Goal: Task Accomplishment & Management: Use online tool/utility

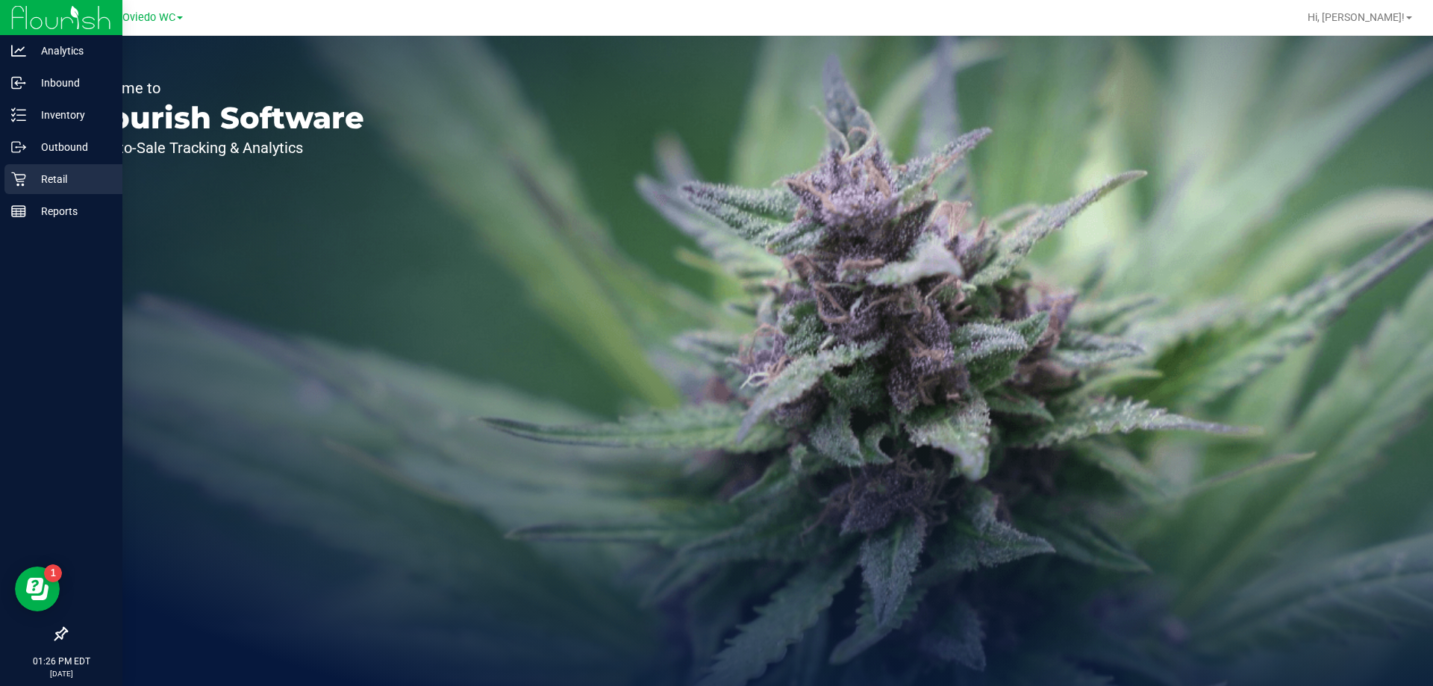
click at [25, 185] on icon at bounding box center [18, 179] width 15 height 15
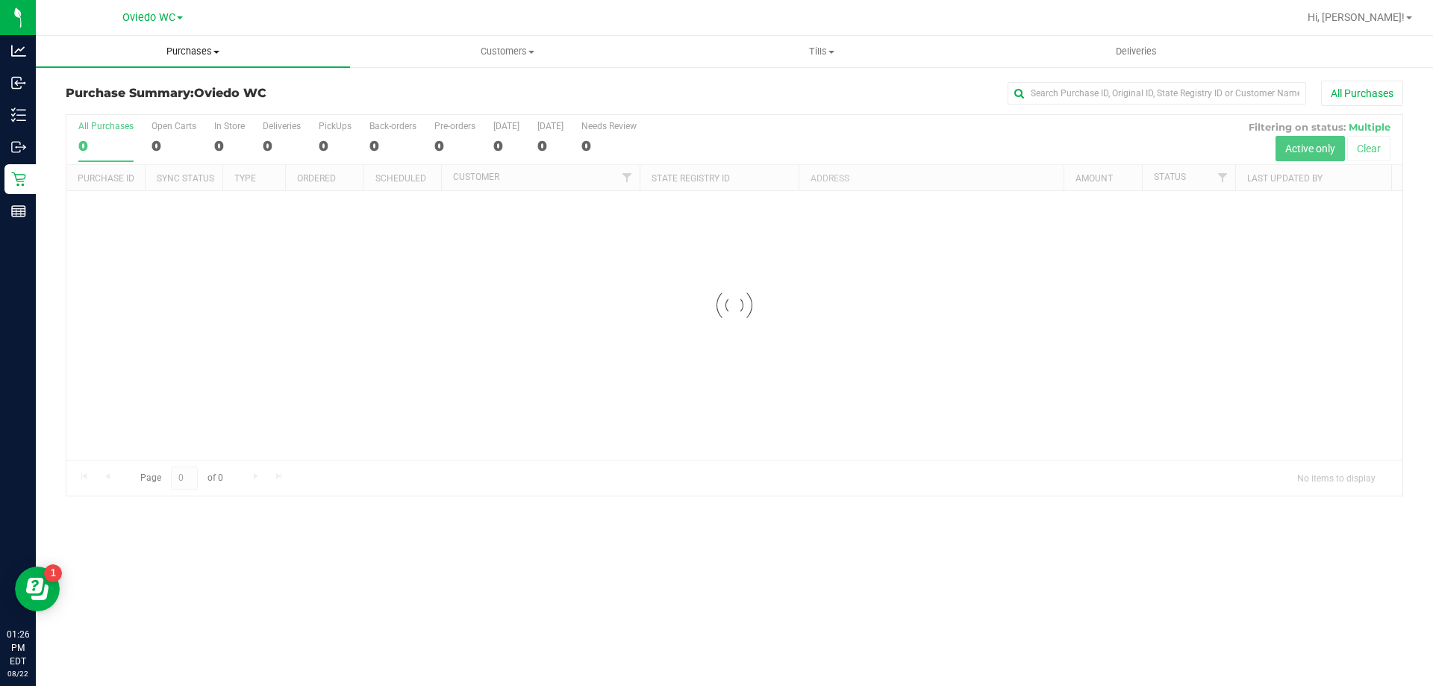
click at [192, 48] on span "Purchases" at bounding box center [193, 51] width 314 height 13
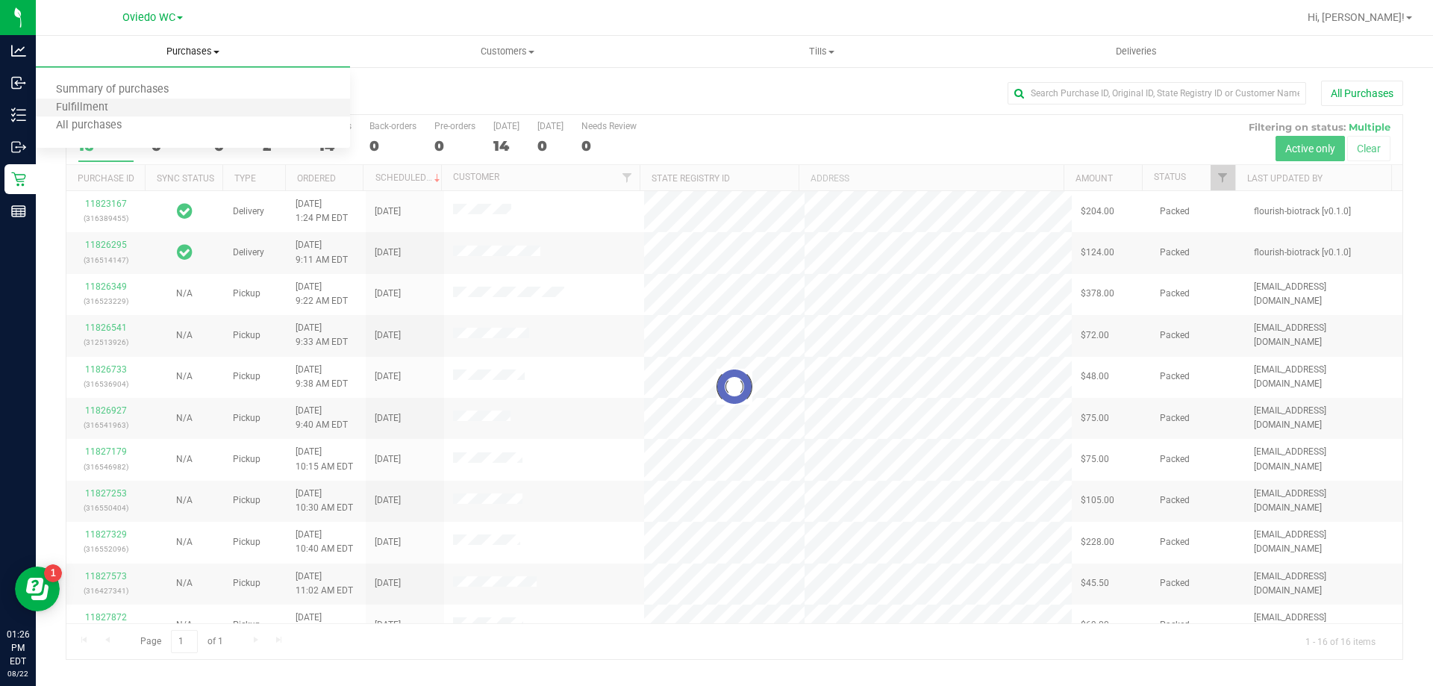
click at [131, 104] on li "Fulfillment" at bounding box center [193, 108] width 314 height 18
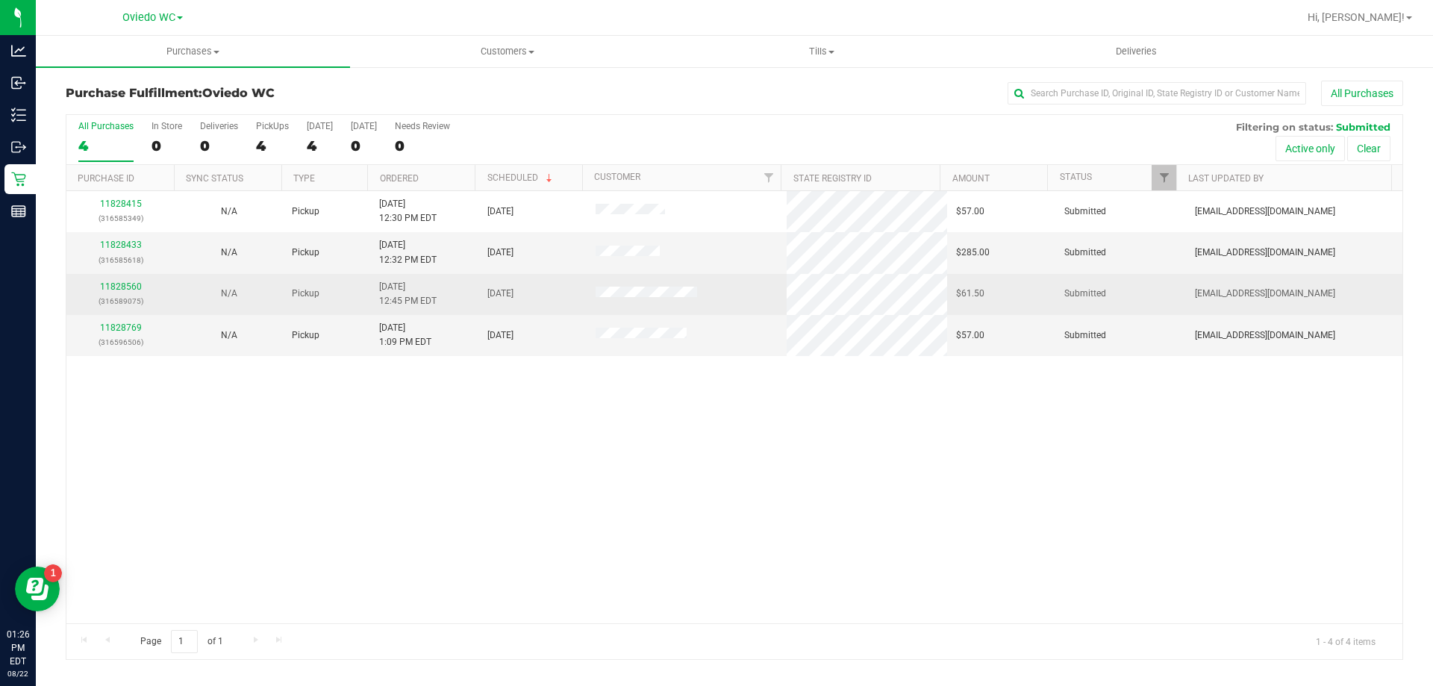
click at [123, 293] on div "11828560 (316589075)" at bounding box center [120, 294] width 90 height 28
click at [123, 285] on link "11828560" at bounding box center [121, 286] width 42 height 10
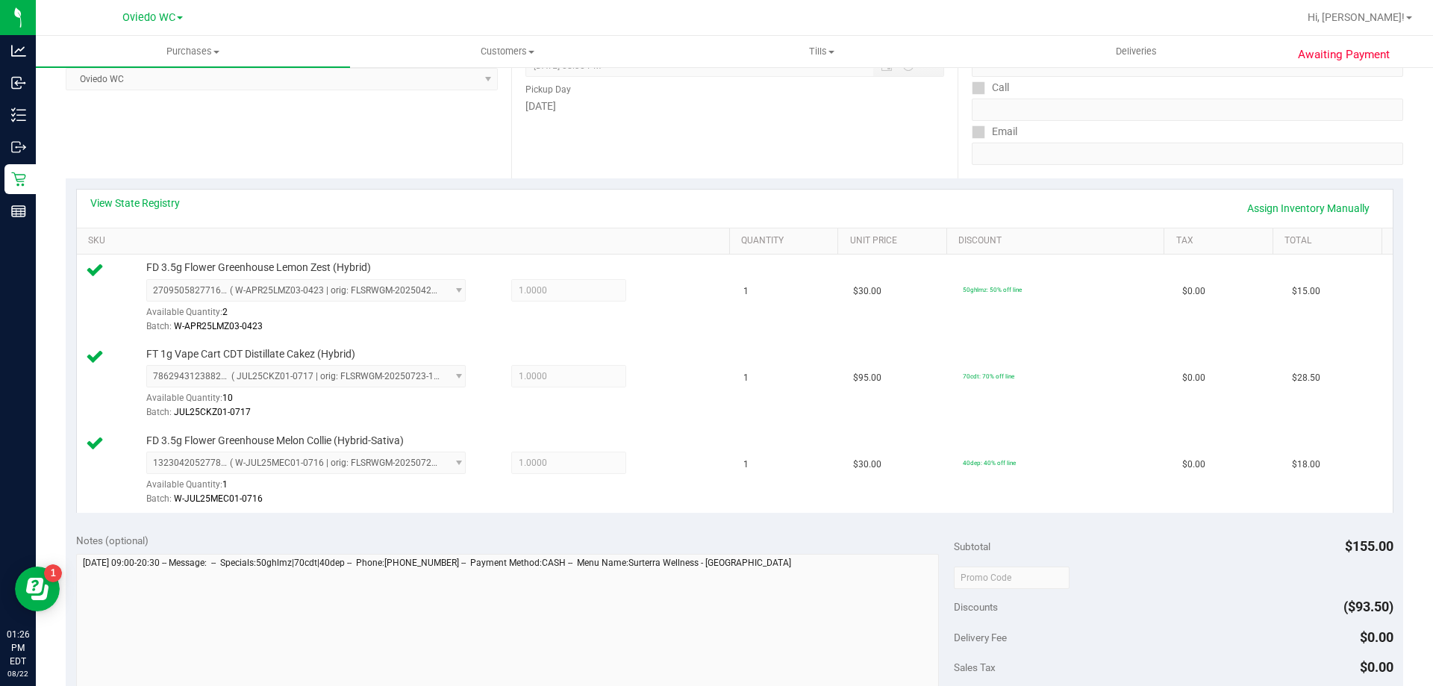
scroll to position [448, 0]
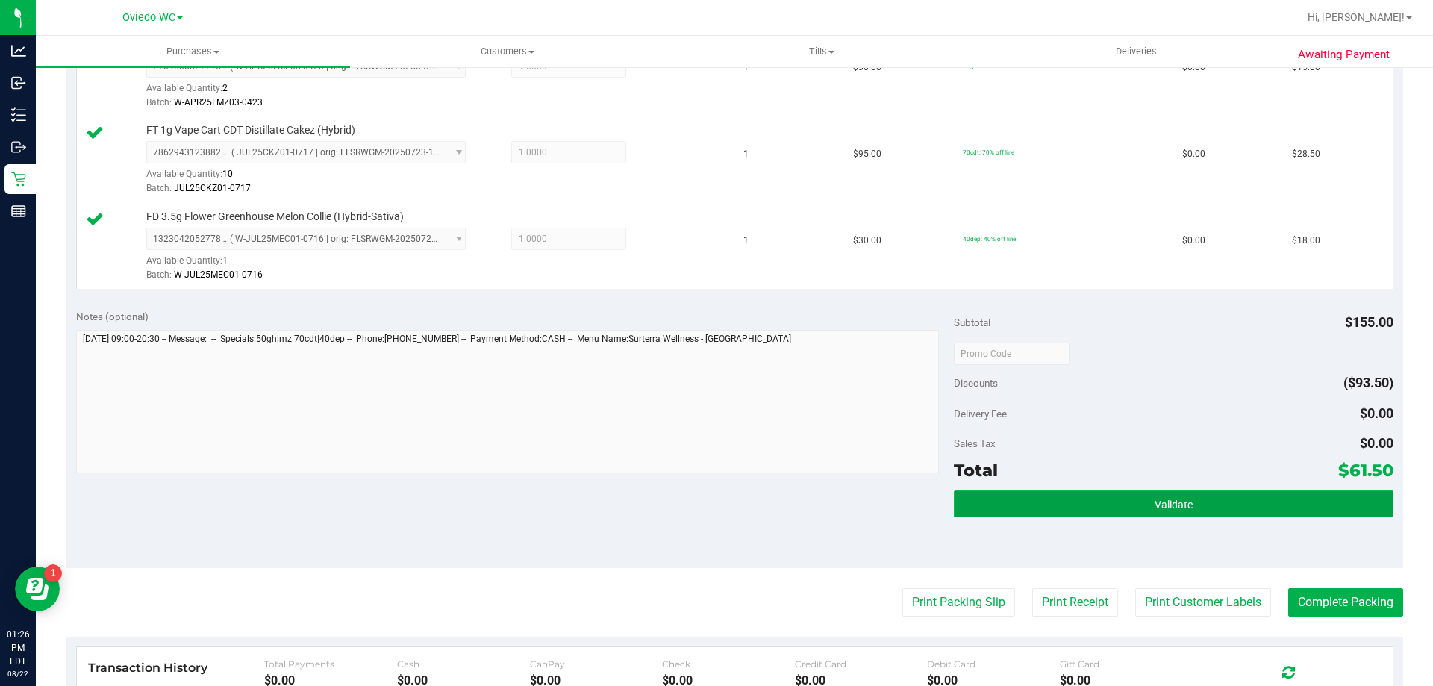
click at [1190, 514] on button "Validate" at bounding box center [1173, 503] width 439 height 27
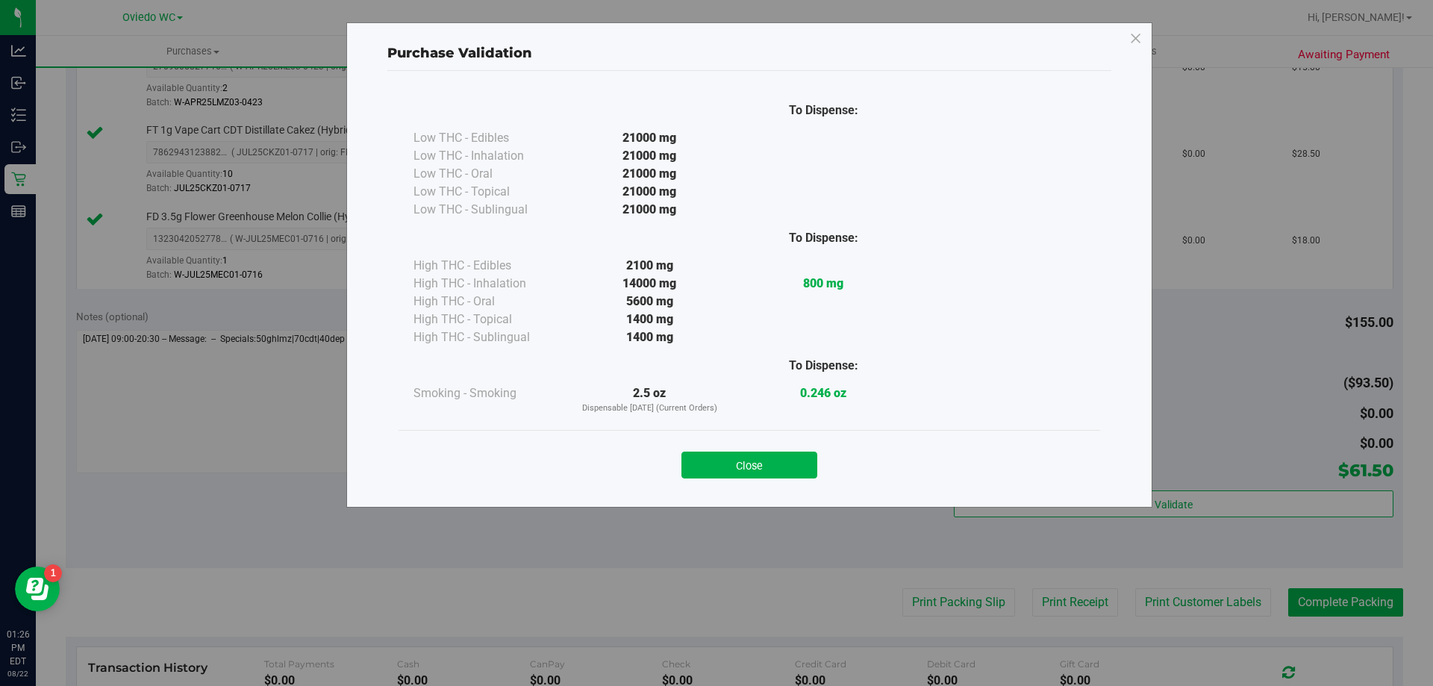
drag, startPoint x: 693, startPoint y: 465, endPoint x: 963, endPoint y: 525, distance: 276.8
click at [693, 465] on button "Close" at bounding box center [749, 465] width 136 height 27
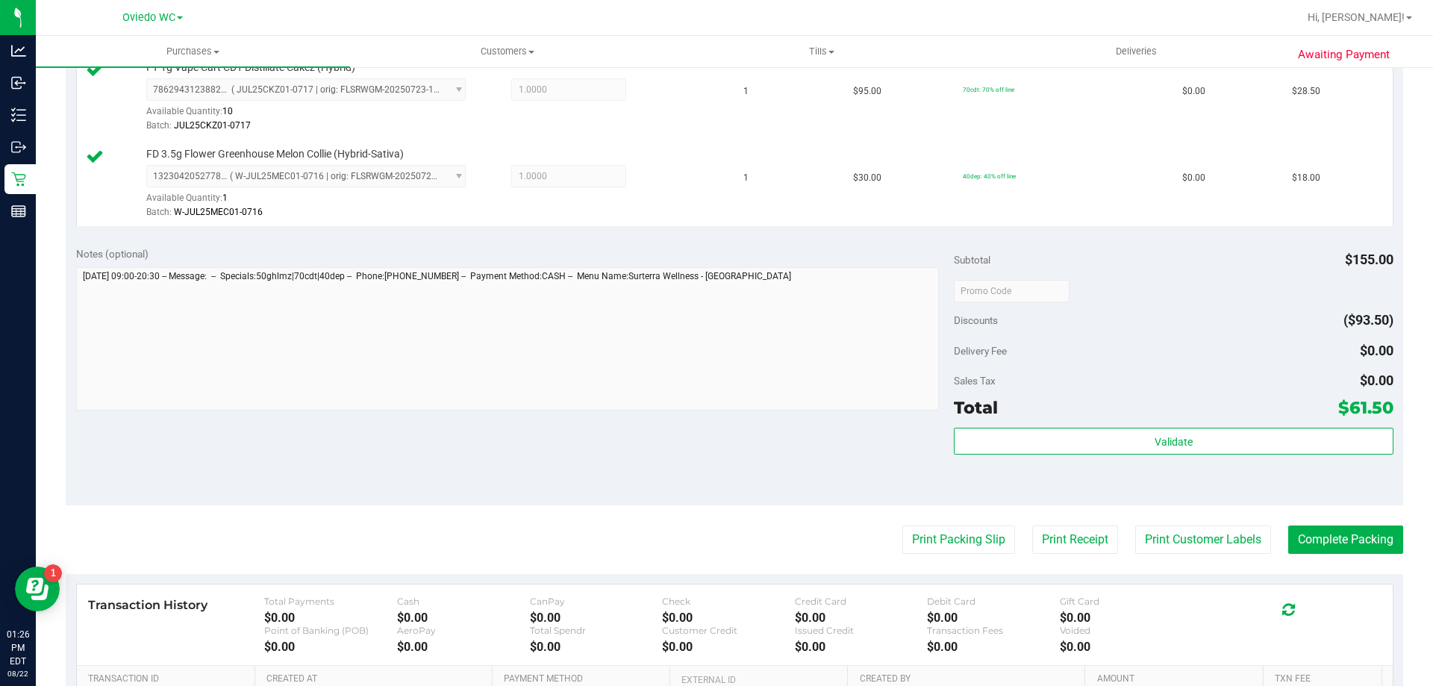
scroll to position [597, 0]
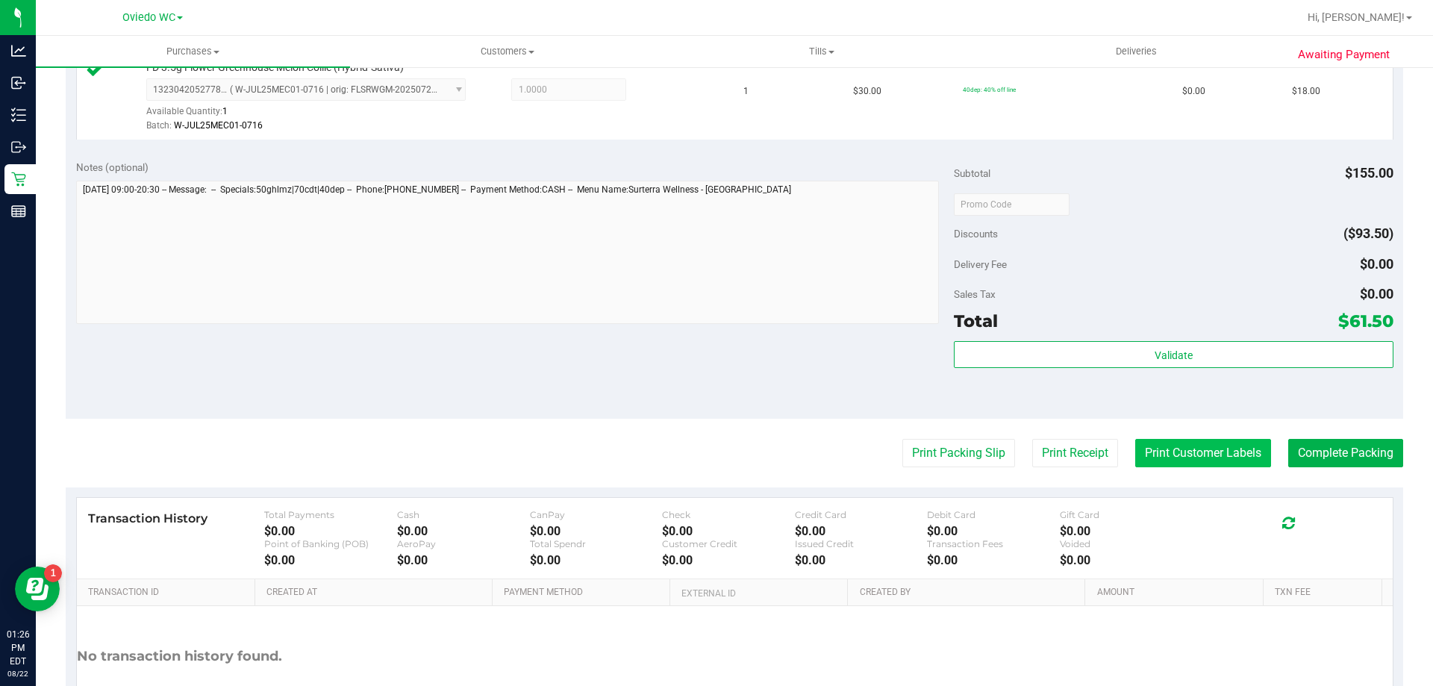
click at [1228, 455] on button "Print Customer Labels" at bounding box center [1203, 453] width 136 height 28
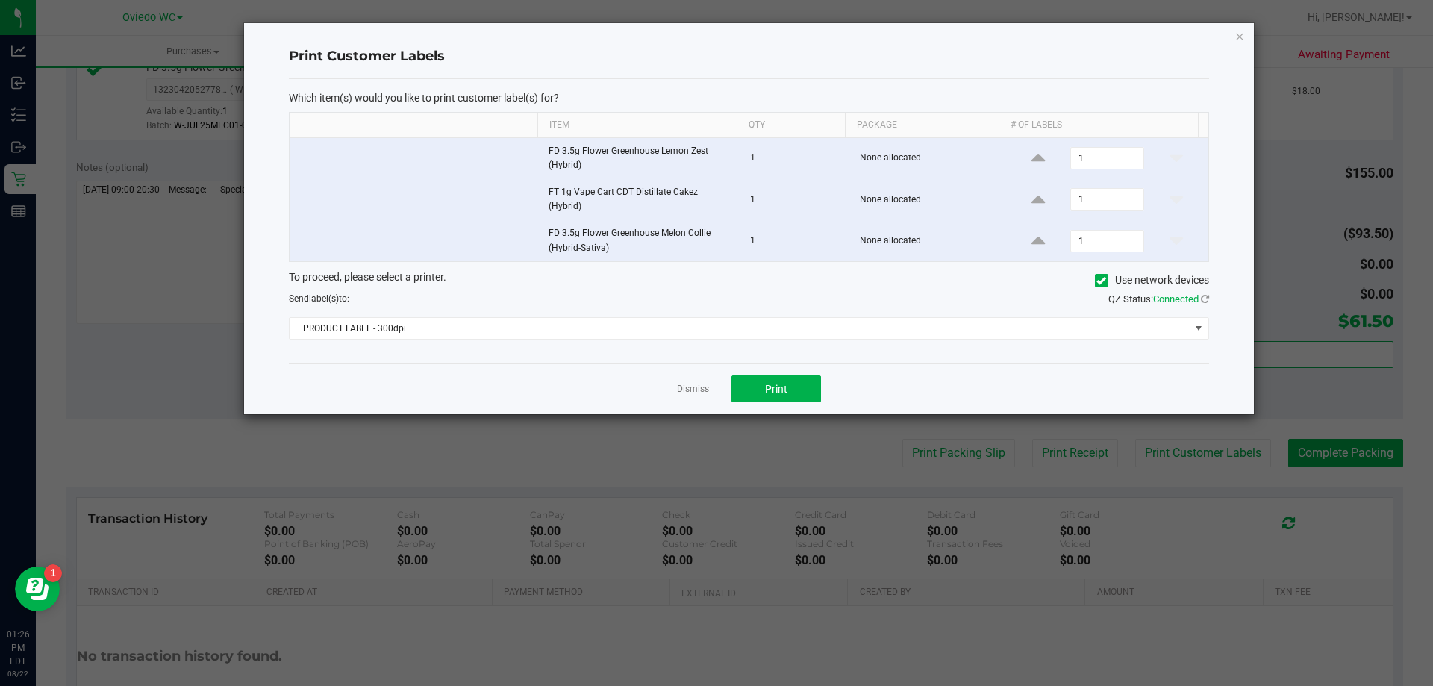
click at [635, 334] on div "Which item(s) would you like to print customer label(s) for? Item Qty Package #…" at bounding box center [749, 221] width 920 height 284
click at [555, 308] on div "To proceed, please select a printer. Use network devices Send label(s) to: QZ S…" at bounding box center [749, 304] width 920 height 71
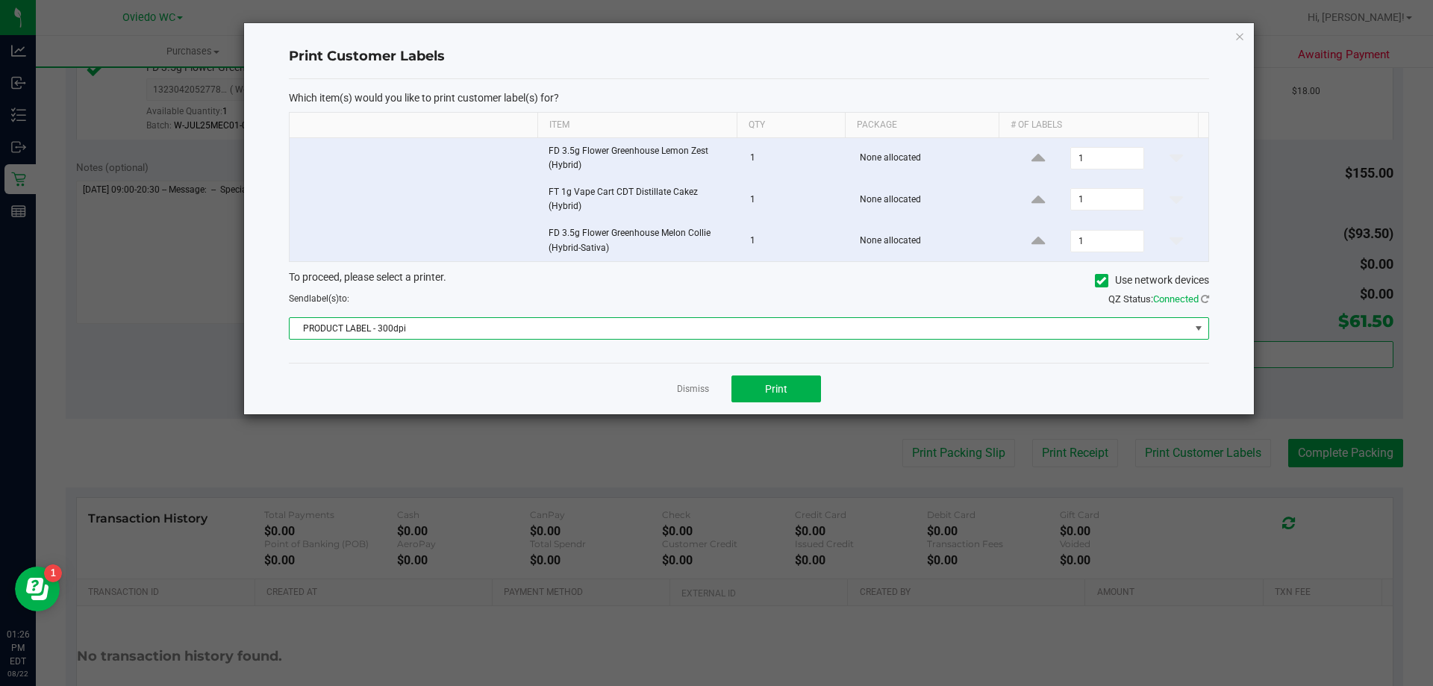
click at [366, 318] on span "PRODUCT LABEL - 300dpi" at bounding box center [740, 328] width 900 height 21
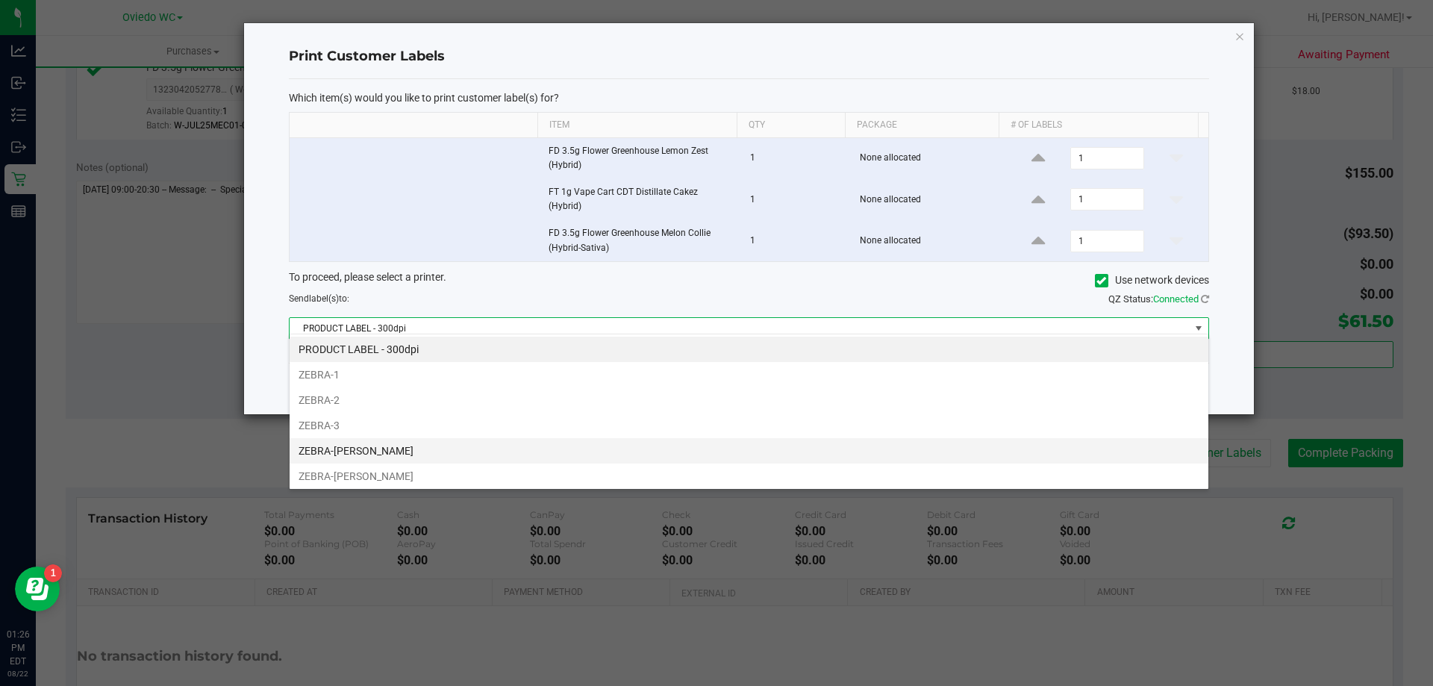
scroll to position [79, 0]
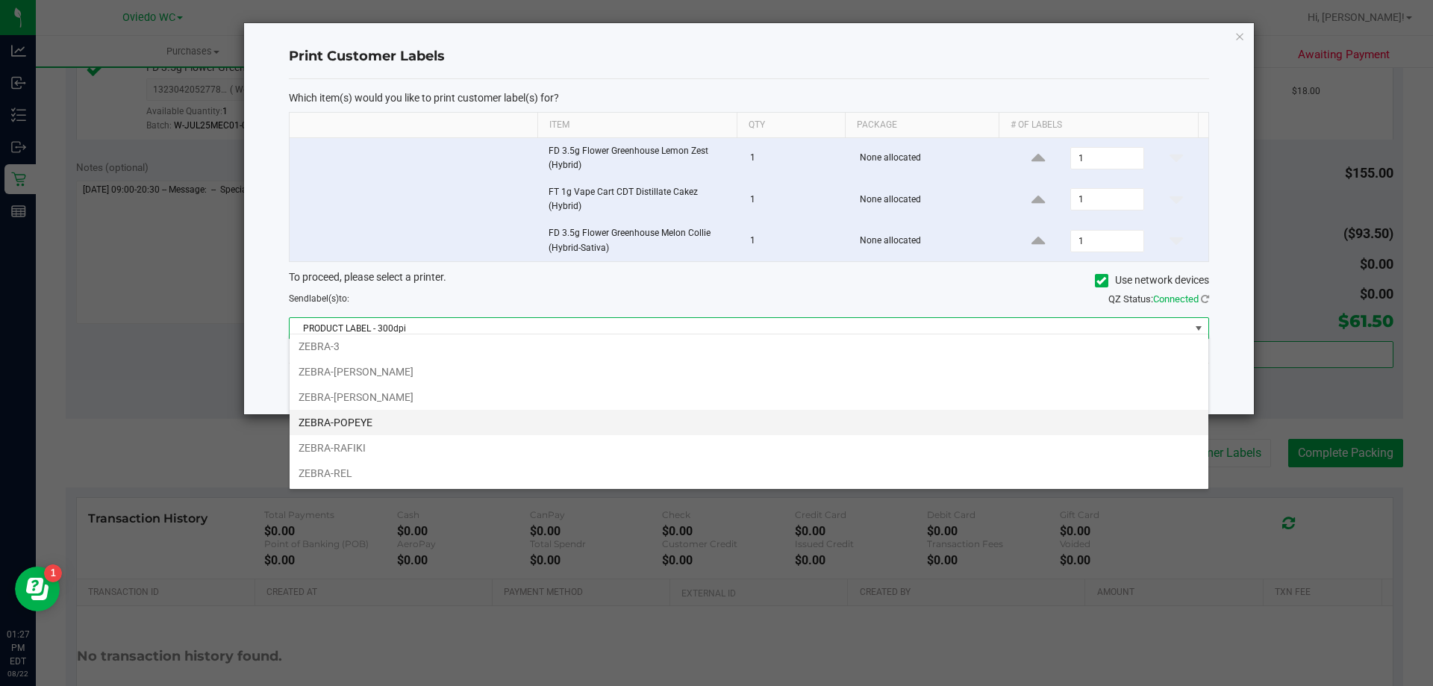
click at [343, 429] on li "ZEBRA-POPEYE" at bounding box center [749, 422] width 919 height 25
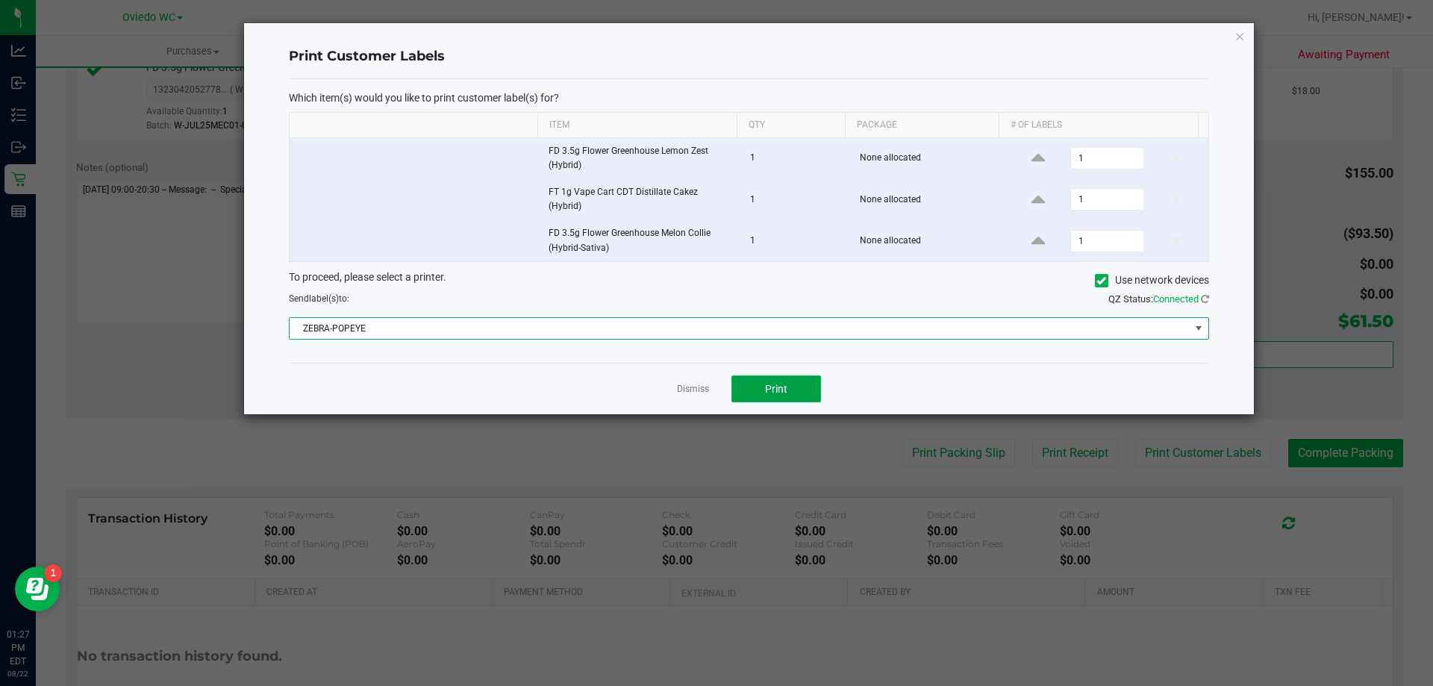
click at [791, 382] on button "Print" at bounding box center [776, 388] width 90 height 27
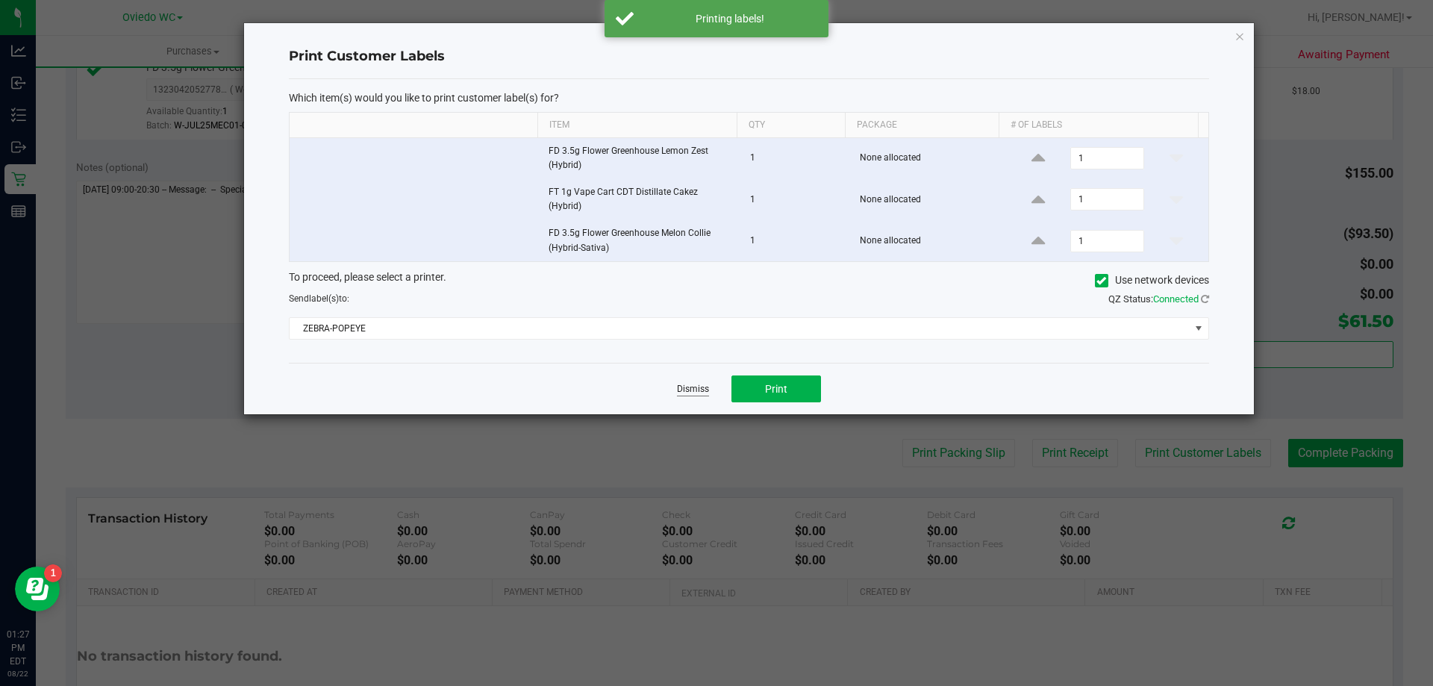
click at [696, 390] on link "Dismiss" at bounding box center [693, 389] width 32 height 13
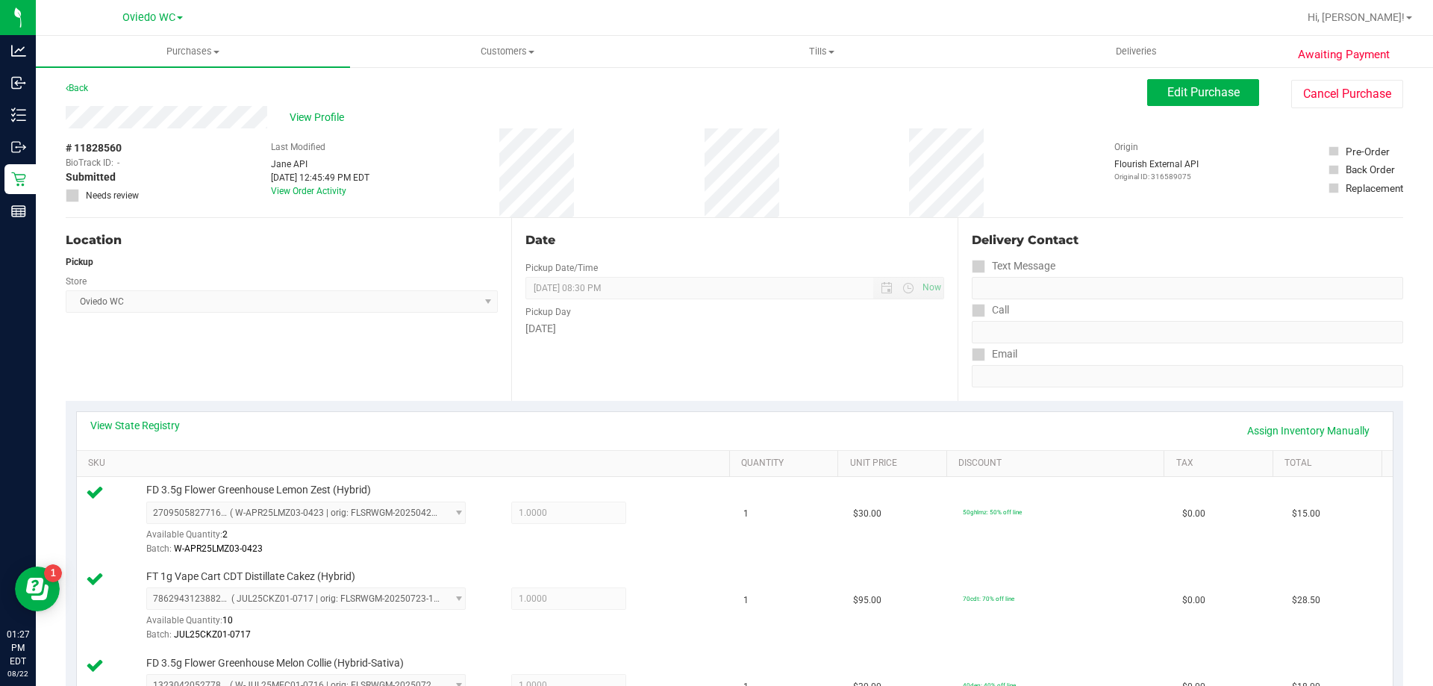
scroll to position [448, 0]
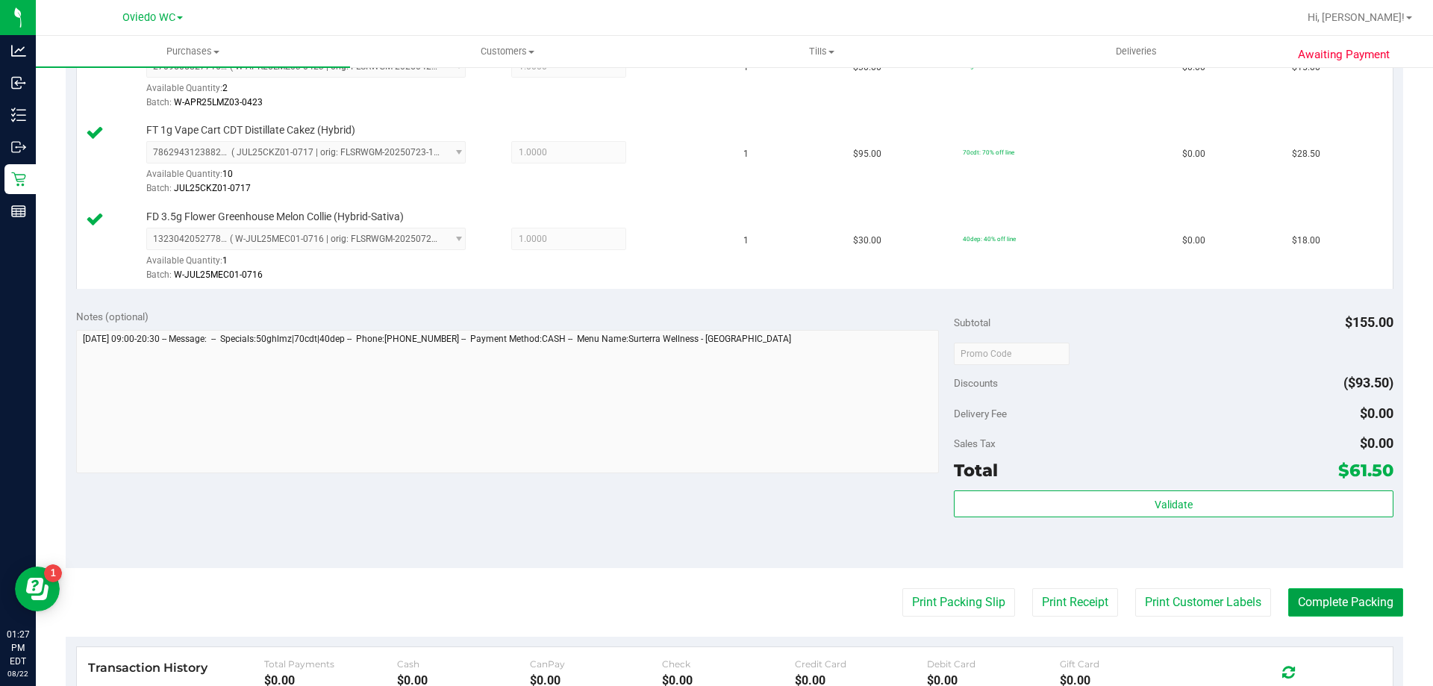
click at [1311, 606] on button "Complete Packing" at bounding box center [1345, 602] width 115 height 28
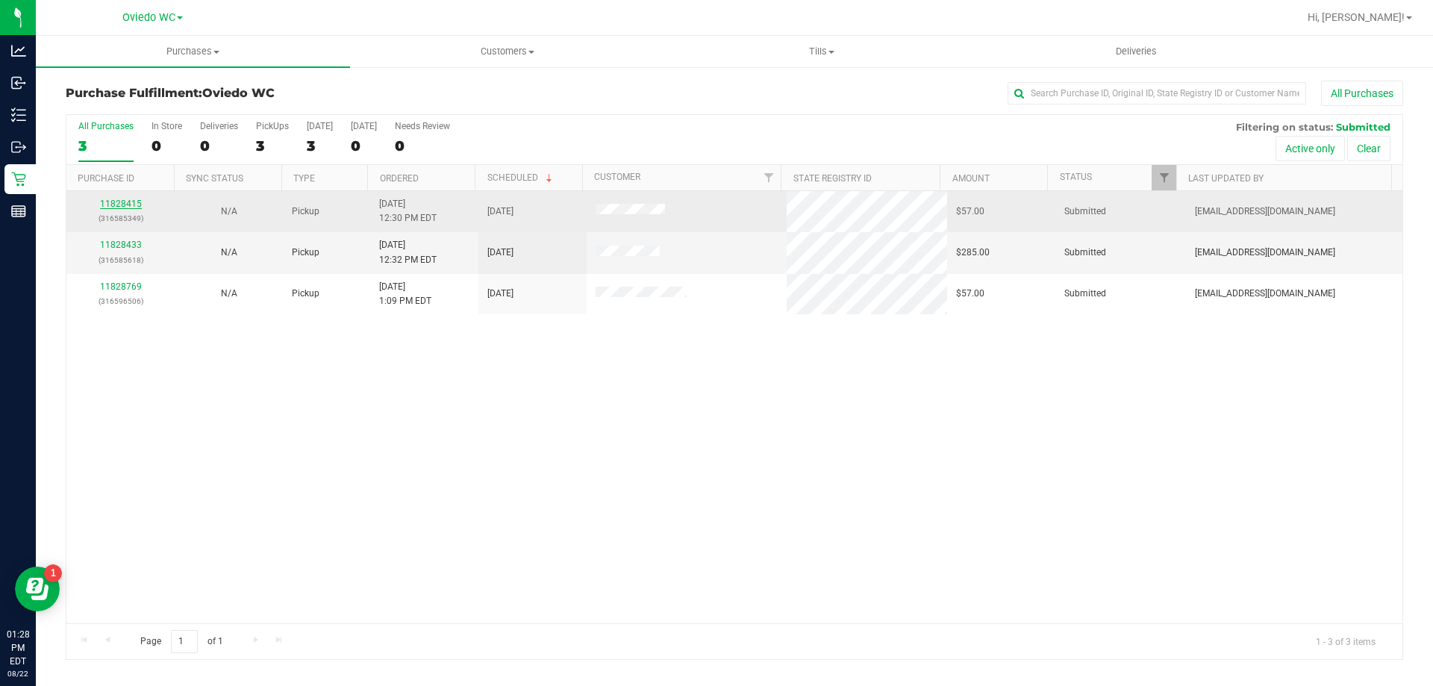
click at [125, 201] on link "11828415" at bounding box center [121, 204] width 42 height 10
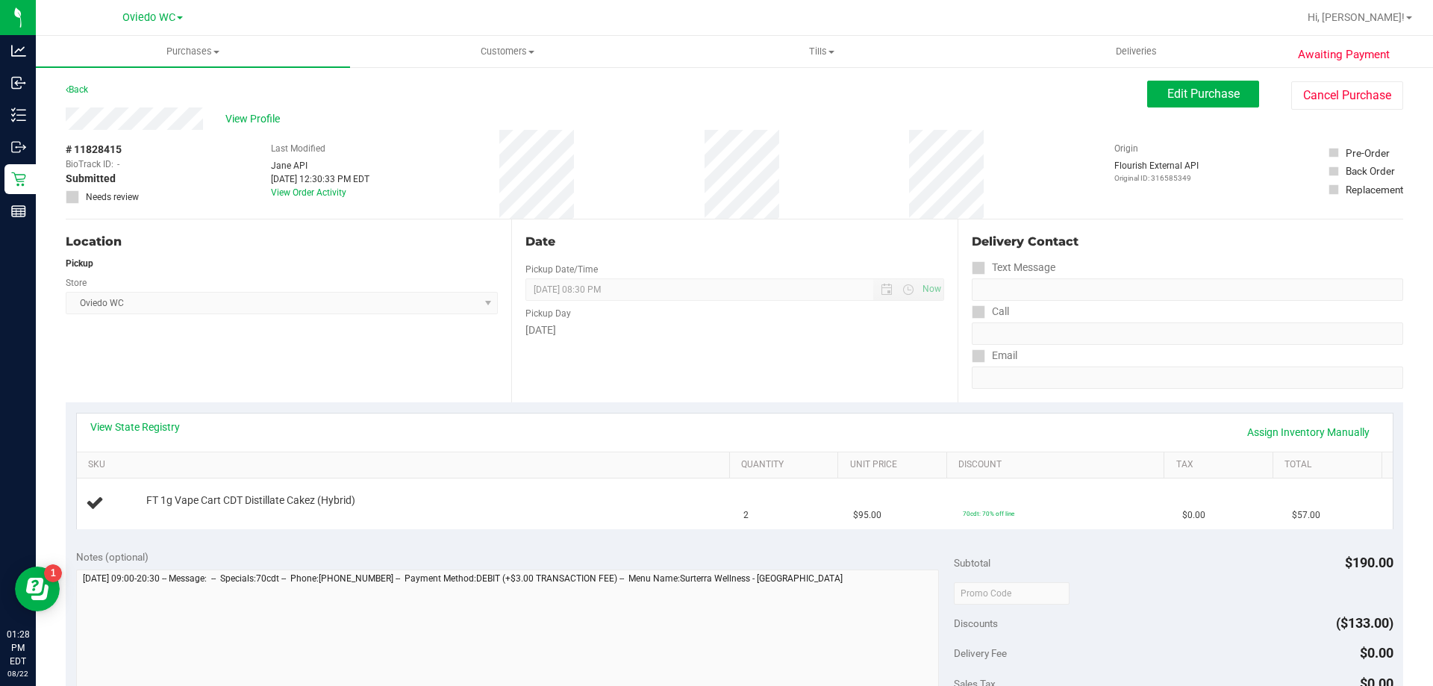
click at [680, 354] on div "Date Pickup Date/Time [DATE] Now [DATE] 08:30 PM Now Pickup Day [DATE]" at bounding box center [734, 310] width 446 height 183
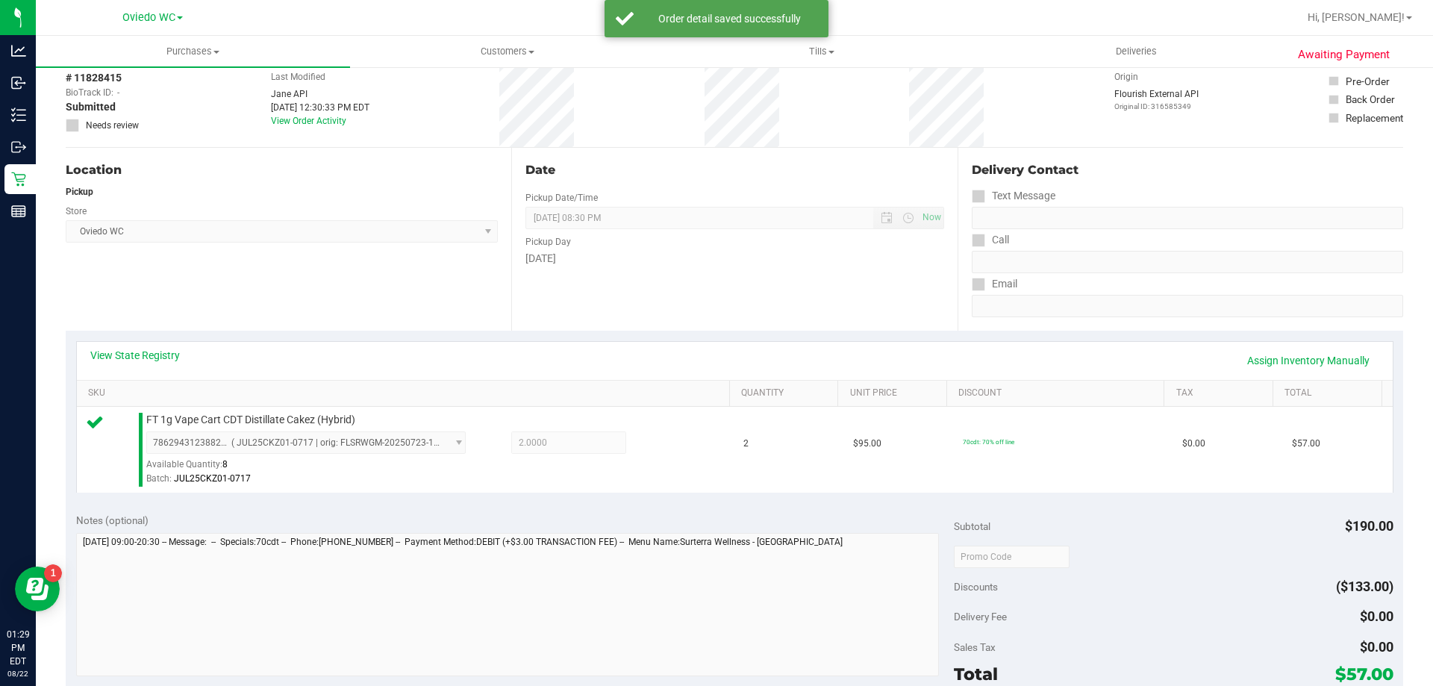
scroll to position [149, 0]
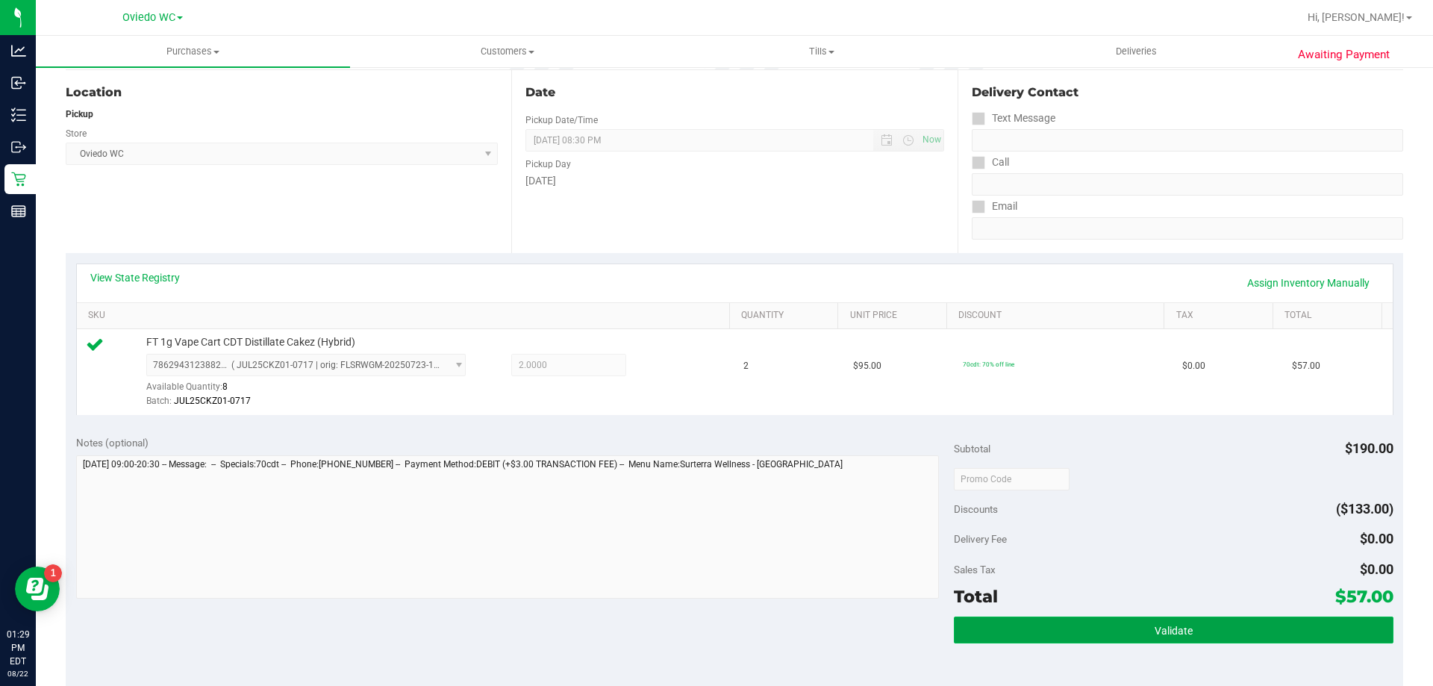
click at [1093, 639] on button "Validate" at bounding box center [1173, 629] width 439 height 27
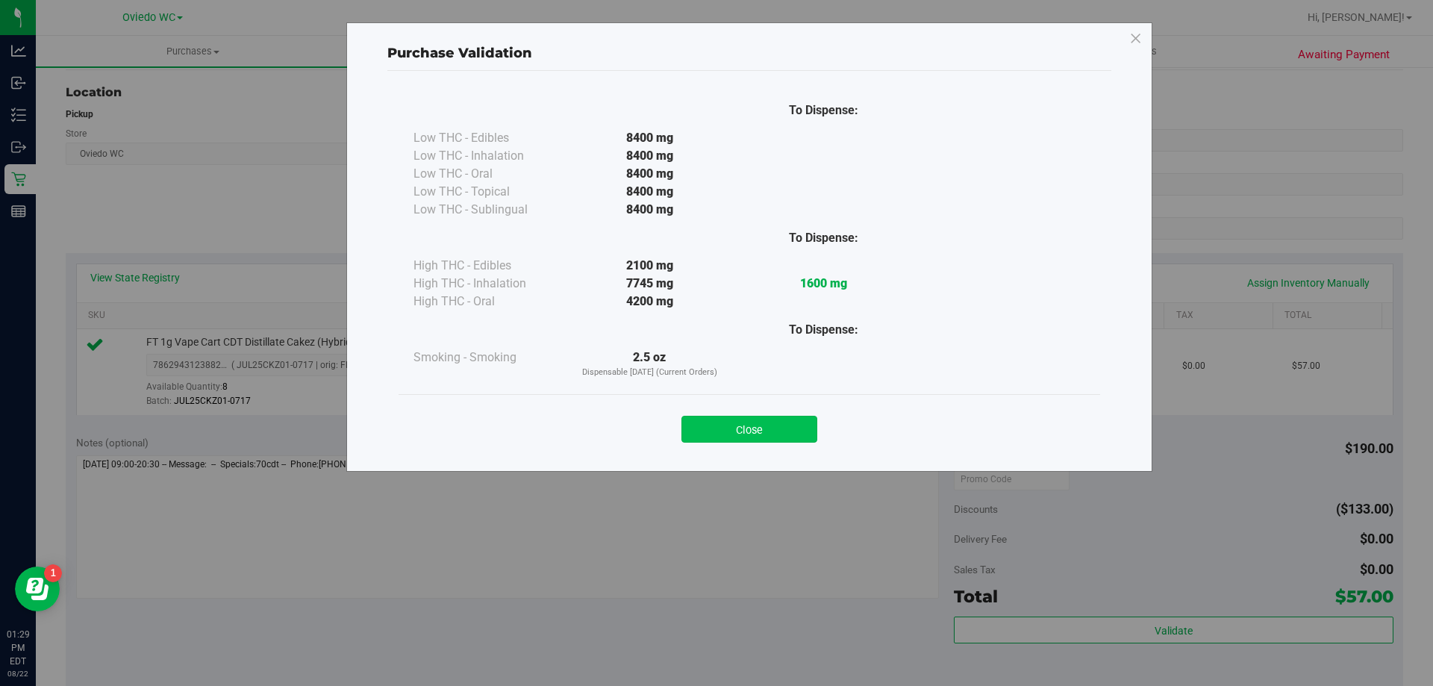
click at [764, 437] on button "Close" at bounding box center [749, 429] width 136 height 27
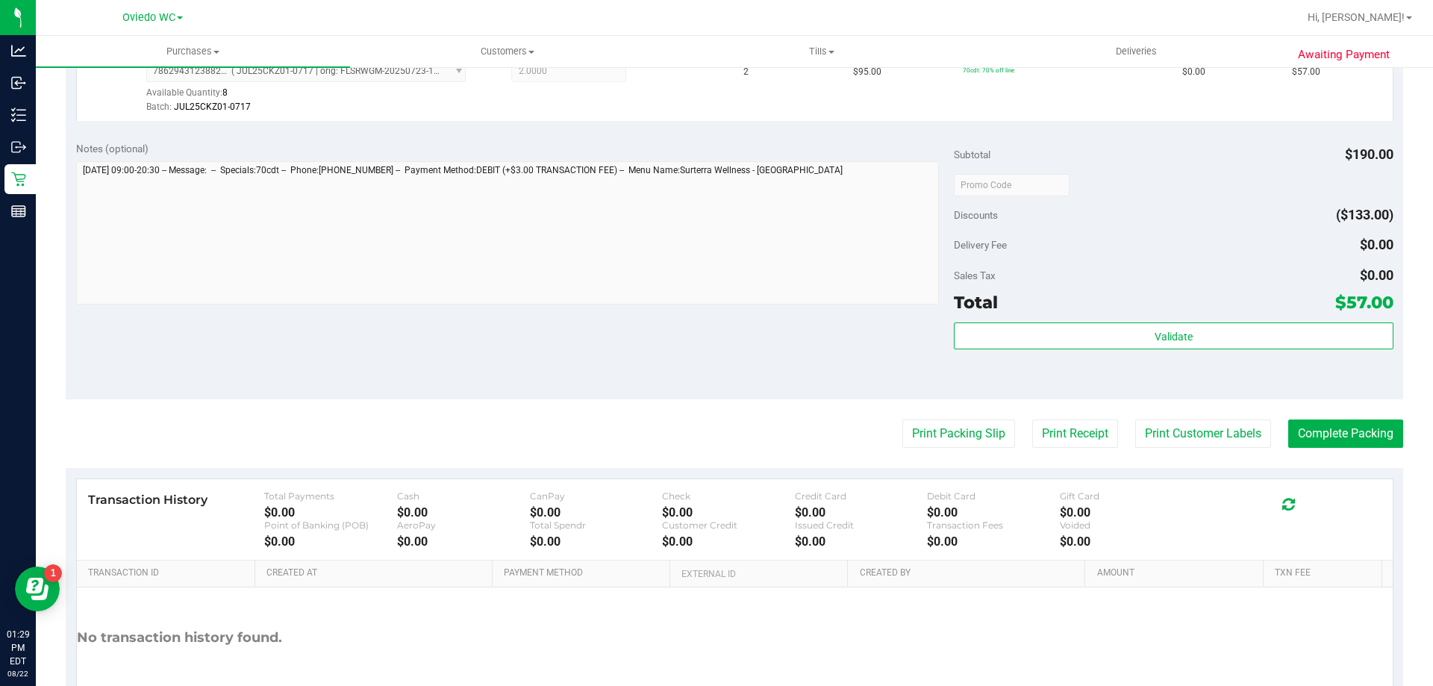
scroll to position [448, 0]
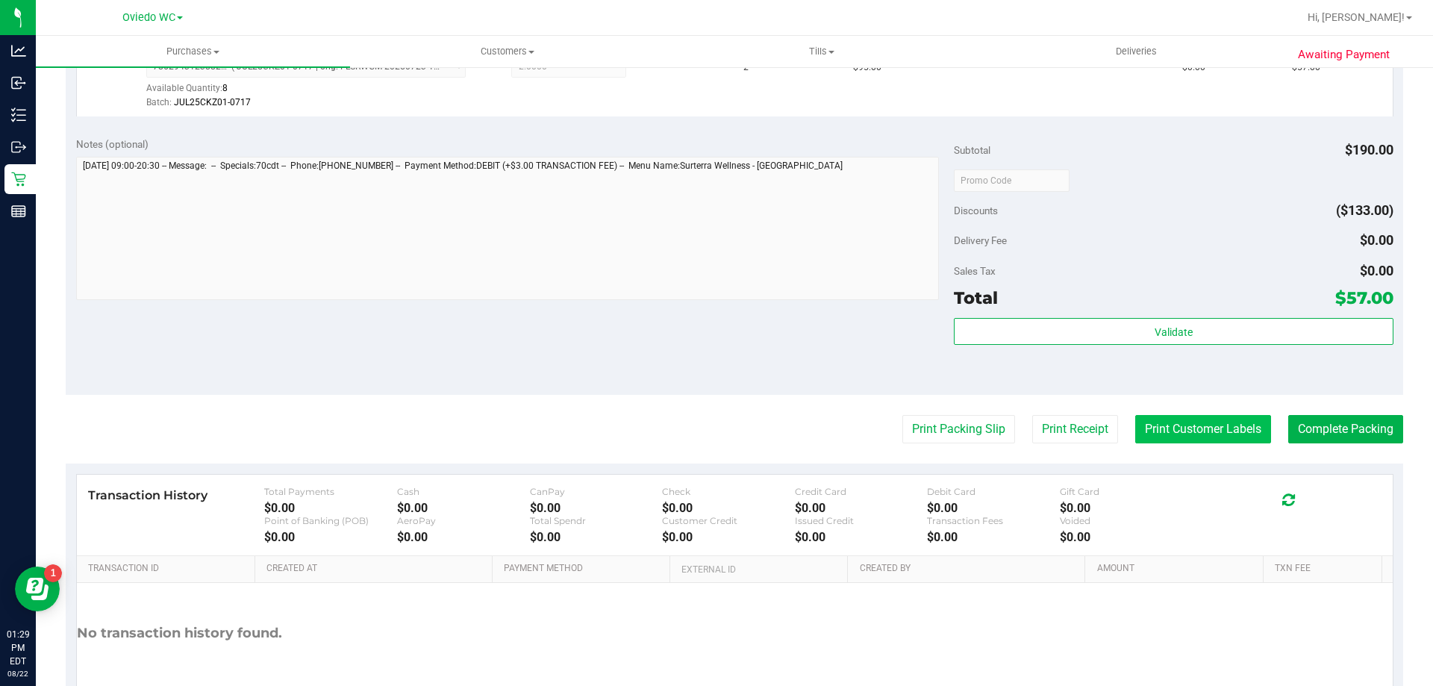
click at [1161, 435] on button "Print Customer Labels" at bounding box center [1203, 429] width 136 height 28
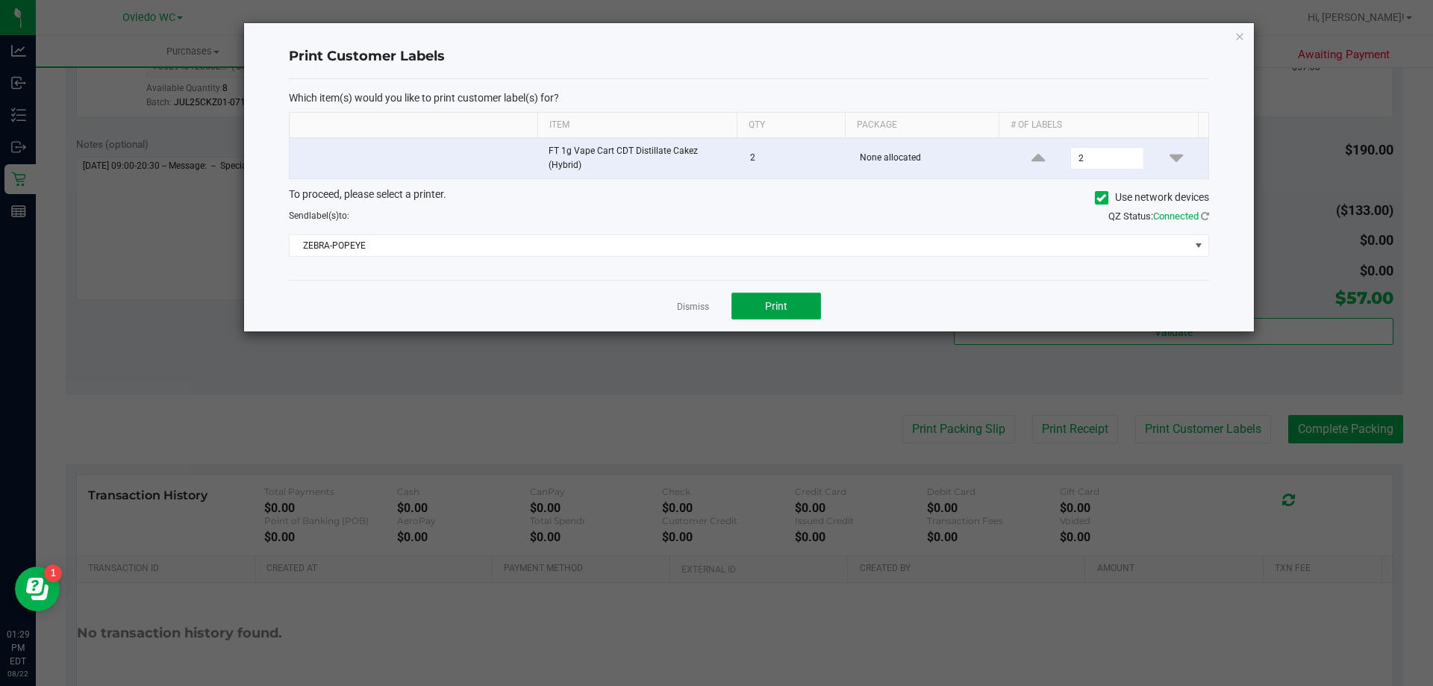
click at [761, 293] on button "Print" at bounding box center [776, 306] width 90 height 27
click at [706, 301] on link "Dismiss" at bounding box center [693, 307] width 32 height 13
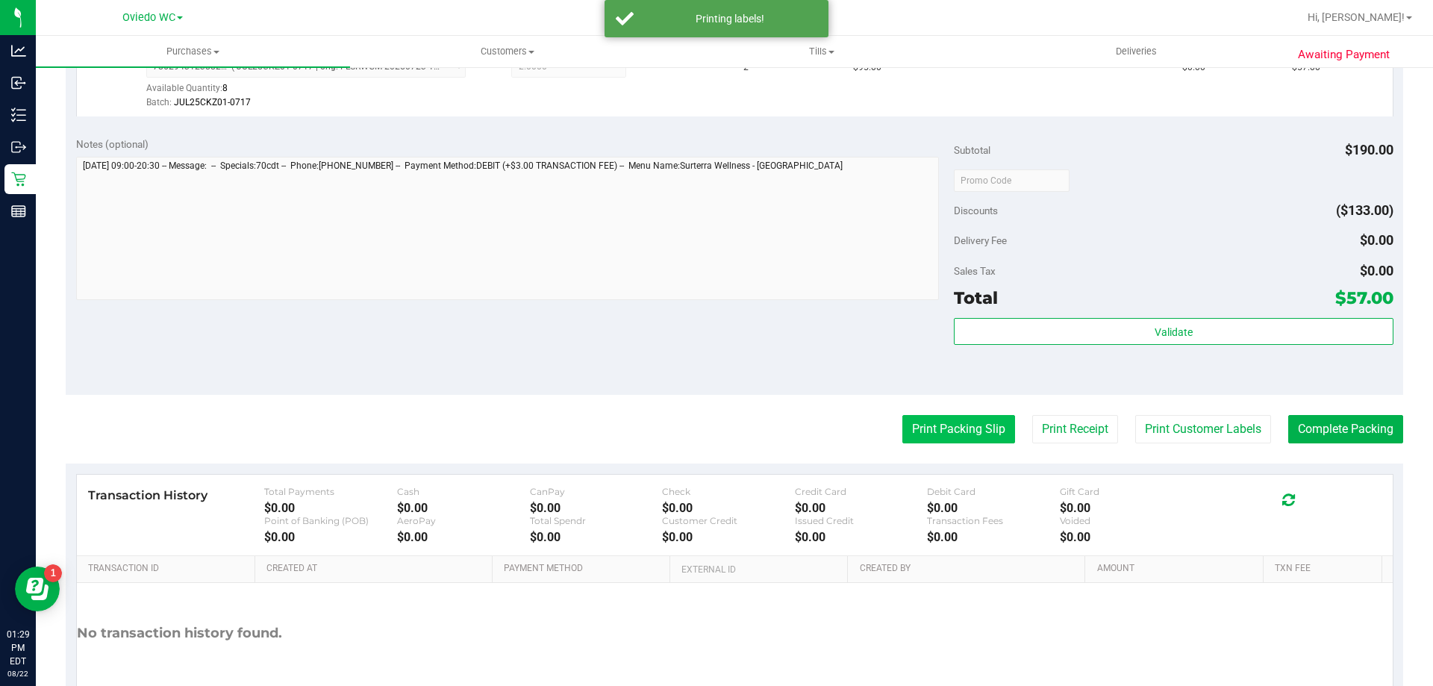
click at [966, 421] on button "Print Packing Slip" at bounding box center [958, 429] width 113 height 28
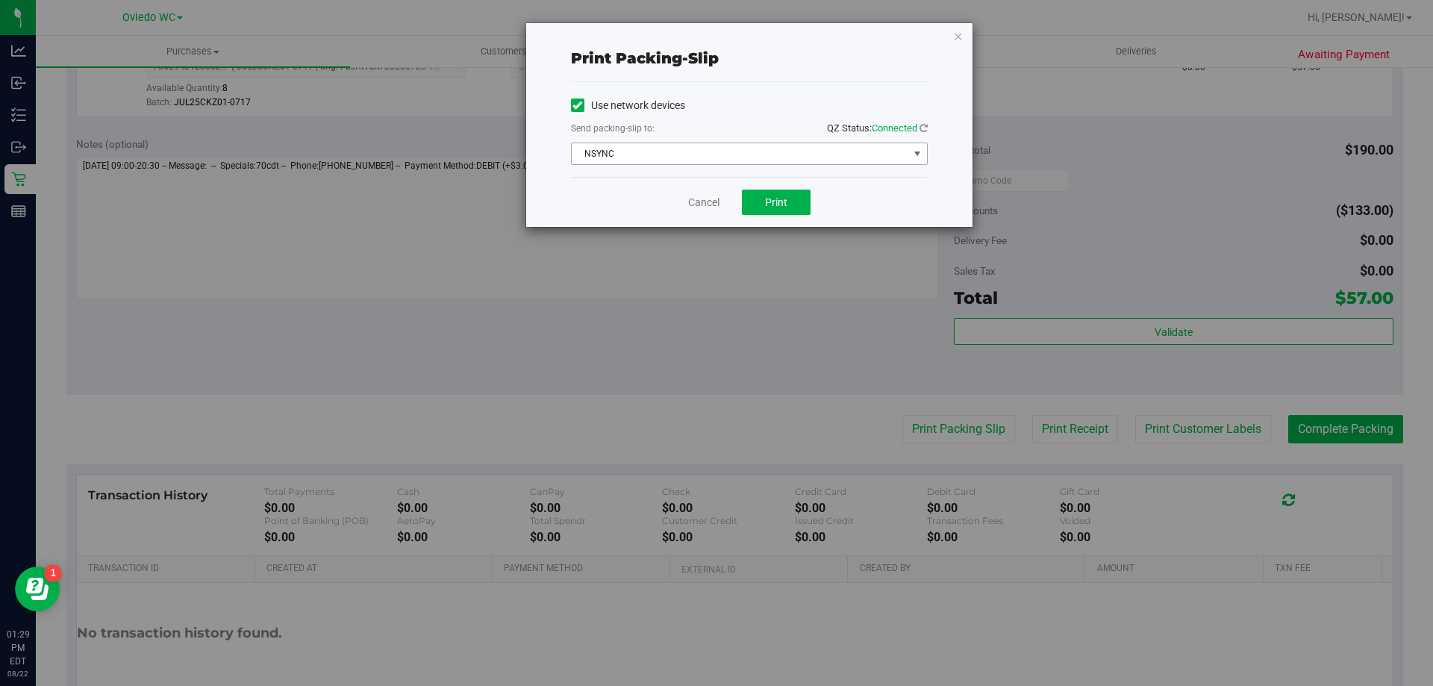
click at [712, 157] on span "NSYNC" at bounding box center [740, 153] width 337 height 21
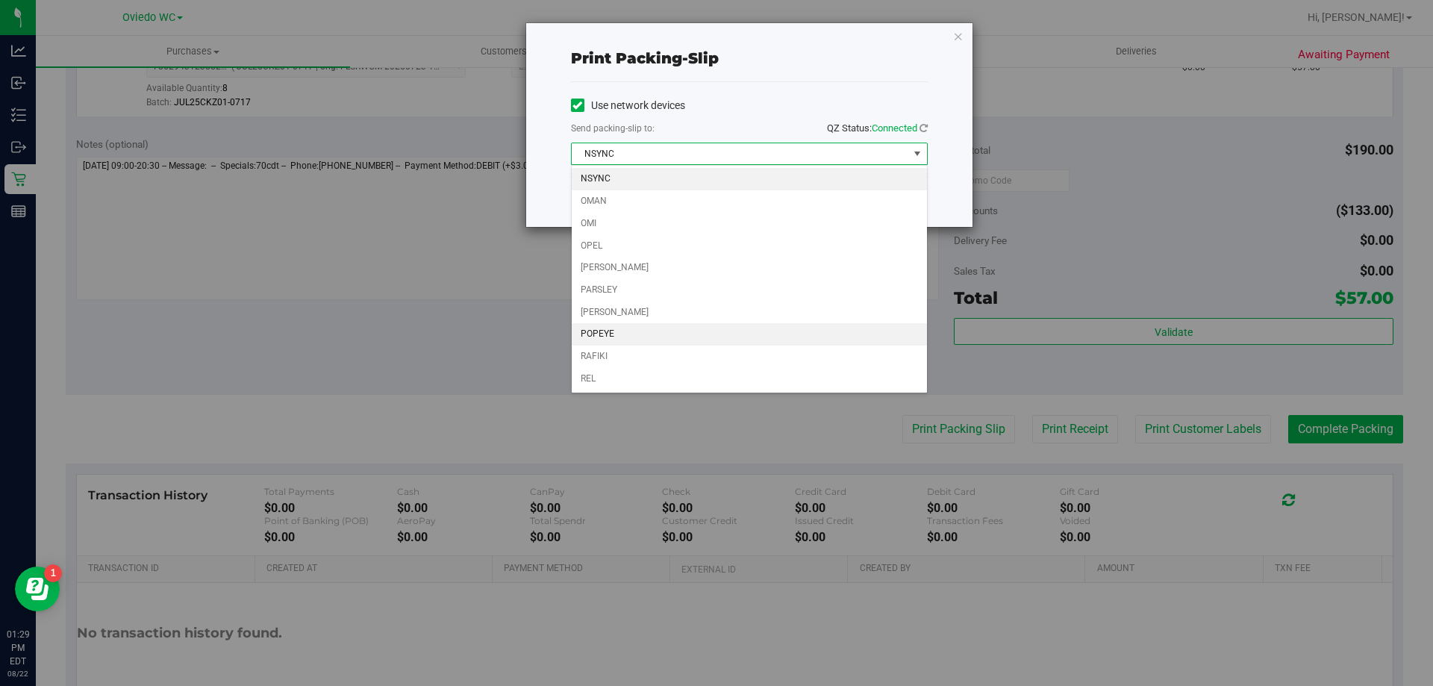
click at [610, 331] on li "POPEYE" at bounding box center [749, 334] width 355 height 22
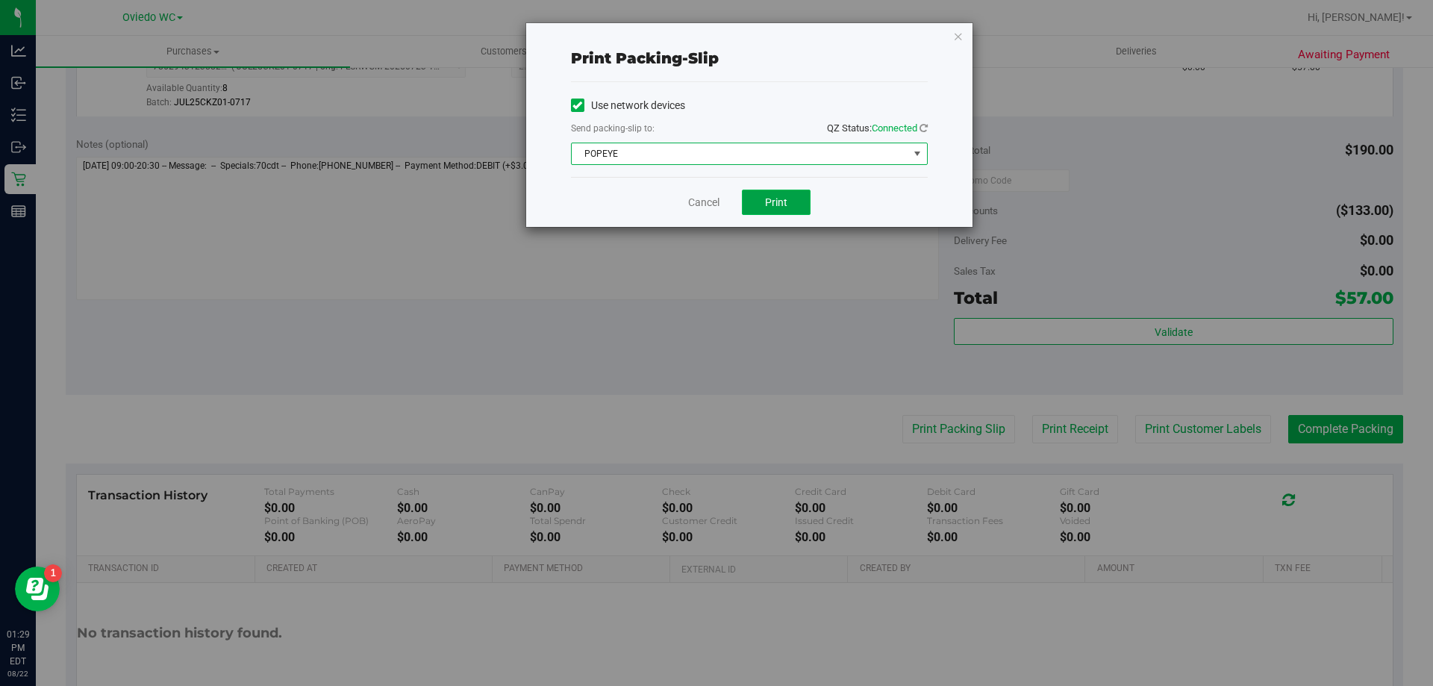
click at [790, 209] on button "Print" at bounding box center [776, 202] width 69 height 25
click at [696, 207] on link "Cancel" at bounding box center [703, 203] width 31 height 16
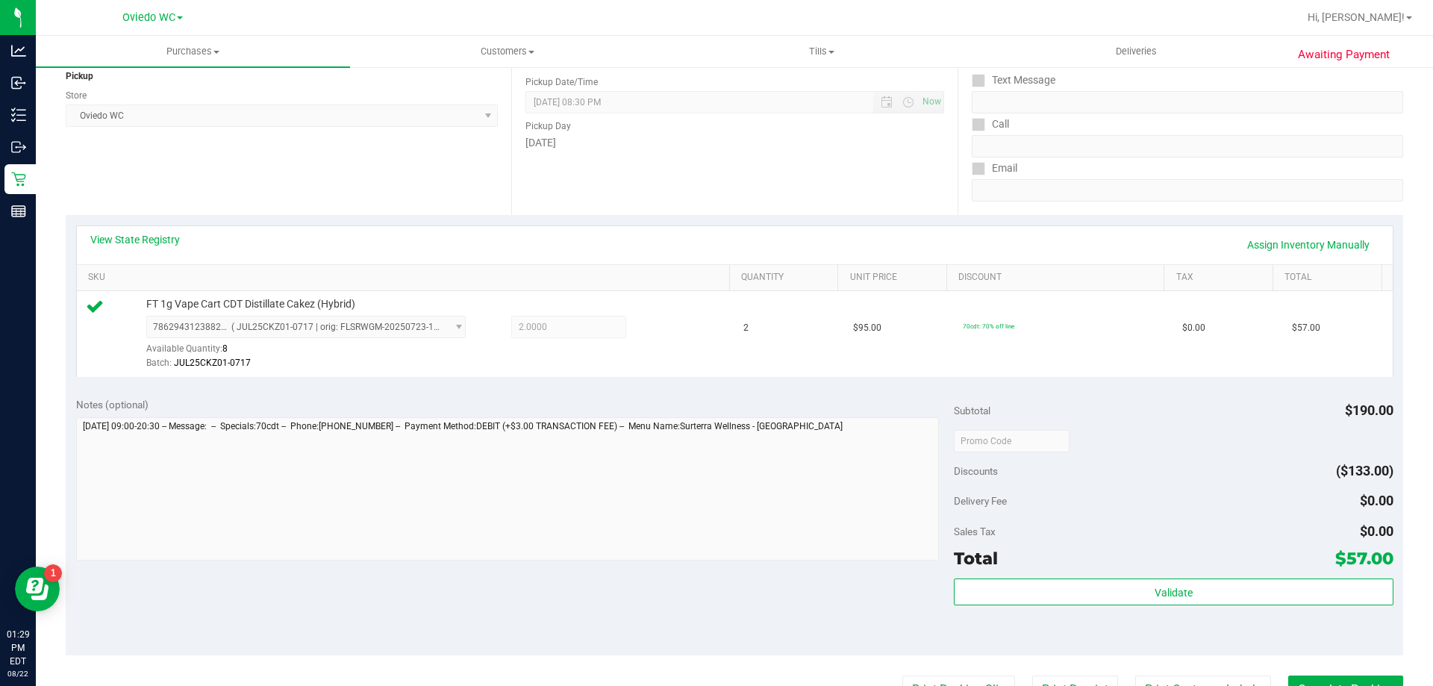
scroll to position [373, 0]
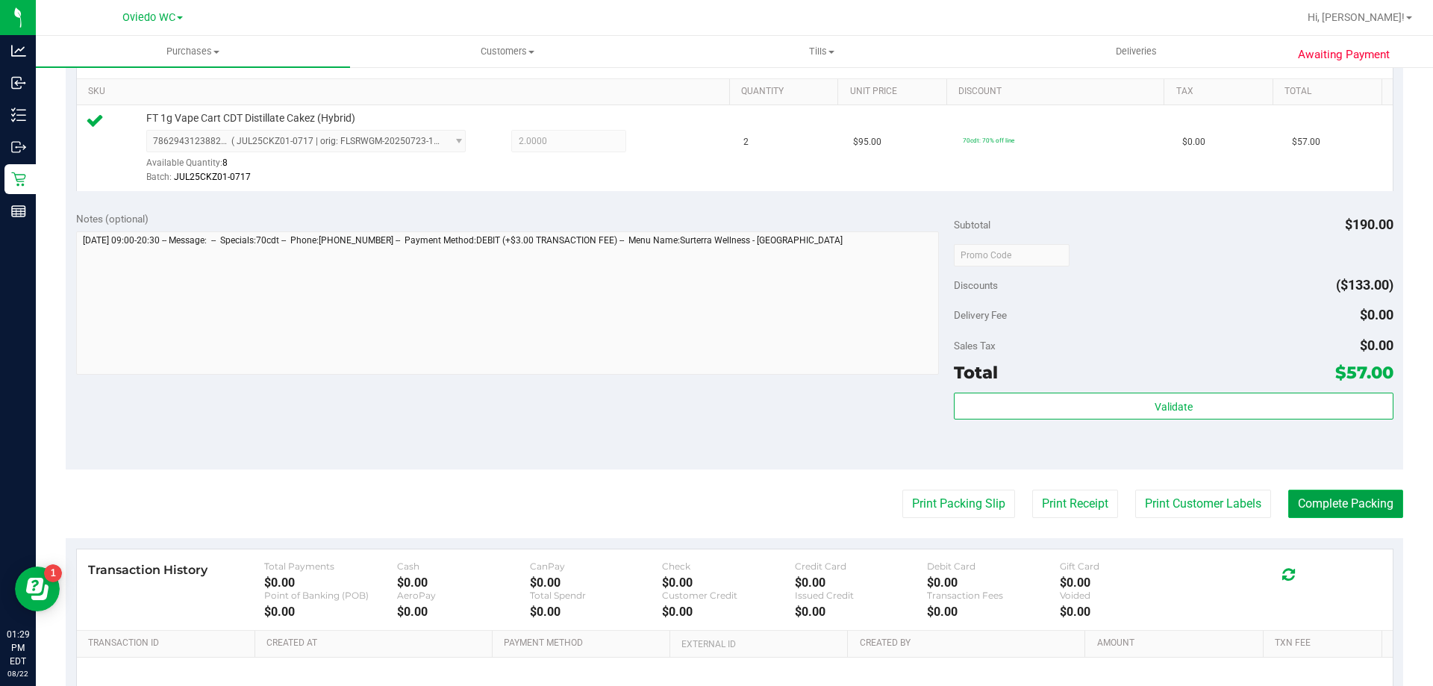
click at [1343, 505] on button "Complete Packing" at bounding box center [1345, 504] width 115 height 28
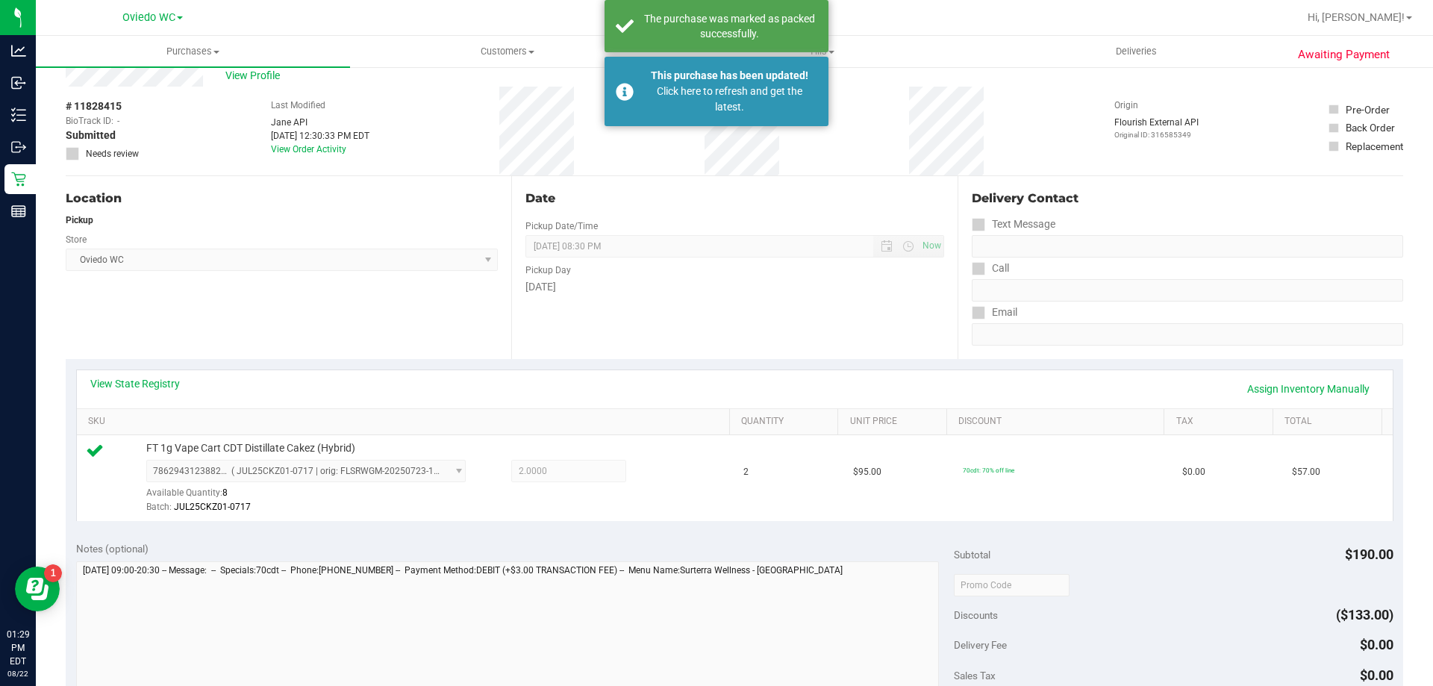
scroll to position [0, 0]
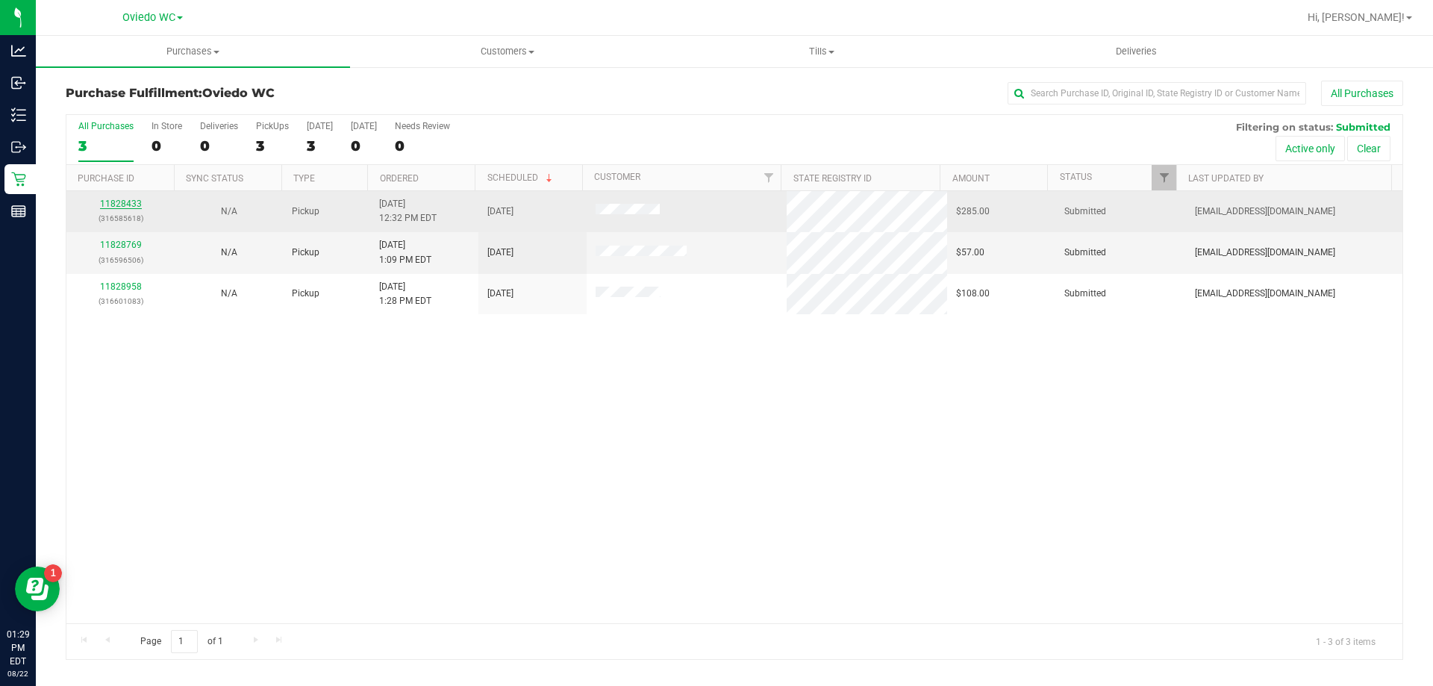
click at [120, 203] on link "11828433" at bounding box center [121, 204] width 42 height 10
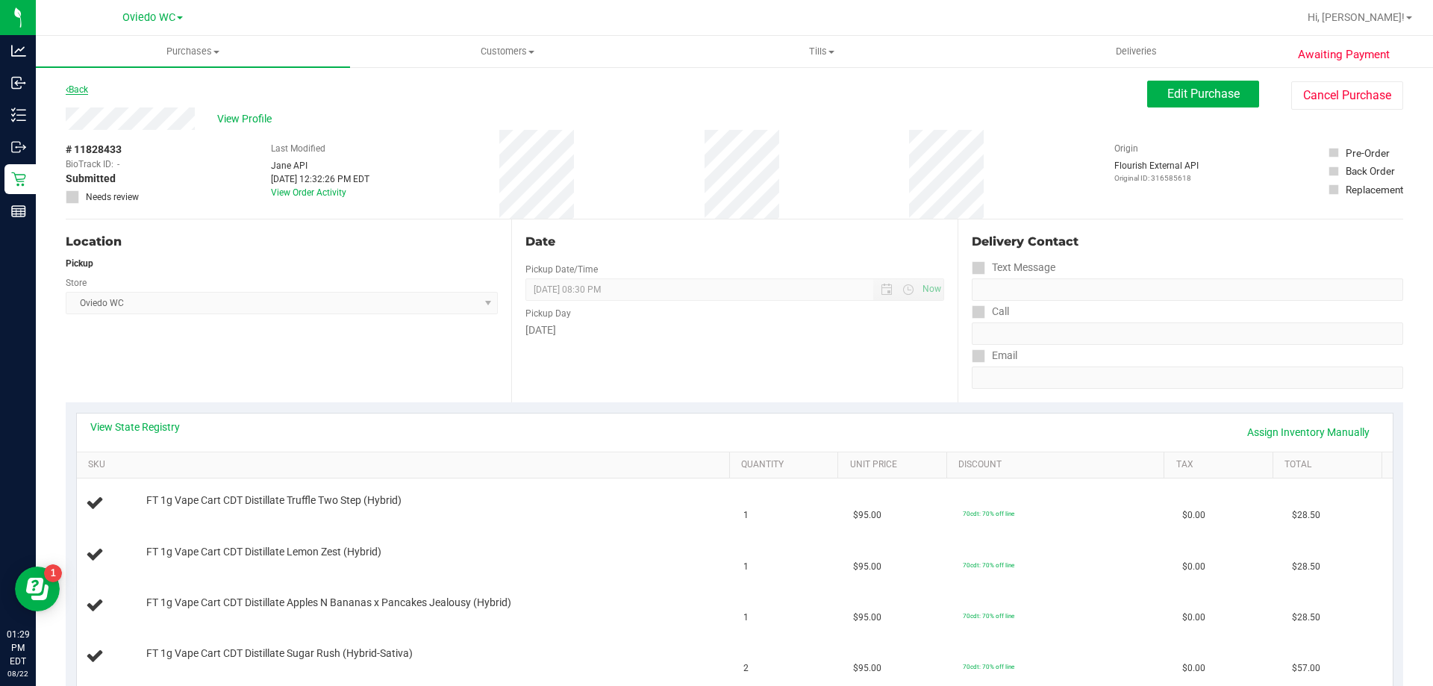
click at [78, 90] on link "Back" at bounding box center [77, 89] width 22 height 10
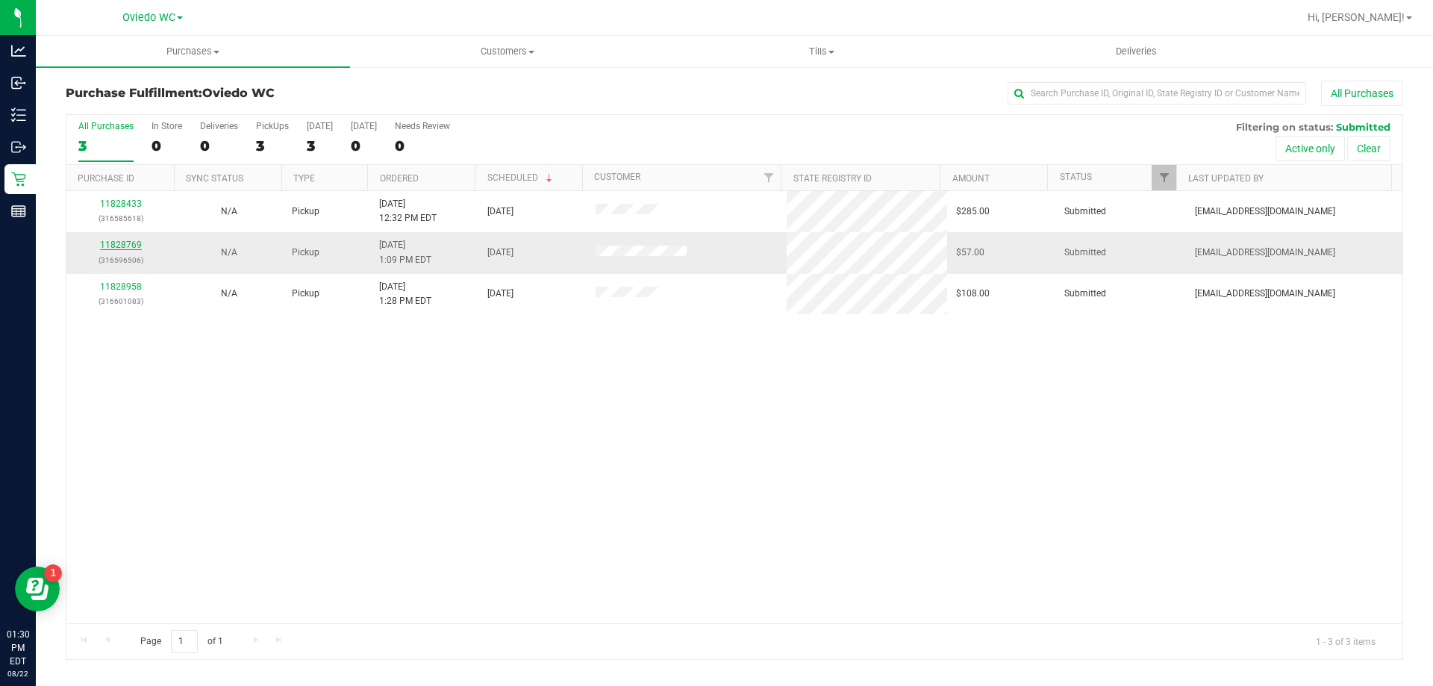
click at [116, 243] on link "11828769" at bounding box center [121, 245] width 42 height 10
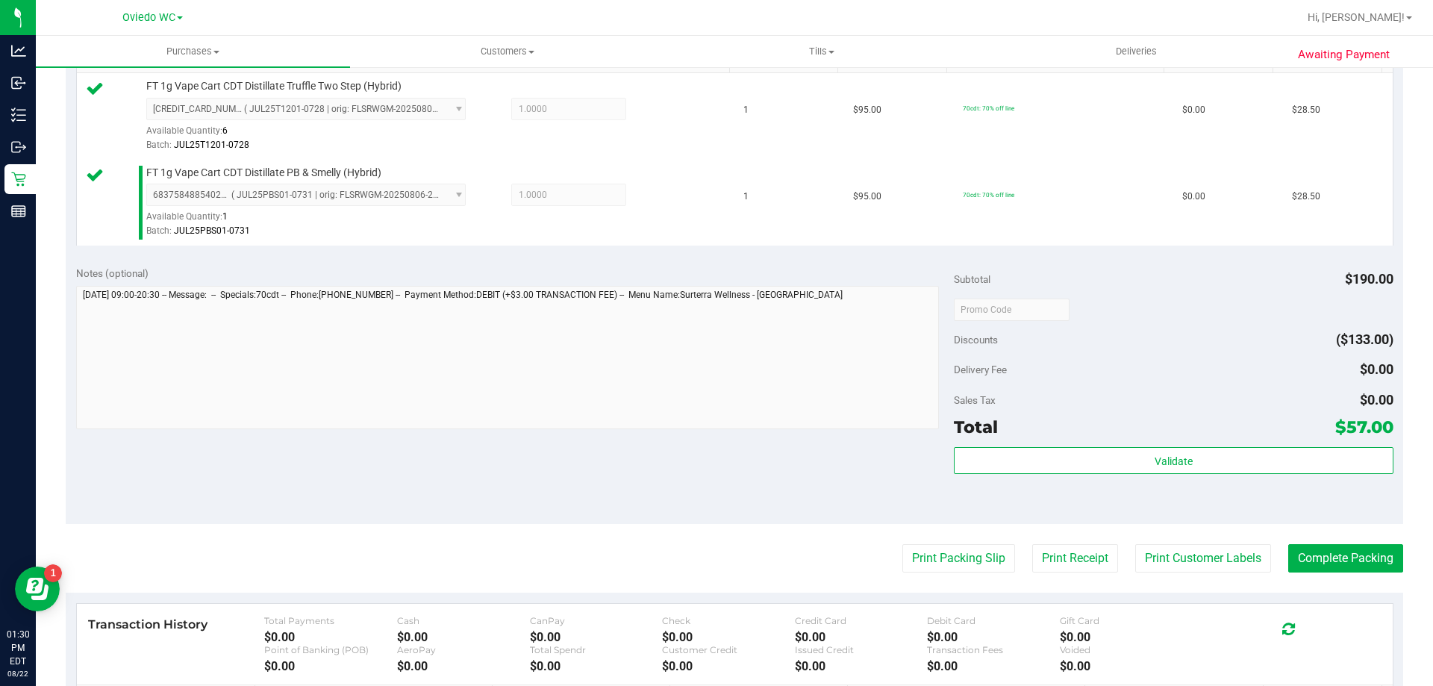
scroll to position [448, 0]
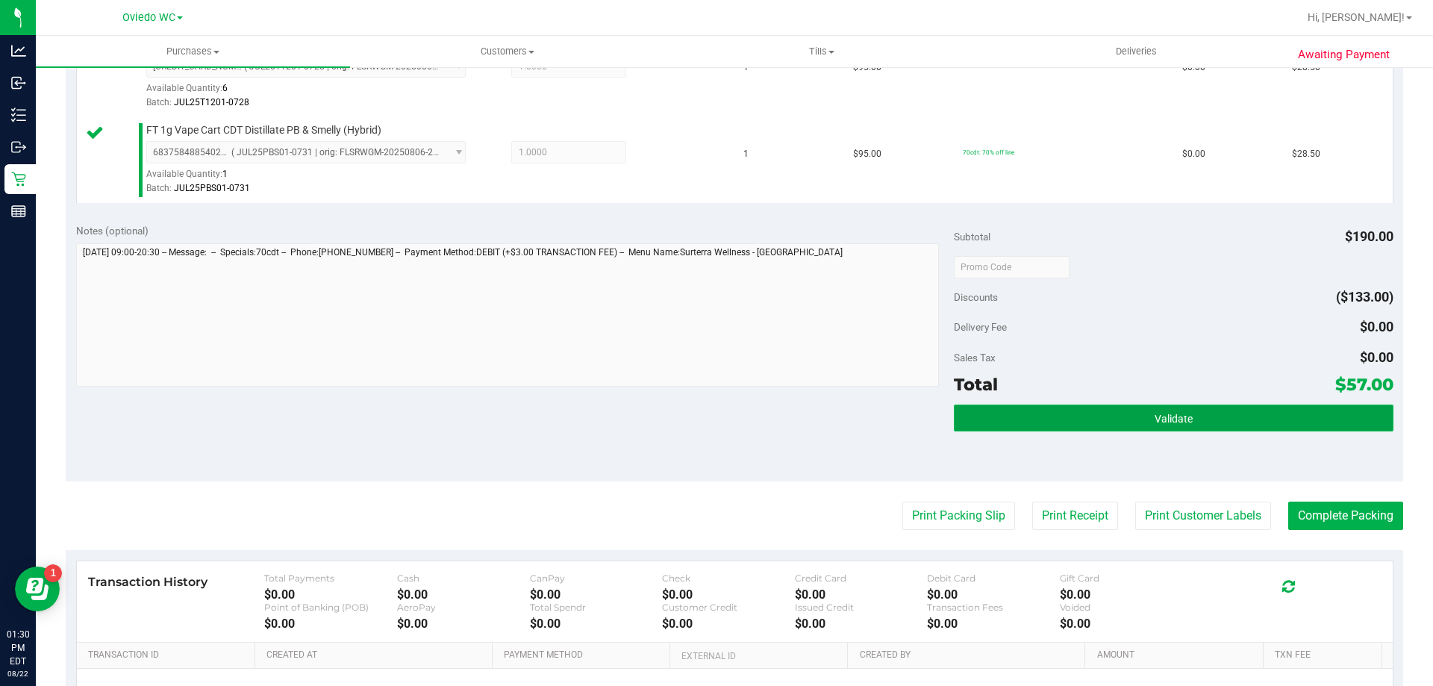
click at [1143, 429] on button "Validate" at bounding box center [1173, 417] width 439 height 27
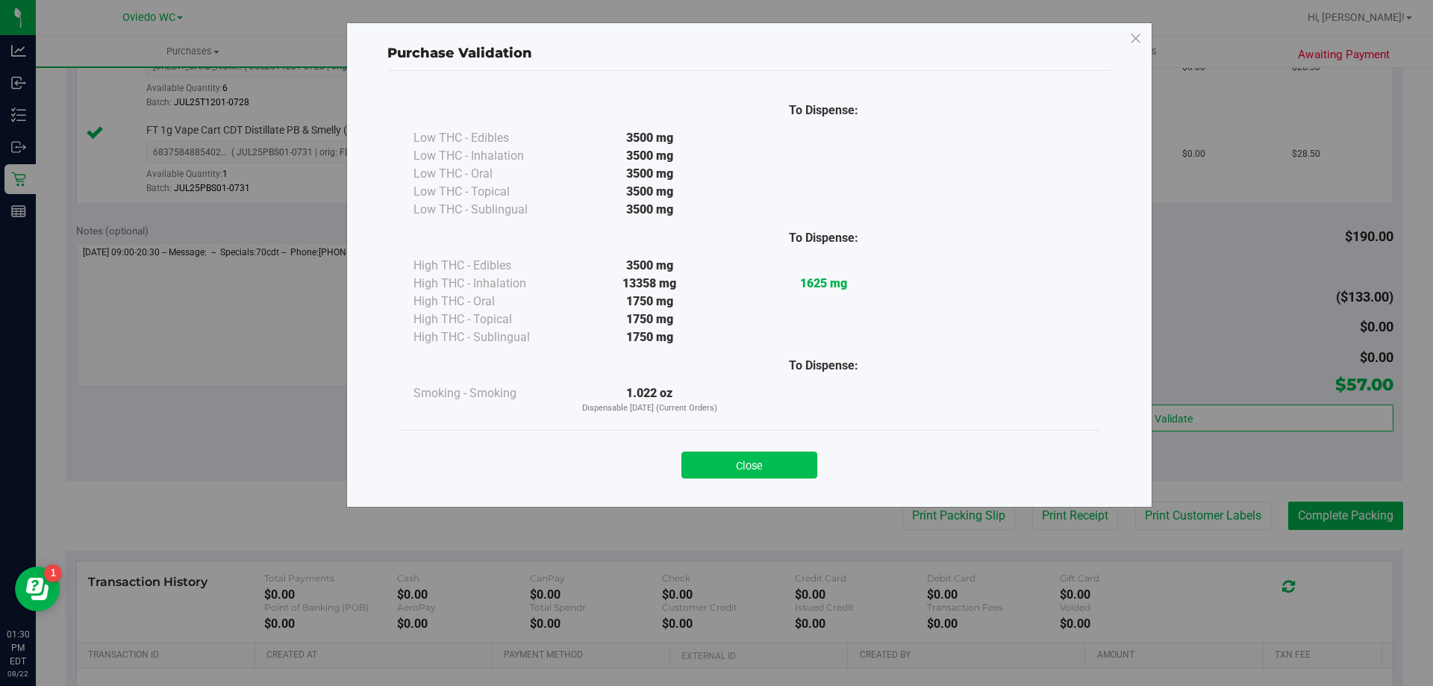
click at [755, 457] on button "Close" at bounding box center [749, 465] width 136 height 27
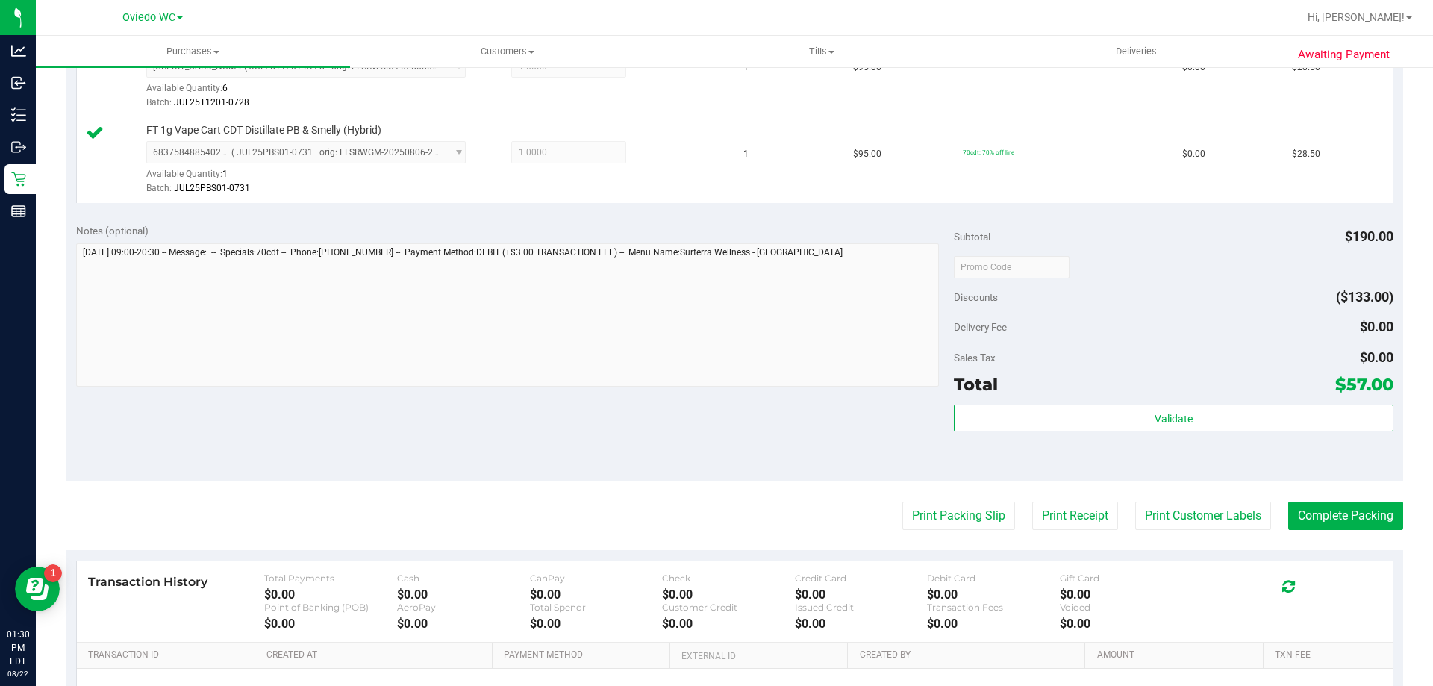
click at [1102, 320] on div "Delivery Fee $0.00" at bounding box center [1173, 326] width 439 height 27
click at [1211, 513] on button "Print Customer Labels" at bounding box center [1203, 516] width 136 height 28
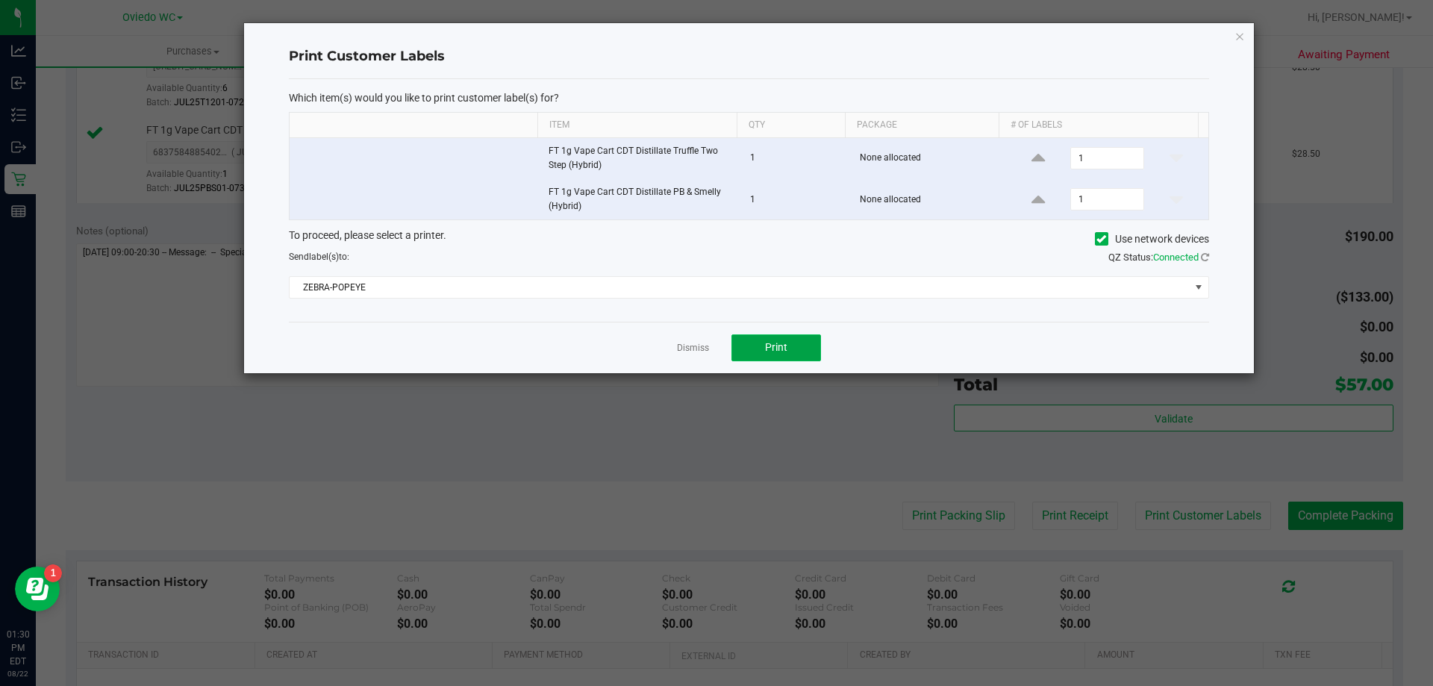
click at [772, 340] on button "Print" at bounding box center [776, 347] width 90 height 27
click at [690, 356] on div "Dismiss Print" at bounding box center [749, 347] width 920 height 51
click at [690, 348] on link "Dismiss" at bounding box center [693, 348] width 32 height 13
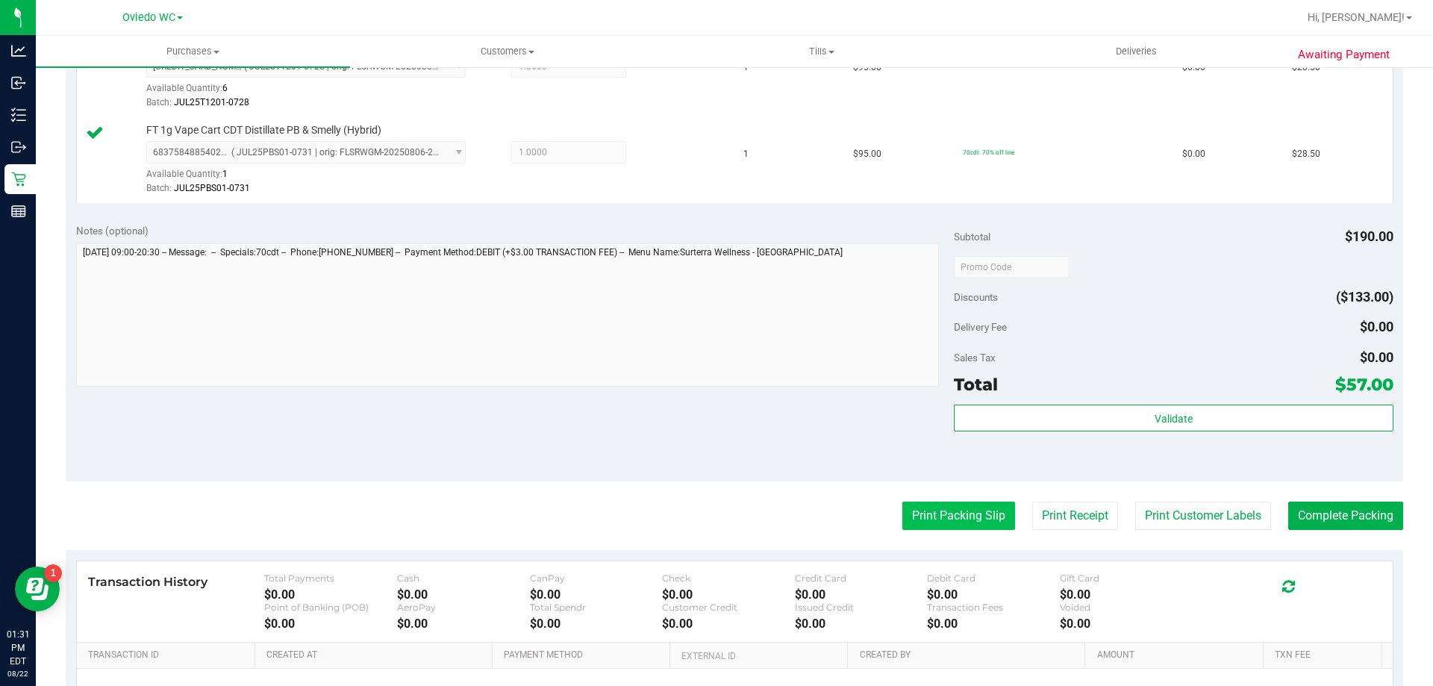
click at [910, 504] on button "Print Packing Slip" at bounding box center [958, 516] width 113 height 28
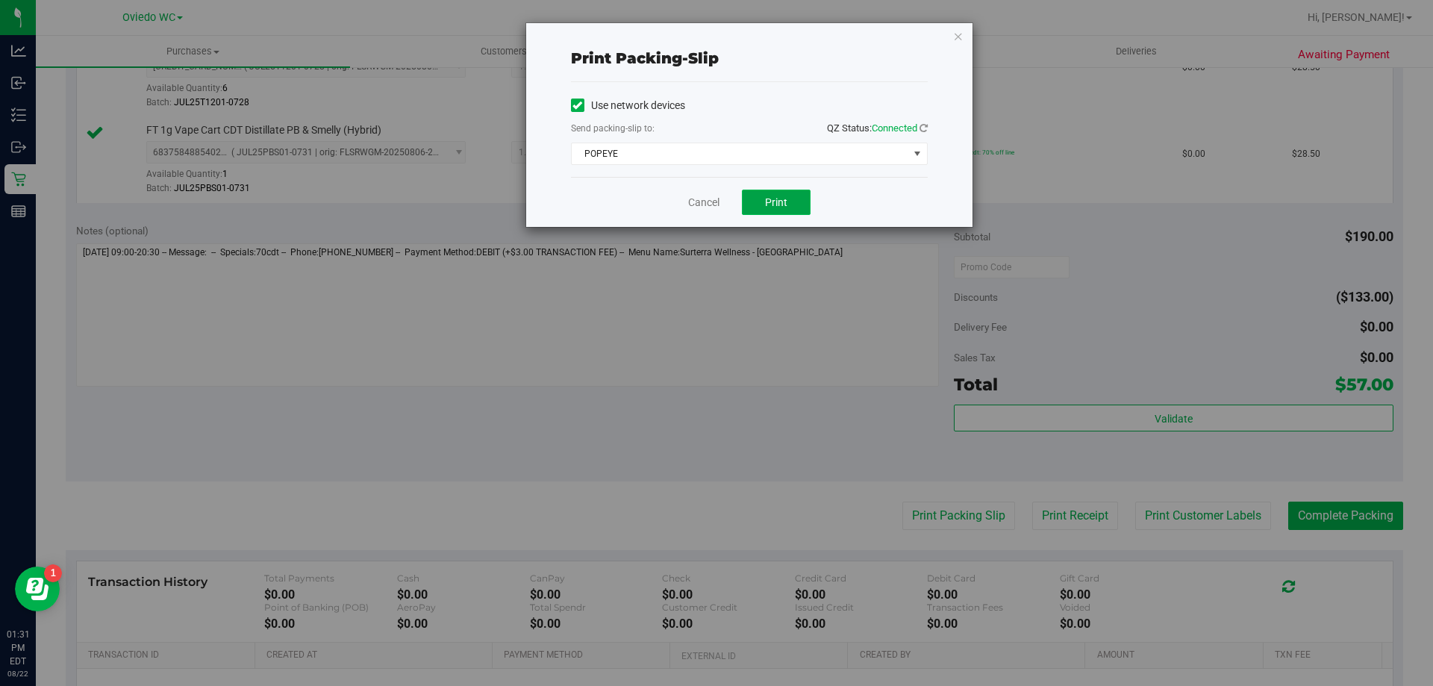
click at [793, 190] on button "Print" at bounding box center [776, 202] width 69 height 25
click at [706, 199] on link "Cancel" at bounding box center [703, 203] width 31 height 16
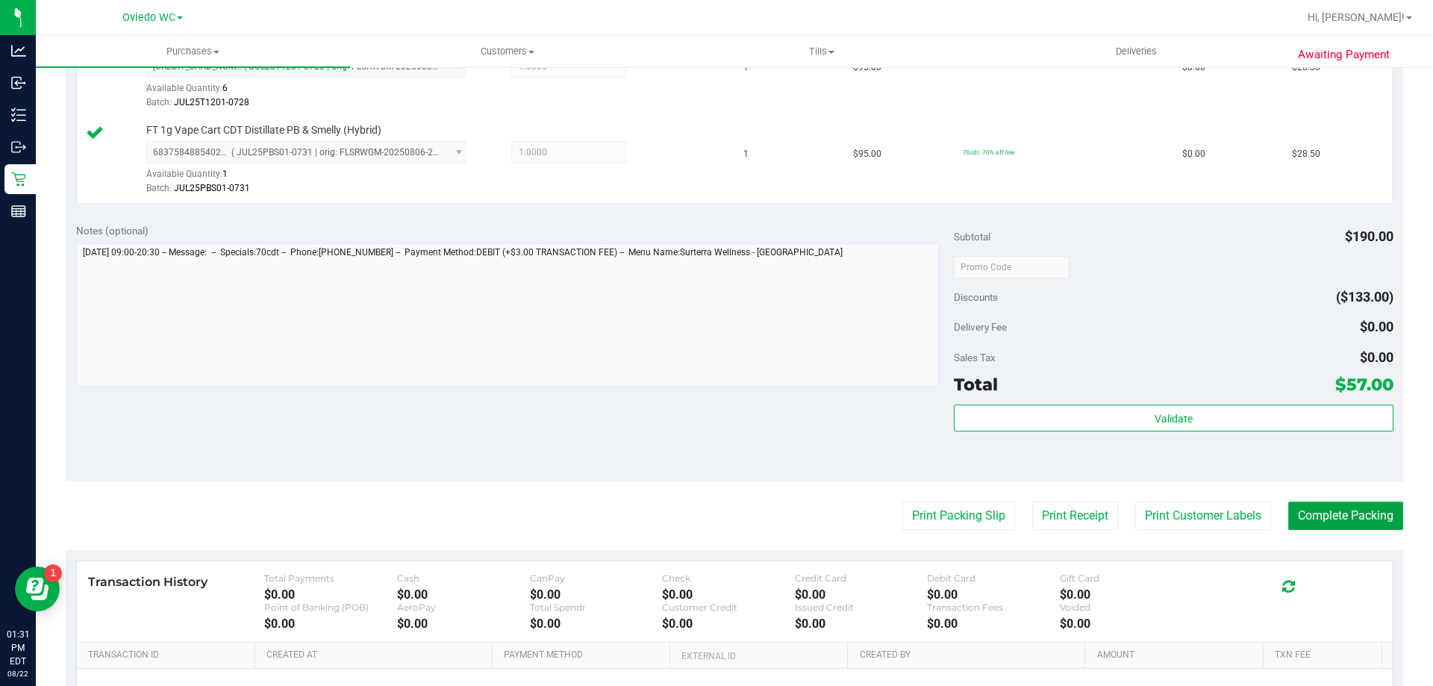
click at [1346, 524] on button "Complete Packing" at bounding box center [1345, 516] width 115 height 28
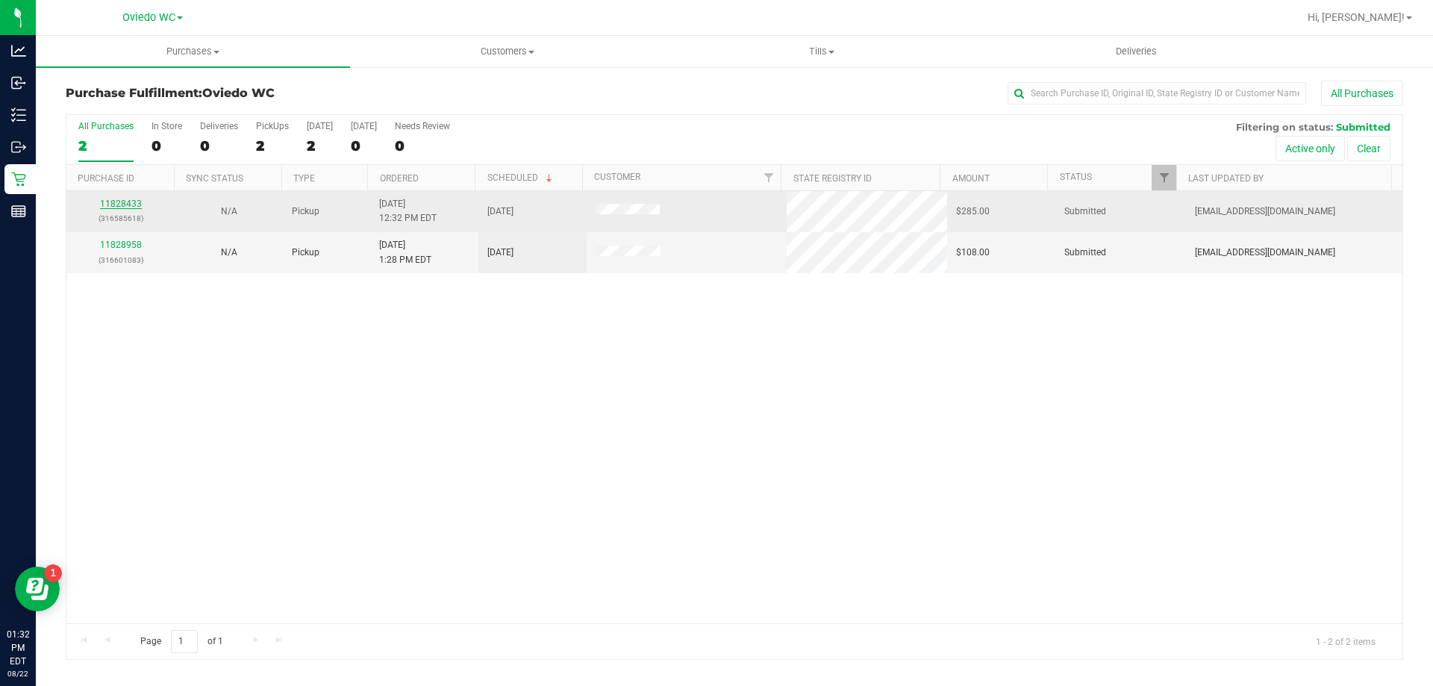
click at [132, 202] on link "11828433" at bounding box center [121, 204] width 42 height 10
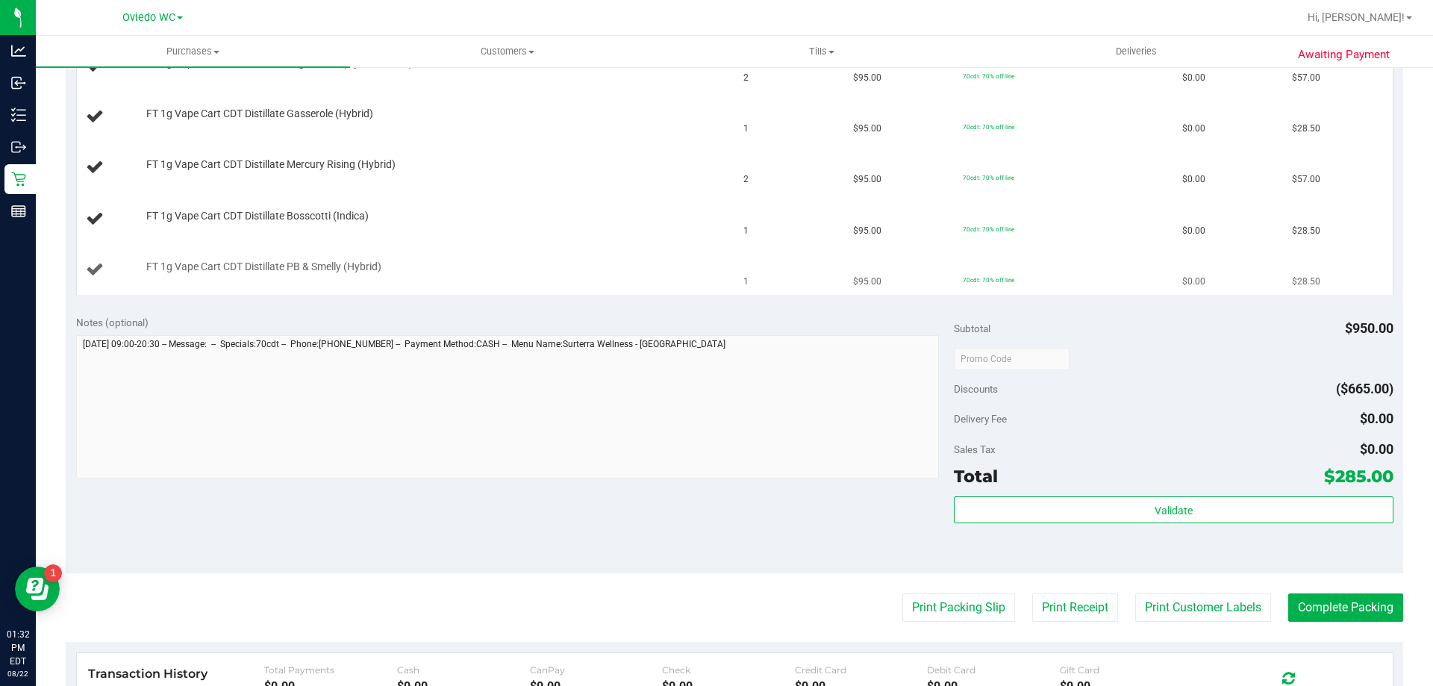
scroll to position [597, 0]
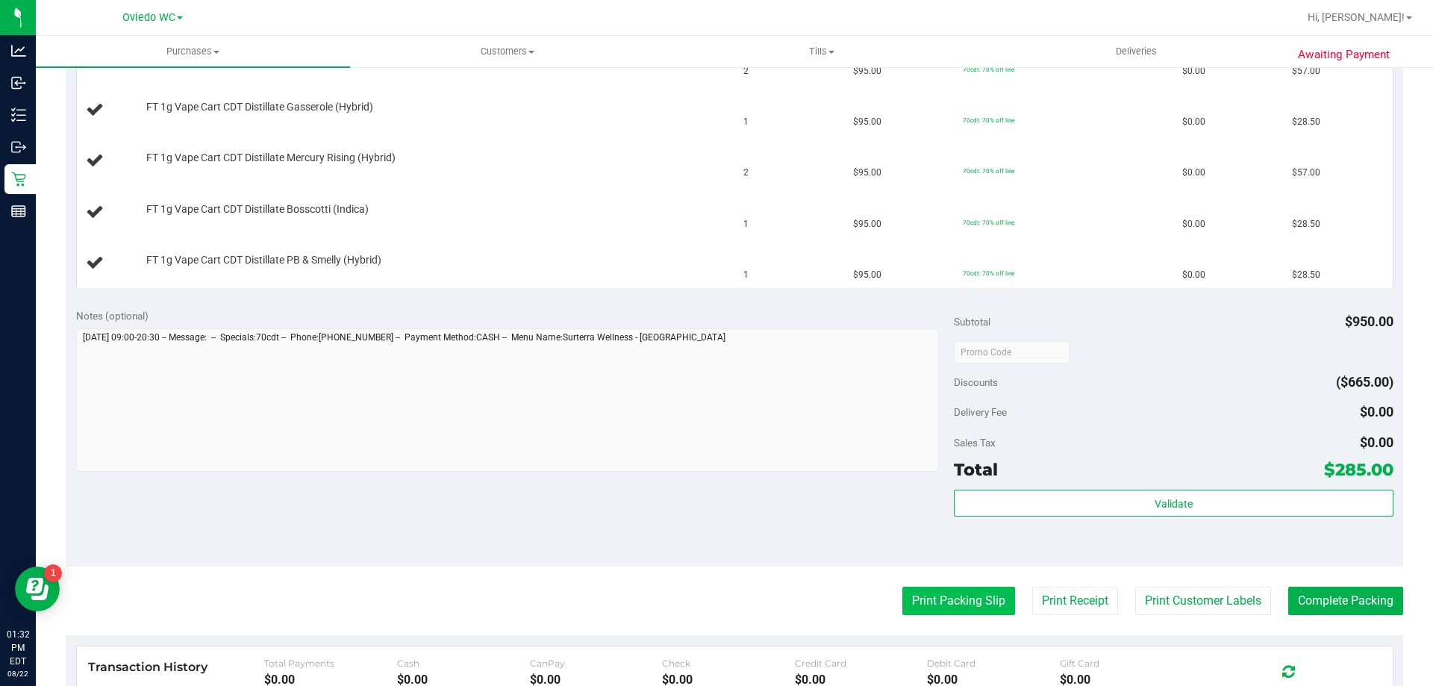
click at [940, 594] on button "Print Packing Slip" at bounding box center [958, 601] width 113 height 28
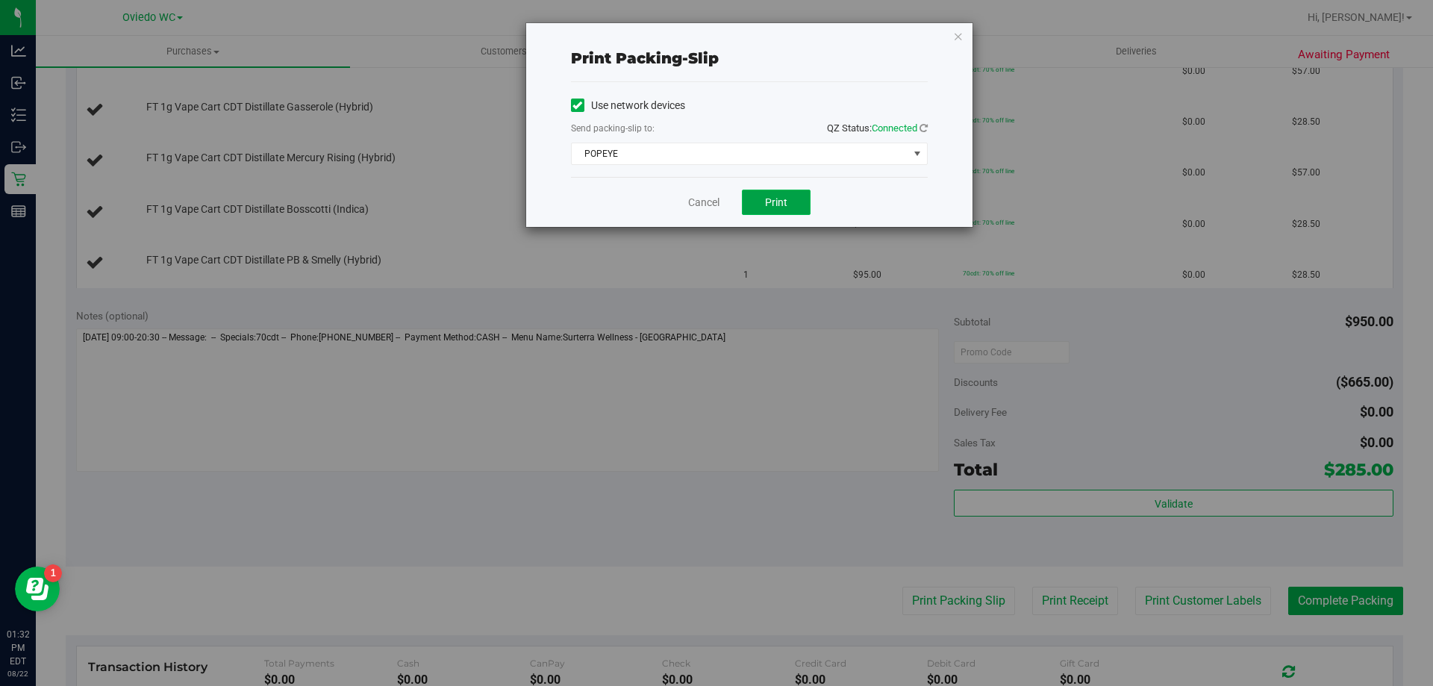
click at [772, 190] on button "Print" at bounding box center [776, 202] width 69 height 25
click at [705, 196] on link "Cancel" at bounding box center [703, 203] width 31 height 16
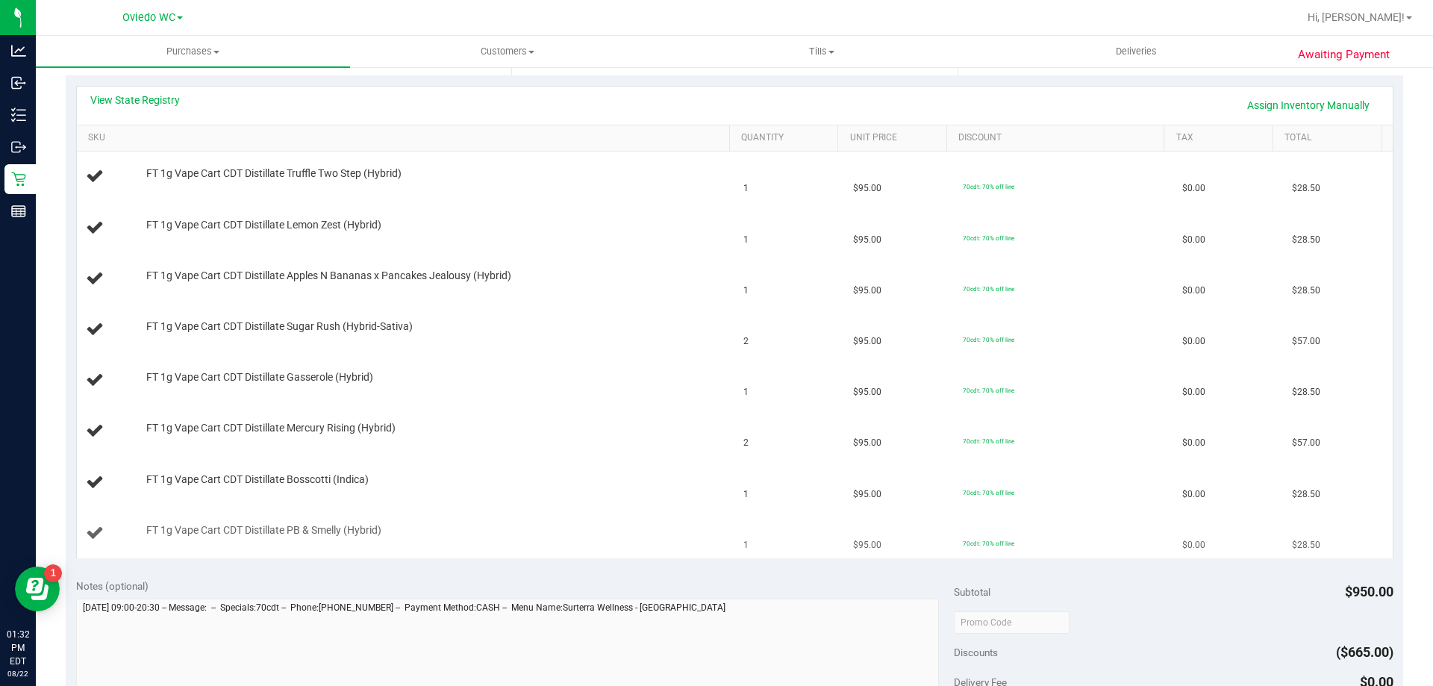
scroll to position [299, 0]
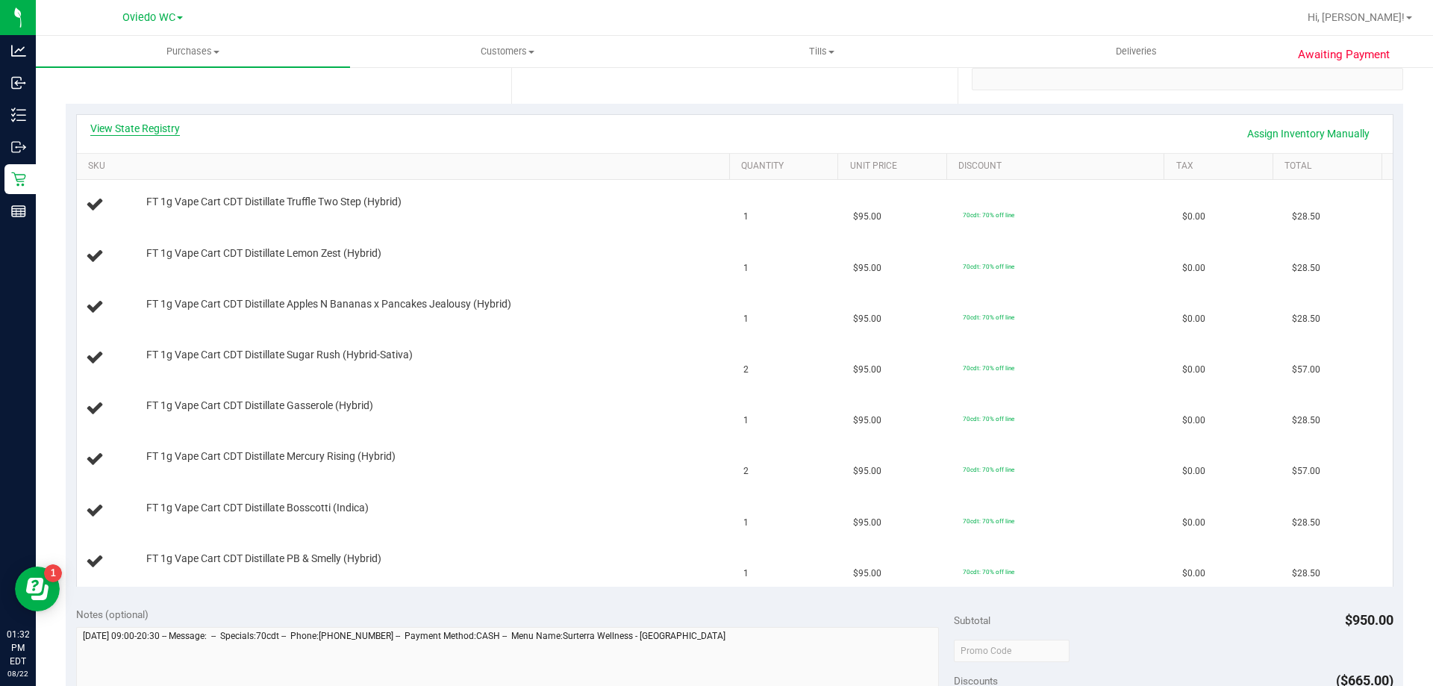
click at [158, 129] on link "View State Registry" at bounding box center [135, 128] width 90 height 15
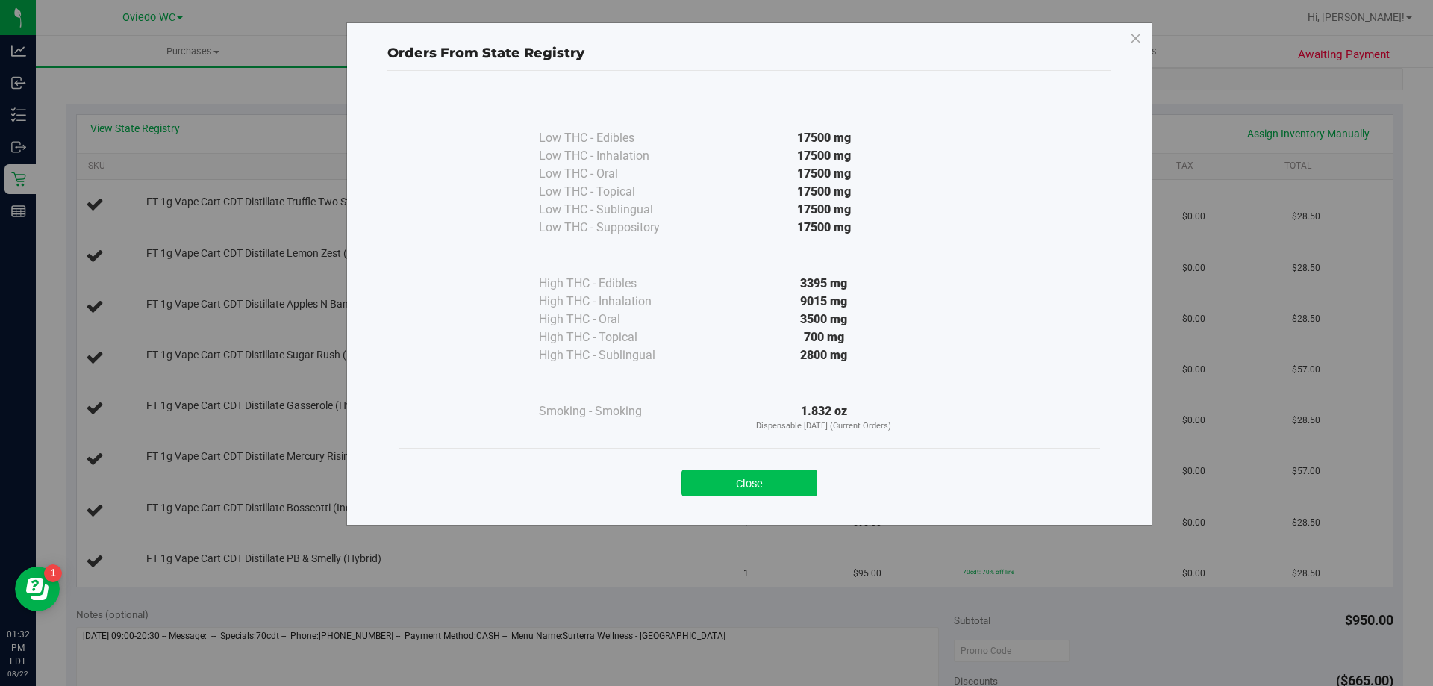
click at [699, 481] on button "Close" at bounding box center [749, 482] width 136 height 27
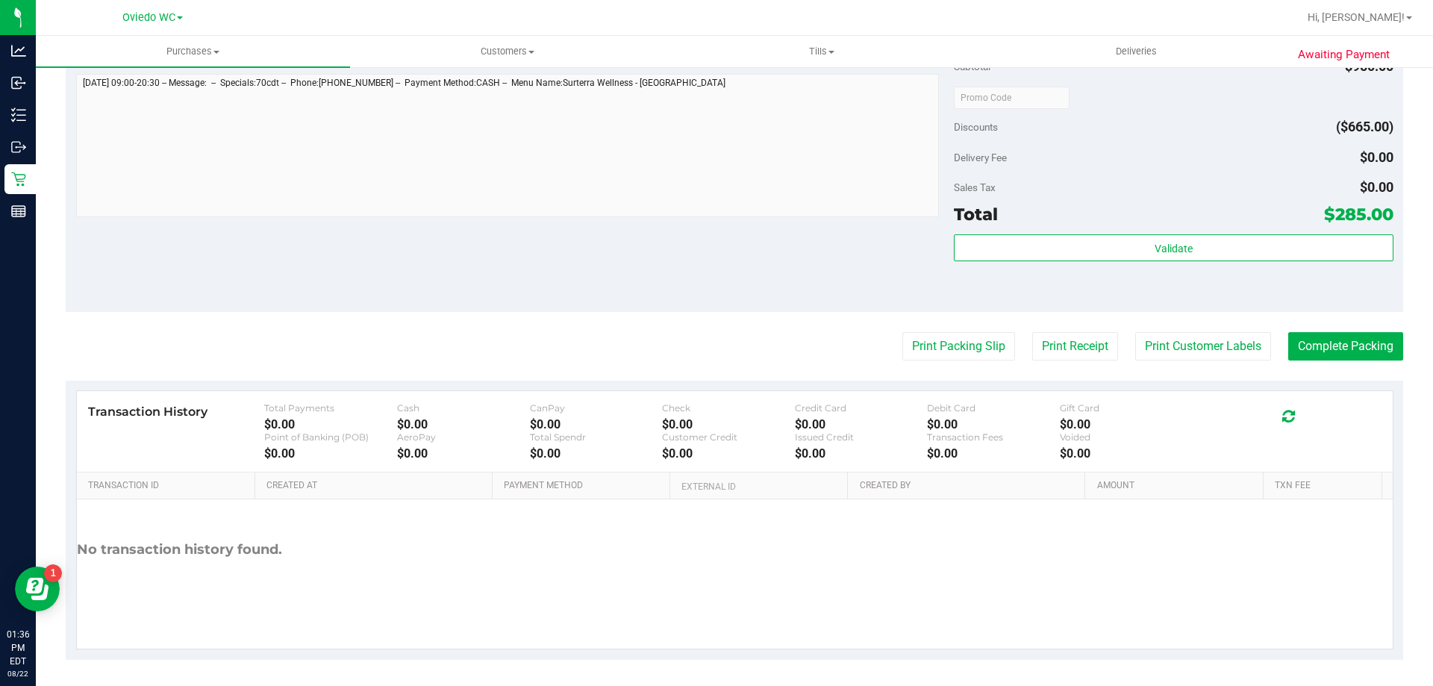
scroll to position [1136, 0]
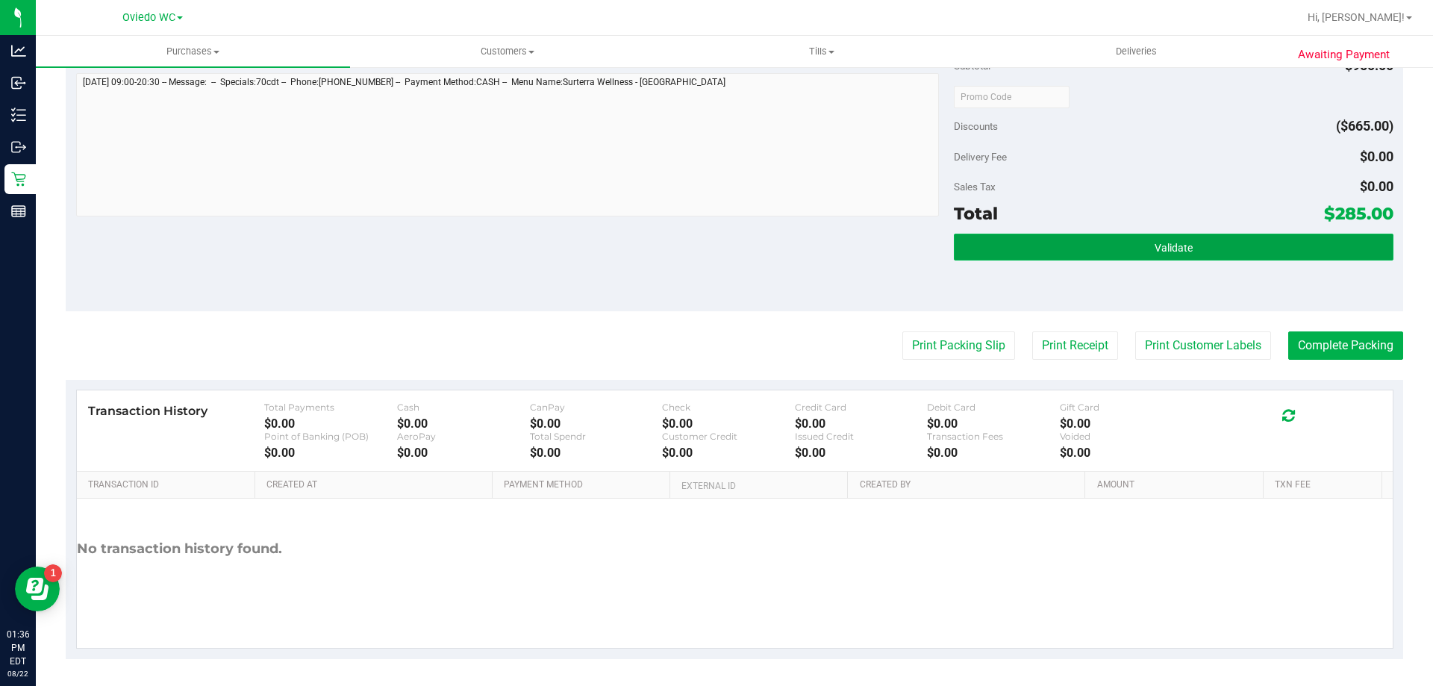
click at [1145, 237] on button "Validate" at bounding box center [1173, 247] width 439 height 27
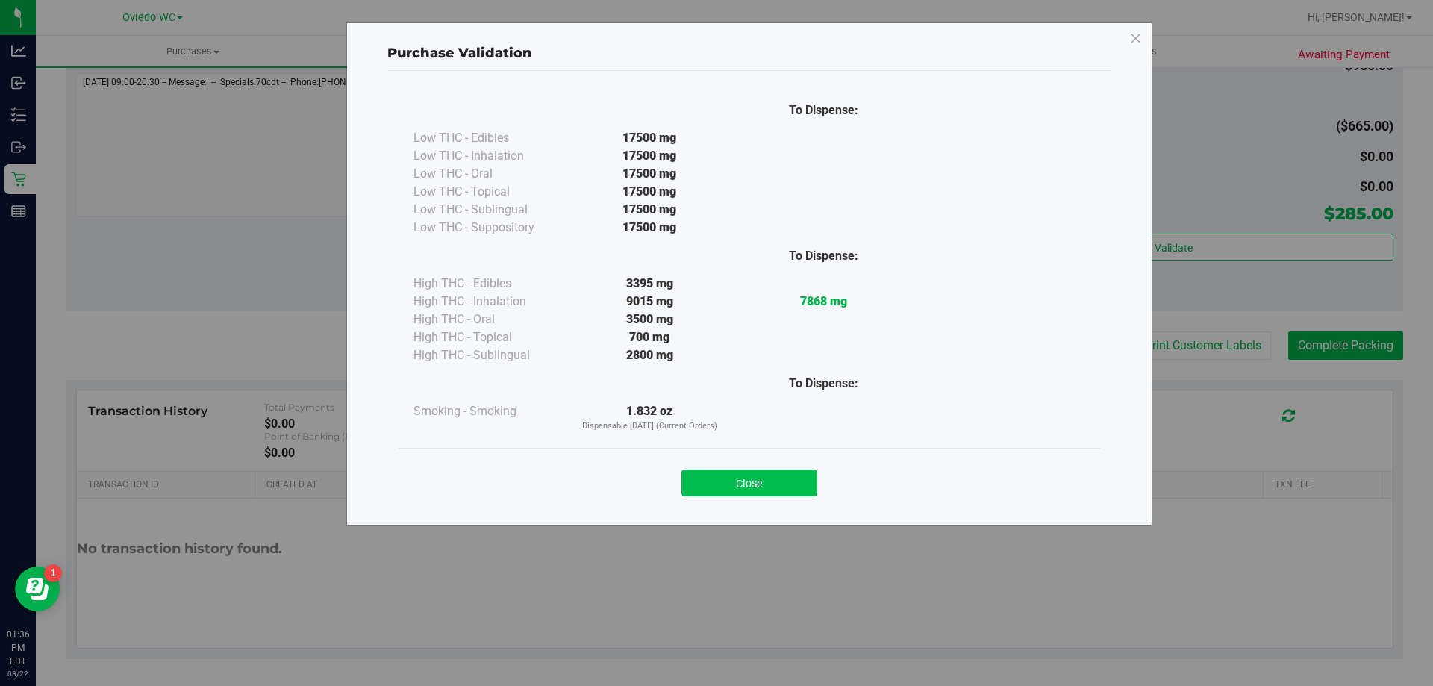
click at [752, 482] on button "Close" at bounding box center [749, 482] width 136 height 27
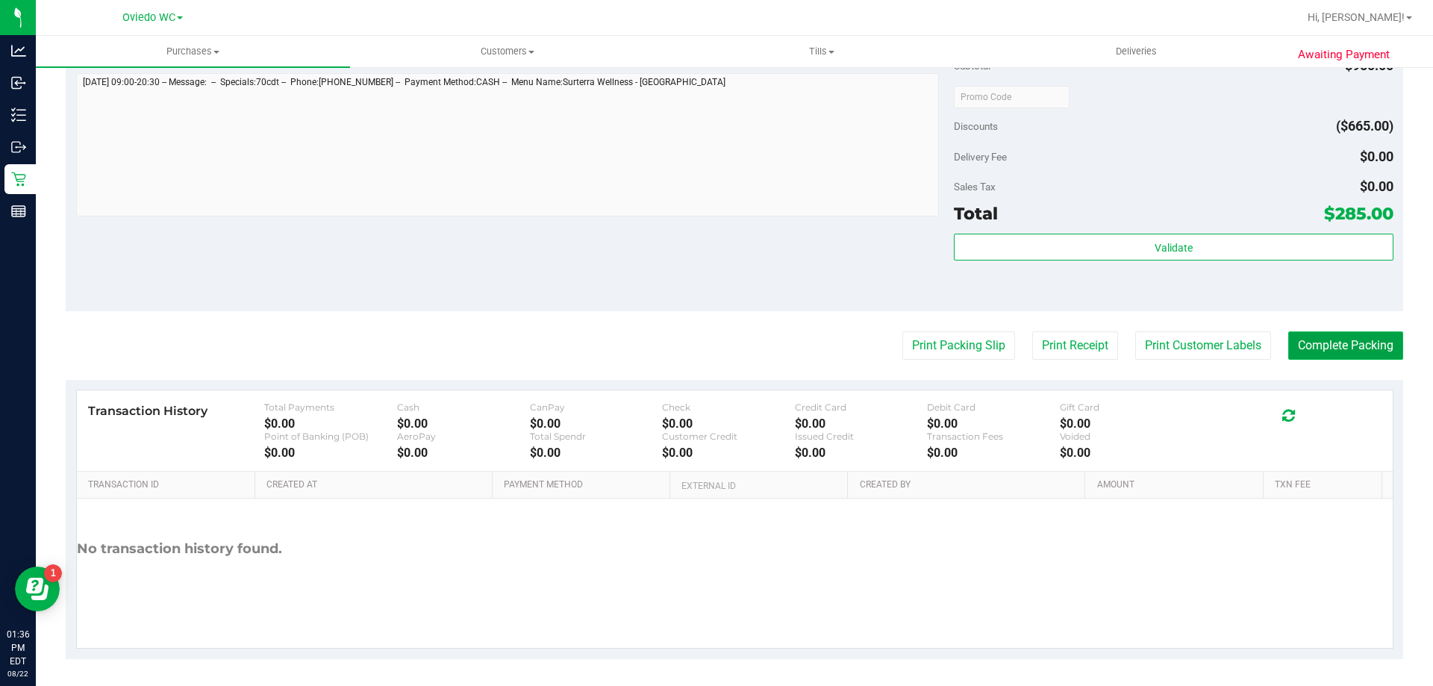
click at [1340, 343] on button "Complete Packing" at bounding box center [1345, 345] width 115 height 28
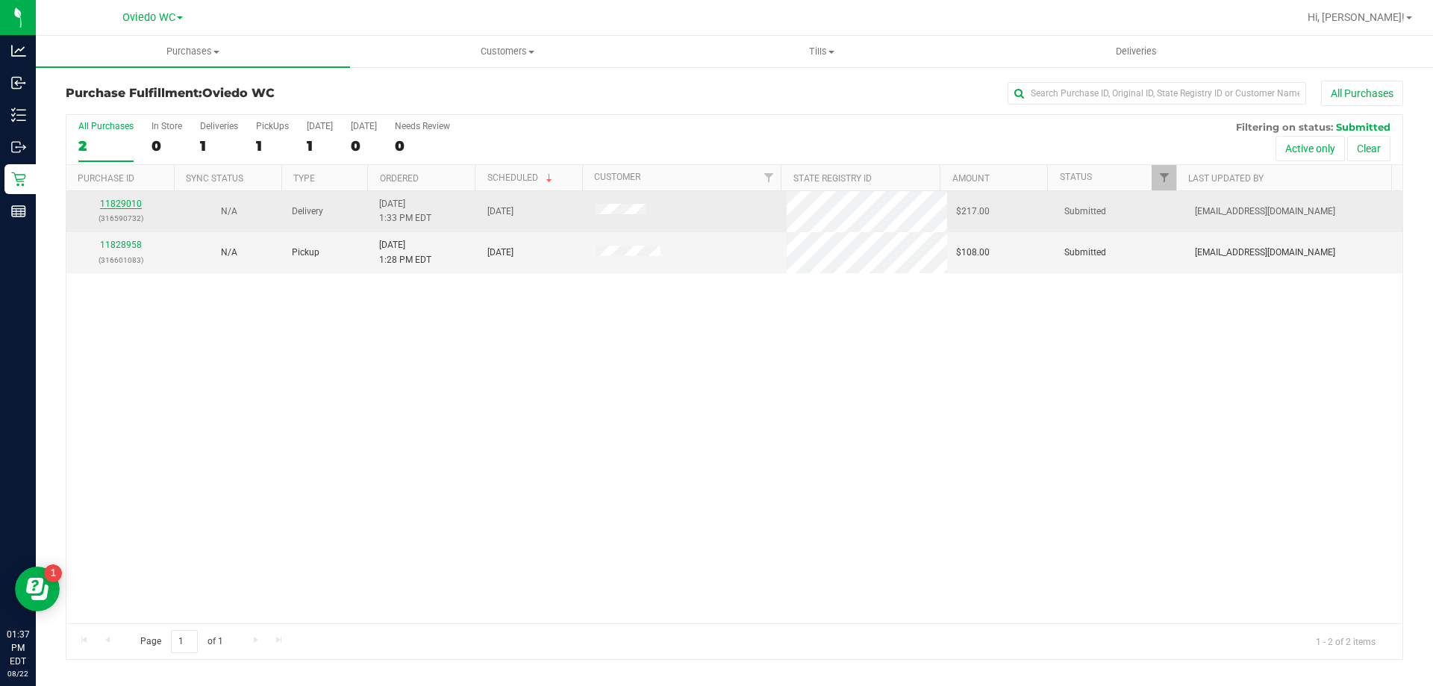
click at [110, 199] on link "11829010" at bounding box center [121, 204] width 42 height 10
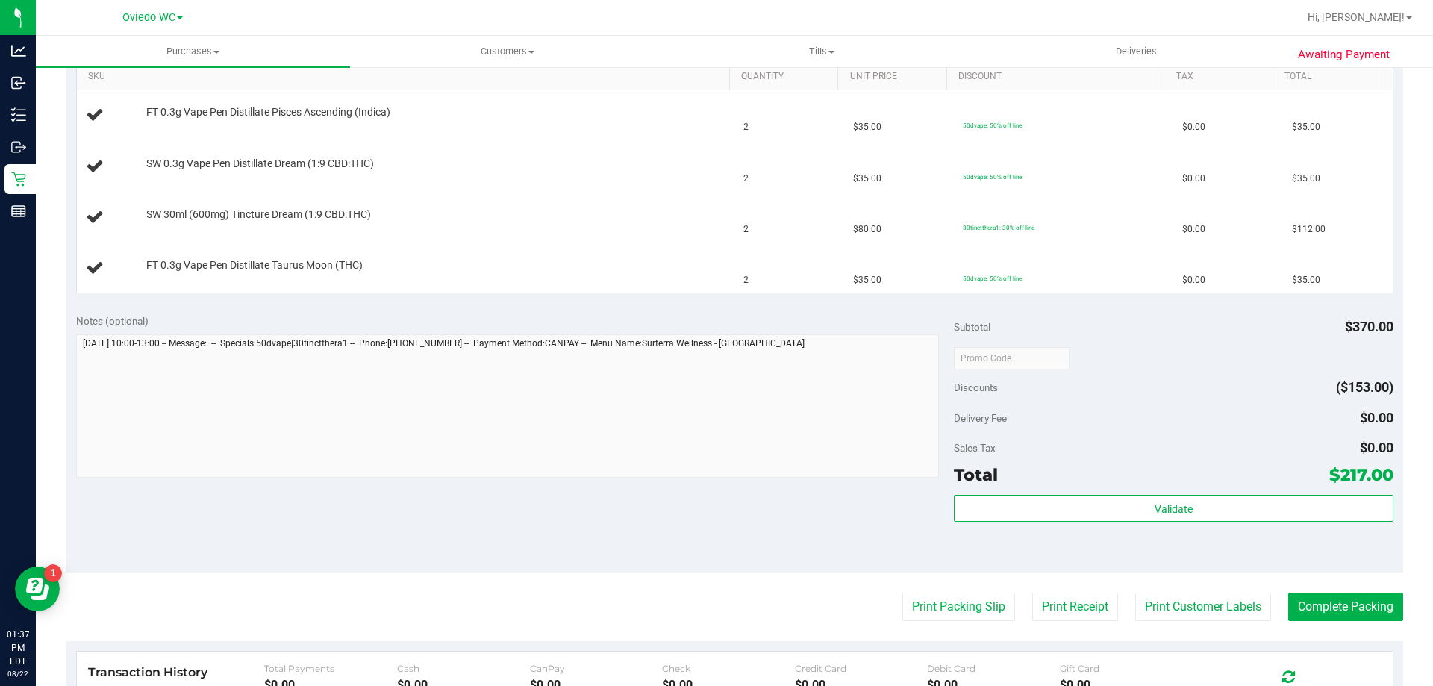
scroll to position [522, 0]
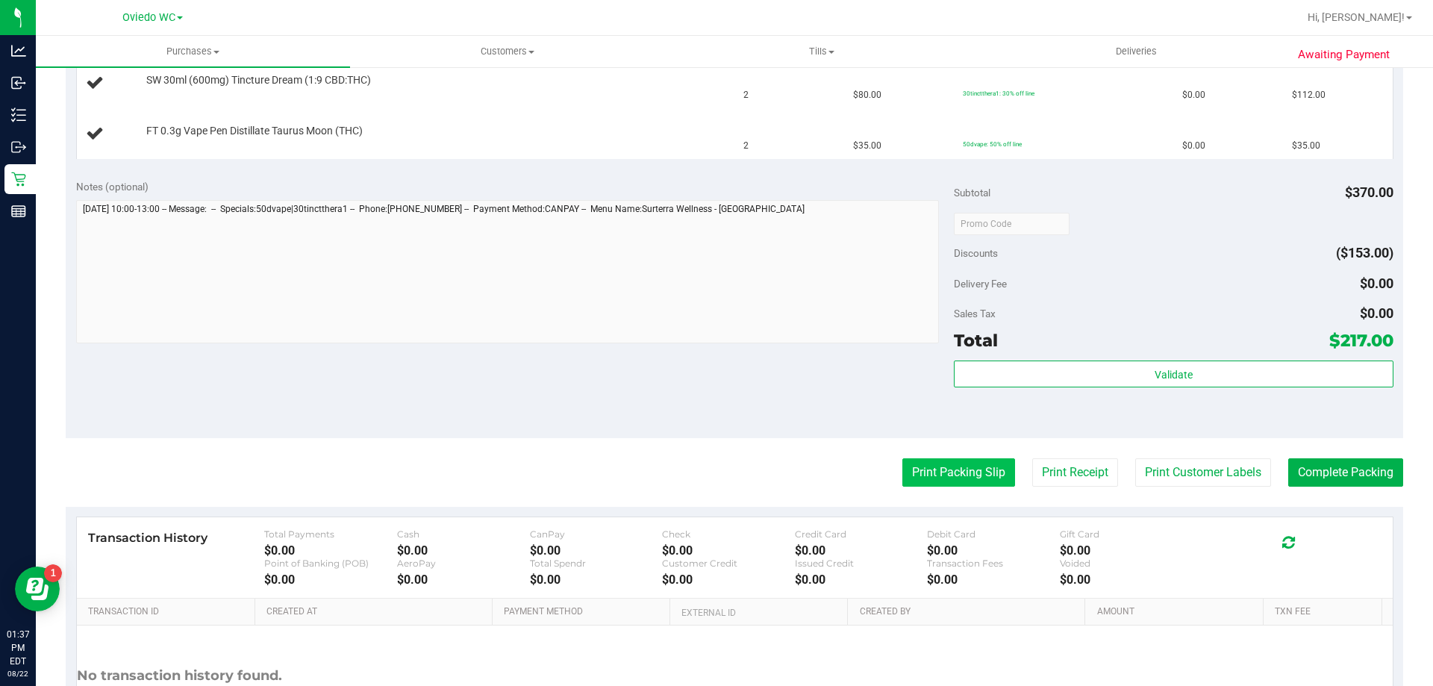
click at [930, 468] on button "Print Packing Slip" at bounding box center [958, 472] width 113 height 28
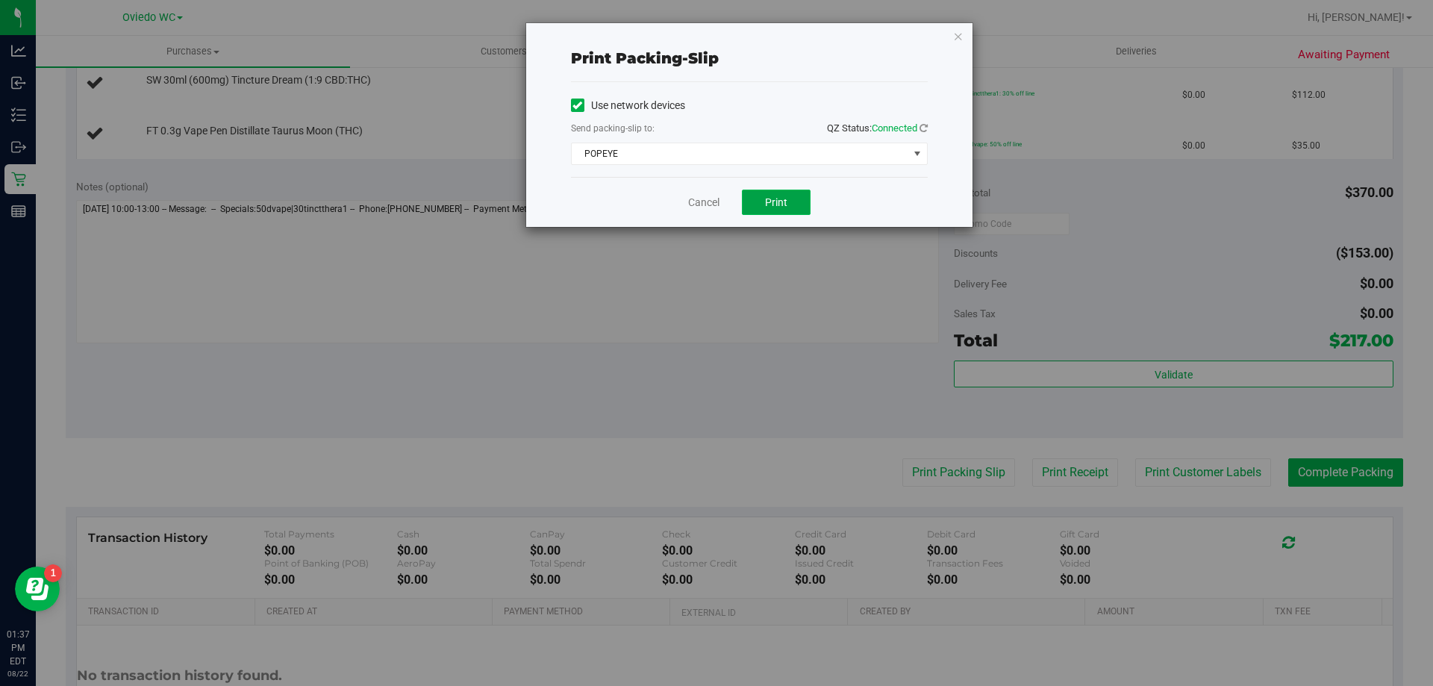
click at [772, 201] on span "Print" at bounding box center [776, 202] width 22 height 12
click at [706, 207] on link "Cancel" at bounding box center [703, 203] width 31 height 16
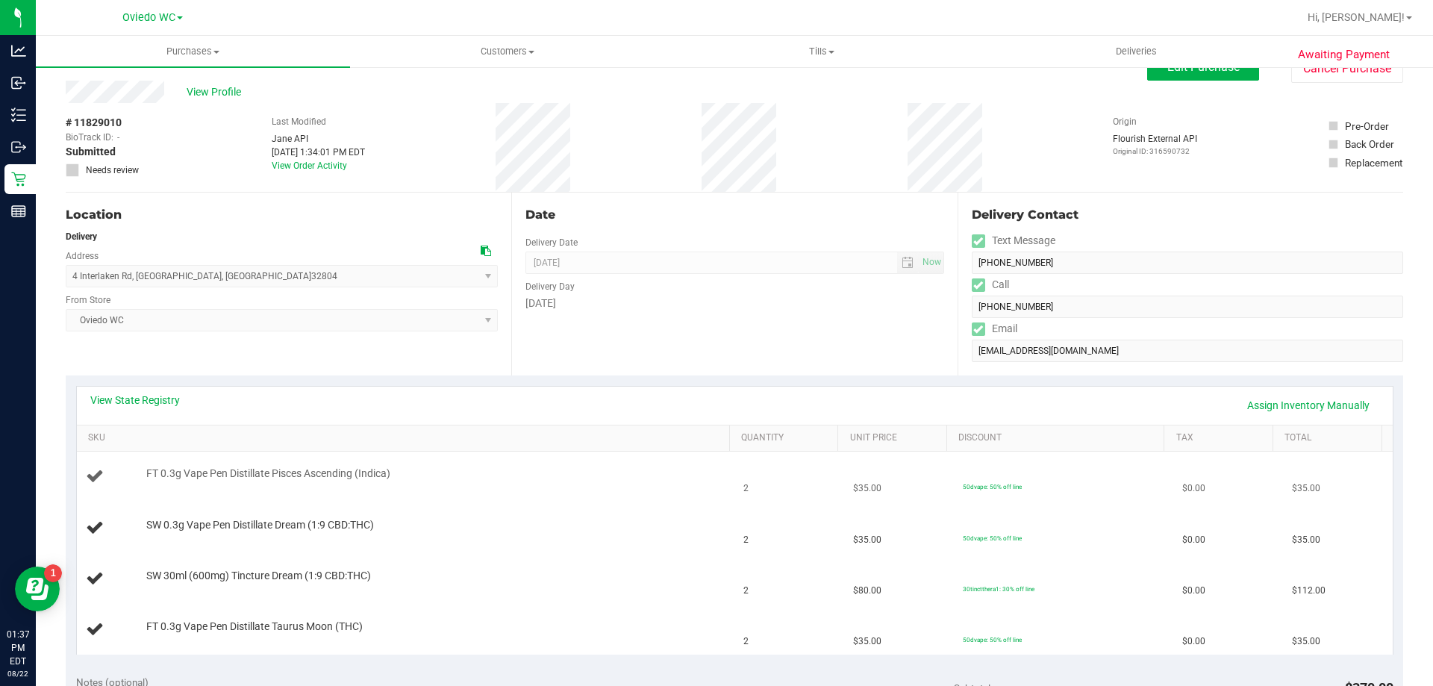
scroll to position [0, 0]
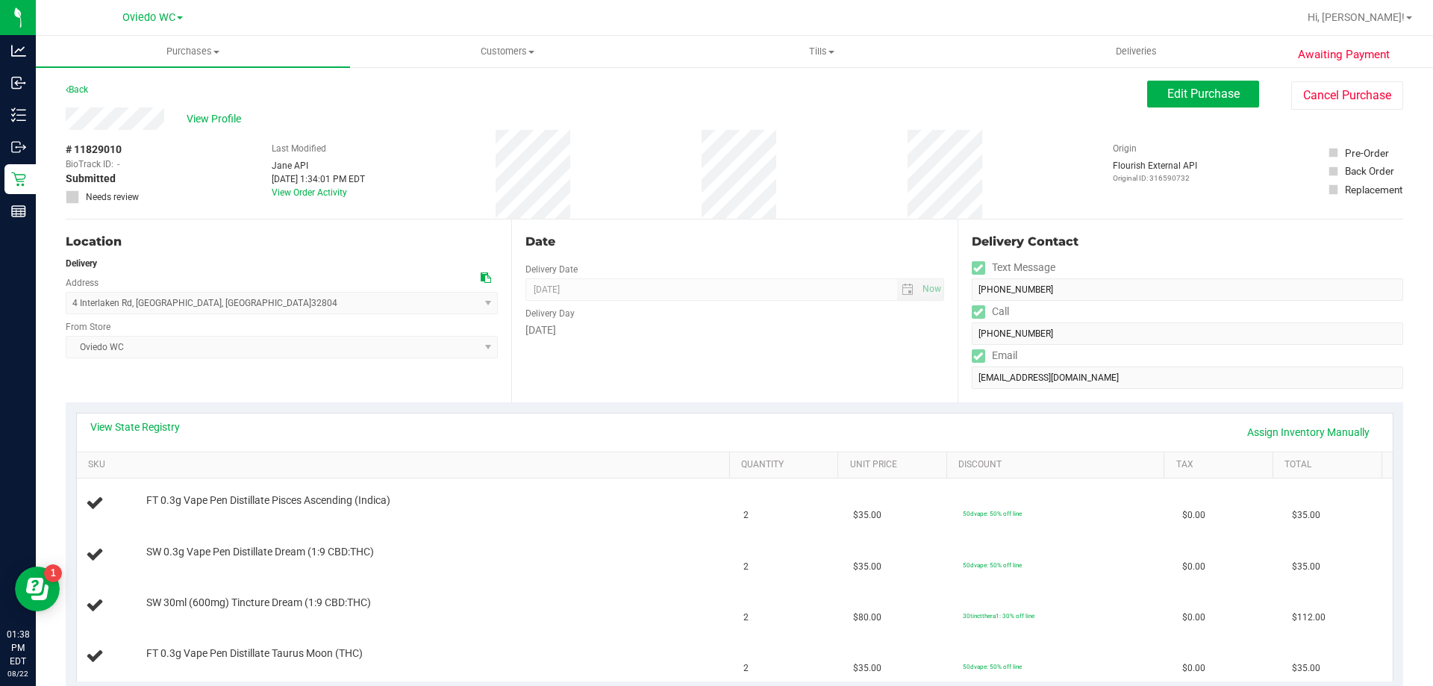
click at [519, 417] on div "View State Registry Assign Inventory Manually" at bounding box center [735, 432] width 1316 height 38
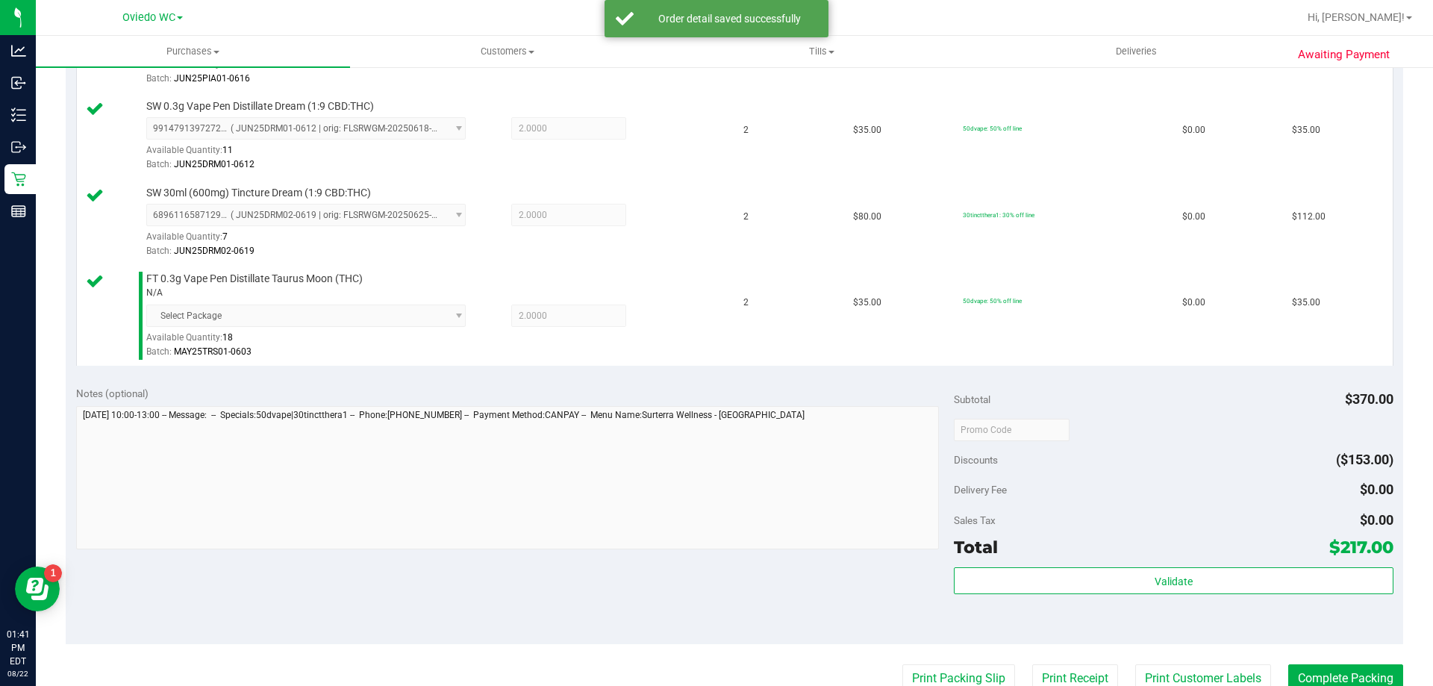
scroll to position [584, 0]
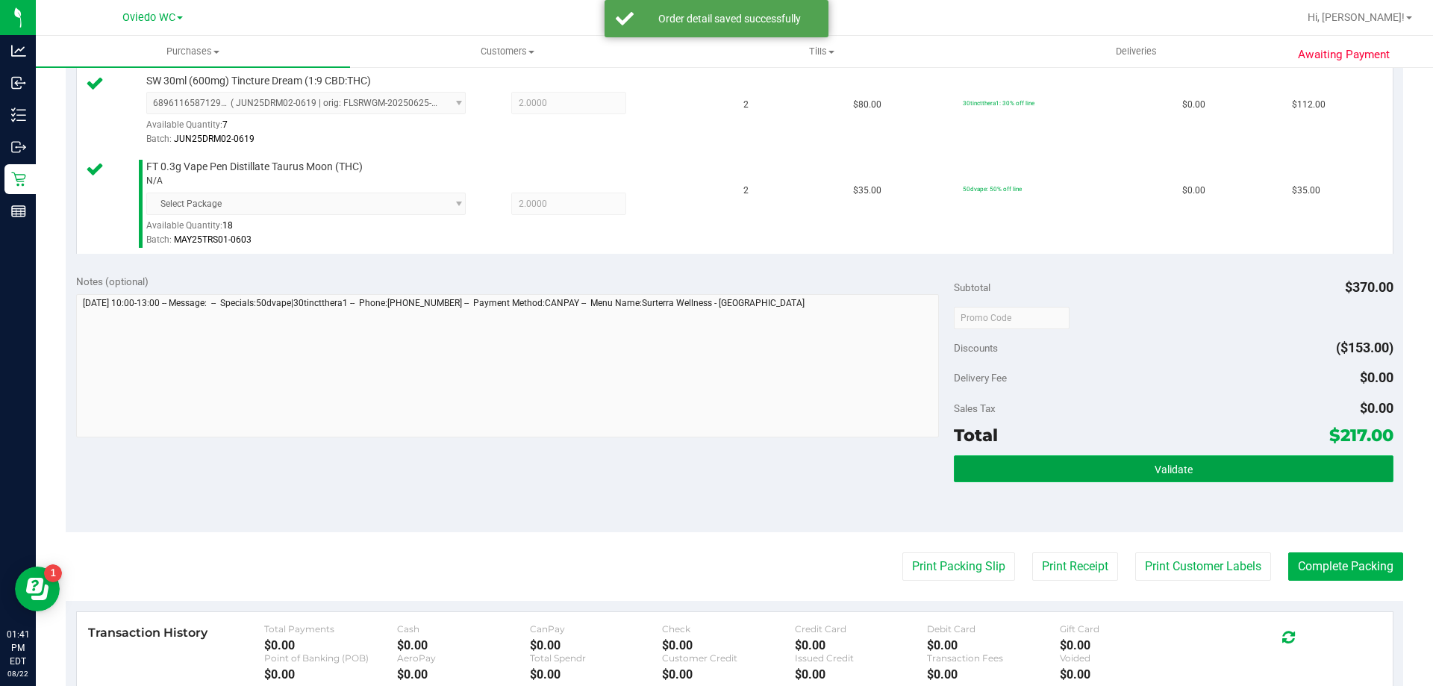
click at [1180, 461] on button "Validate" at bounding box center [1173, 468] width 439 height 27
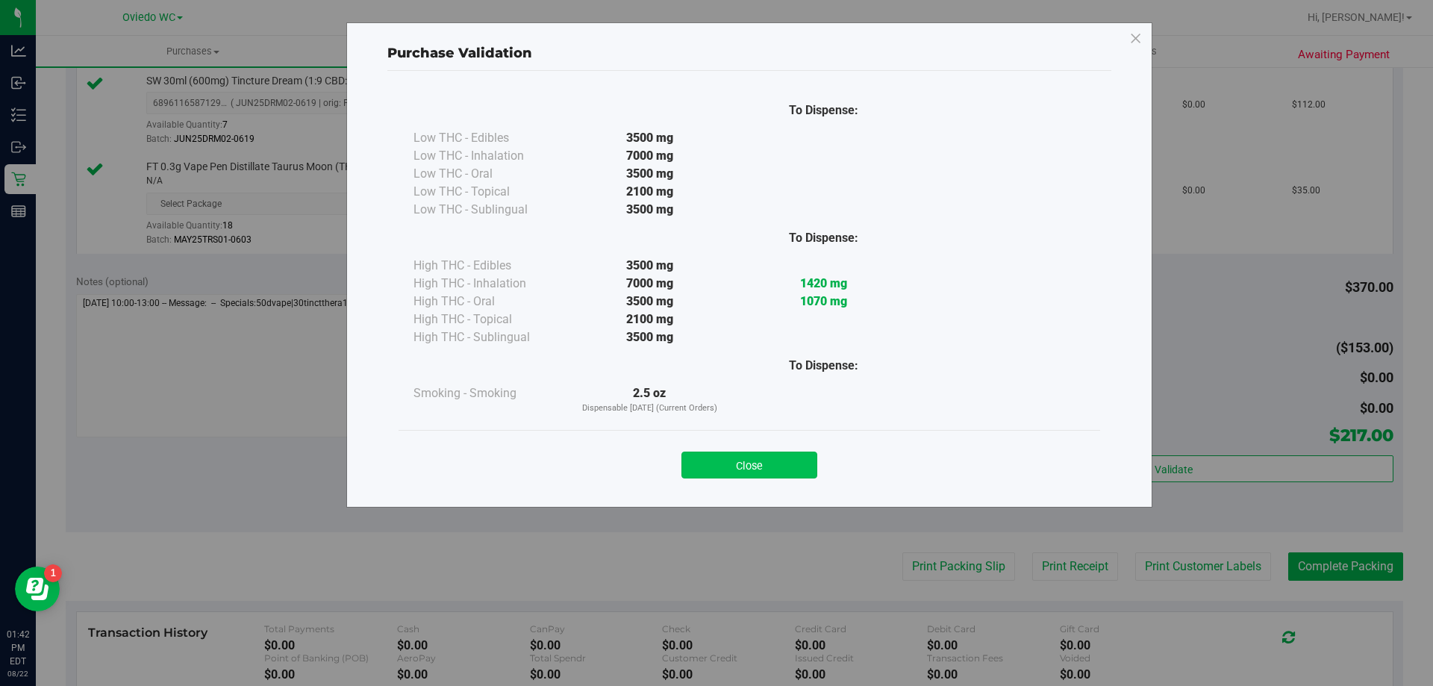
click at [773, 467] on button "Close" at bounding box center [749, 465] width 136 height 27
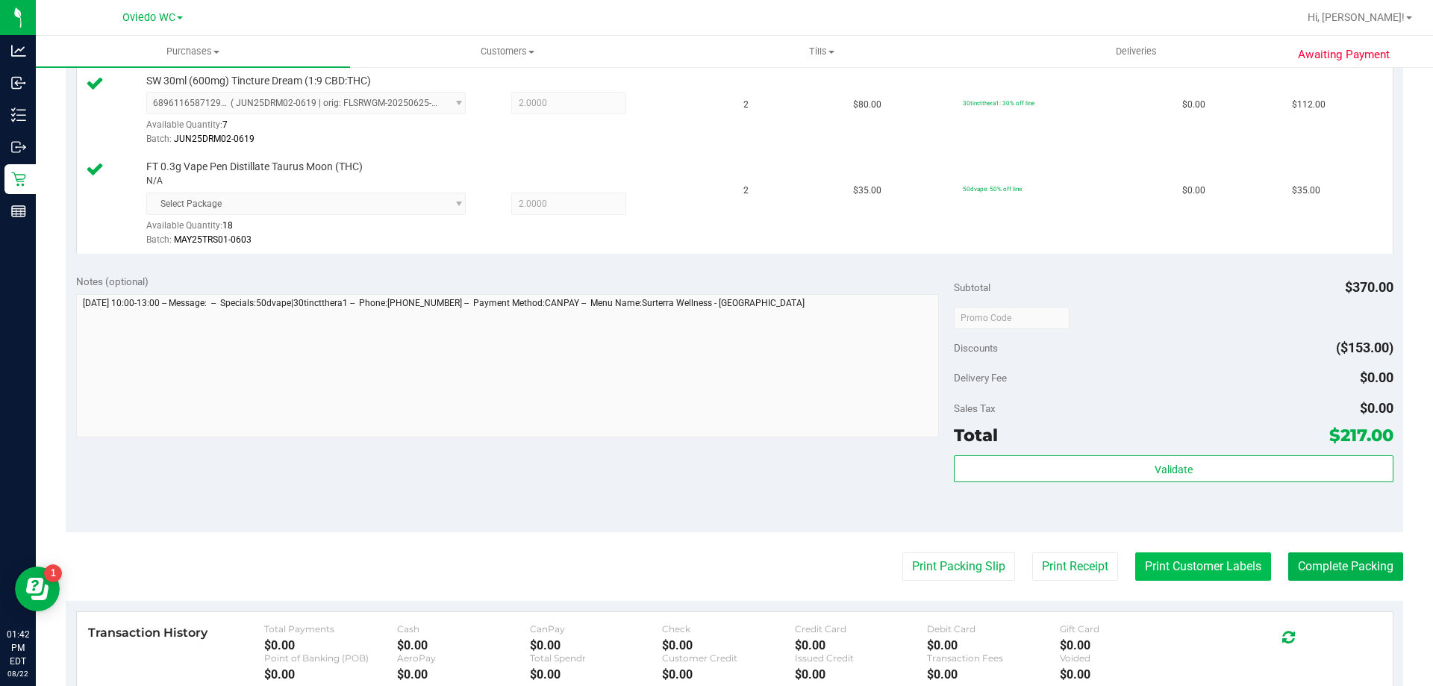
click at [1199, 571] on button "Print Customer Labels" at bounding box center [1203, 566] width 136 height 28
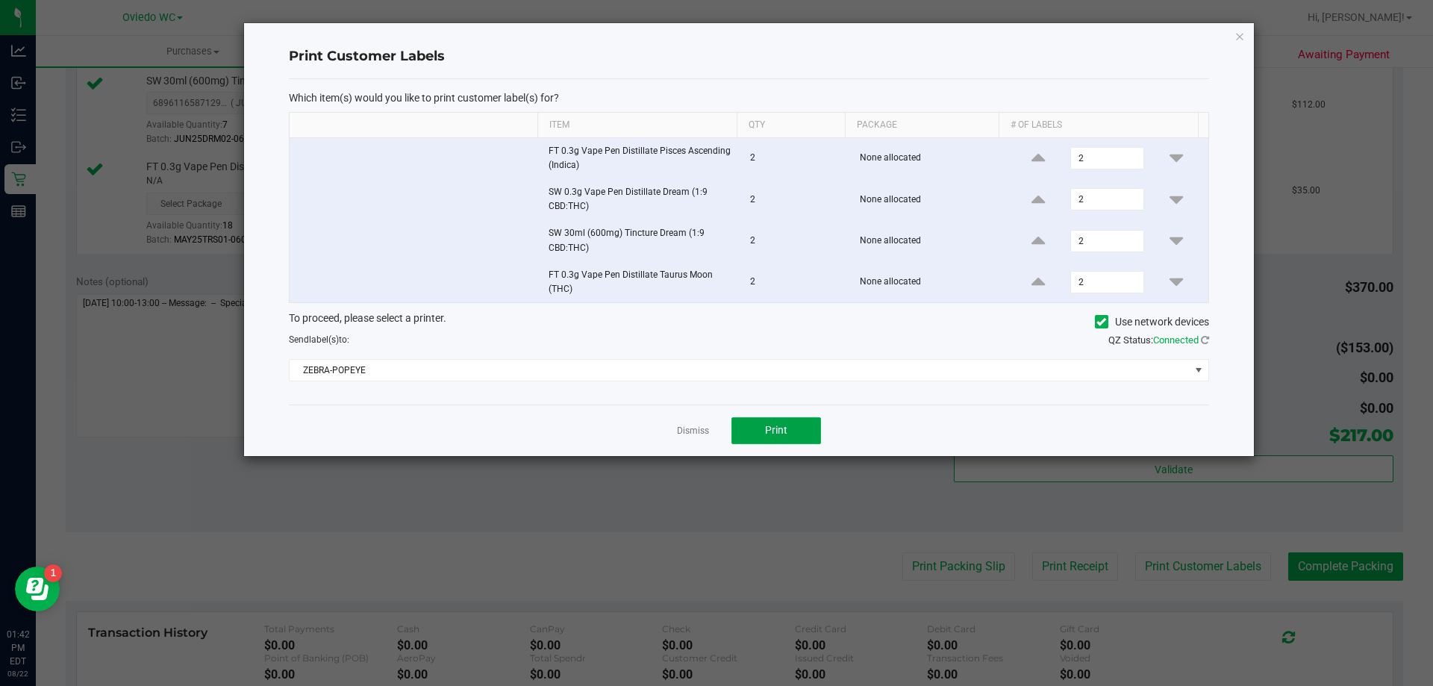
click at [771, 439] on button "Print" at bounding box center [776, 430] width 90 height 27
click at [690, 434] on link "Dismiss" at bounding box center [693, 431] width 32 height 13
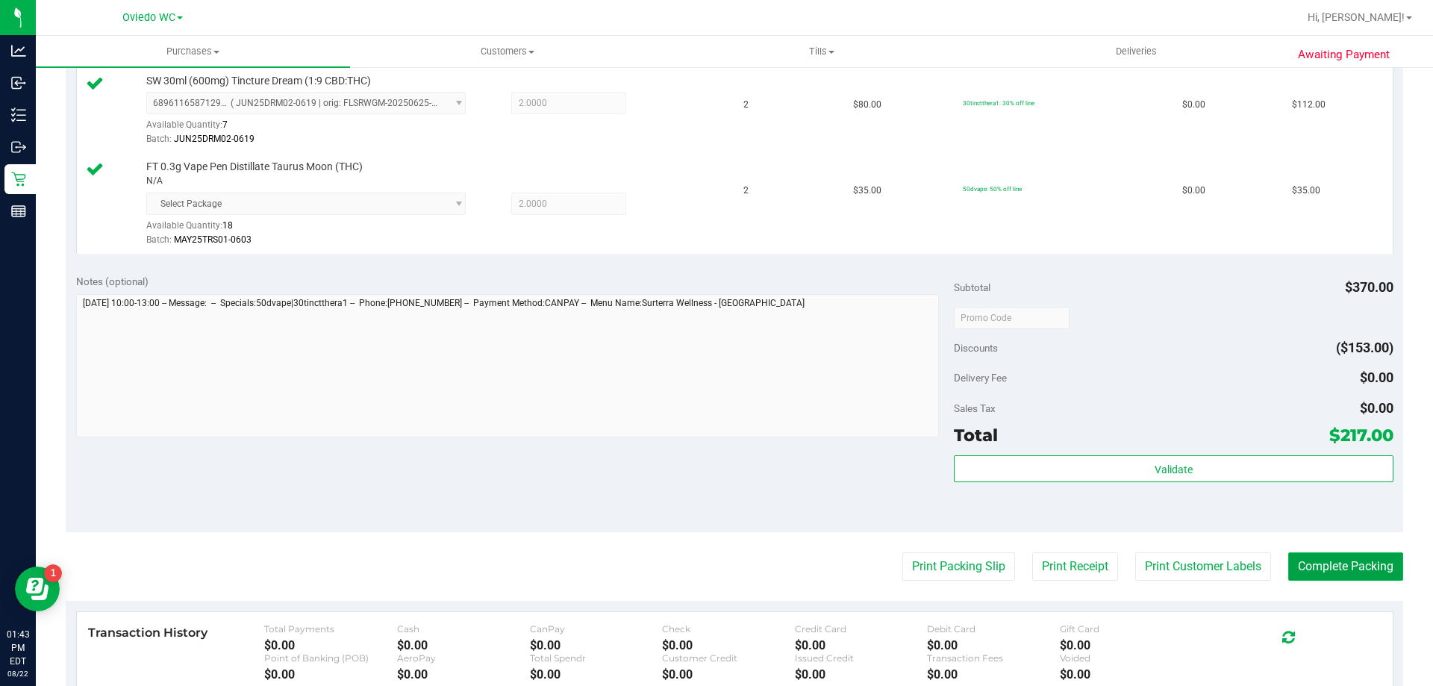
click at [1319, 577] on button "Complete Packing" at bounding box center [1345, 566] width 115 height 28
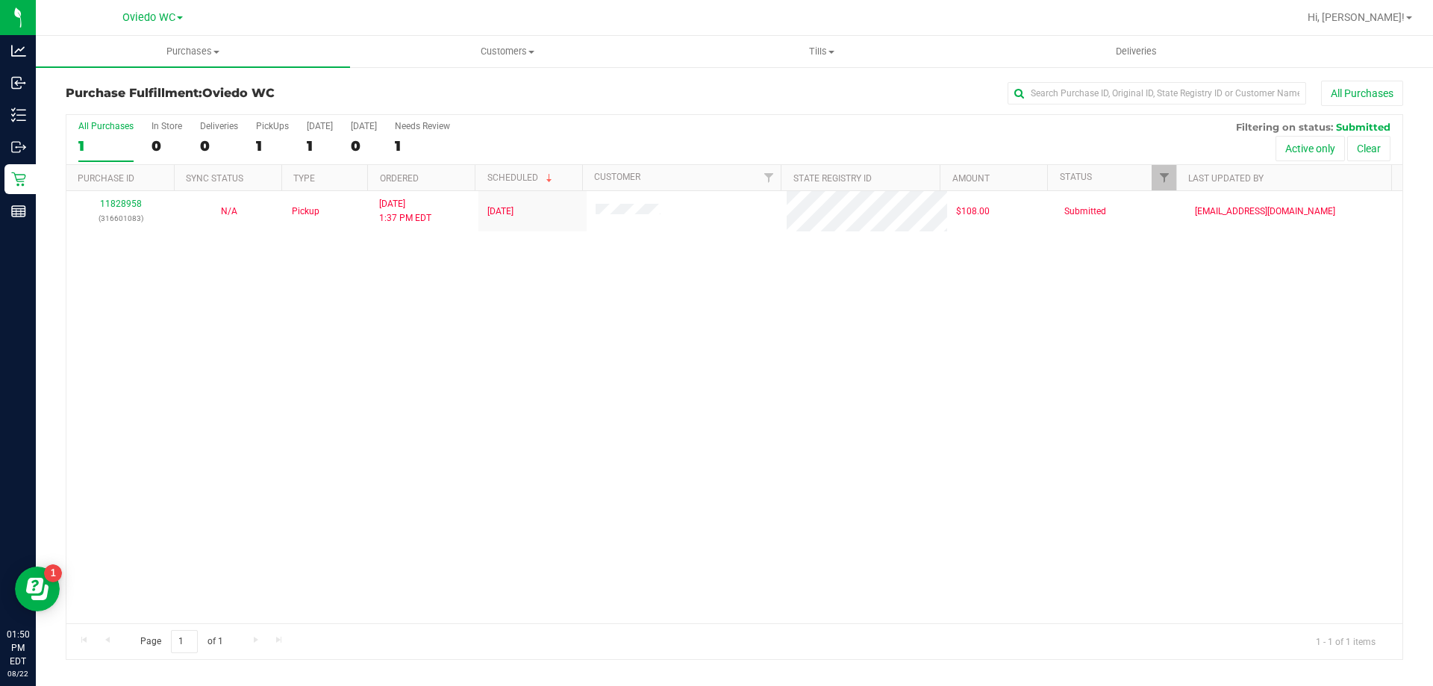
click at [463, 358] on div "11828958 (316601083) N/A Pickup [DATE] 1:37 PM EDT 8/22/2025 $108.00 Submitted …" at bounding box center [734, 407] width 1336 height 432
click at [211, 51] on span "Purchases" at bounding box center [193, 51] width 314 height 13
click at [118, 104] on span "Fulfillment" at bounding box center [82, 107] width 93 height 13
click at [185, 49] on span "Purchases" at bounding box center [193, 51] width 314 height 13
click at [123, 106] on span "Fulfillment" at bounding box center [82, 107] width 93 height 13
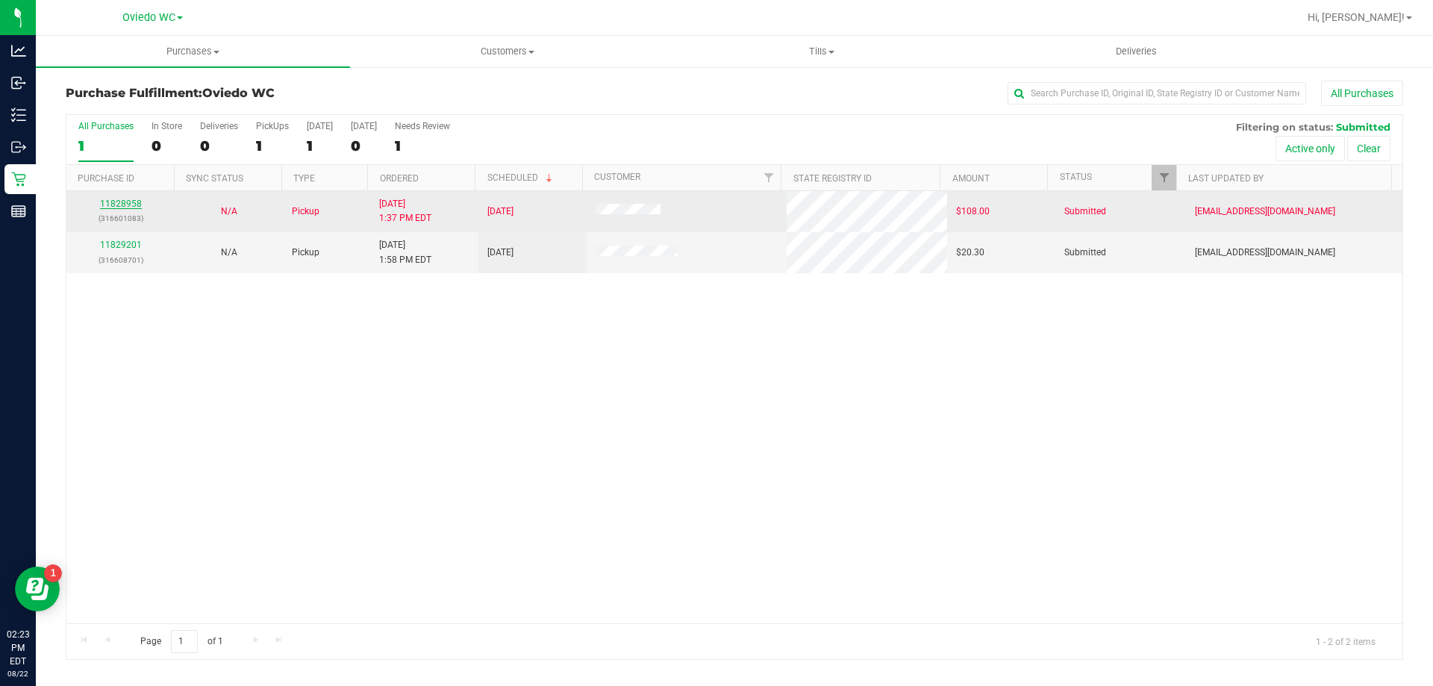
click at [122, 202] on link "11828958" at bounding box center [121, 204] width 42 height 10
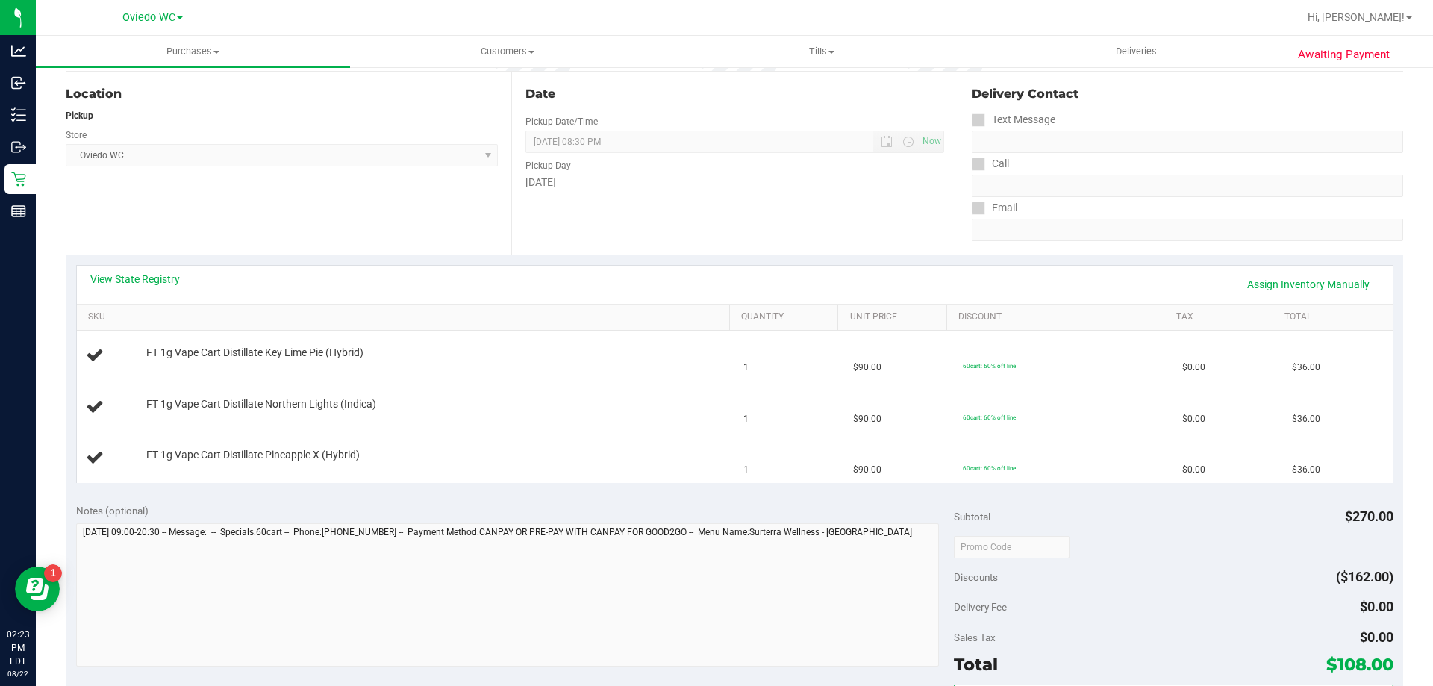
scroll to position [149, 0]
click at [146, 285] on div "View State Registry Assign Inventory Manually" at bounding box center [734, 282] width 1289 height 25
click at [150, 281] on link "View State Registry" at bounding box center [135, 277] width 90 height 15
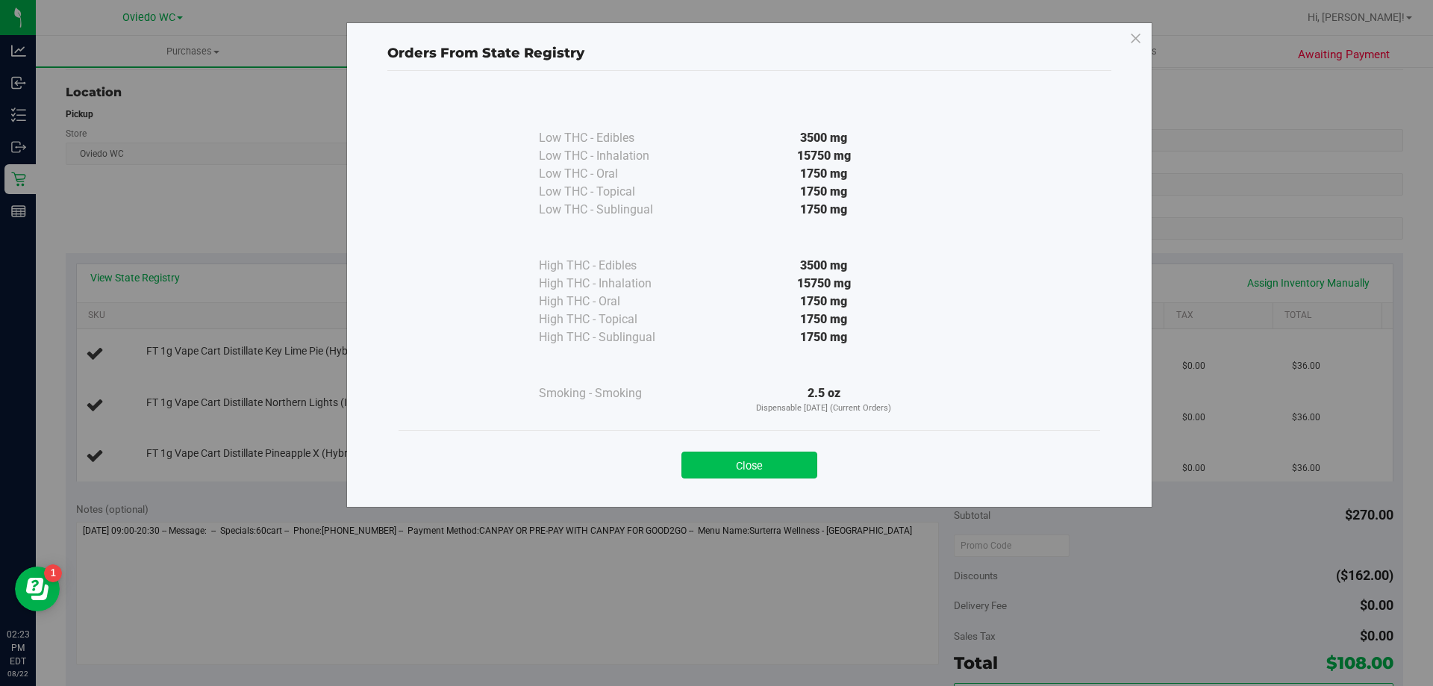
click at [766, 459] on button "Close" at bounding box center [749, 465] width 136 height 27
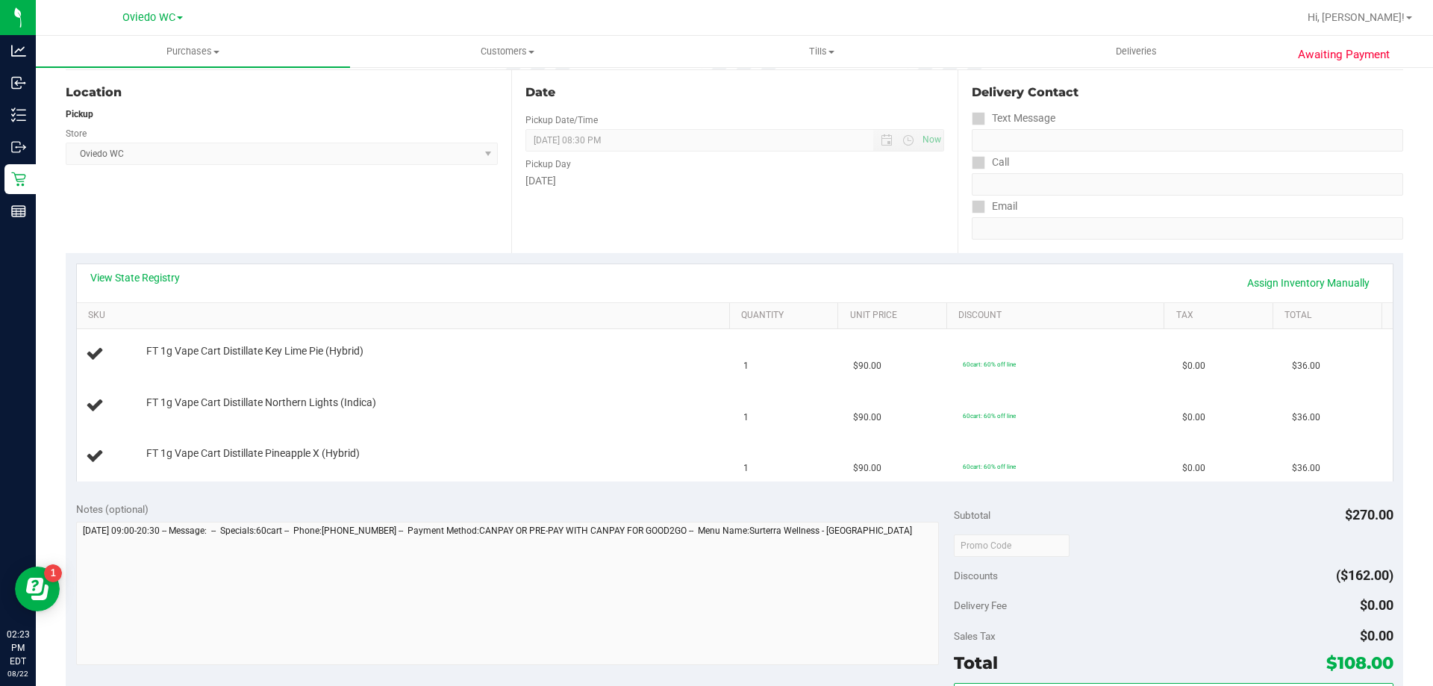
click at [353, 201] on div "Location Pickup Store [GEOGRAPHIC_DATA][PERSON_NAME] Select Store [PERSON_NAME]…" at bounding box center [289, 161] width 446 height 183
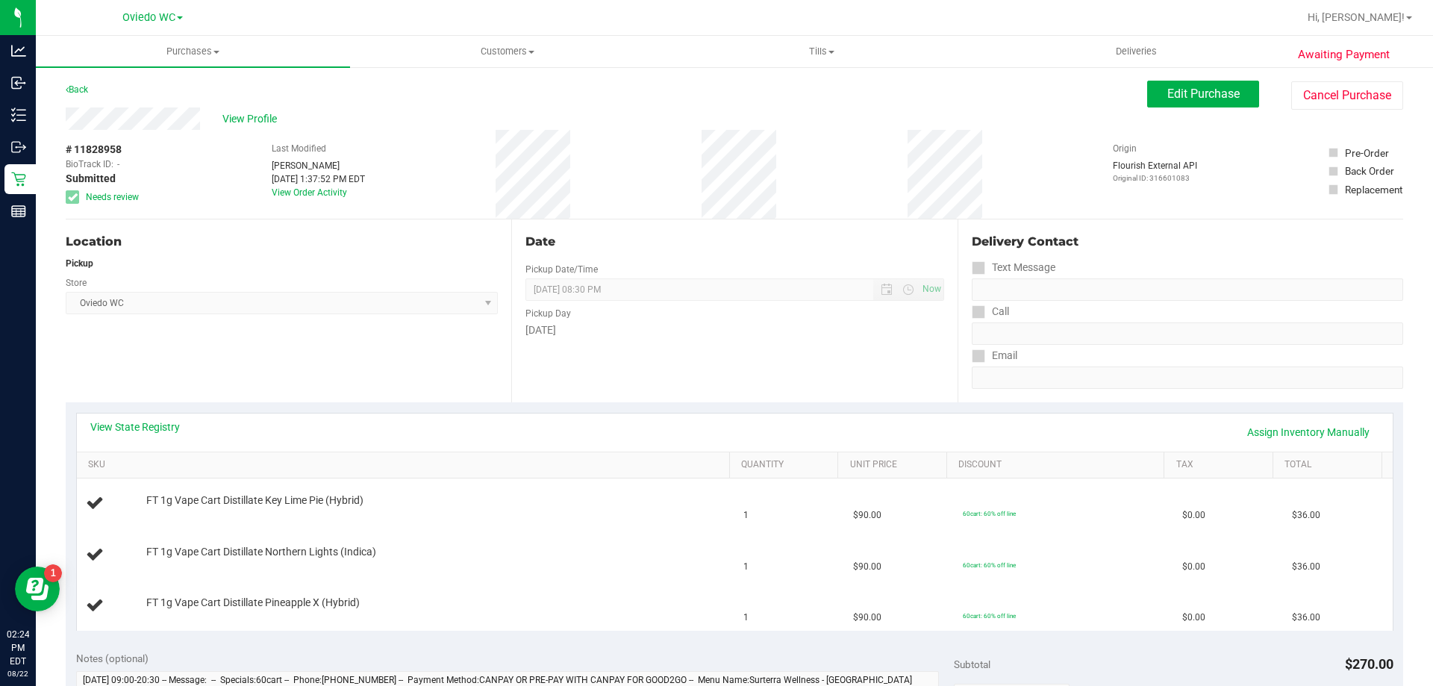
click at [352, 365] on div "Location Pickup Store [GEOGRAPHIC_DATA][PERSON_NAME] Select Store [PERSON_NAME]…" at bounding box center [289, 310] width 446 height 183
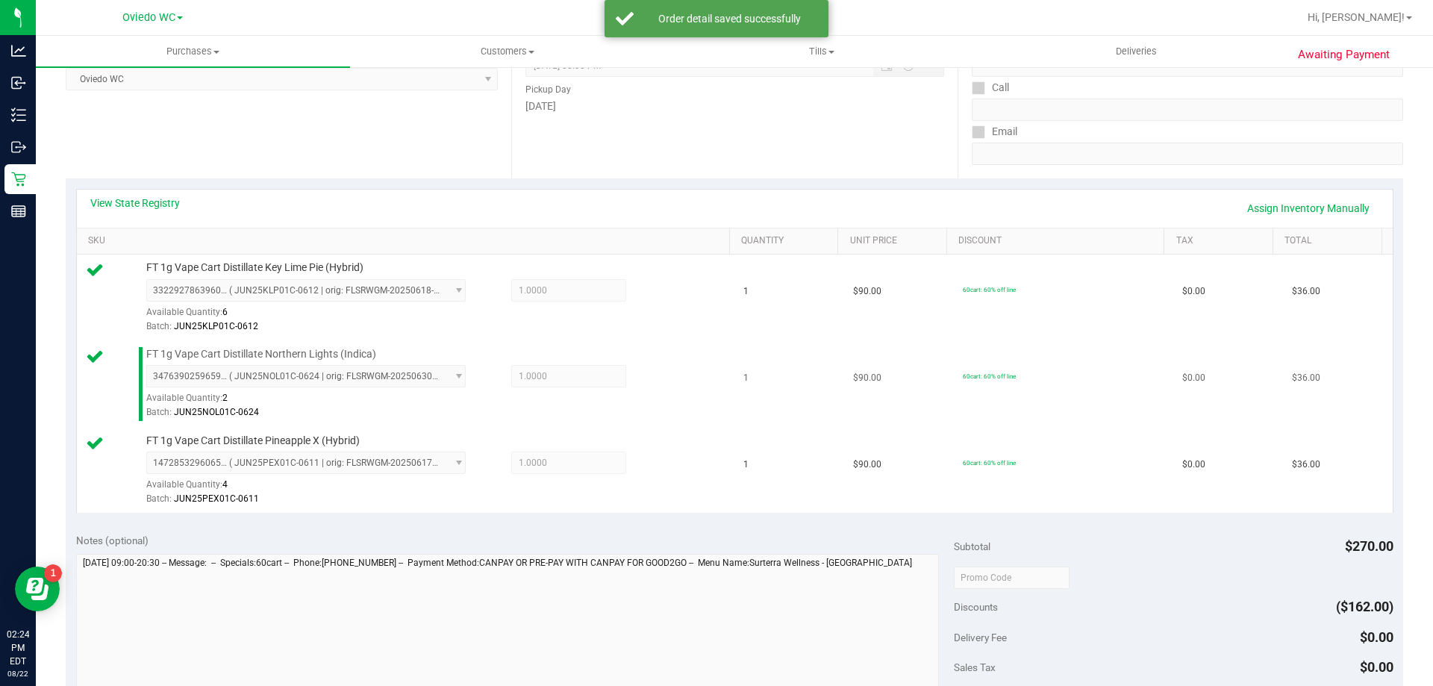
scroll to position [522, 0]
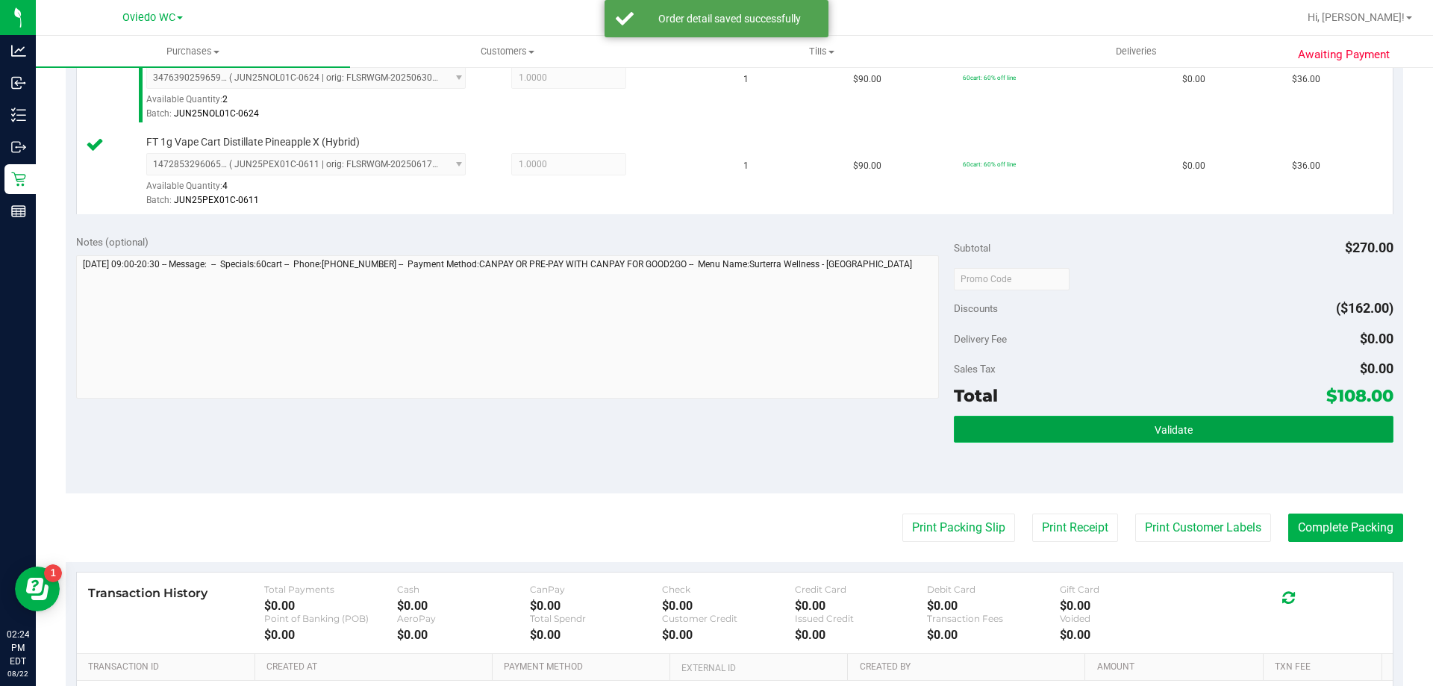
click at [1047, 425] on button "Validate" at bounding box center [1173, 429] width 439 height 27
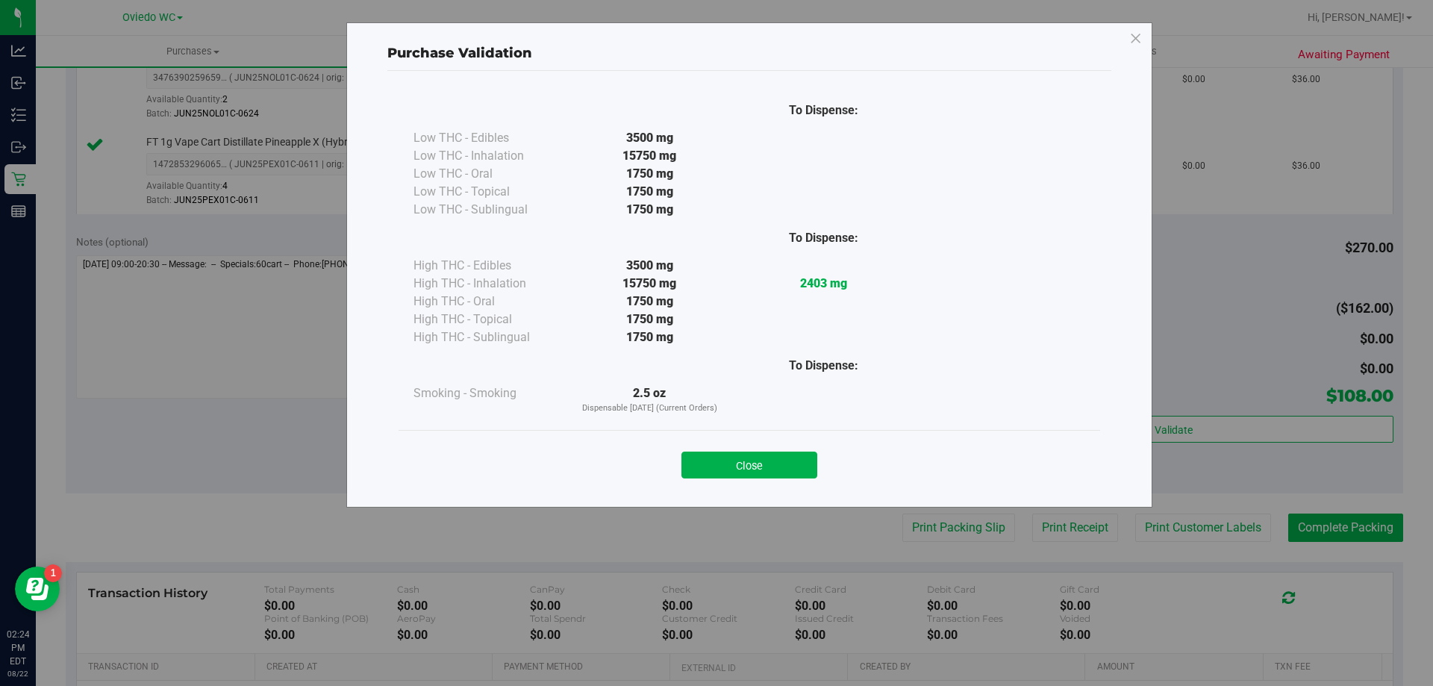
click at [744, 451] on div "Close" at bounding box center [749, 460] width 679 height 37
click at [744, 452] on button "Close" at bounding box center [749, 465] width 136 height 27
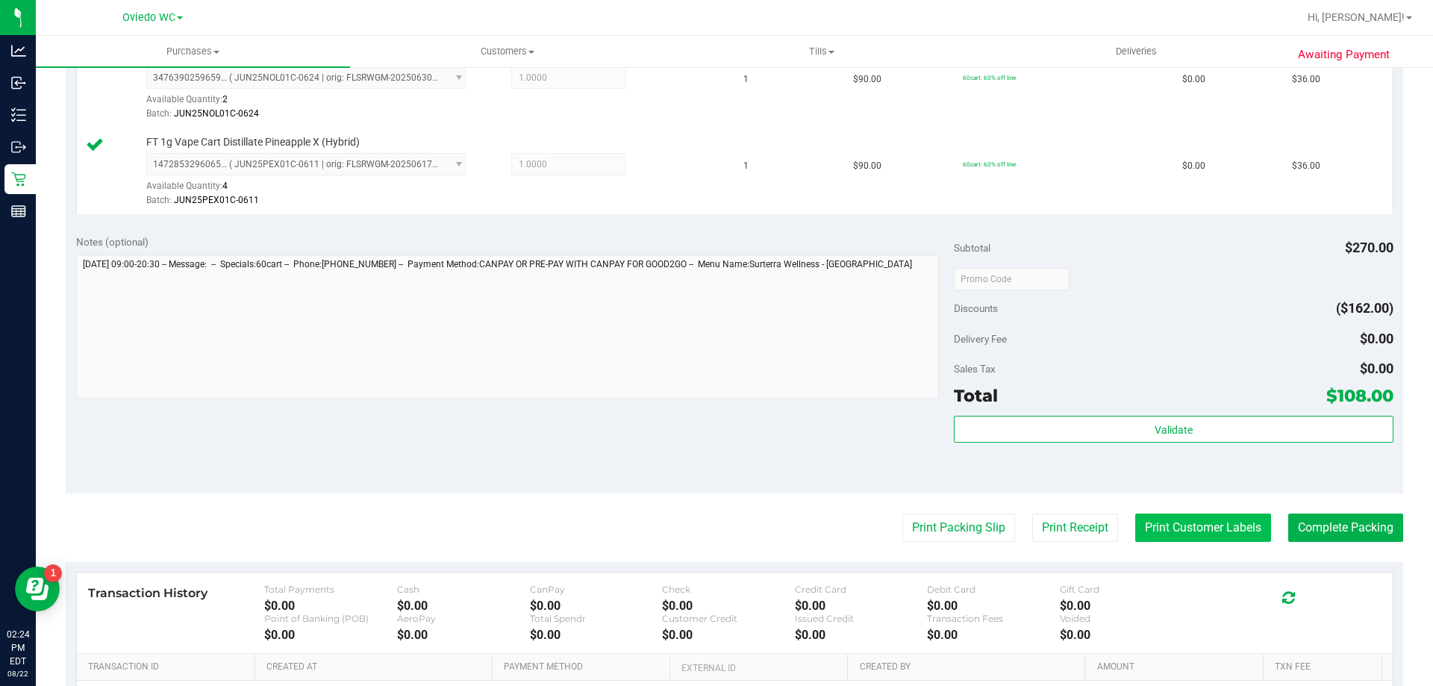
click at [1168, 535] on button "Print Customer Labels" at bounding box center [1203, 527] width 136 height 28
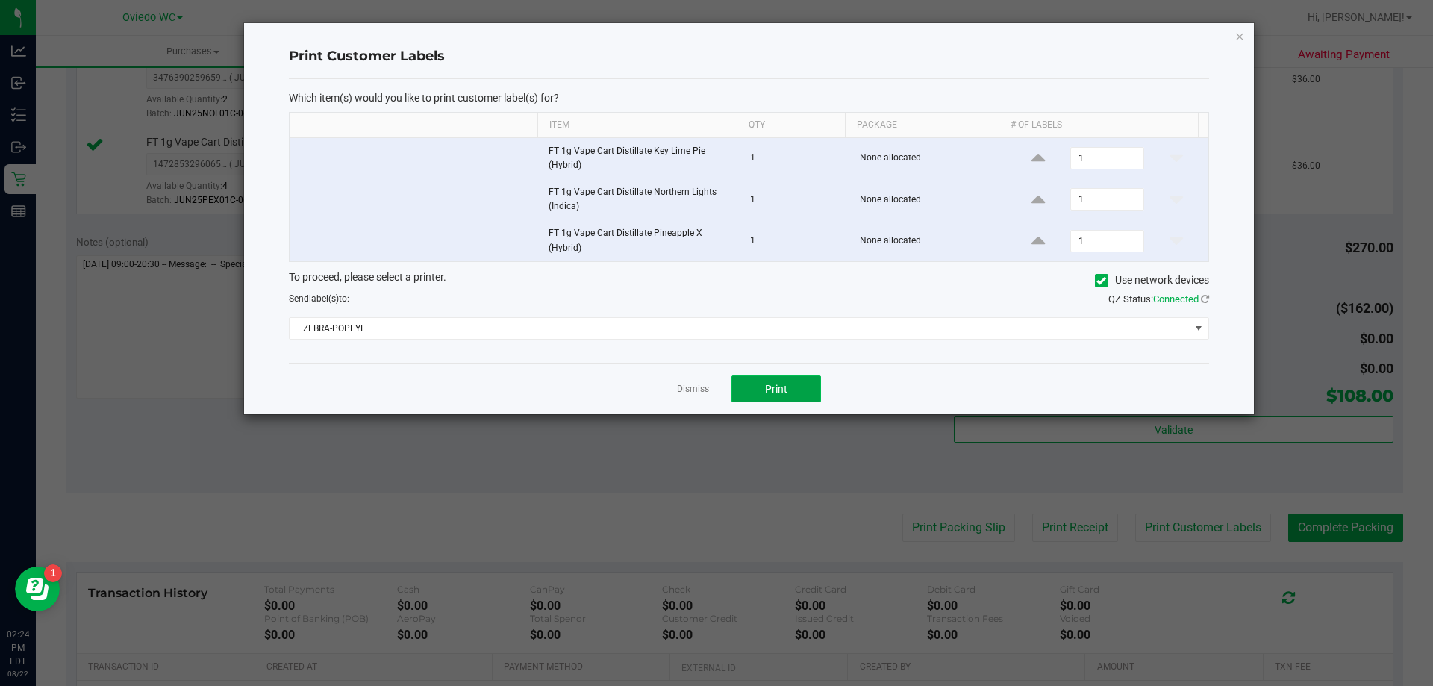
click at [766, 387] on span "Print" at bounding box center [776, 389] width 22 height 12
click at [679, 386] on link "Dismiss" at bounding box center [693, 389] width 32 height 13
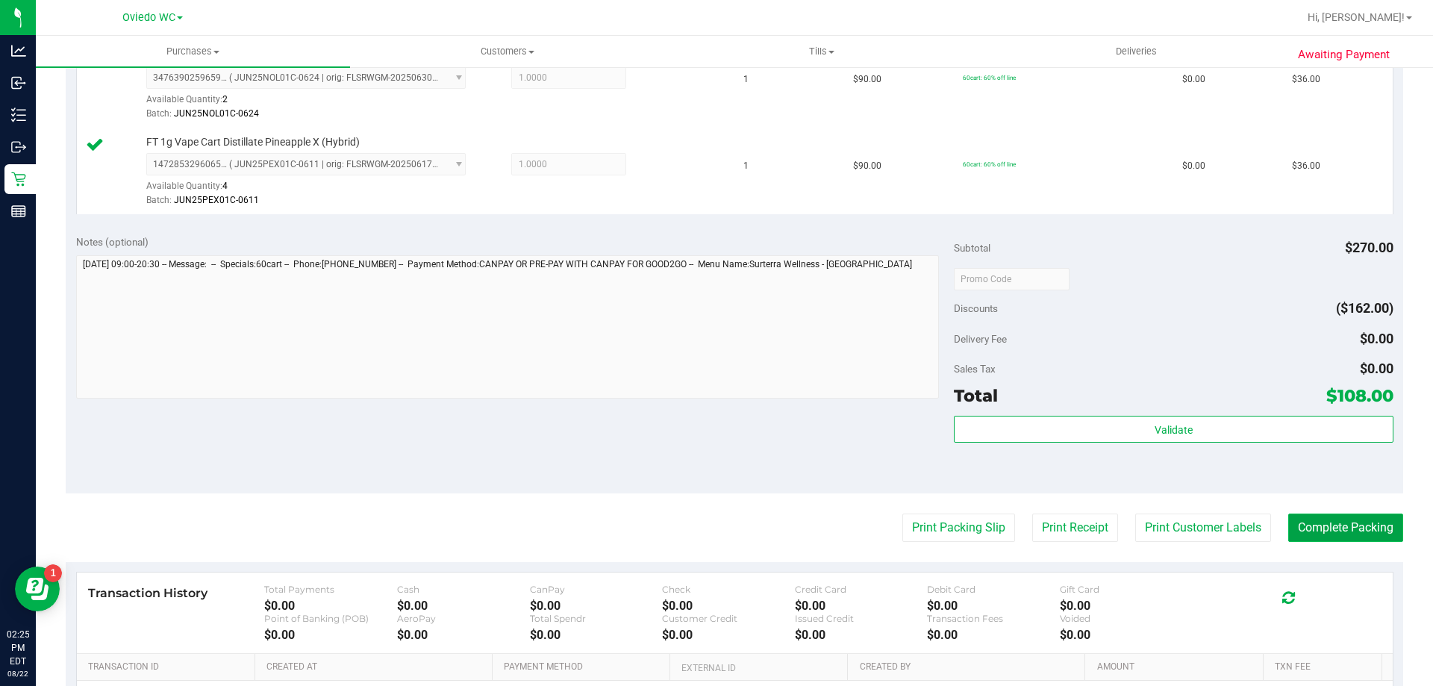
click at [1302, 529] on button "Complete Packing" at bounding box center [1345, 527] width 115 height 28
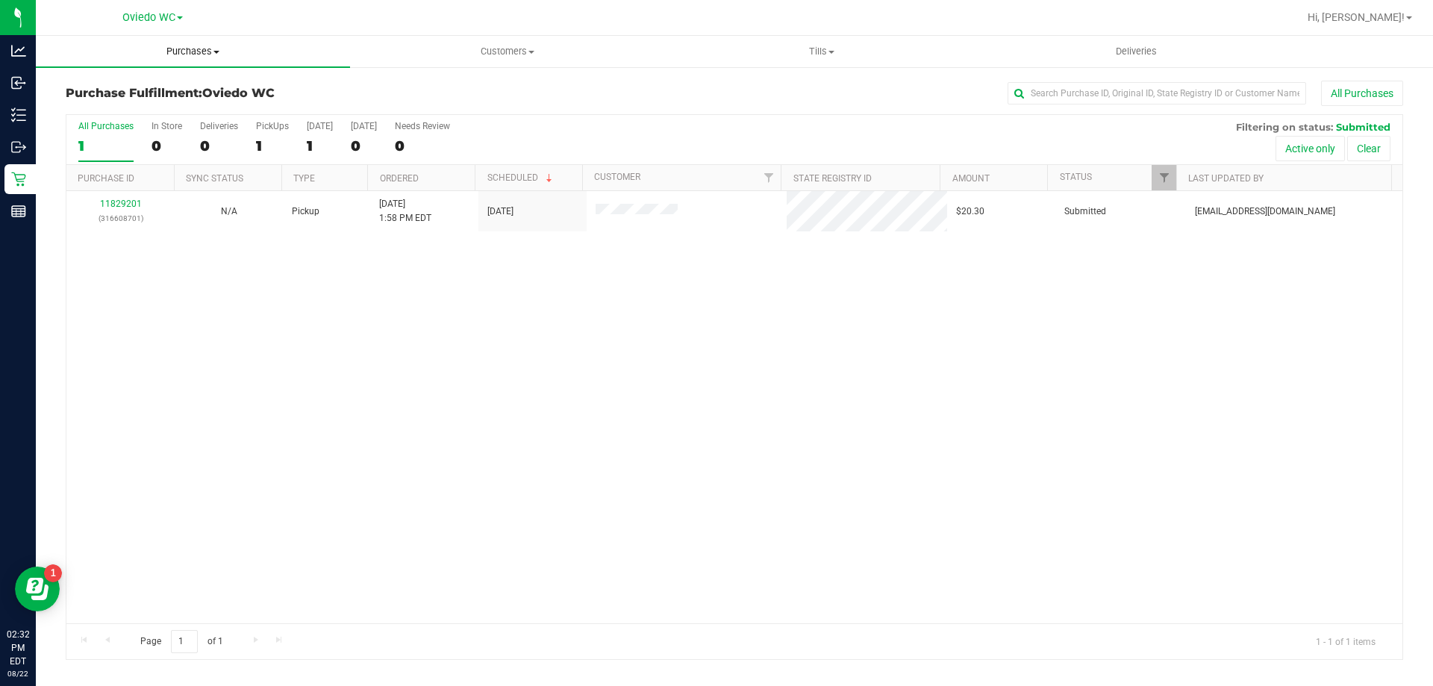
click at [205, 50] on span "Purchases" at bounding box center [193, 51] width 314 height 13
click at [74, 102] on span "Fulfillment" at bounding box center [82, 107] width 93 height 13
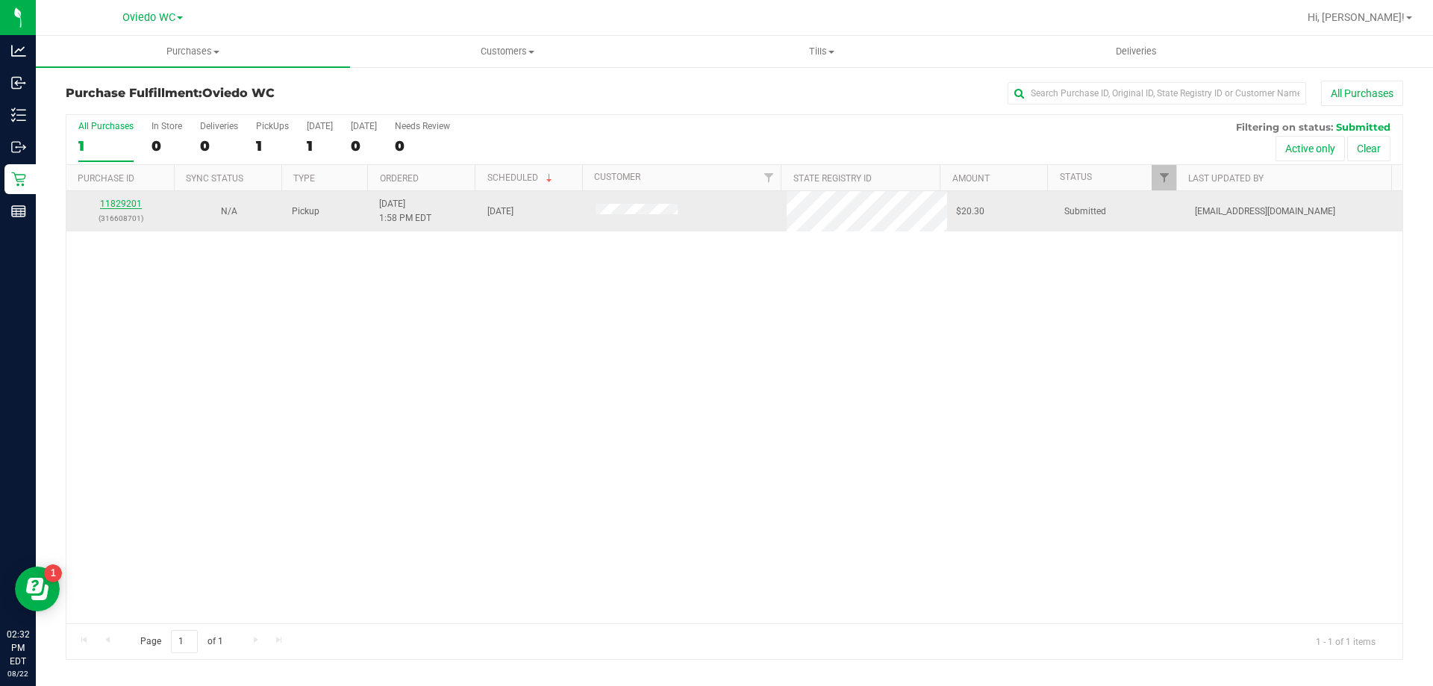
click at [129, 207] on link "11829201" at bounding box center [121, 204] width 42 height 10
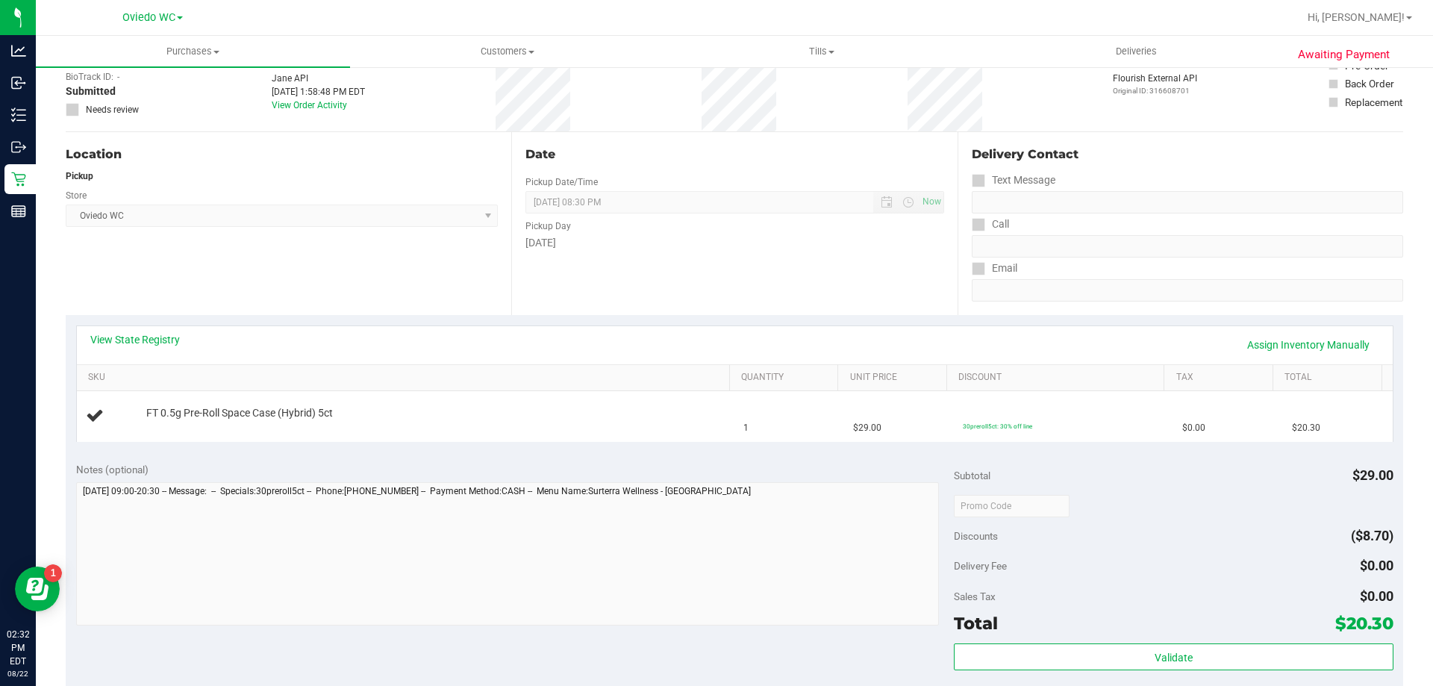
scroll to position [299, 0]
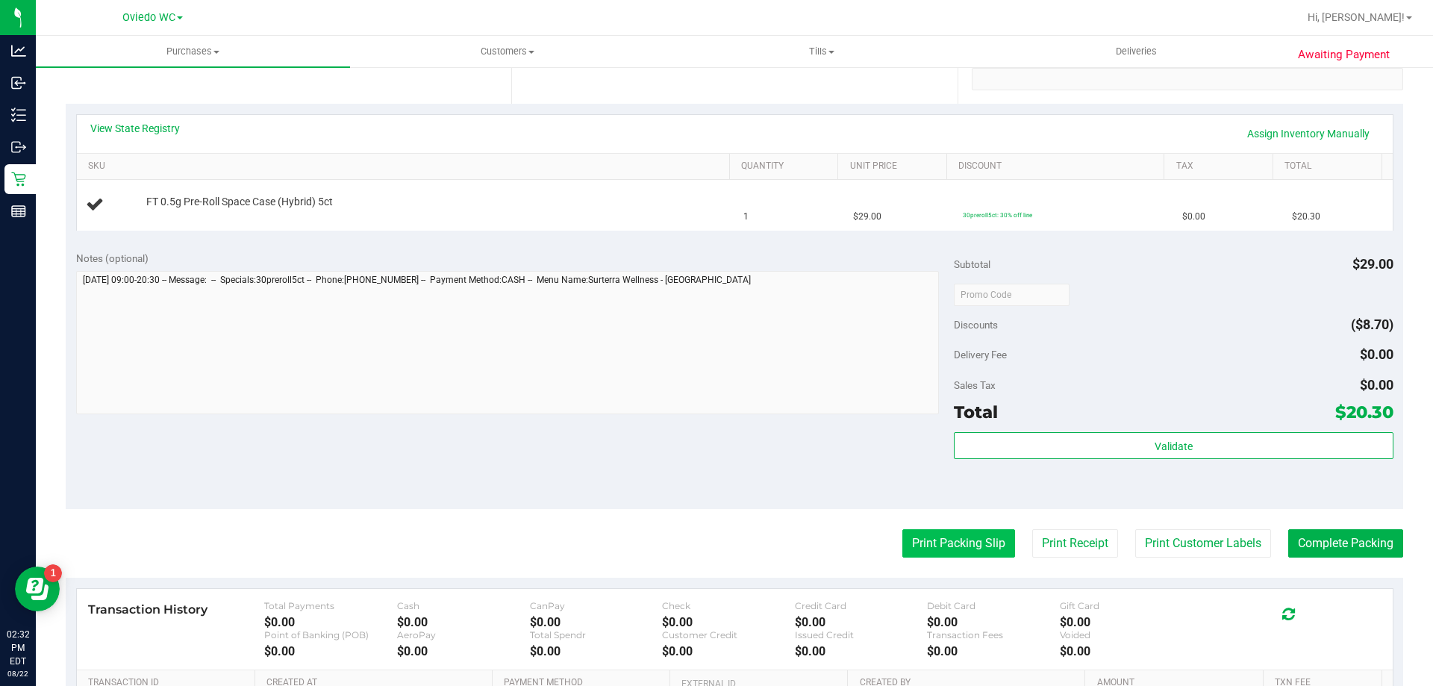
click at [922, 542] on button "Print Packing Slip" at bounding box center [958, 543] width 113 height 28
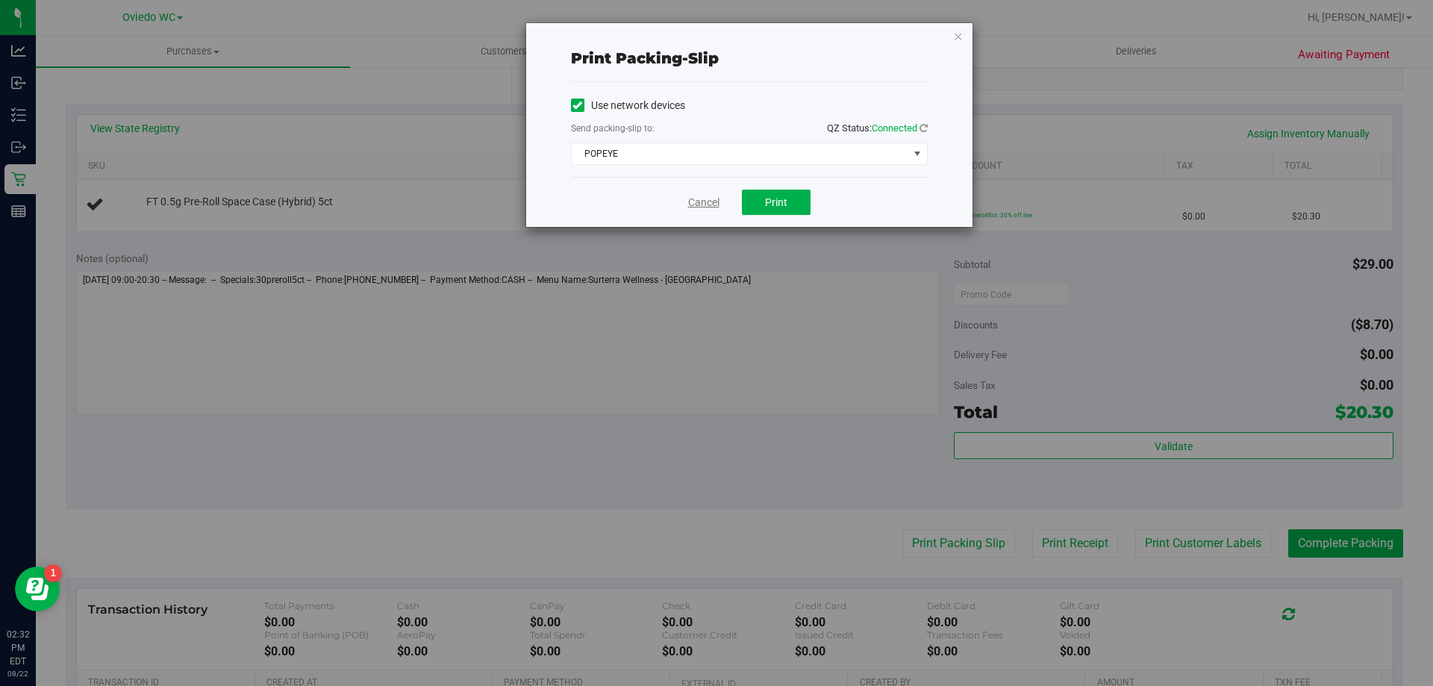
click at [699, 203] on link "Cancel" at bounding box center [703, 203] width 31 height 16
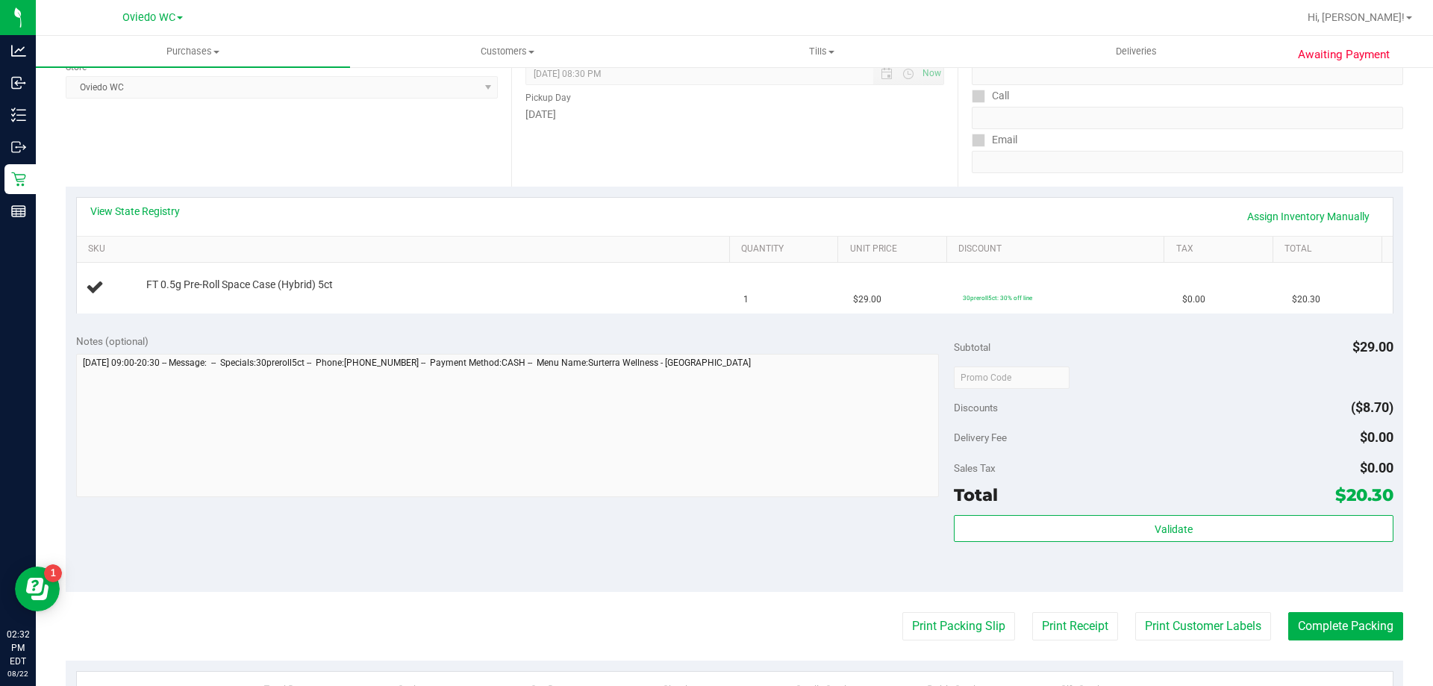
scroll to position [75, 0]
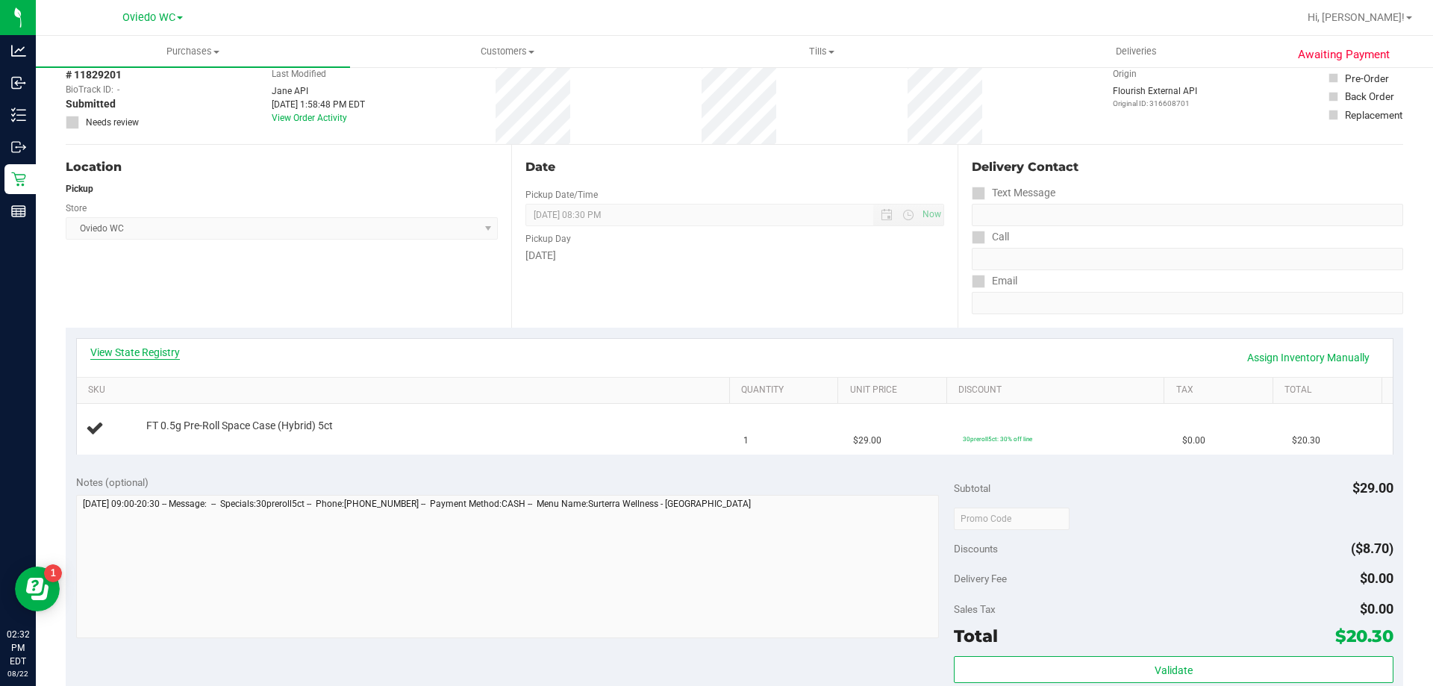
click at [159, 348] on link "View State Registry" at bounding box center [135, 352] width 90 height 15
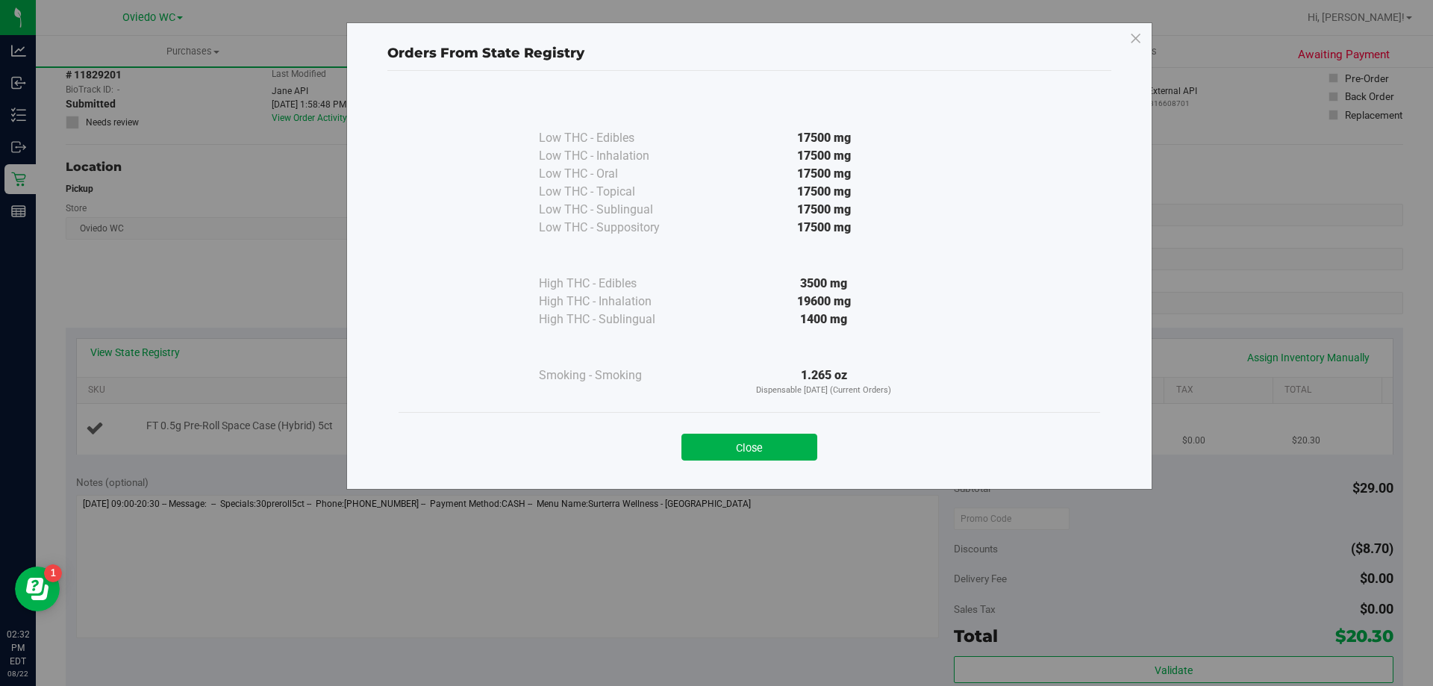
click at [742, 442] on button "Close" at bounding box center [749, 447] width 136 height 27
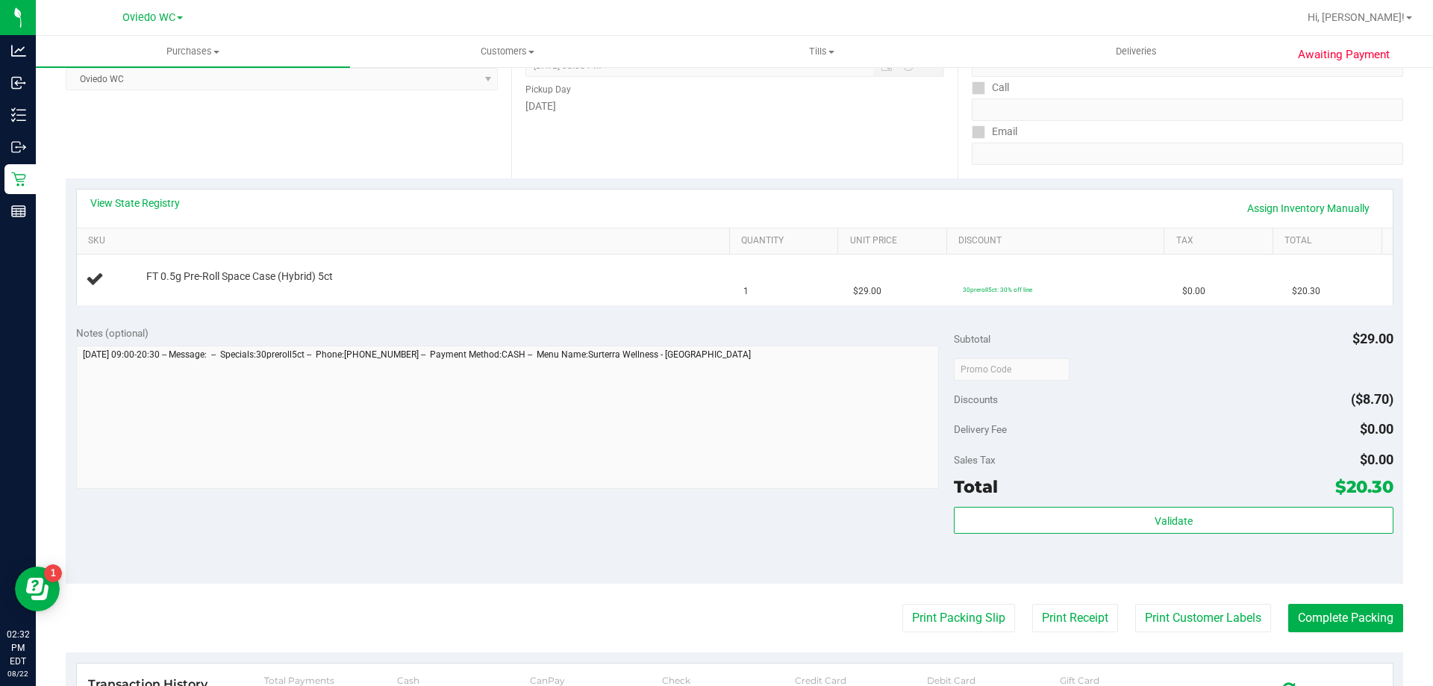
scroll to position [299, 0]
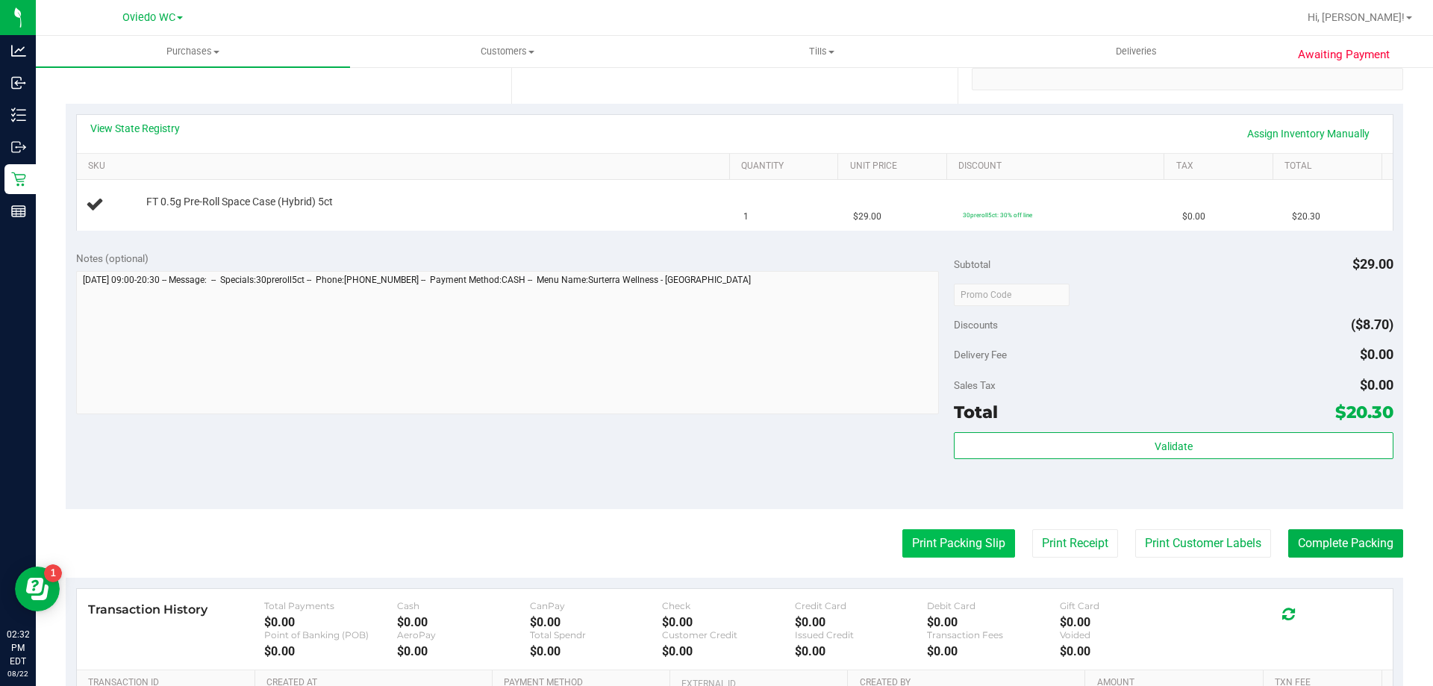
click at [934, 549] on button "Print Packing Slip" at bounding box center [958, 543] width 113 height 28
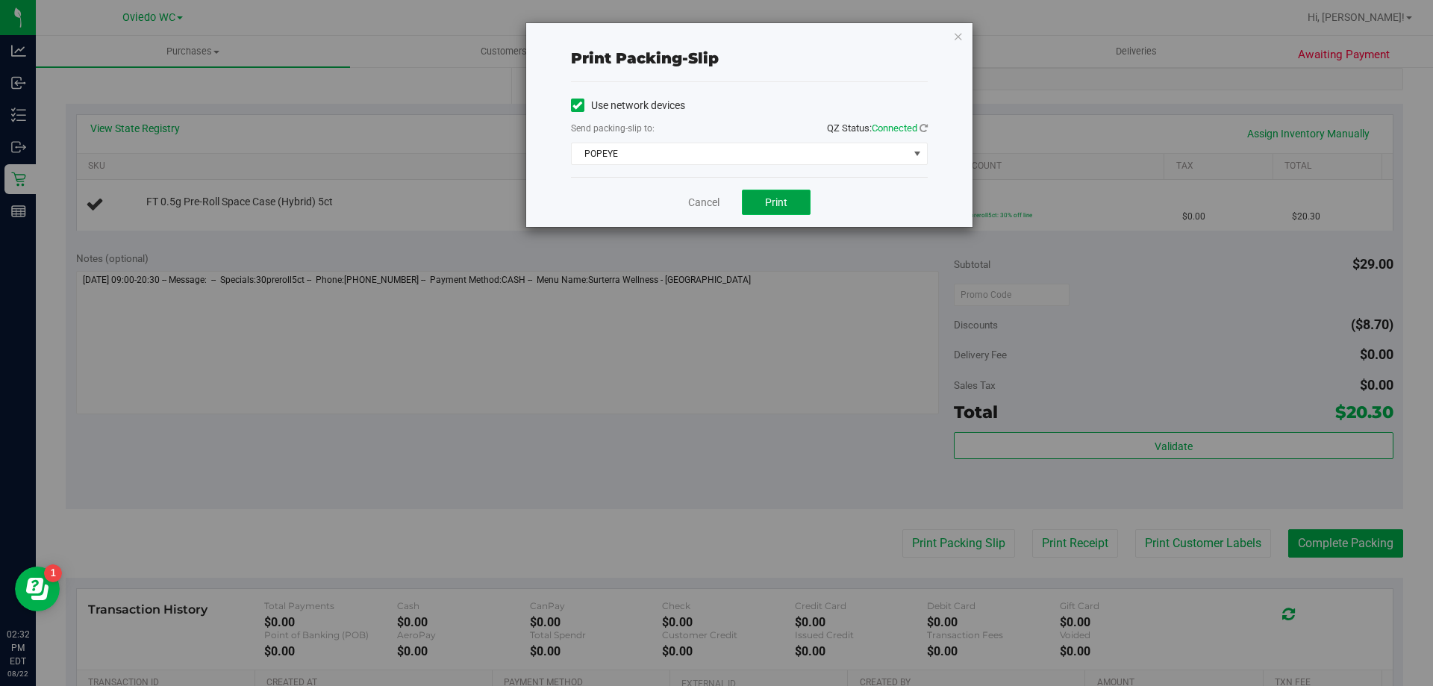
click at [781, 190] on button "Print" at bounding box center [776, 202] width 69 height 25
click at [690, 206] on link "Cancel" at bounding box center [703, 203] width 31 height 16
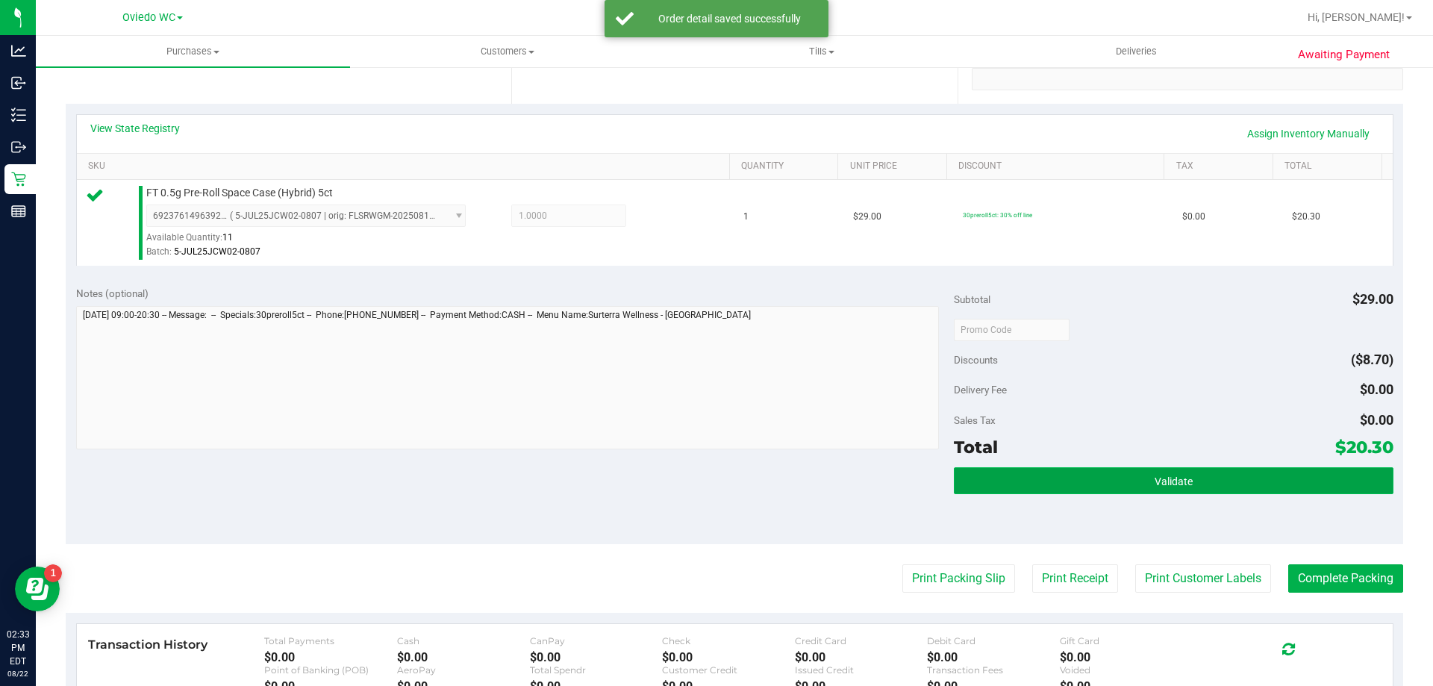
click at [1214, 484] on button "Validate" at bounding box center [1173, 480] width 439 height 27
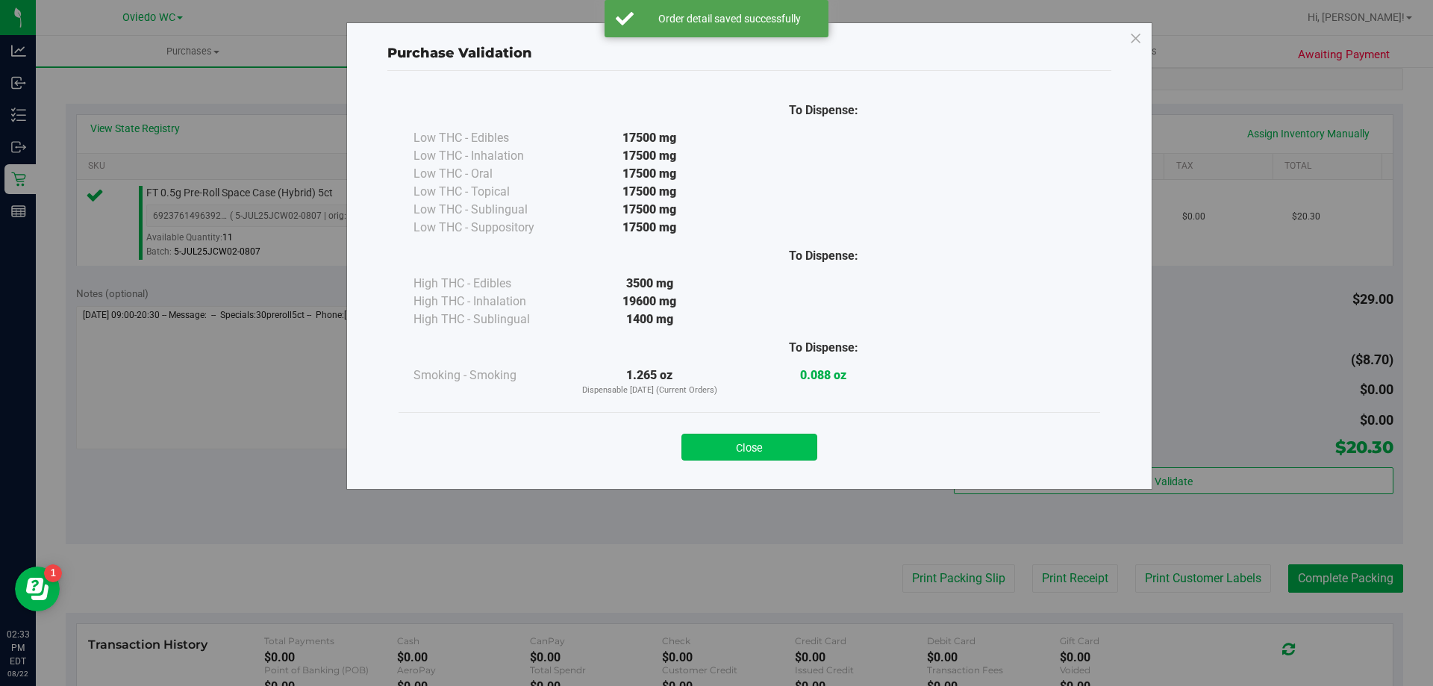
click at [715, 440] on button "Close" at bounding box center [749, 447] width 136 height 27
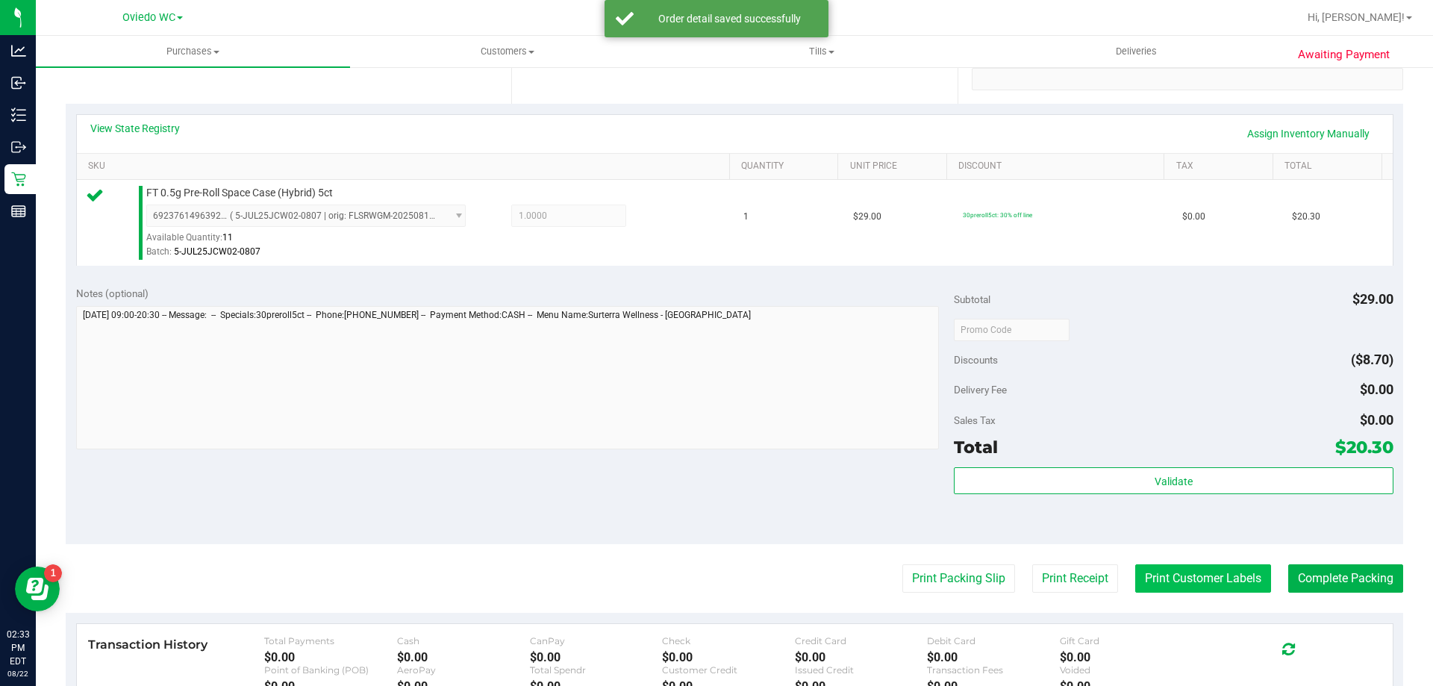
click at [1160, 579] on button "Print Customer Labels" at bounding box center [1203, 578] width 136 height 28
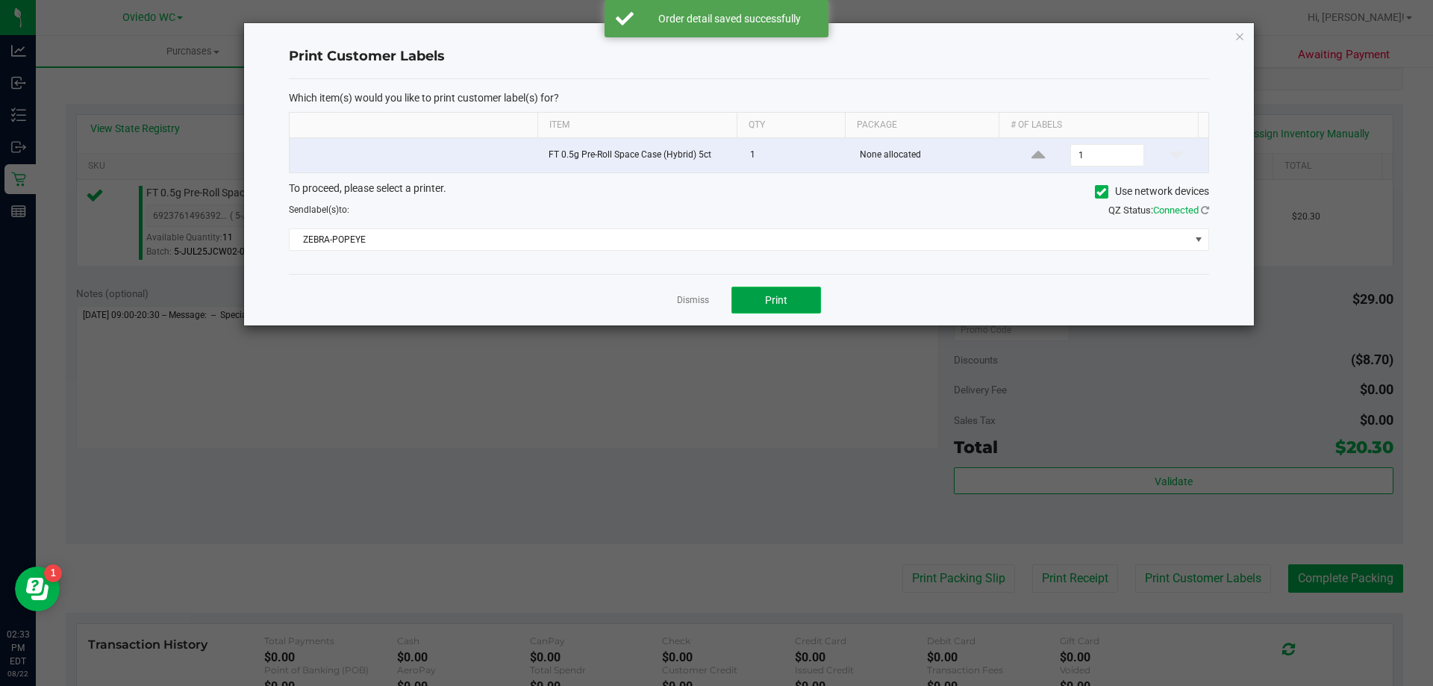
click at [791, 298] on button "Print" at bounding box center [776, 300] width 90 height 27
click at [683, 304] on link "Dismiss" at bounding box center [693, 300] width 32 height 13
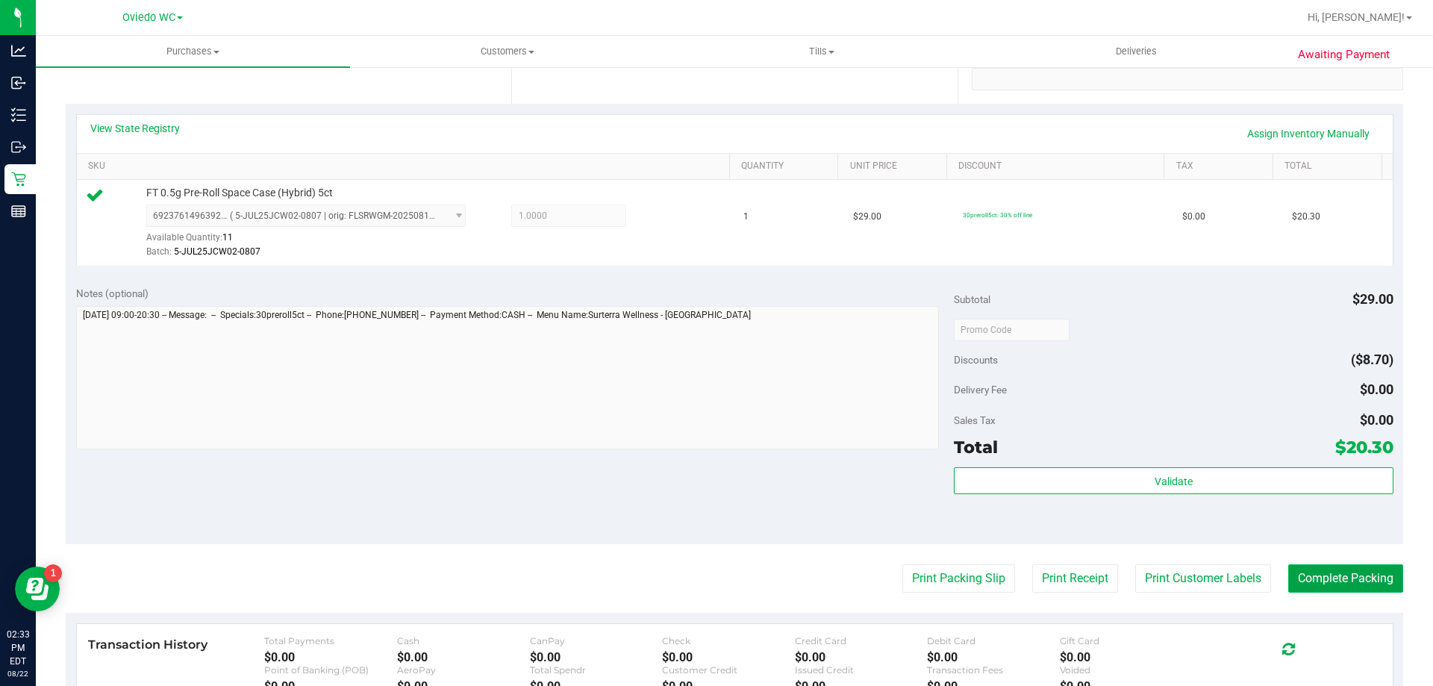
click at [1324, 578] on button "Complete Packing" at bounding box center [1345, 578] width 115 height 28
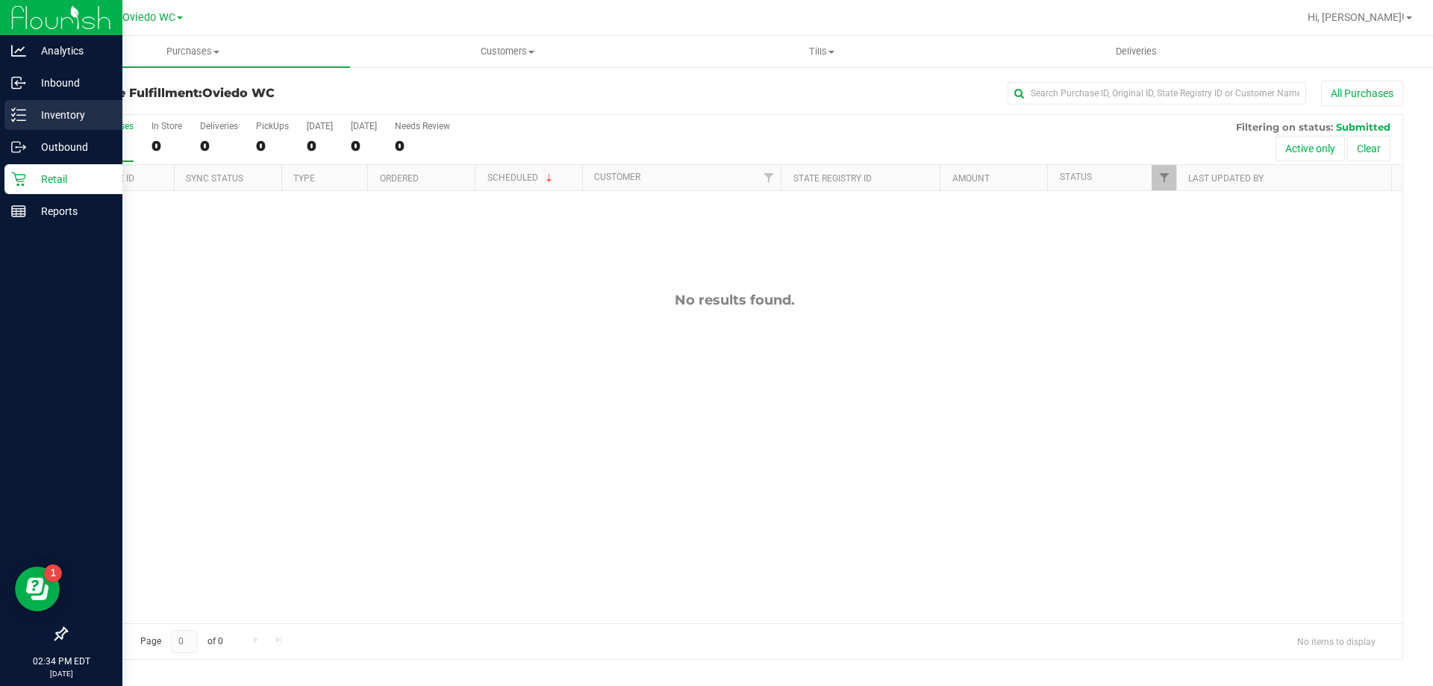
click at [44, 101] on div "Inventory" at bounding box center [63, 115] width 118 height 30
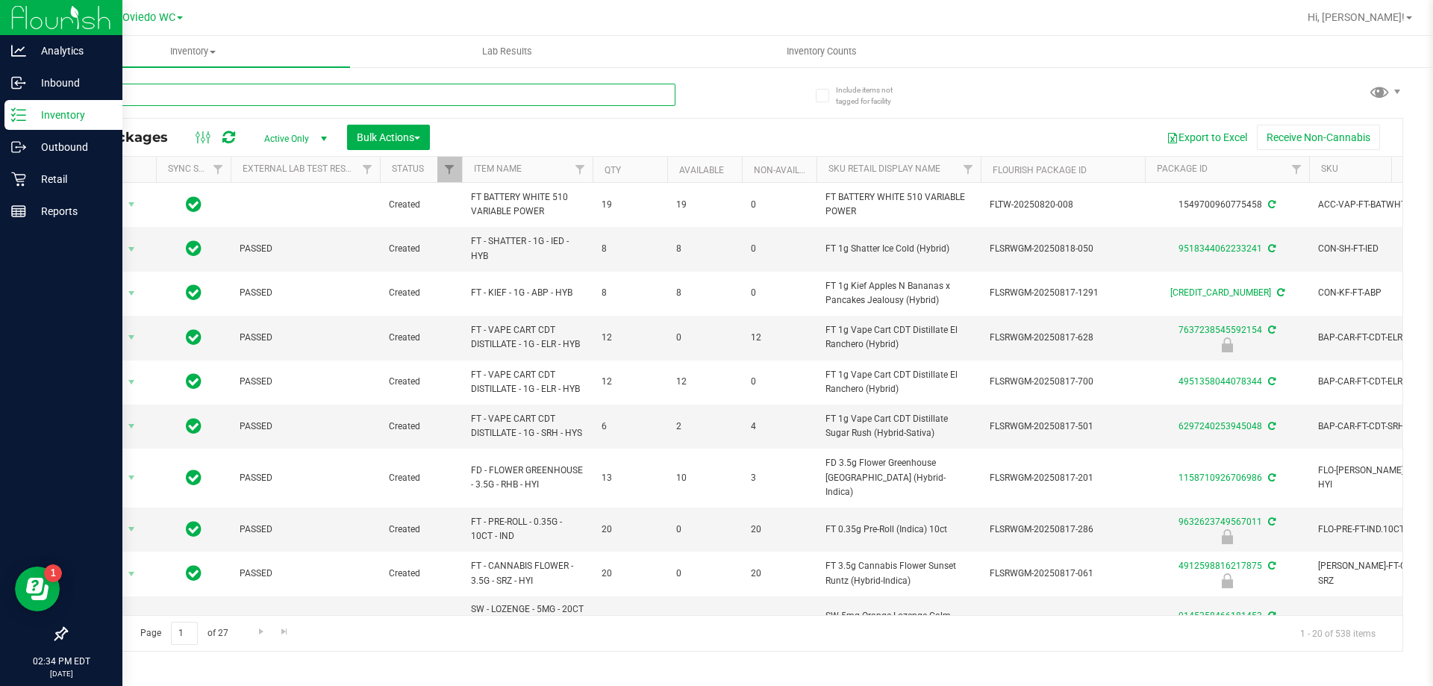
click at [250, 99] on input "text" at bounding box center [371, 95] width 610 height 22
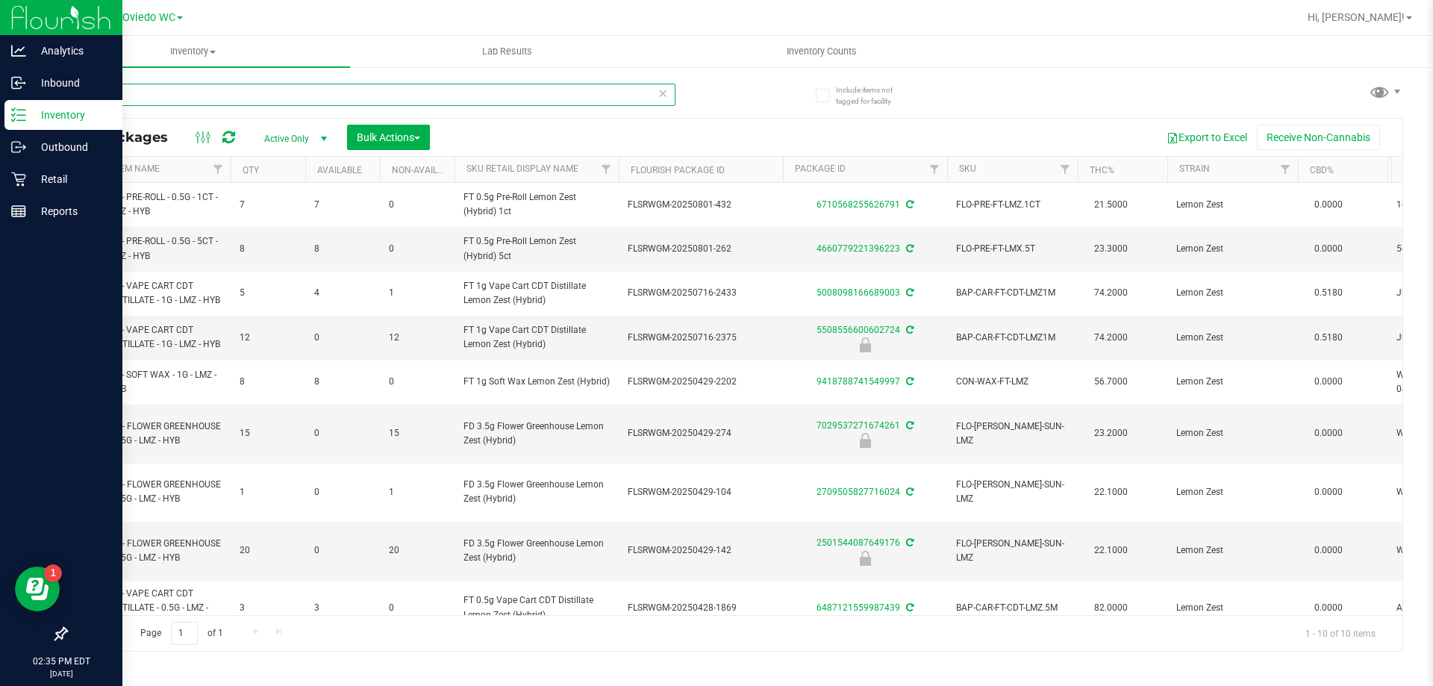
scroll to position [0, 110]
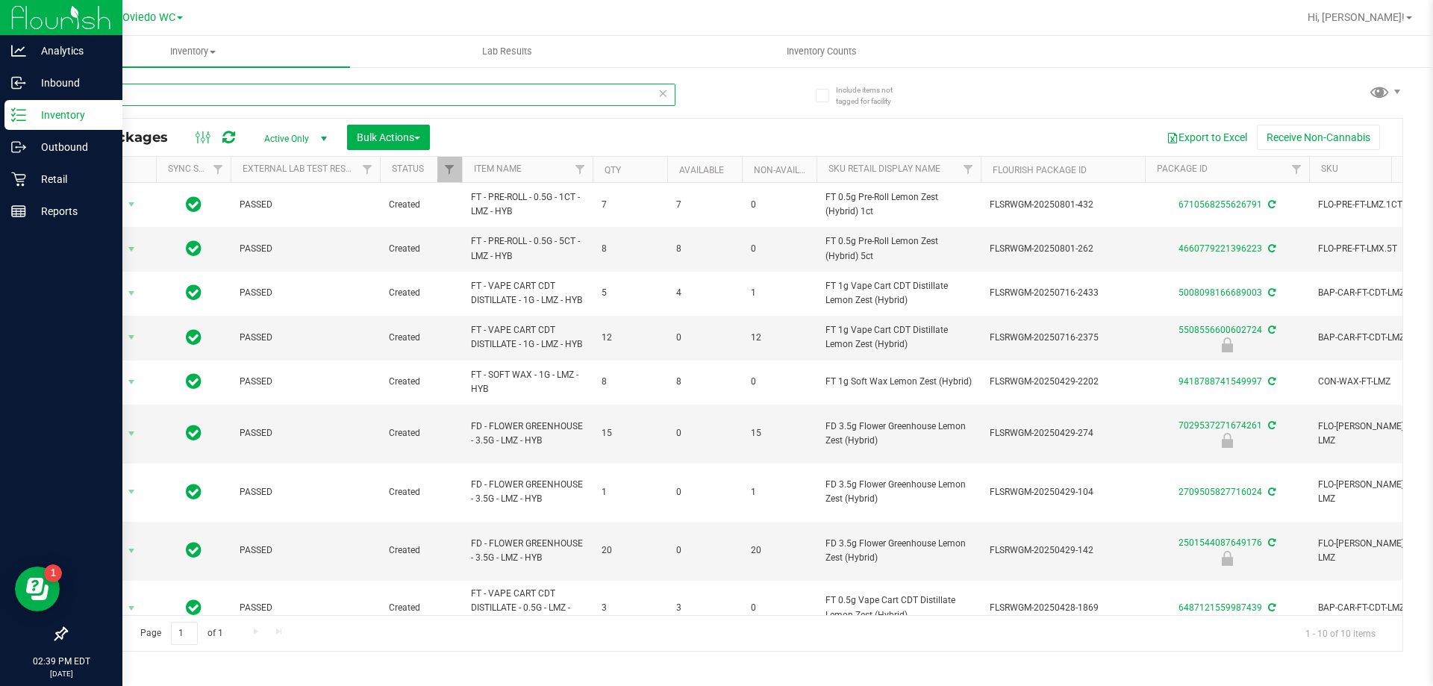
click at [117, 102] on input "lmz" at bounding box center [371, 95] width 610 height 22
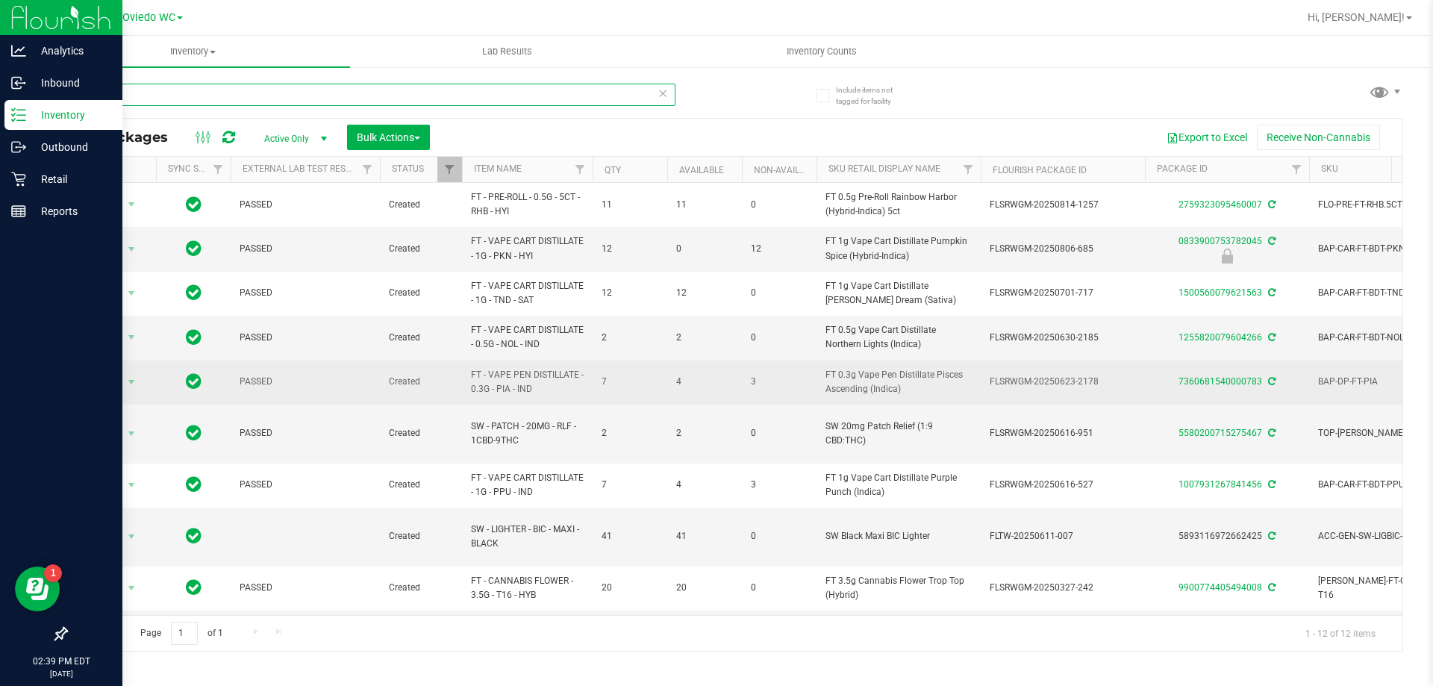
scroll to position [162, 0]
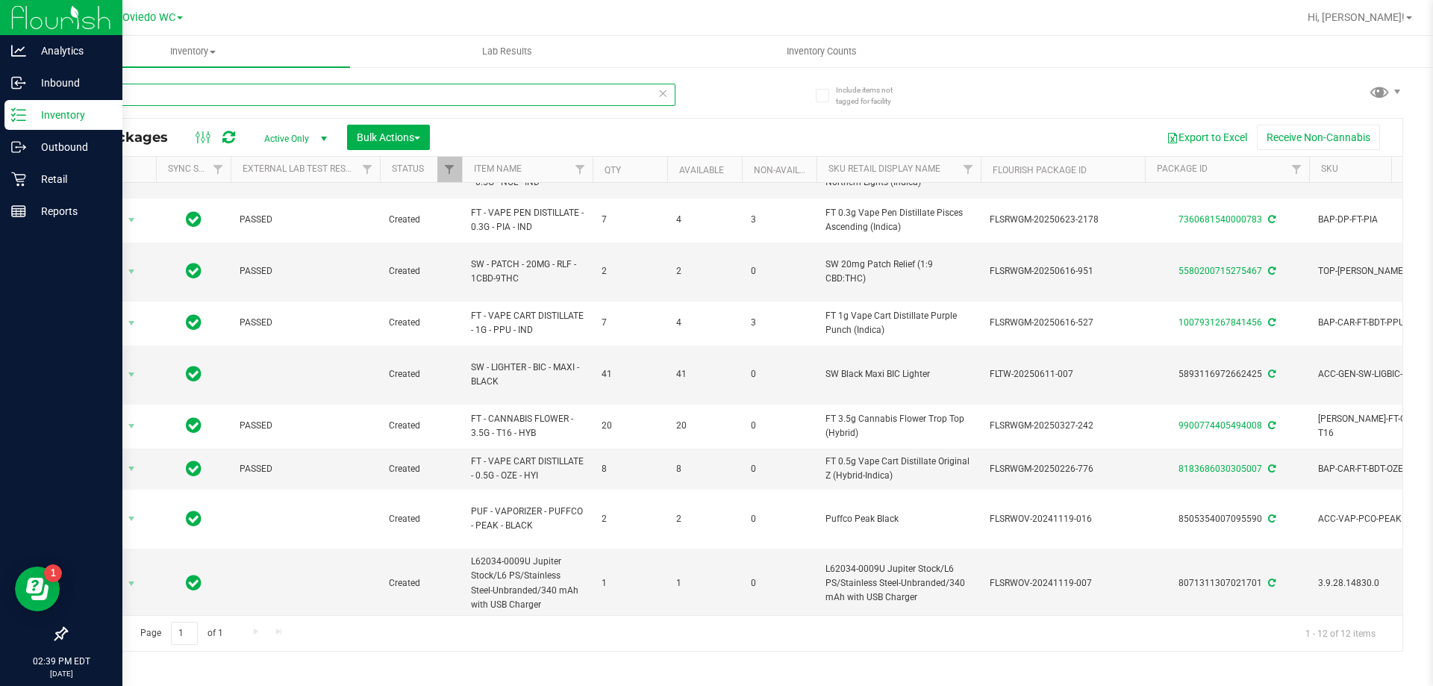
type input "007"
click at [69, 185] on p "Retail" at bounding box center [71, 179] width 90 height 18
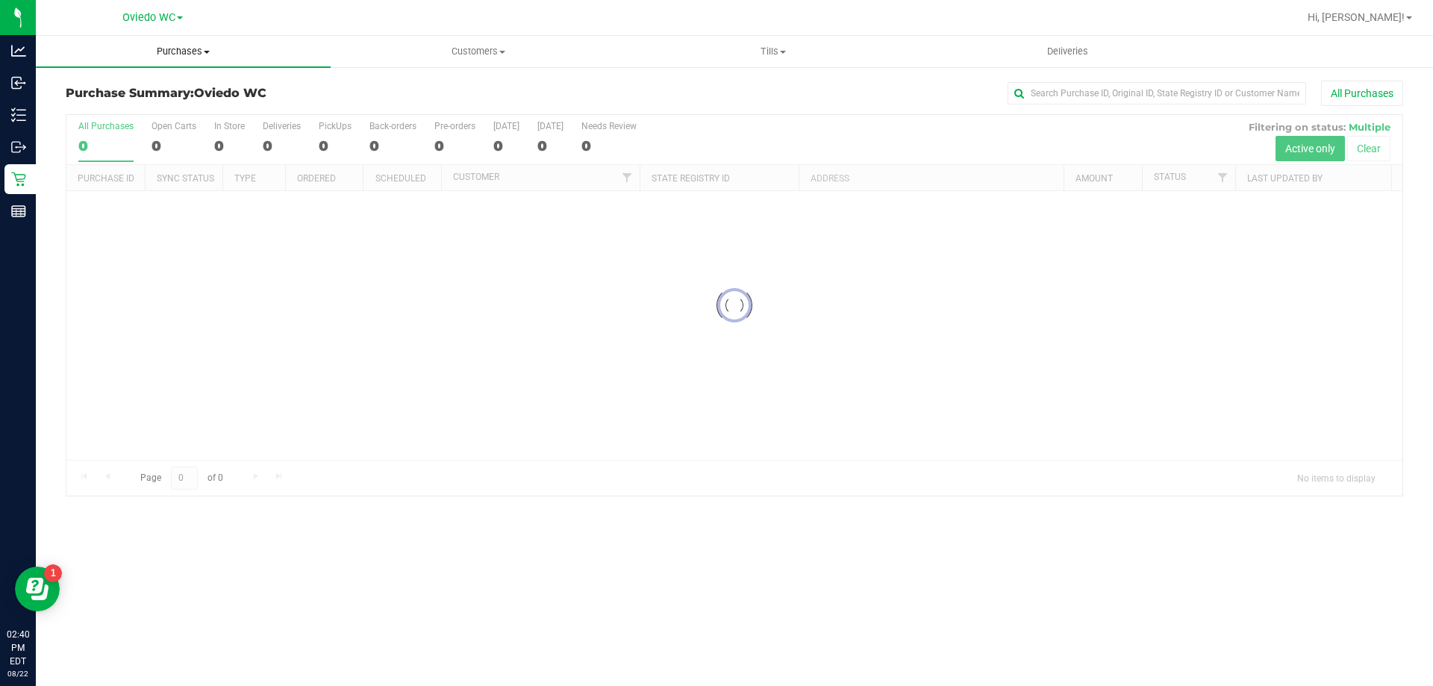
click at [196, 50] on span "Purchases" at bounding box center [183, 51] width 295 height 13
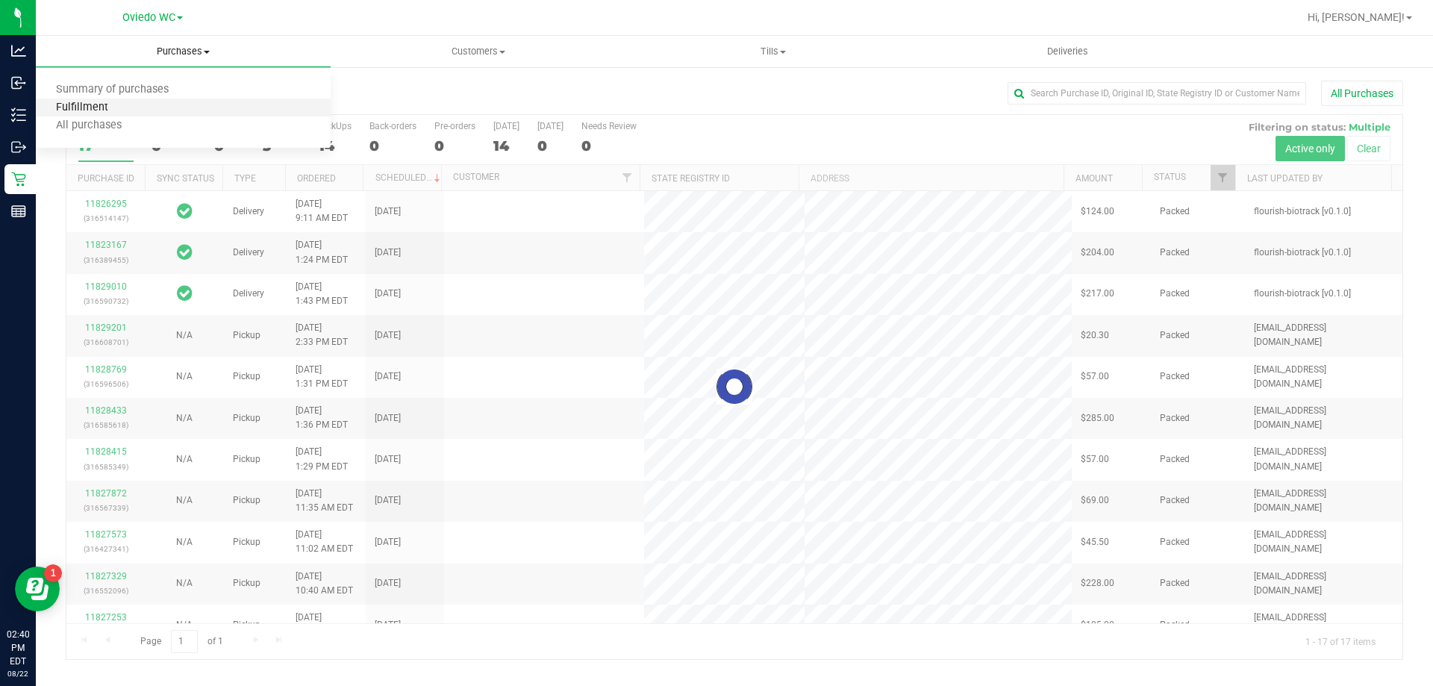
click at [100, 104] on span "Fulfillment" at bounding box center [82, 107] width 93 height 13
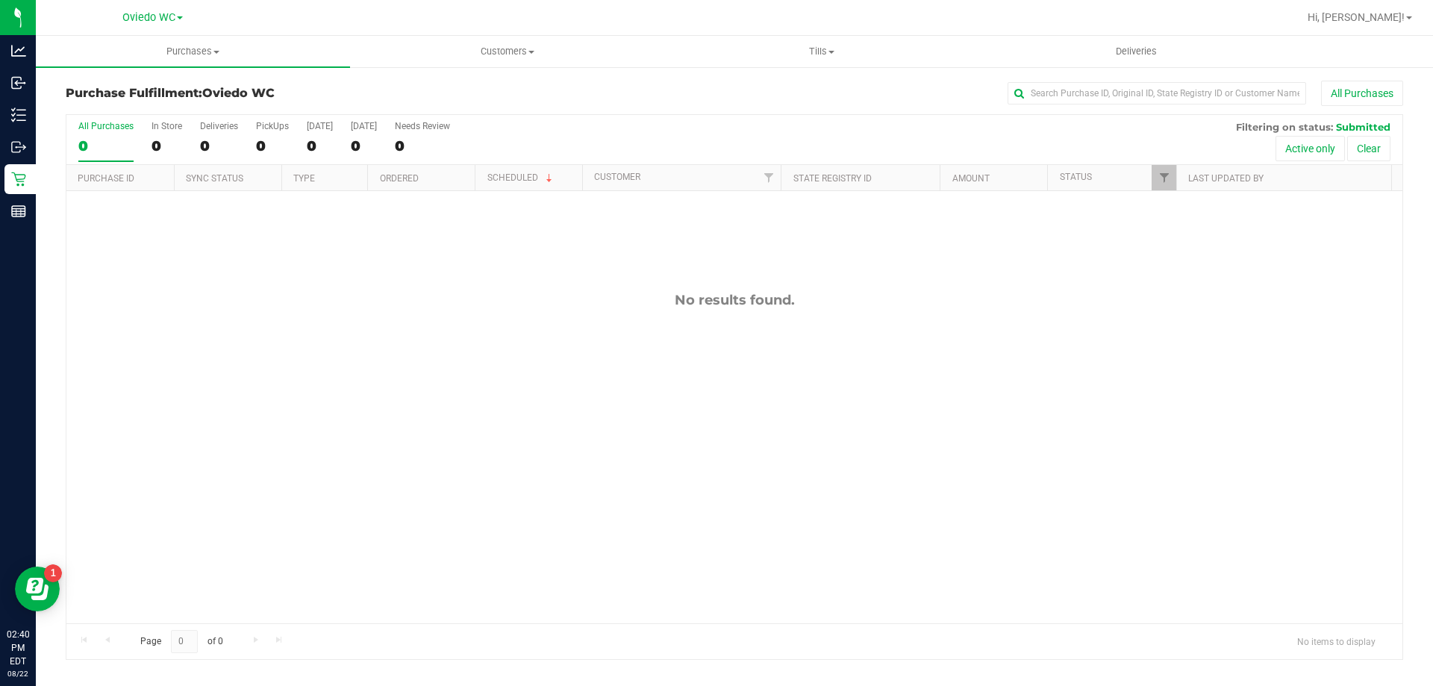
click at [302, 309] on div "No results found." at bounding box center [734, 457] width 1336 height 533
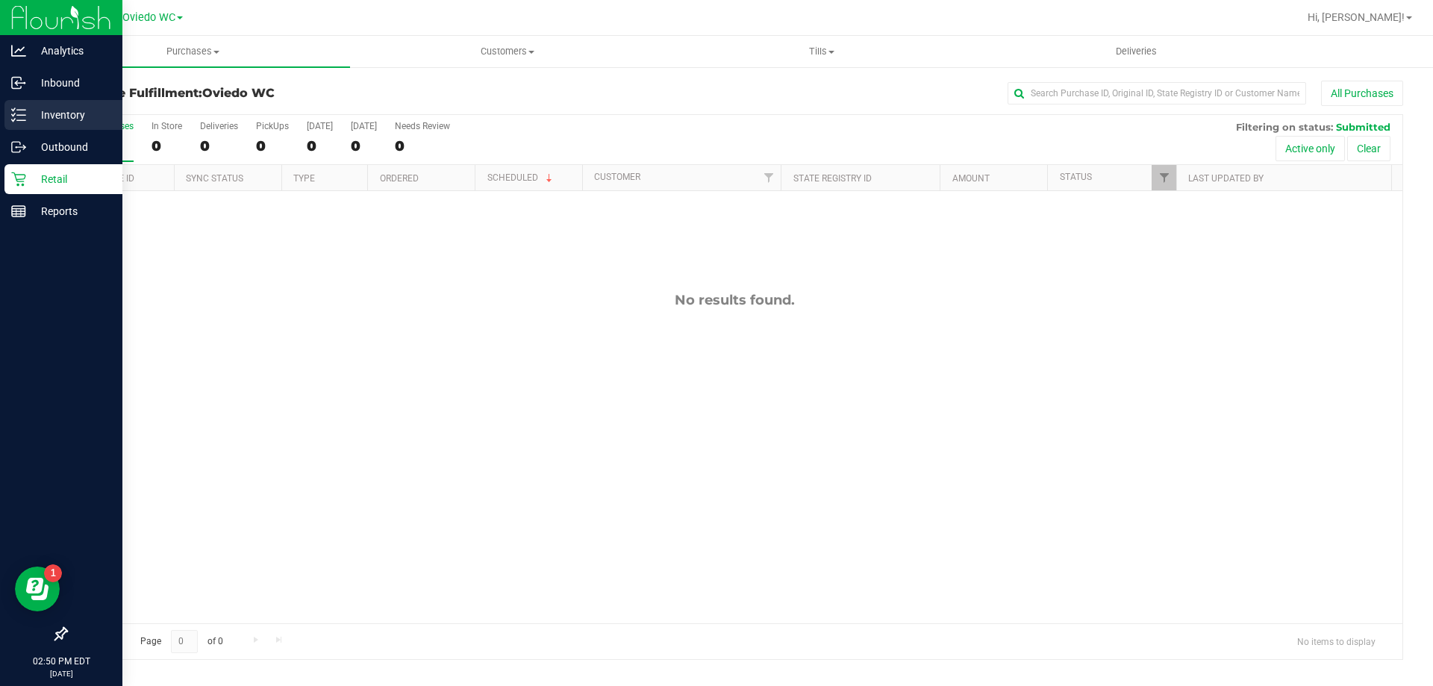
click at [16, 114] on icon at bounding box center [18, 114] width 15 height 15
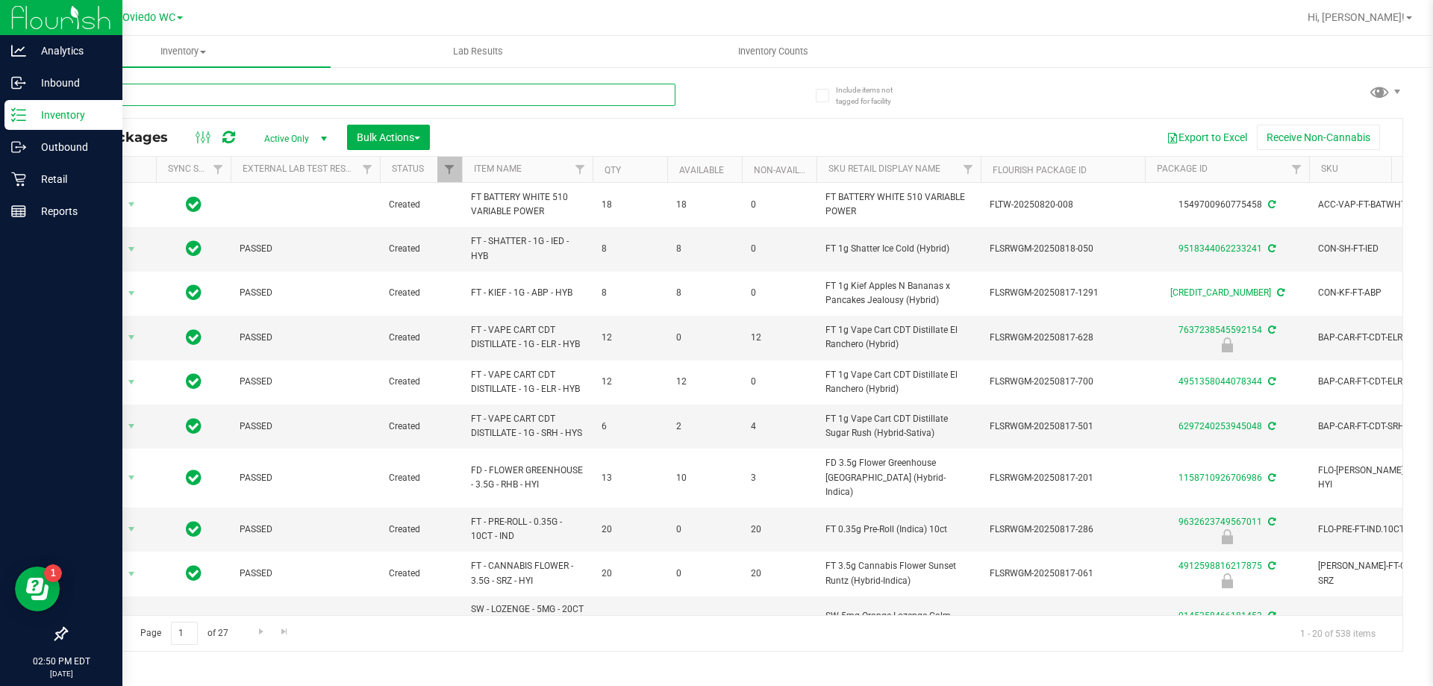
click at [201, 94] on input "text" at bounding box center [371, 95] width 610 height 22
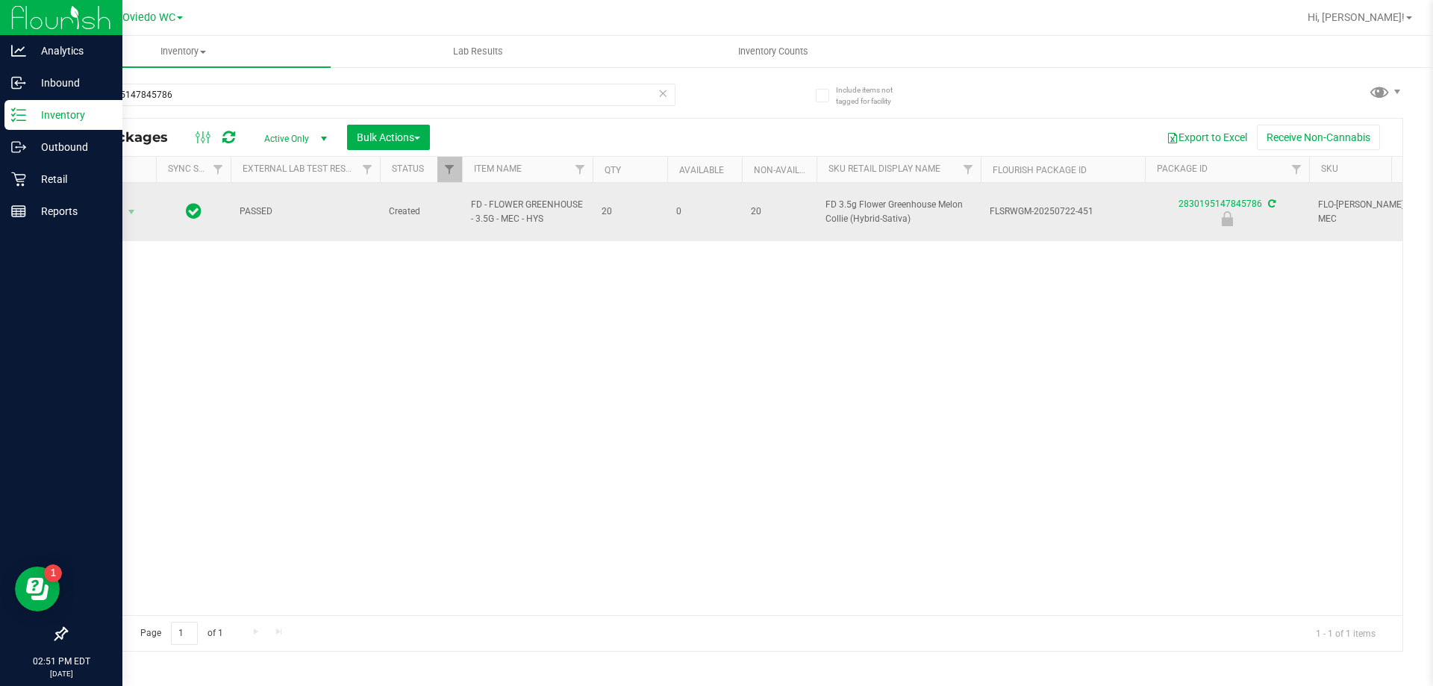
click at [502, 200] on span "FD - FLOWER GREENHOUSE - 3.5G - MEC - HYS" at bounding box center [527, 212] width 113 height 28
copy tr "FD - FLOWER GREENHOUSE - 3.5G - MEC - HYS"
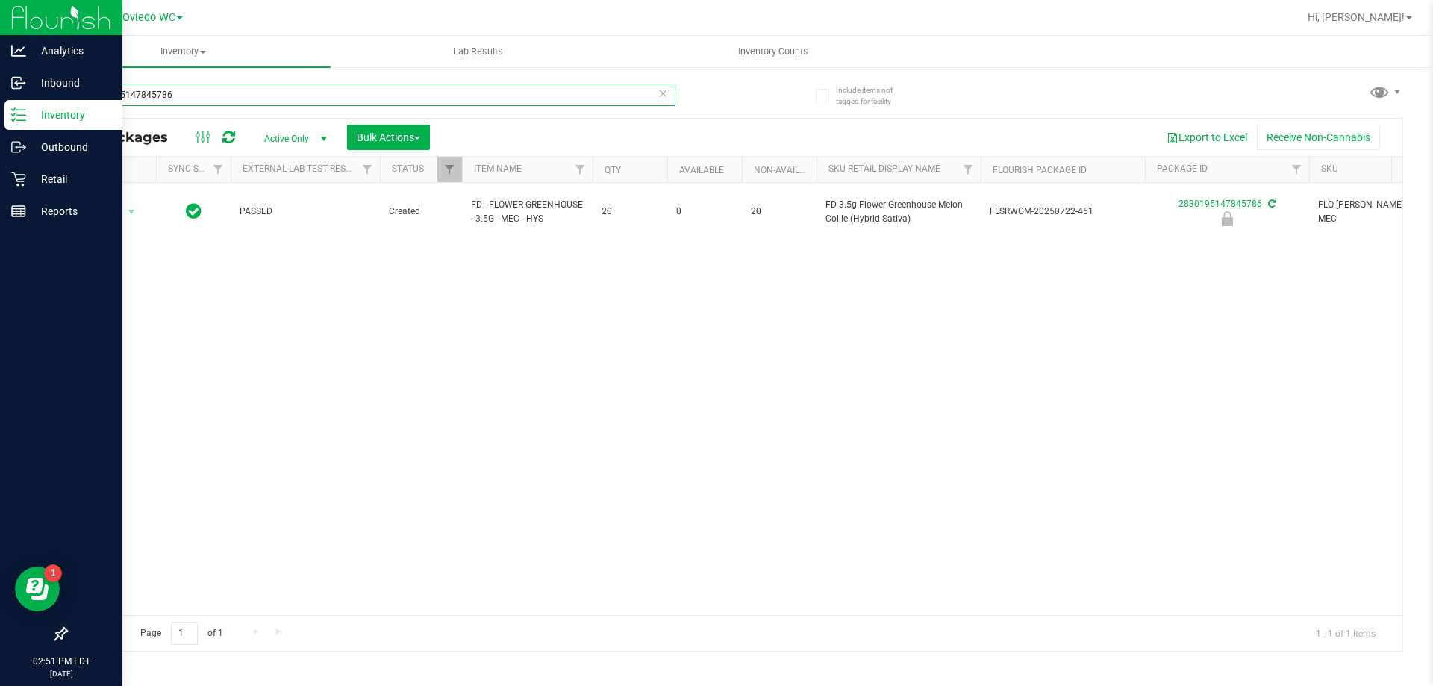
click at [273, 96] on input "2830195147845786" at bounding box center [371, 95] width 610 height 22
paste input "FD - FLOWER GREENHOUSE - 3.5G - MEC - HYS"
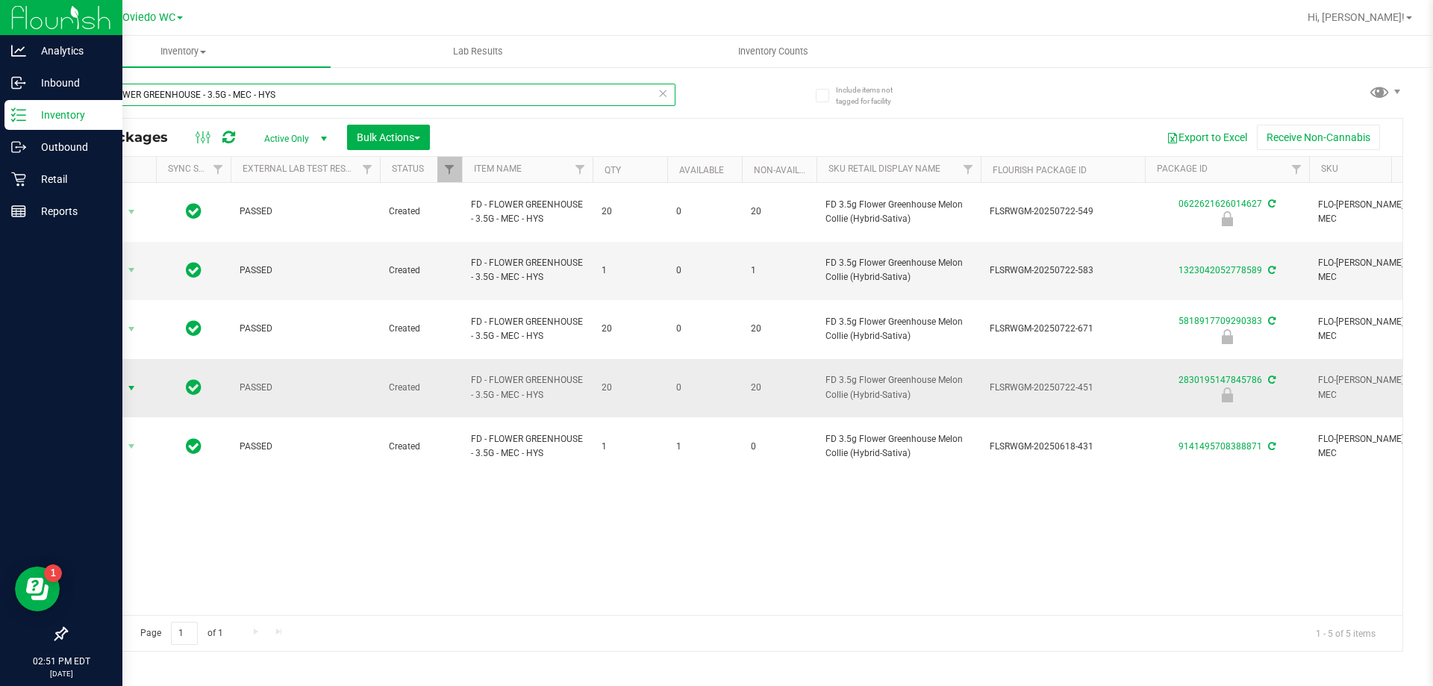
type input "FD - FLOWER GREENHOUSE - 3.5G - MEC - HYS"
click at [134, 382] on span "select" at bounding box center [131, 388] width 12 height 12
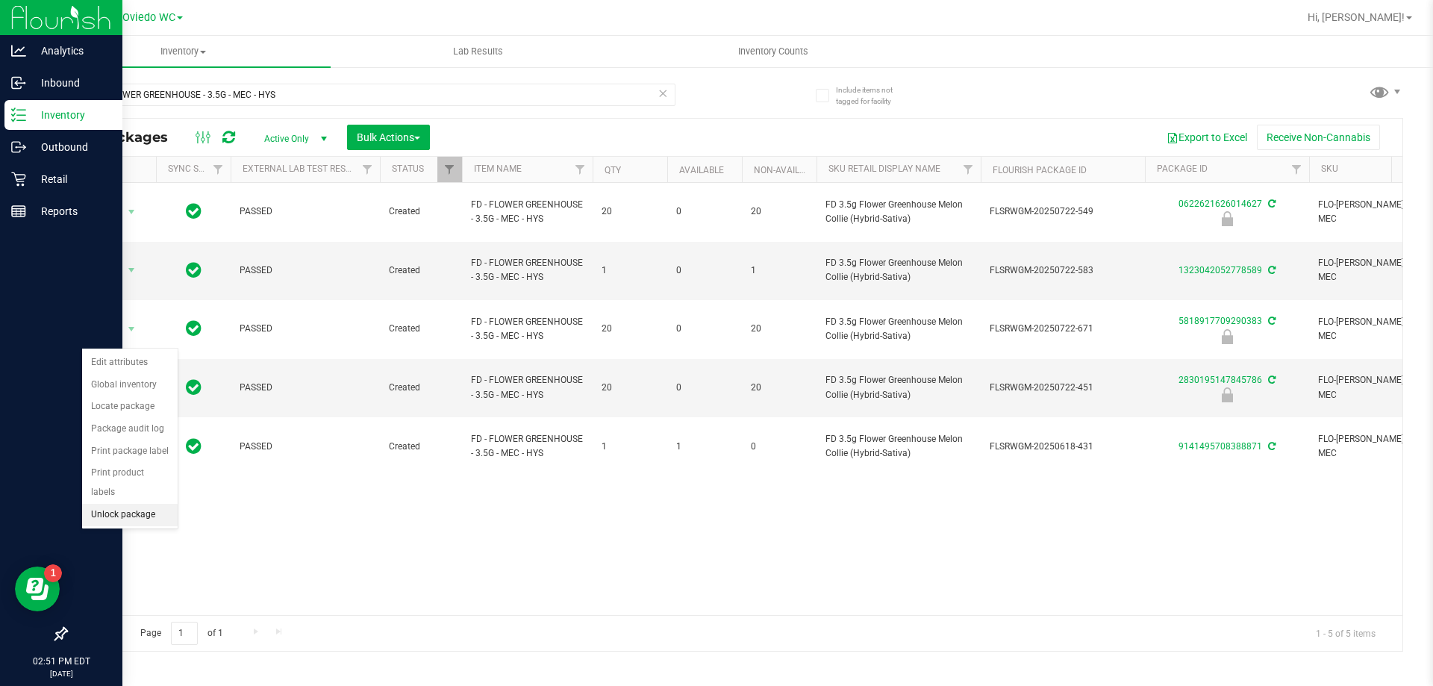
click at [142, 504] on li "Unlock package" at bounding box center [130, 515] width 96 height 22
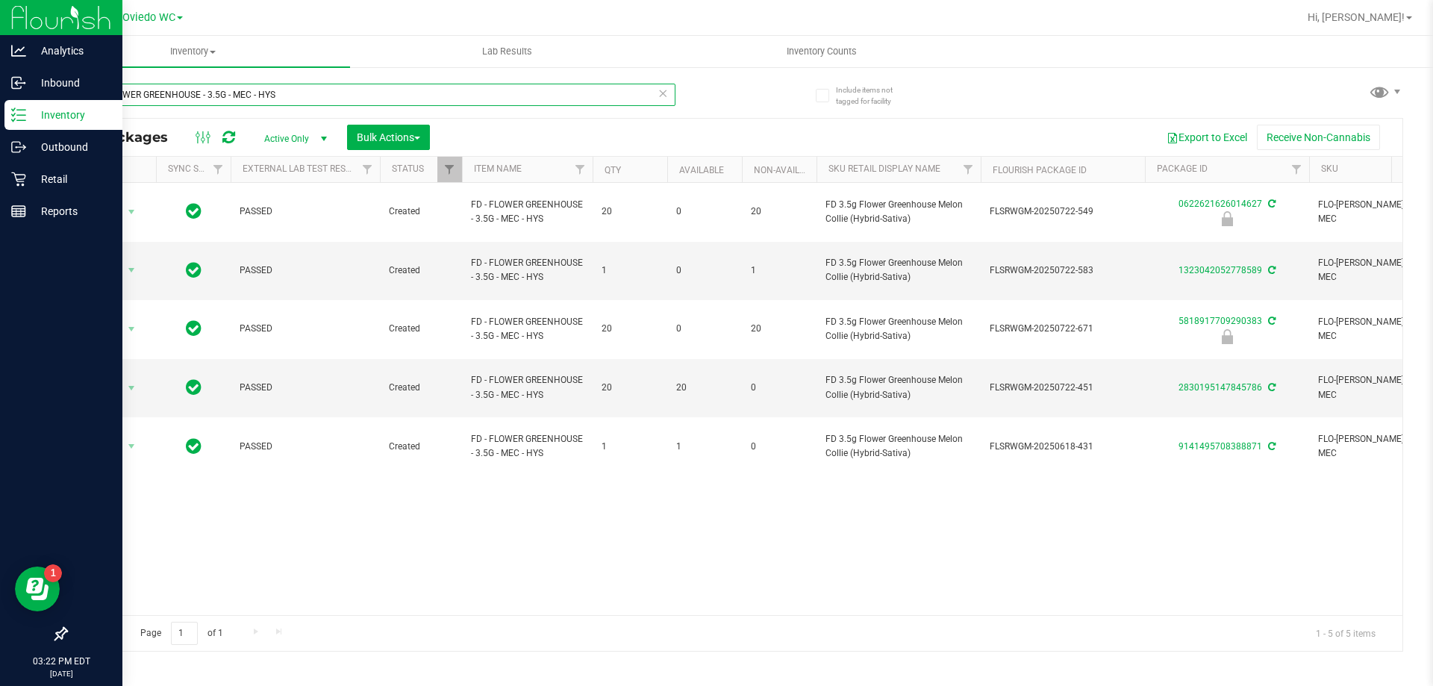
click at [311, 92] on input "FD - FLOWER GREENHOUSE - 3.5G - MEC - HYS" at bounding box center [371, 95] width 610 height 22
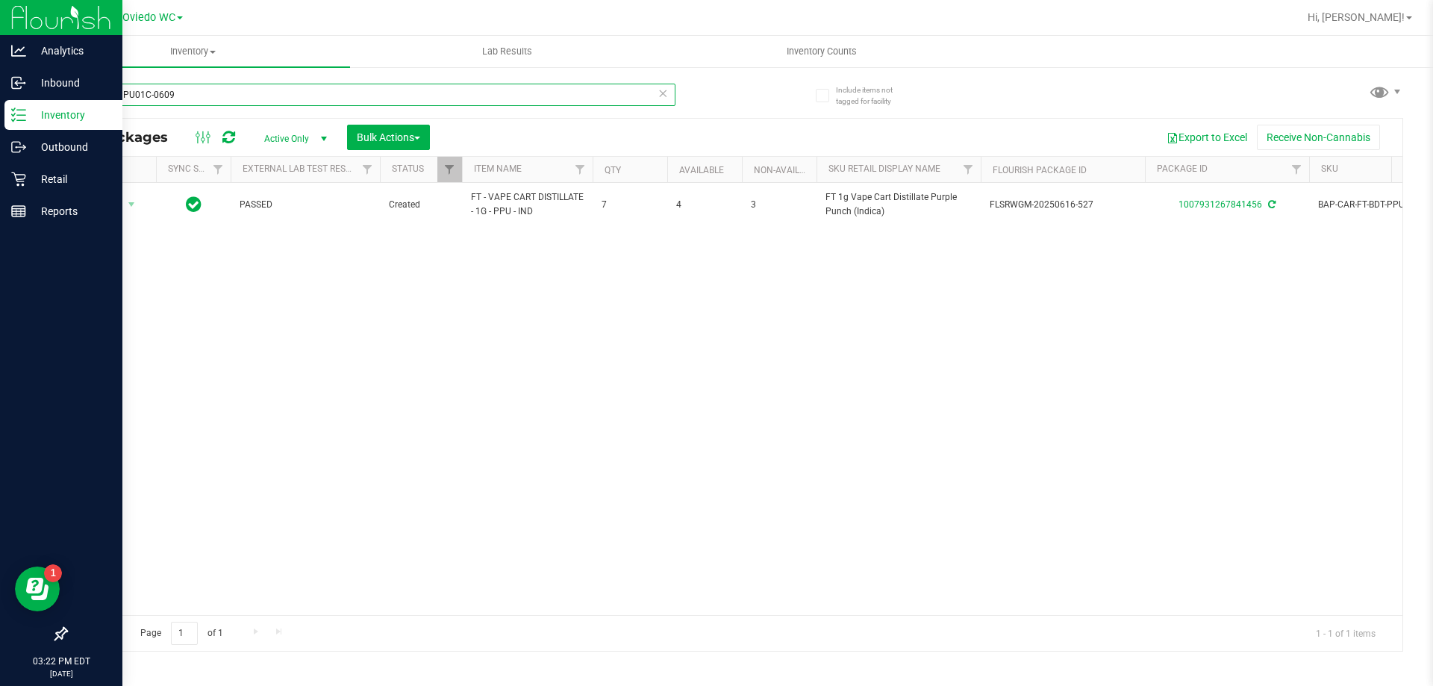
type input "JUN25PPU01C-0609"
click at [34, 175] on p "Retail" at bounding box center [71, 179] width 90 height 18
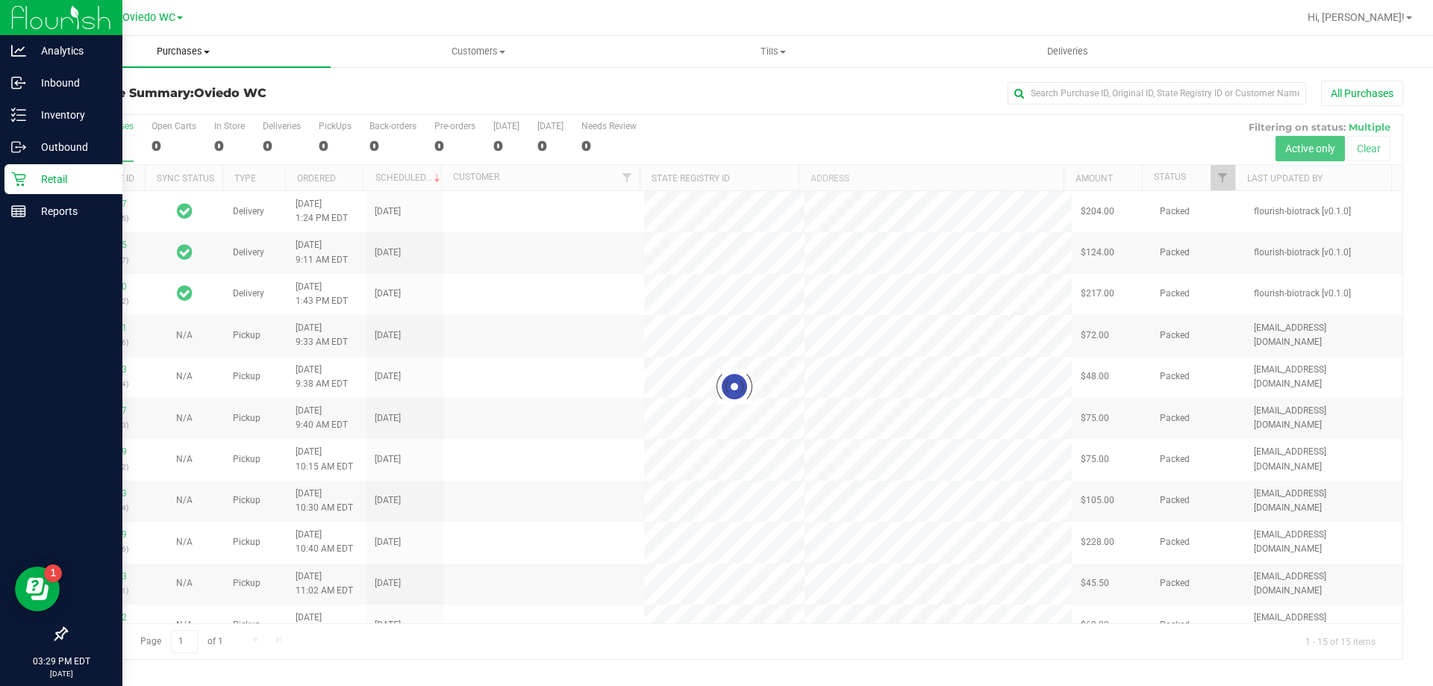
click at [205, 54] on span "Purchases" at bounding box center [183, 51] width 295 height 13
click at [120, 108] on span "Fulfillment" at bounding box center [82, 107] width 93 height 13
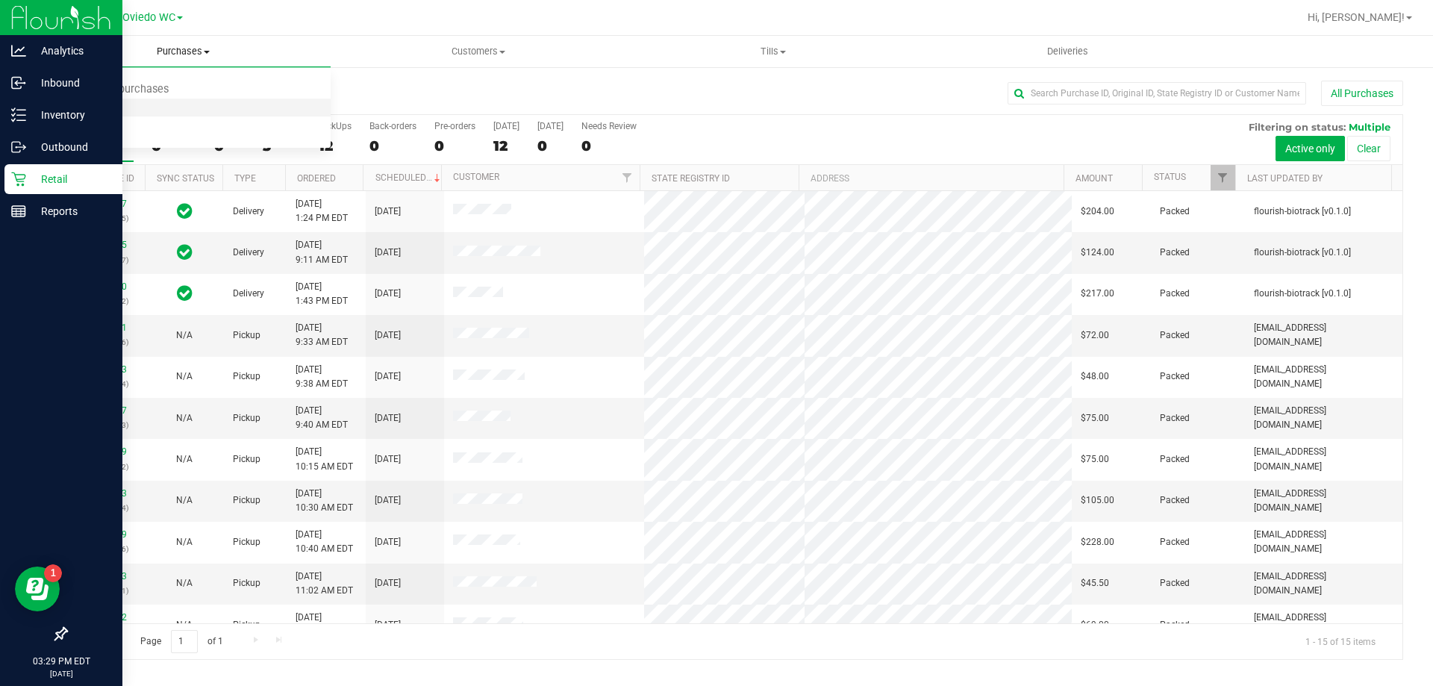
click at [106, 110] on span "Fulfillment" at bounding box center [82, 107] width 93 height 13
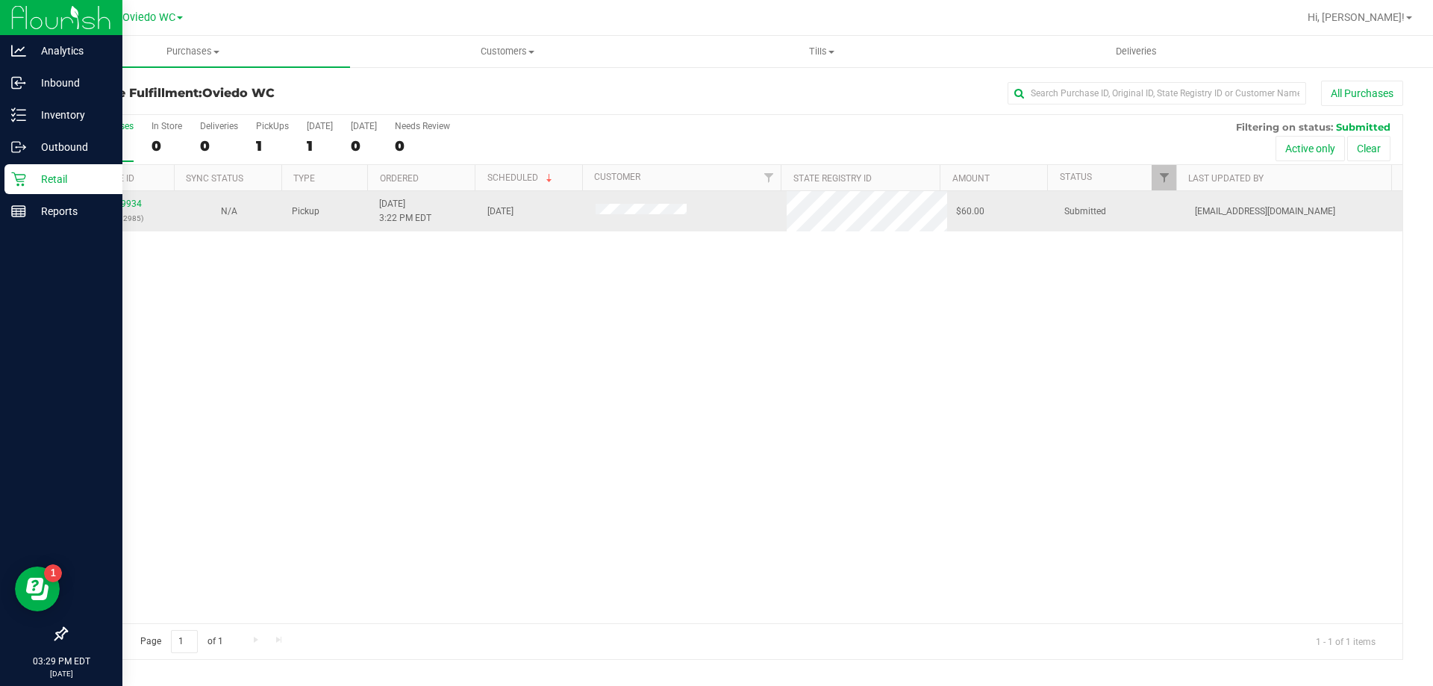
click at [142, 204] on div "11829934 (316632985)" at bounding box center [120, 211] width 90 height 28
click at [139, 204] on link "11829934" at bounding box center [121, 204] width 42 height 10
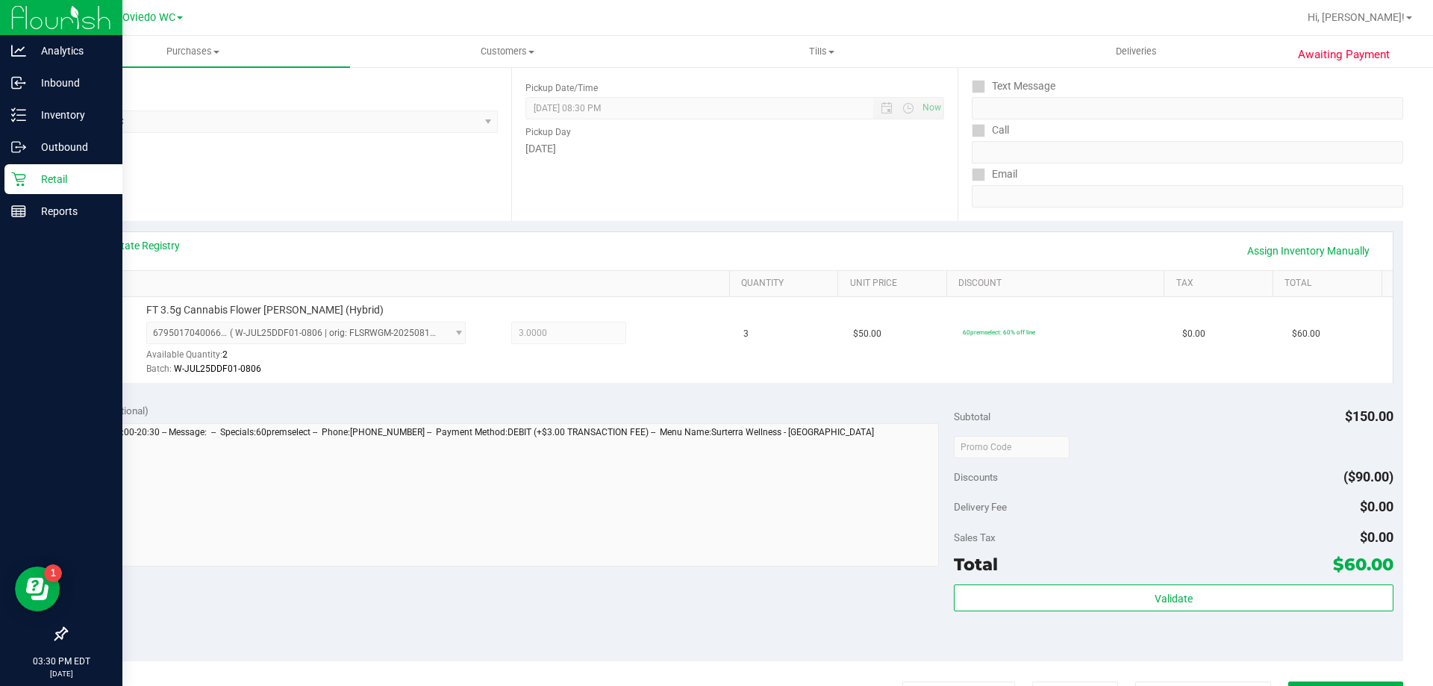
scroll to position [299, 0]
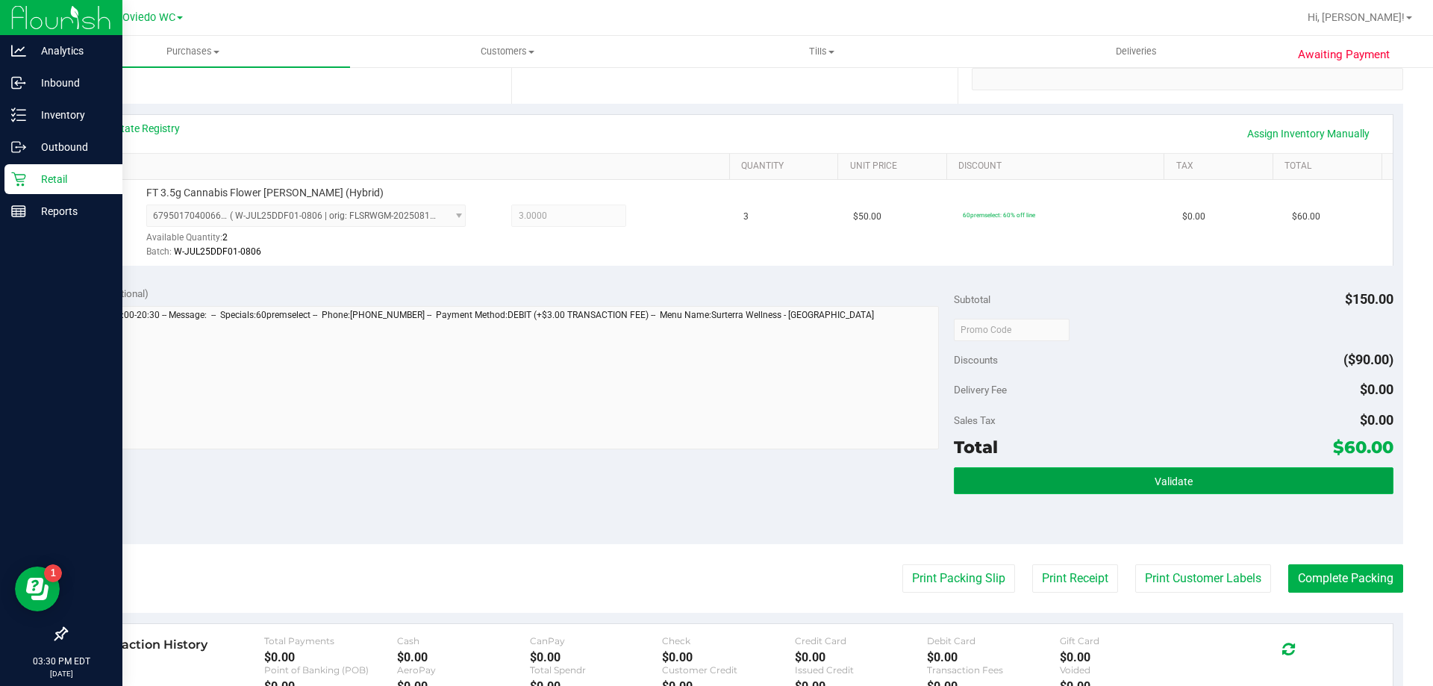
click at [1102, 469] on button "Validate" at bounding box center [1173, 480] width 439 height 27
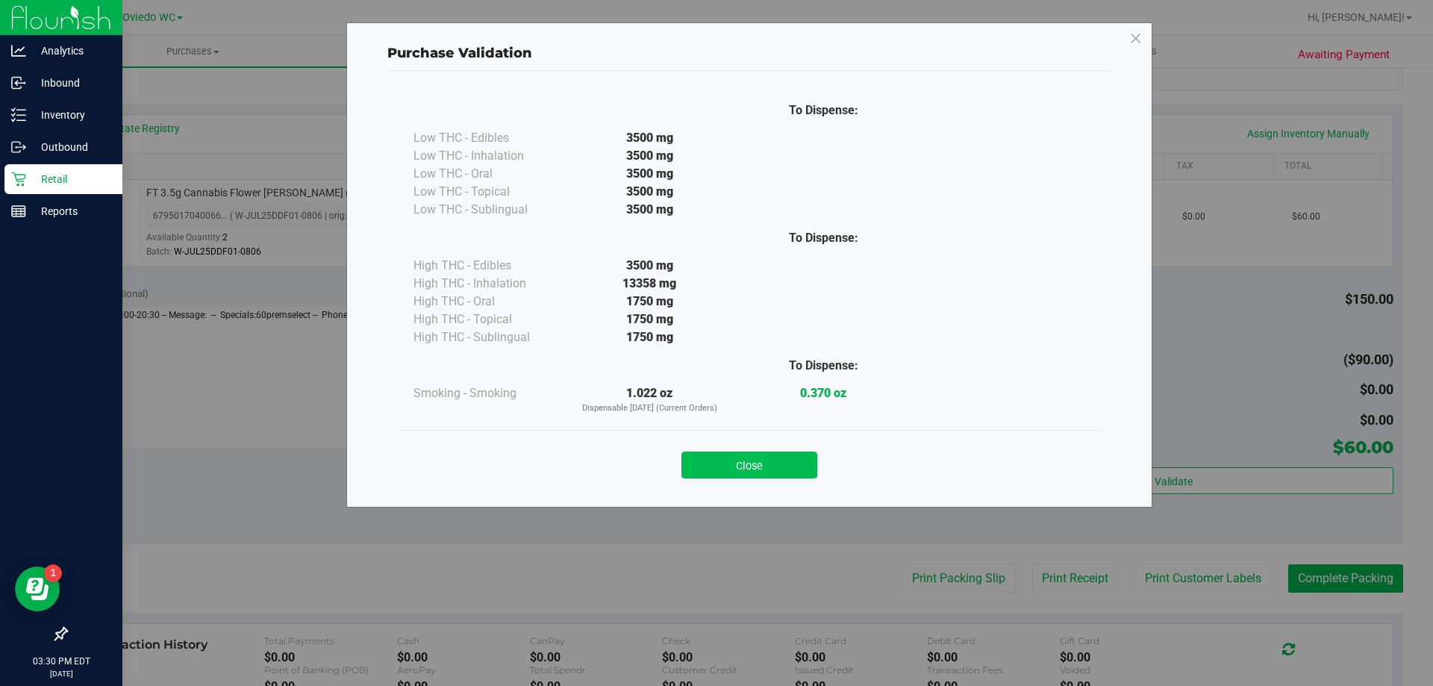
click at [696, 467] on button "Close" at bounding box center [749, 465] width 136 height 27
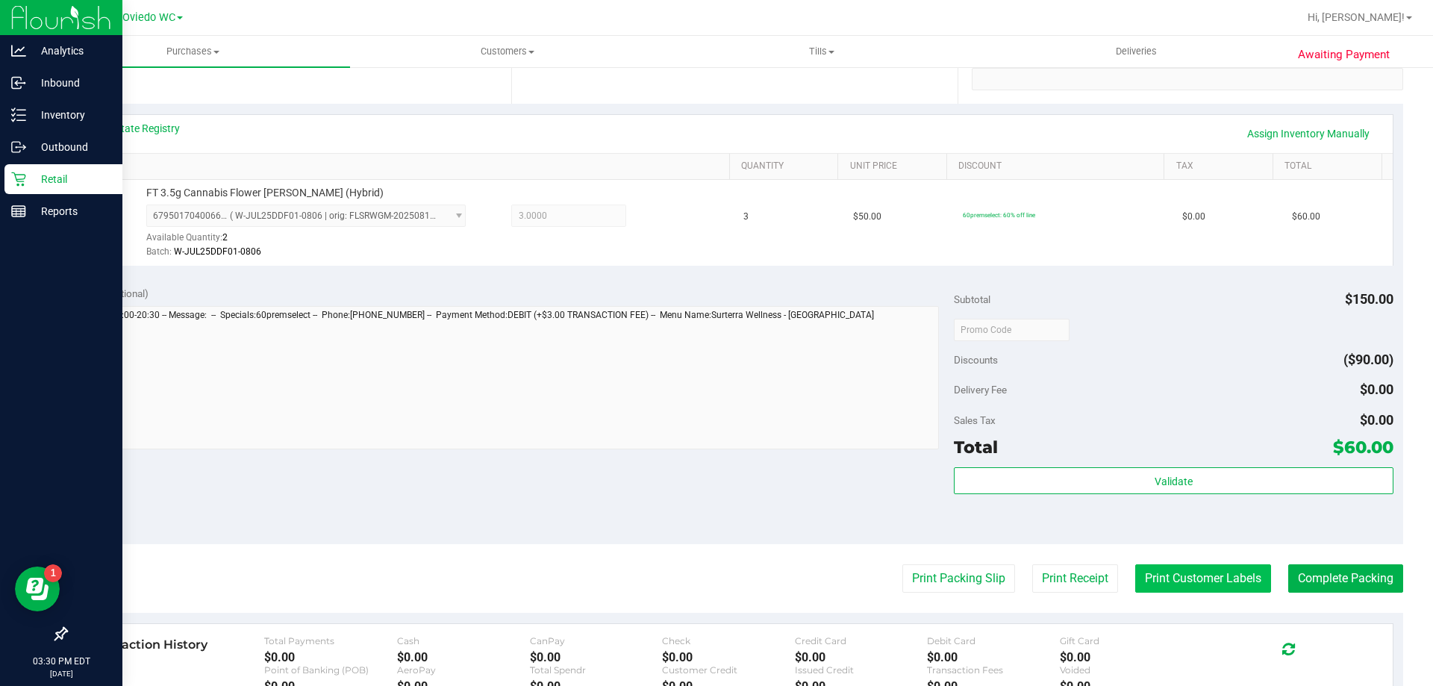
click at [1216, 573] on button "Print Customer Labels" at bounding box center [1203, 578] width 136 height 28
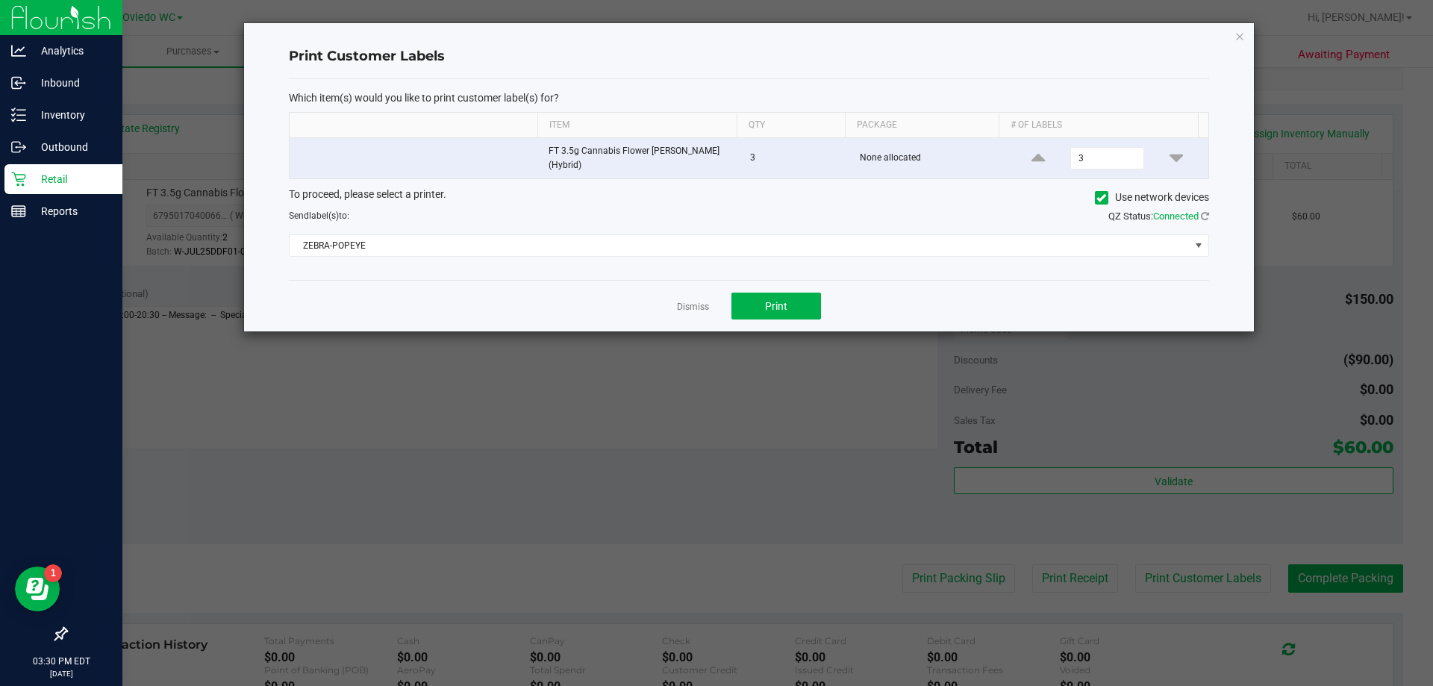
click at [771, 290] on div "Dismiss Print" at bounding box center [749, 305] width 920 height 51
click at [776, 311] on span "Print" at bounding box center [776, 306] width 22 height 12
drag, startPoint x: 714, startPoint y: 305, endPoint x: 707, endPoint y: 309, distance: 7.7
click at [710, 308] on div "Dismiss Print" at bounding box center [749, 305] width 920 height 51
click at [705, 310] on link "Dismiss" at bounding box center [693, 307] width 32 height 13
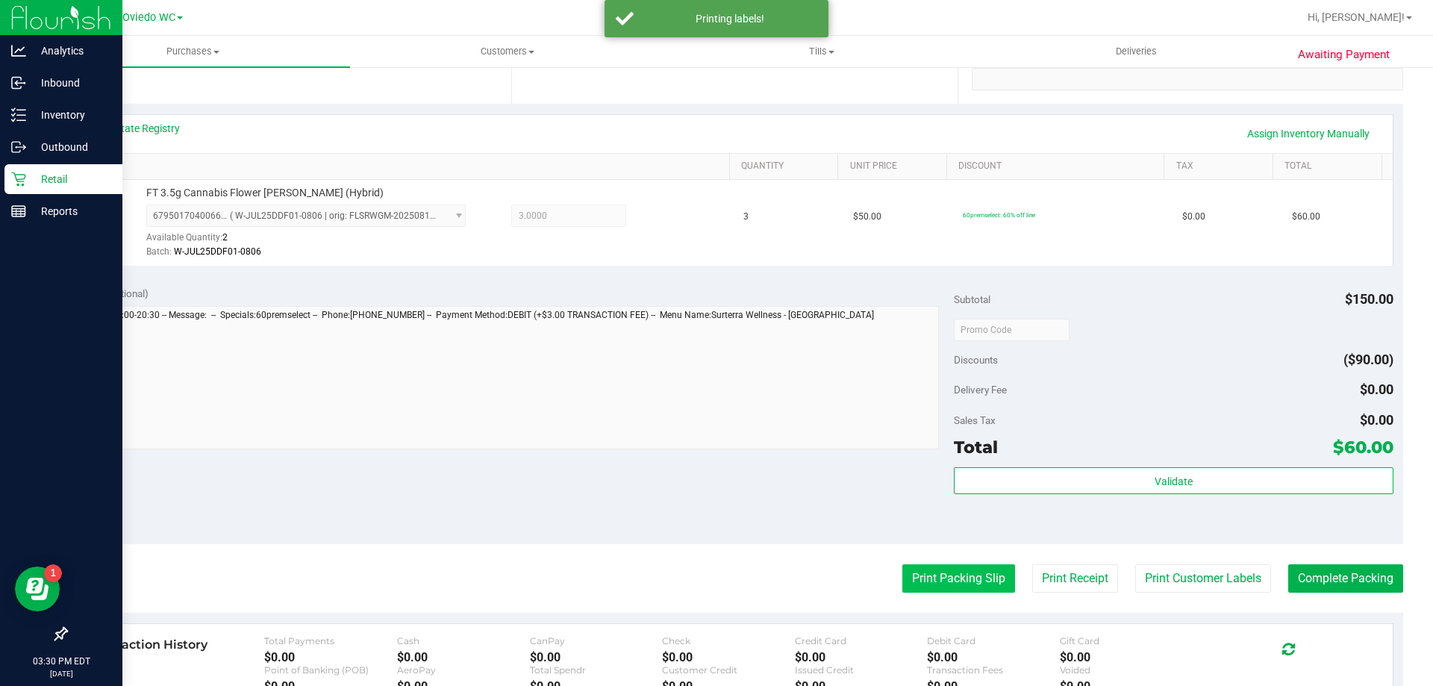
click at [984, 587] on button "Print Packing Slip" at bounding box center [958, 578] width 113 height 28
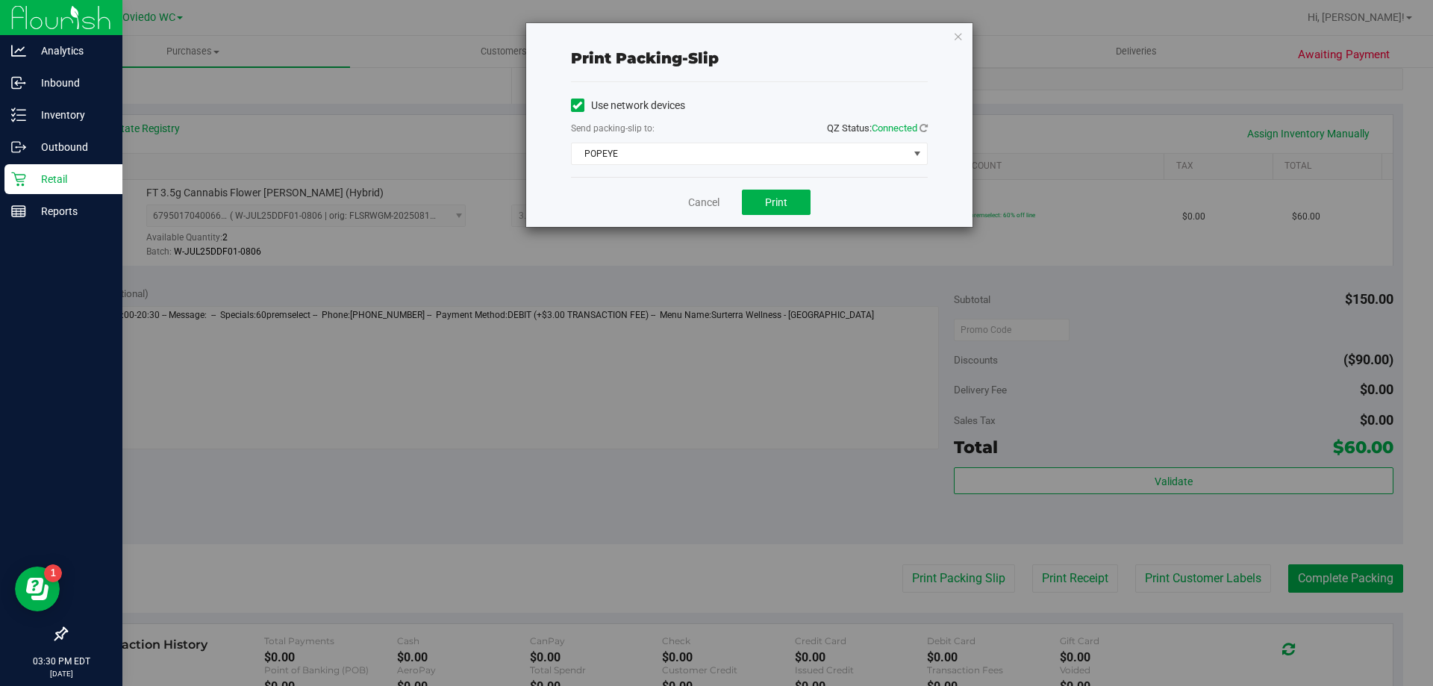
click at [820, 202] on div "Cancel Print" at bounding box center [749, 202] width 357 height 50
click at [798, 196] on button "Print" at bounding box center [776, 202] width 69 height 25
click at [706, 204] on link "Cancel" at bounding box center [703, 203] width 31 height 16
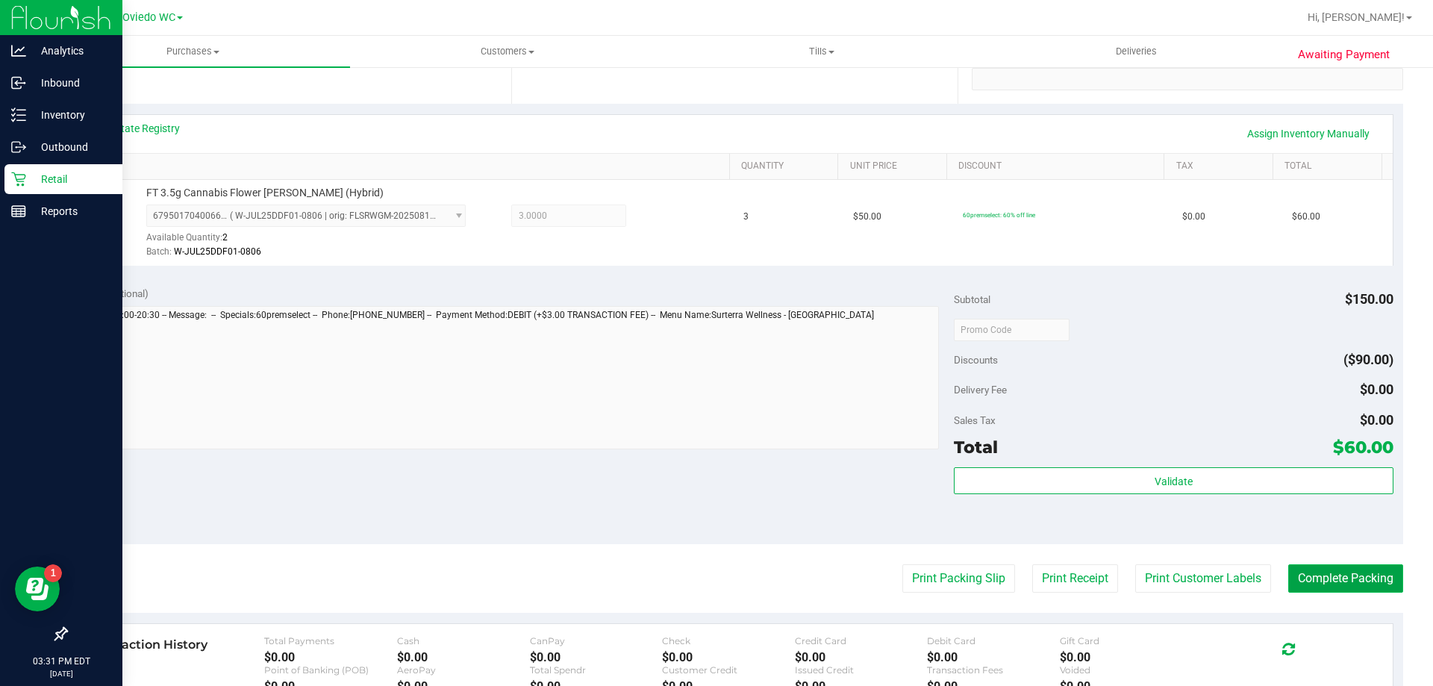
click at [1288, 575] on button "Complete Packing" at bounding box center [1345, 578] width 115 height 28
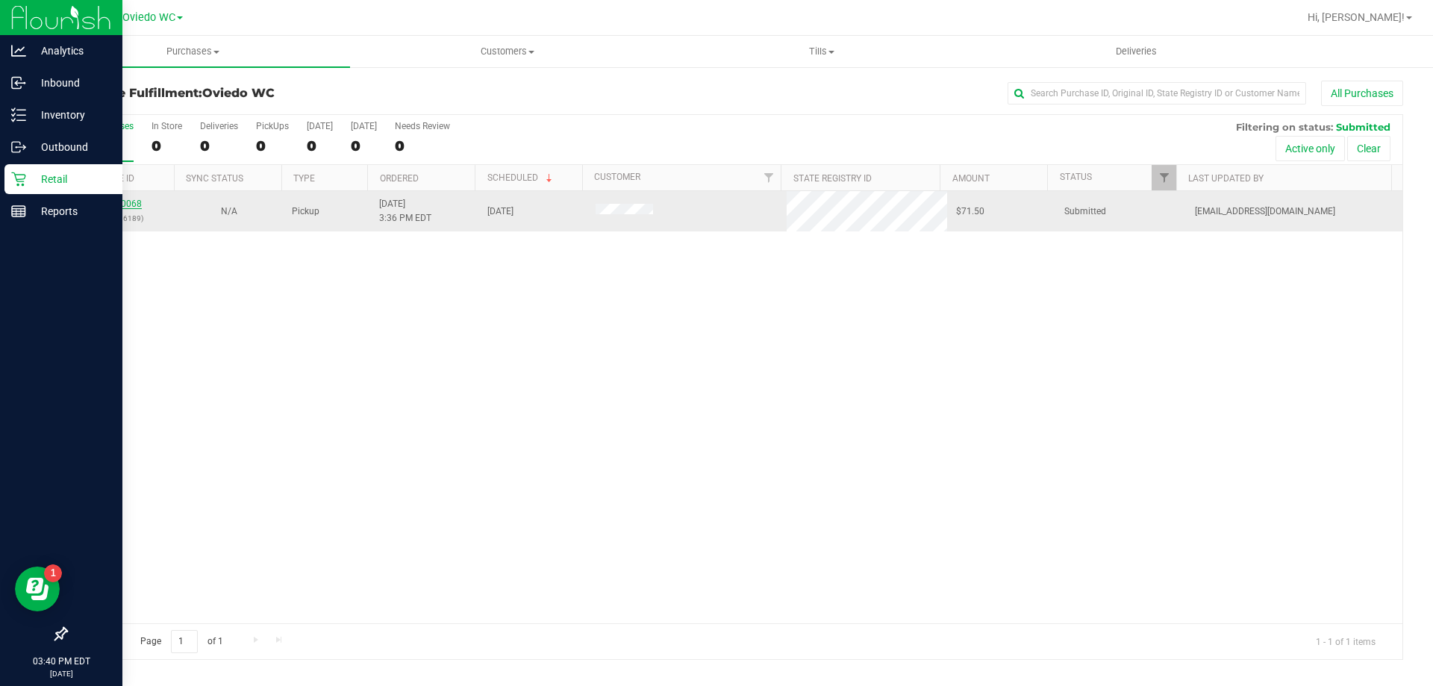
click at [104, 203] on link "11830068" at bounding box center [121, 204] width 42 height 10
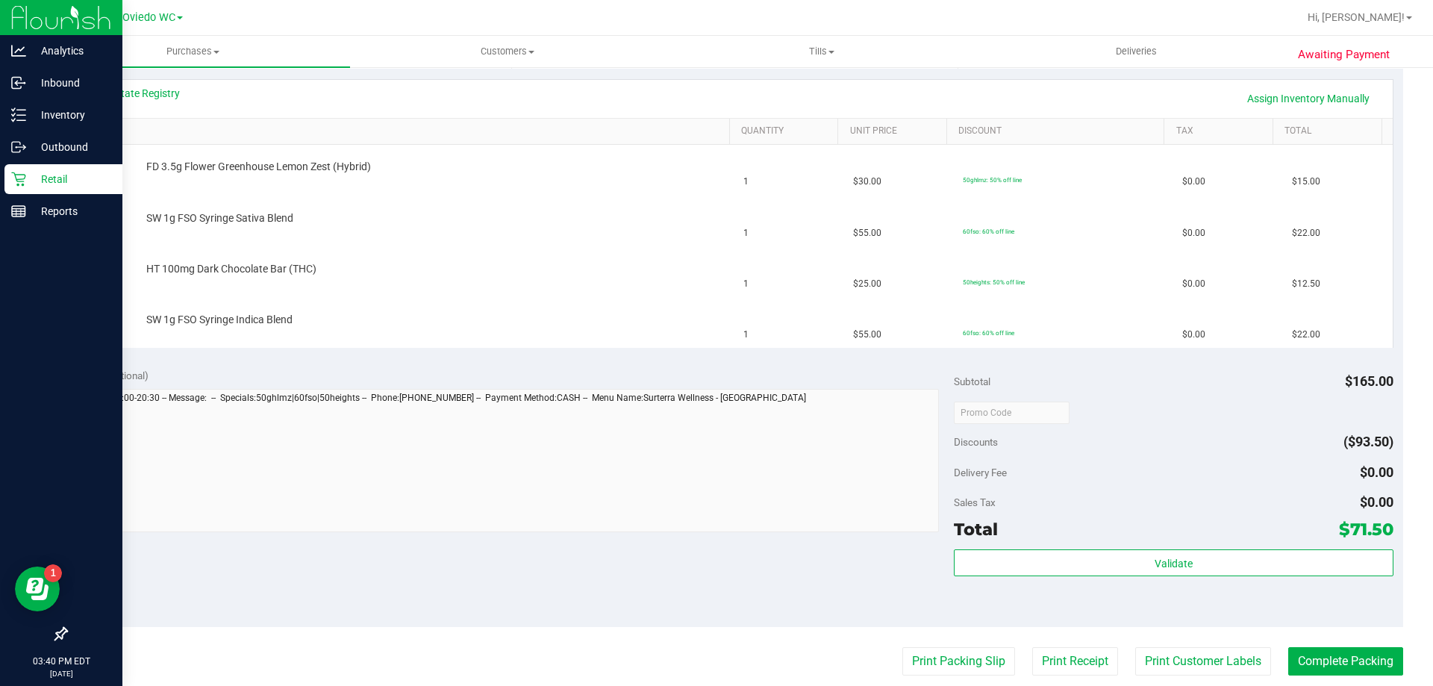
scroll to position [448, 0]
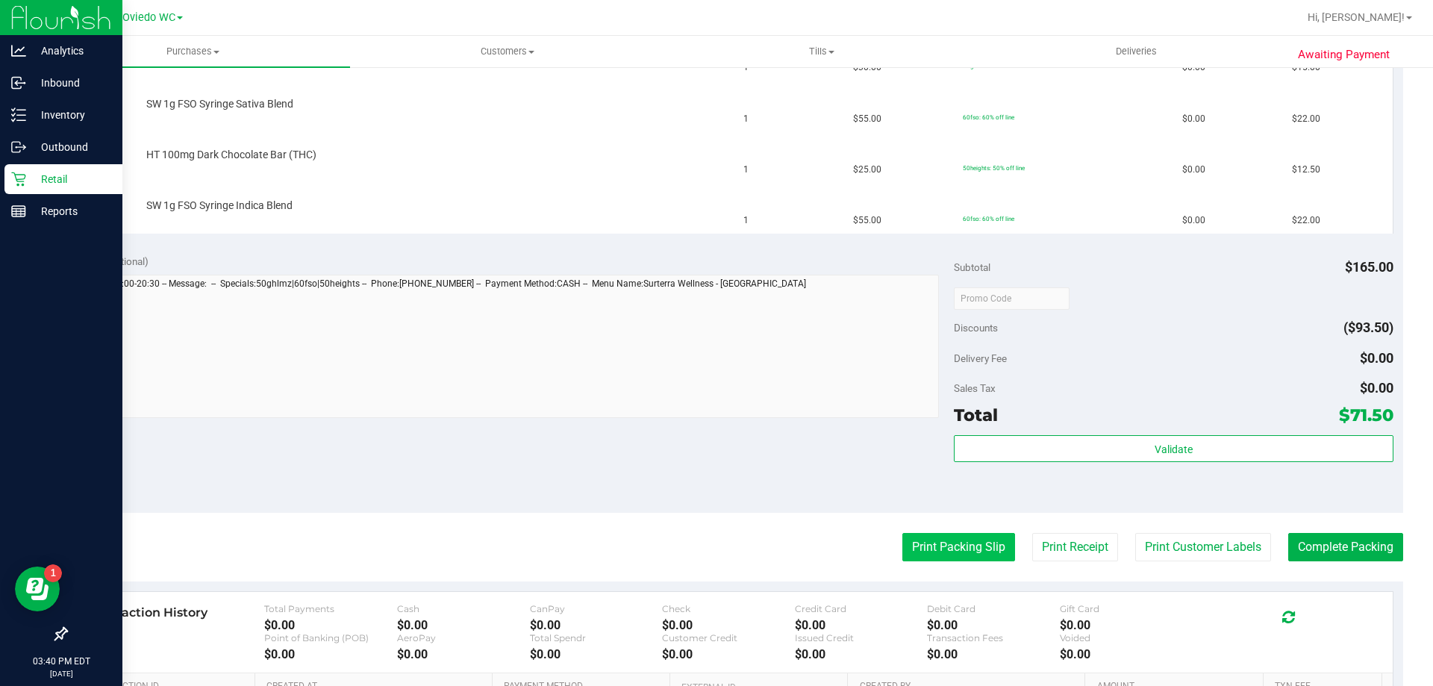
click at [911, 544] on button "Print Packing Slip" at bounding box center [958, 547] width 113 height 28
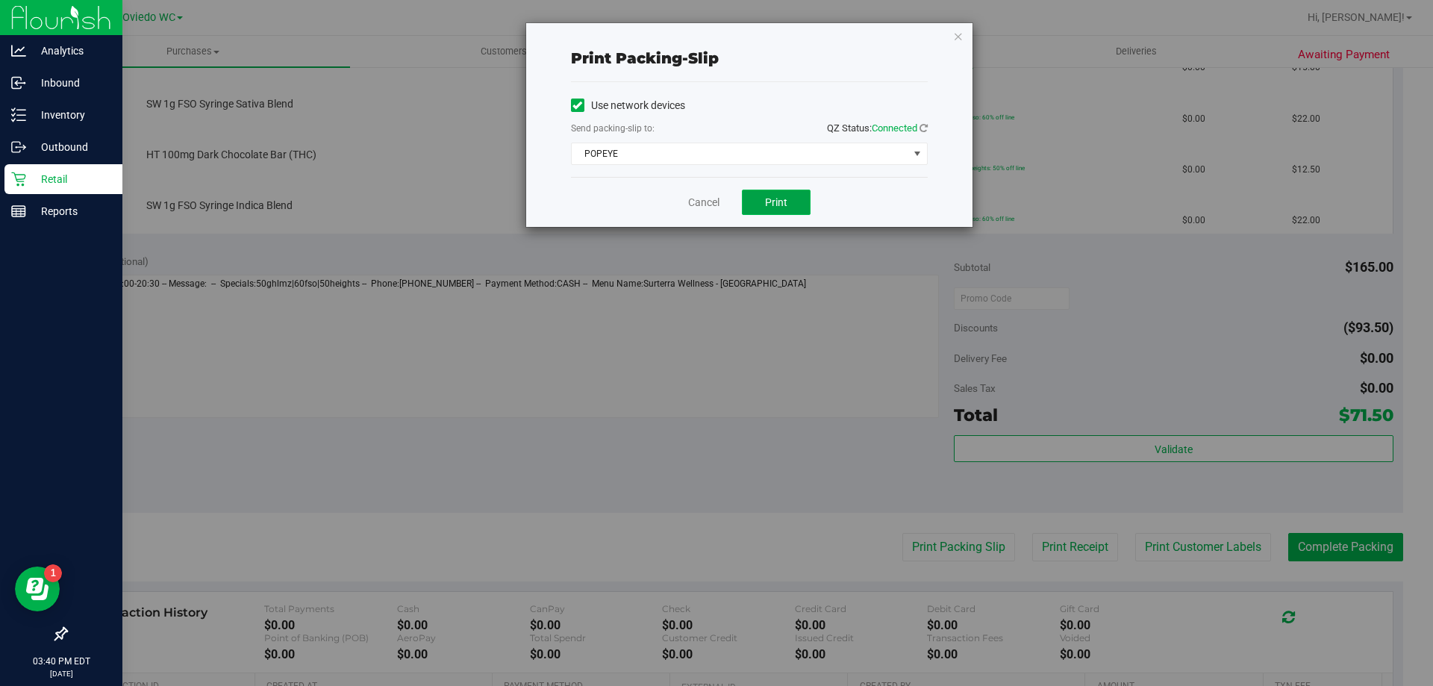
click at [791, 199] on button "Print" at bounding box center [776, 202] width 69 height 25
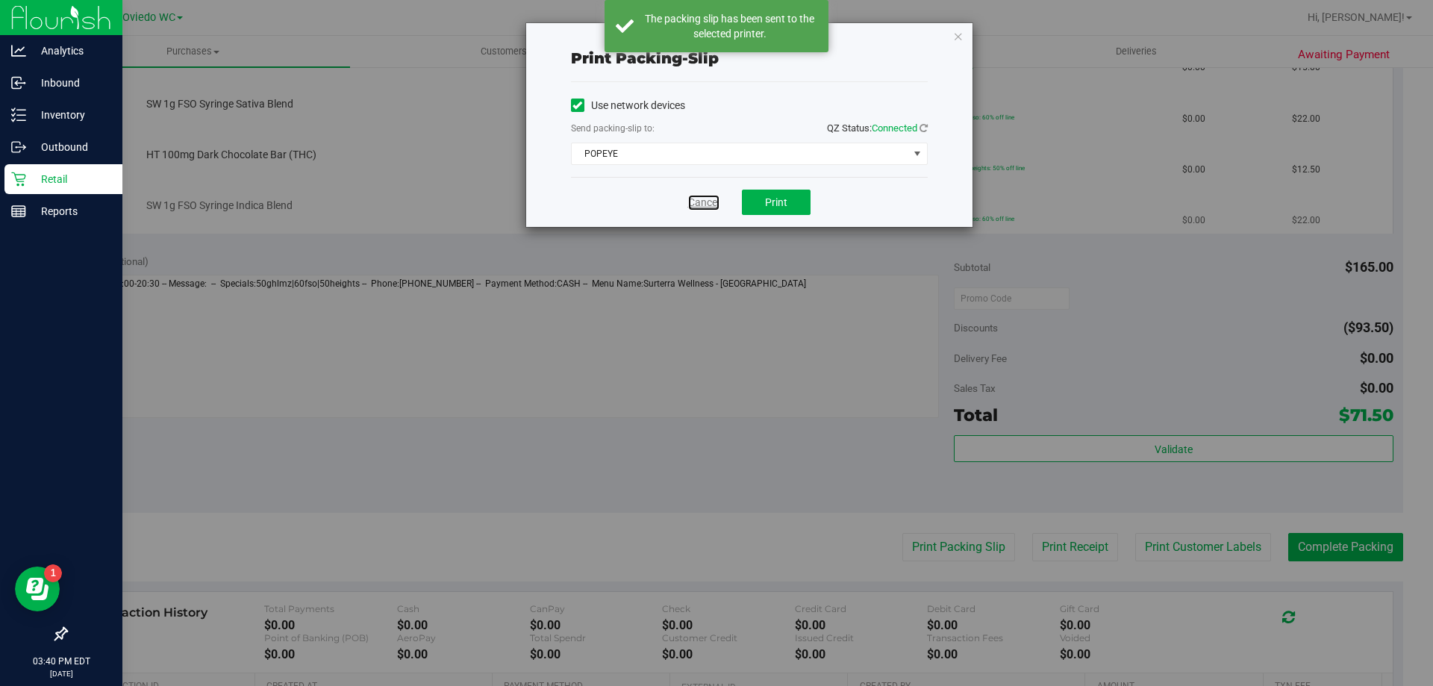
drag, startPoint x: 705, startPoint y: 207, endPoint x: 705, endPoint y: 216, distance: 8.2
click at [705, 207] on link "Cancel" at bounding box center [703, 203] width 31 height 16
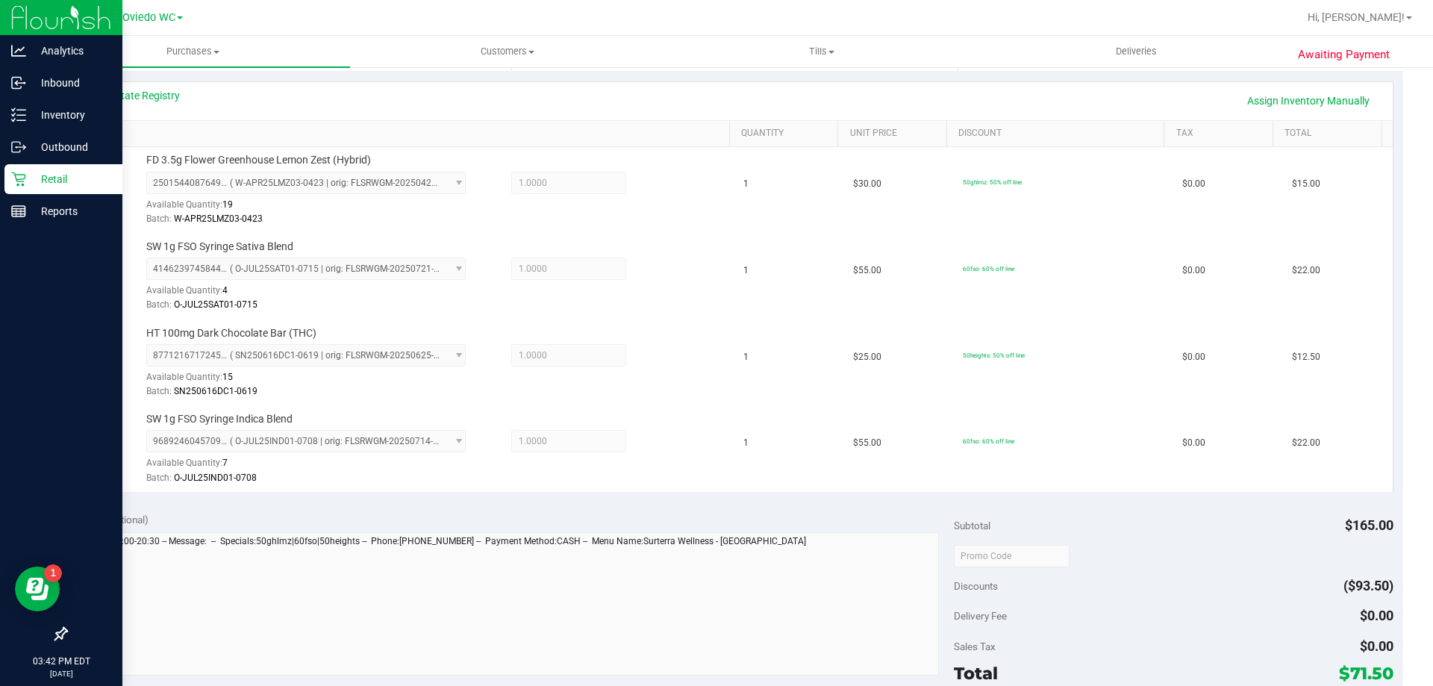
scroll to position [597, 0]
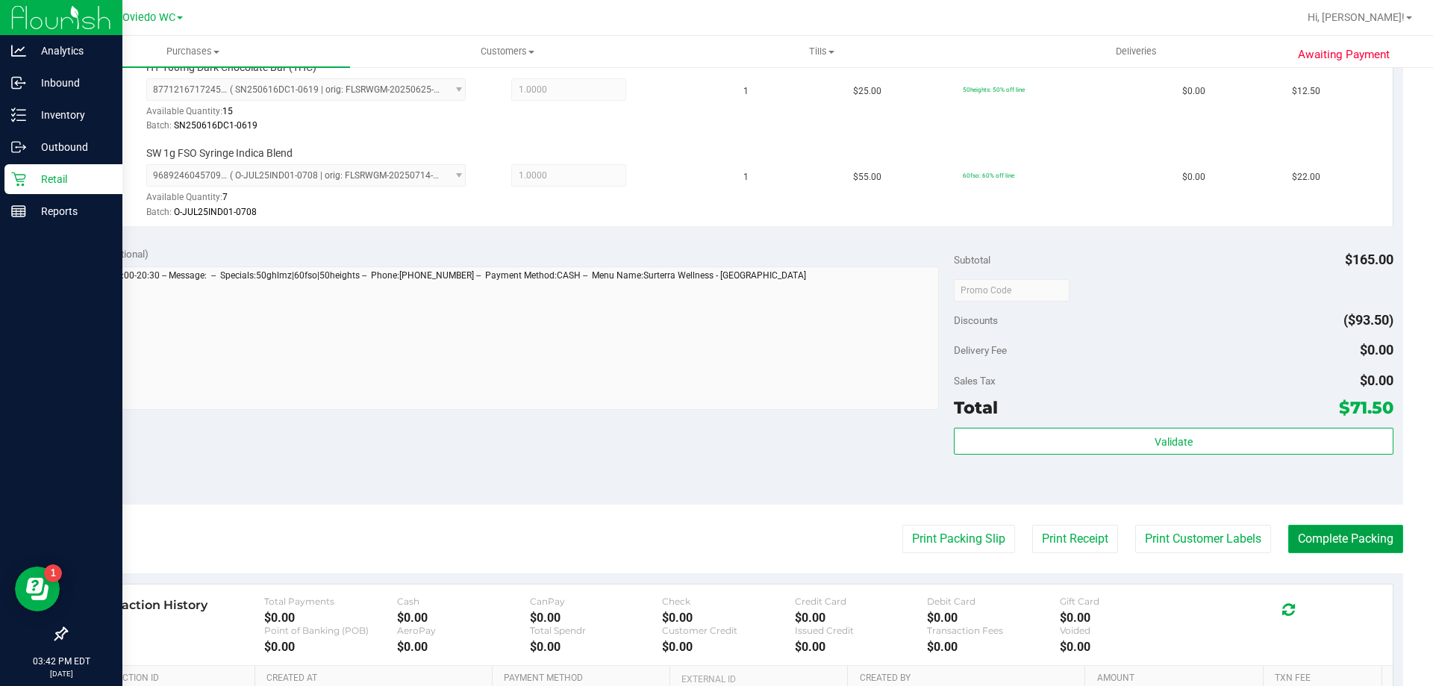
click at [1288, 535] on button "Complete Packing" at bounding box center [1345, 539] width 115 height 28
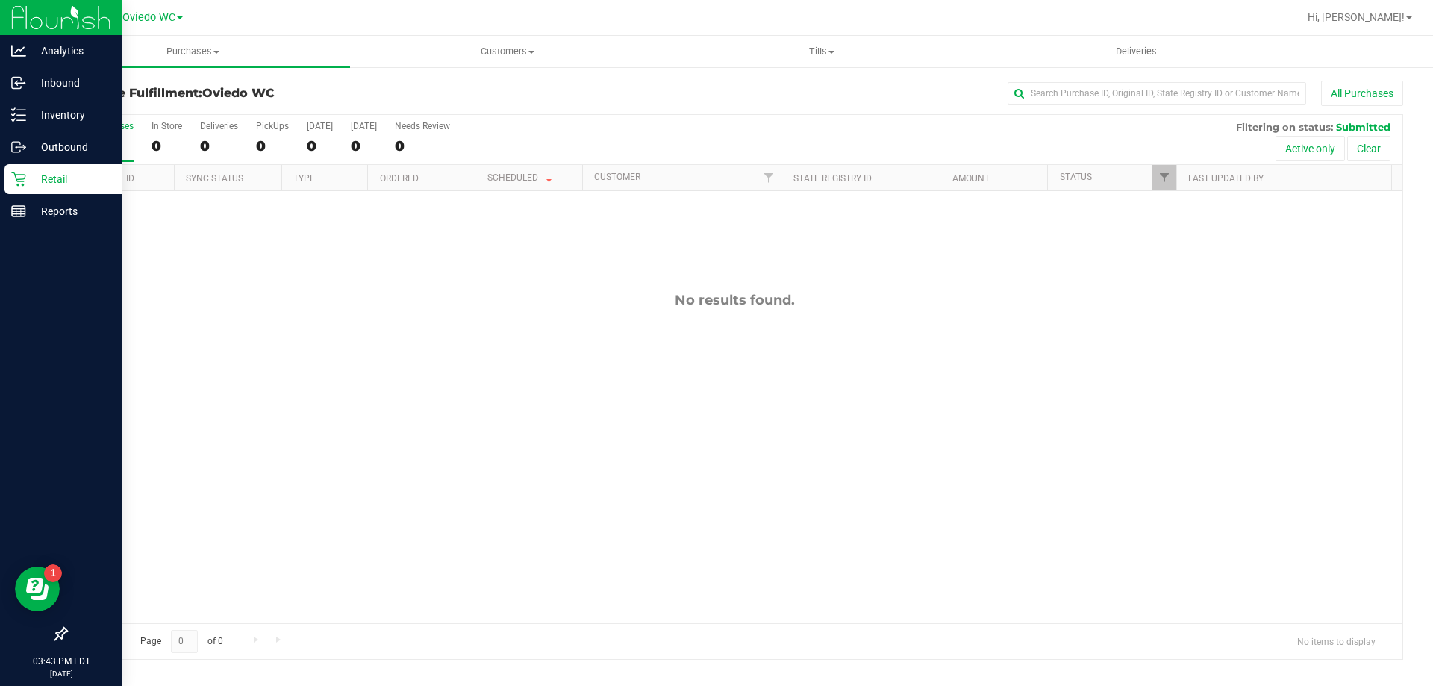
click at [28, 174] on p "Retail" at bounding box center [71, 179] width 90 height 18
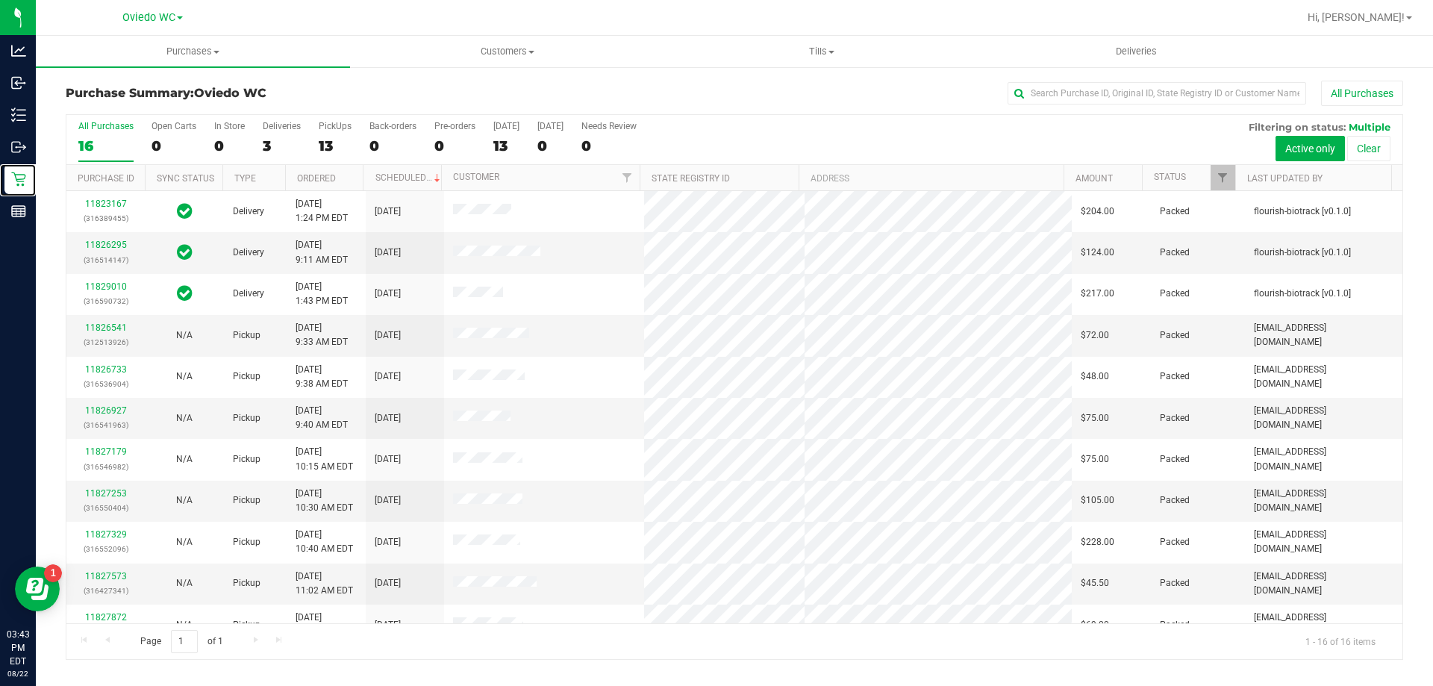
scroll to position [229, 0]
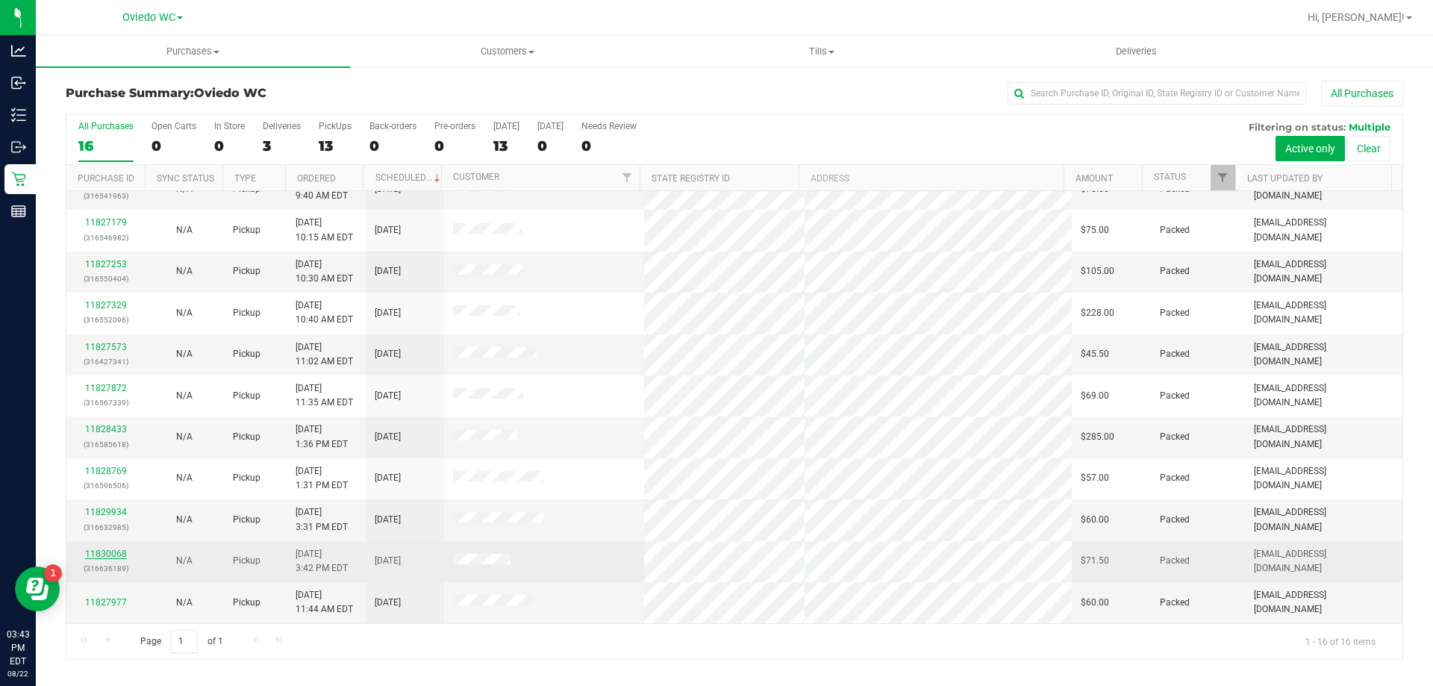
click at [107, 554] on link "11830068" at bounding box center [106, 554] width 42 height 10
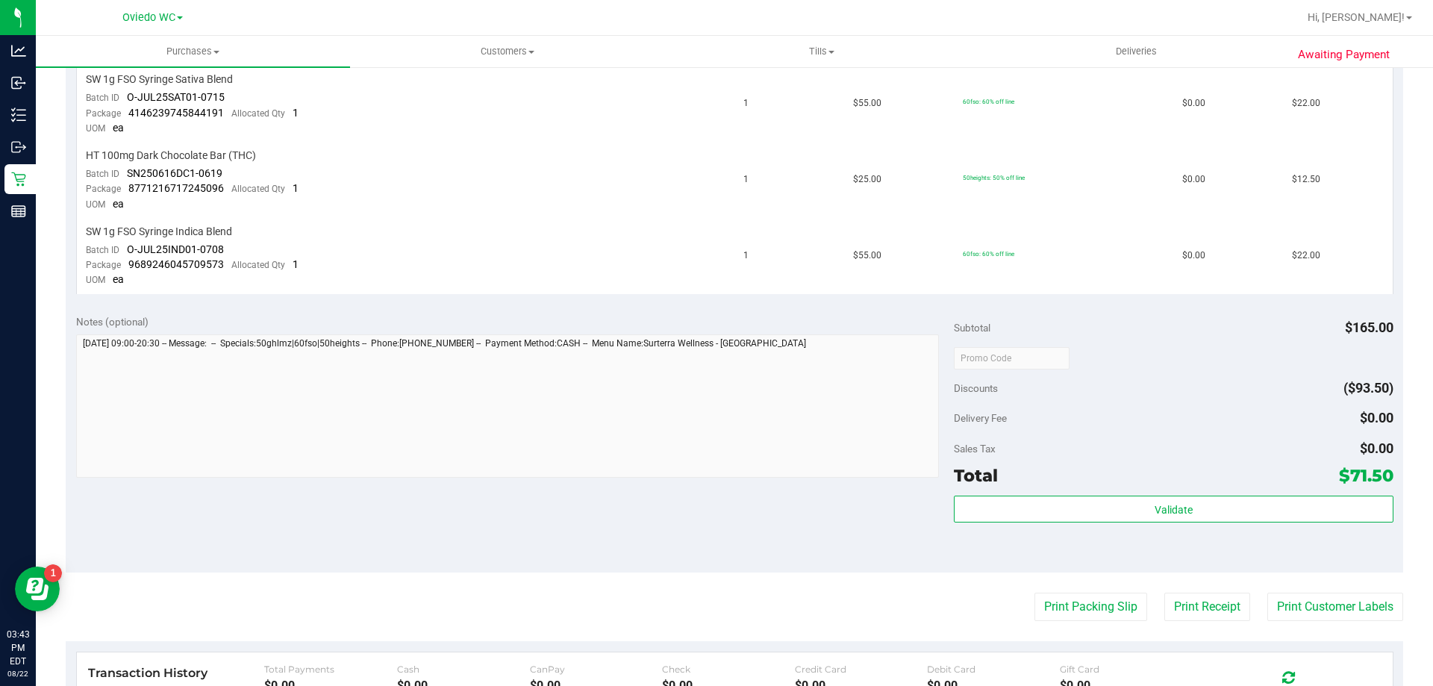
scroll to position [672, 0]
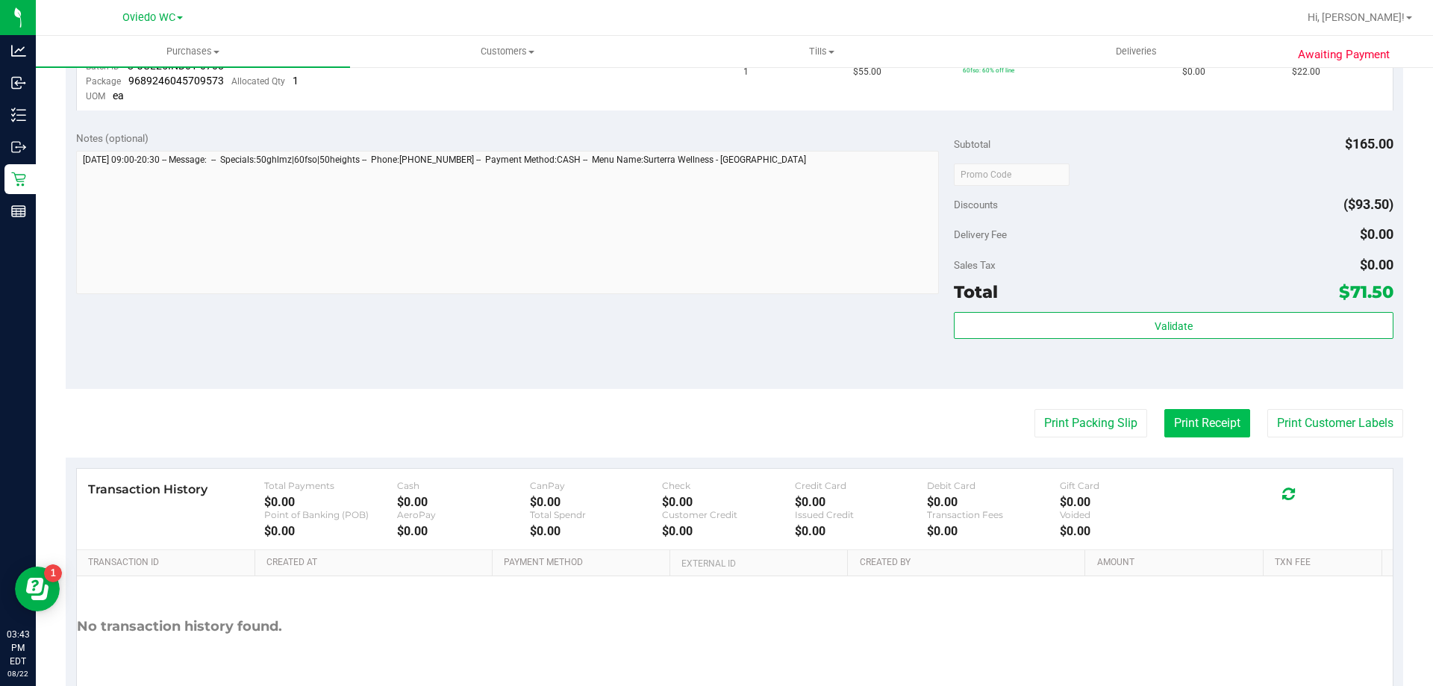
click at [1167, 435] on button "Print Receipt" at bounding box center [1207, 423] width 86 height 28
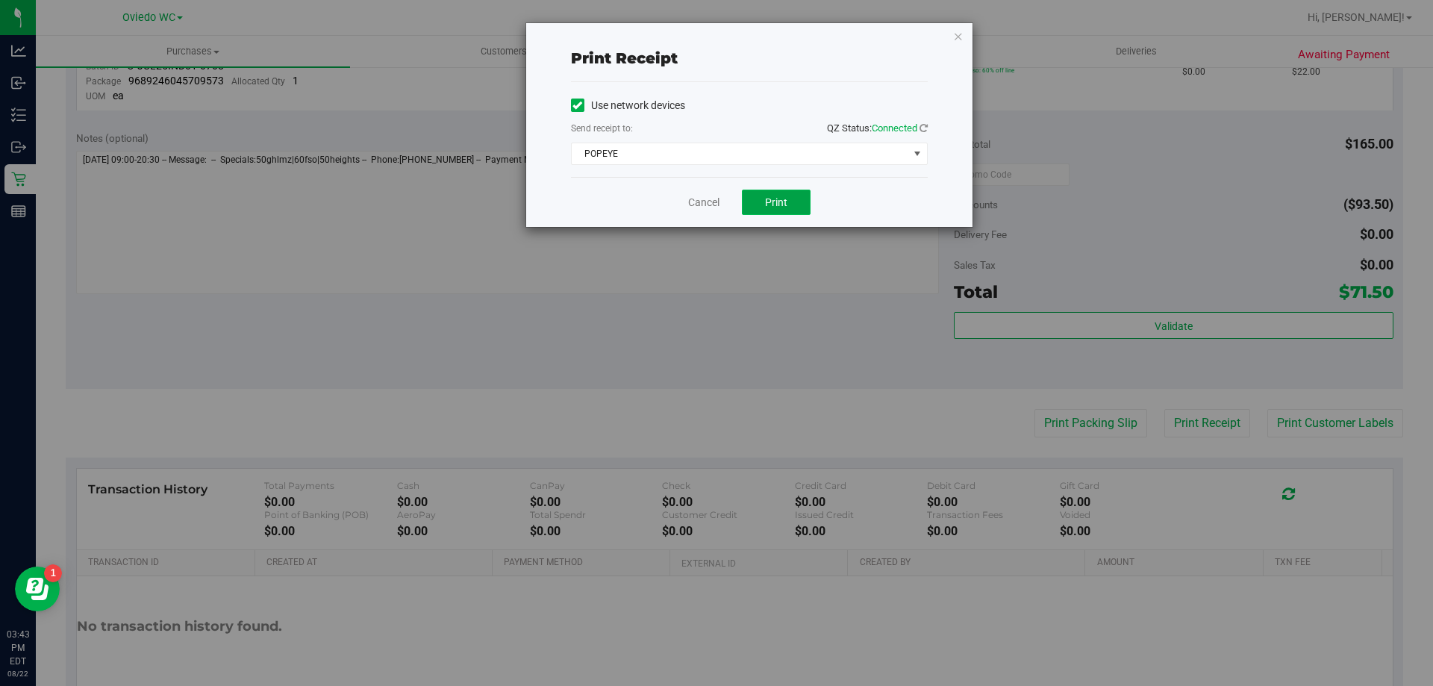
click at [789, 209] on button "Print" at bounding box center [776, 202] width 69 height 25
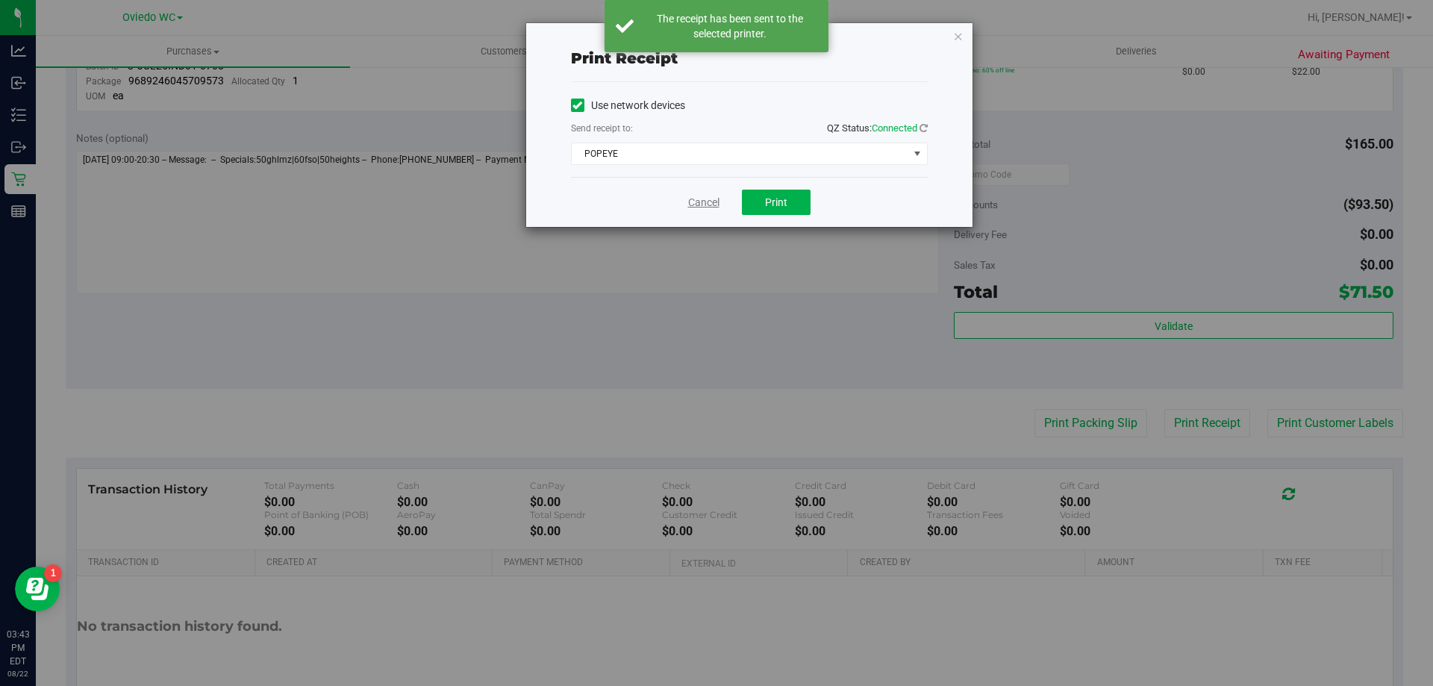
click at [697, 201] on link "Cancel" at bounding box center [703, 203] width 31 height 16
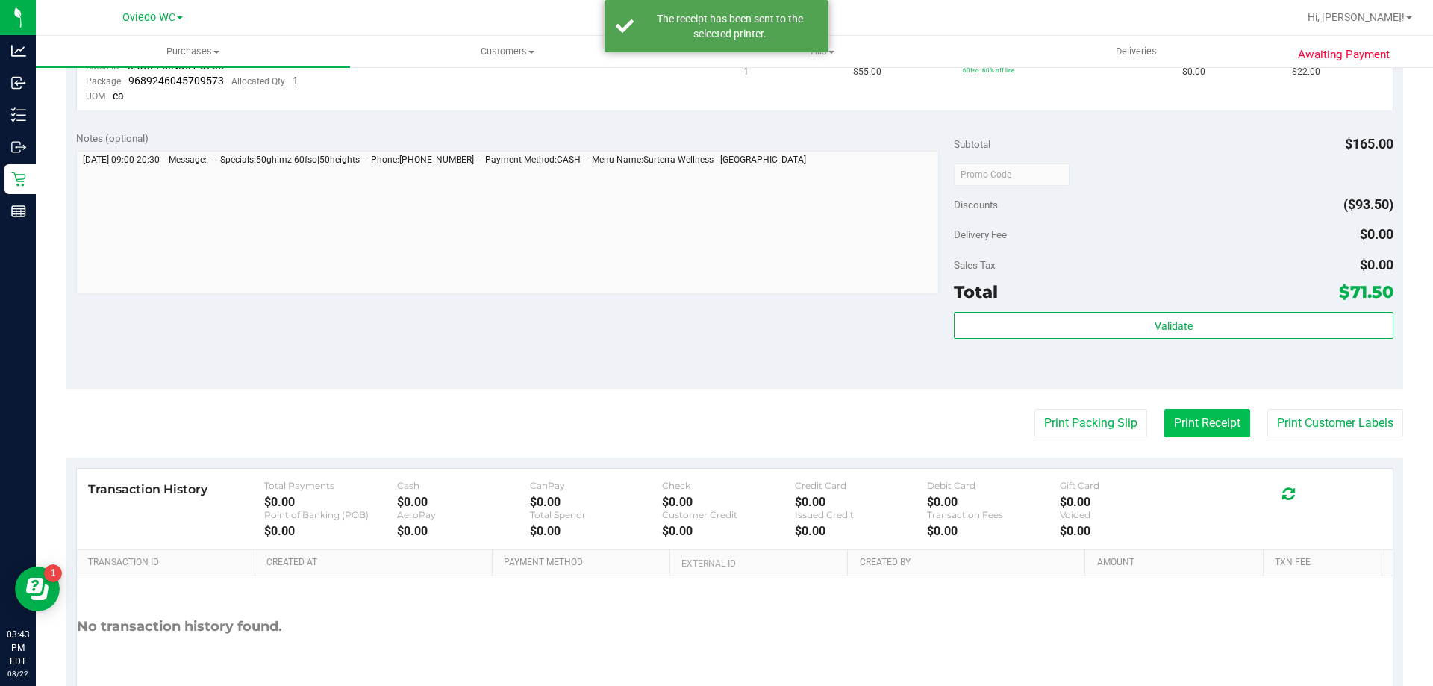
click at [1187, 434] on button "Print Receipt" at bounding box center [1207, 423] width 86 height 28
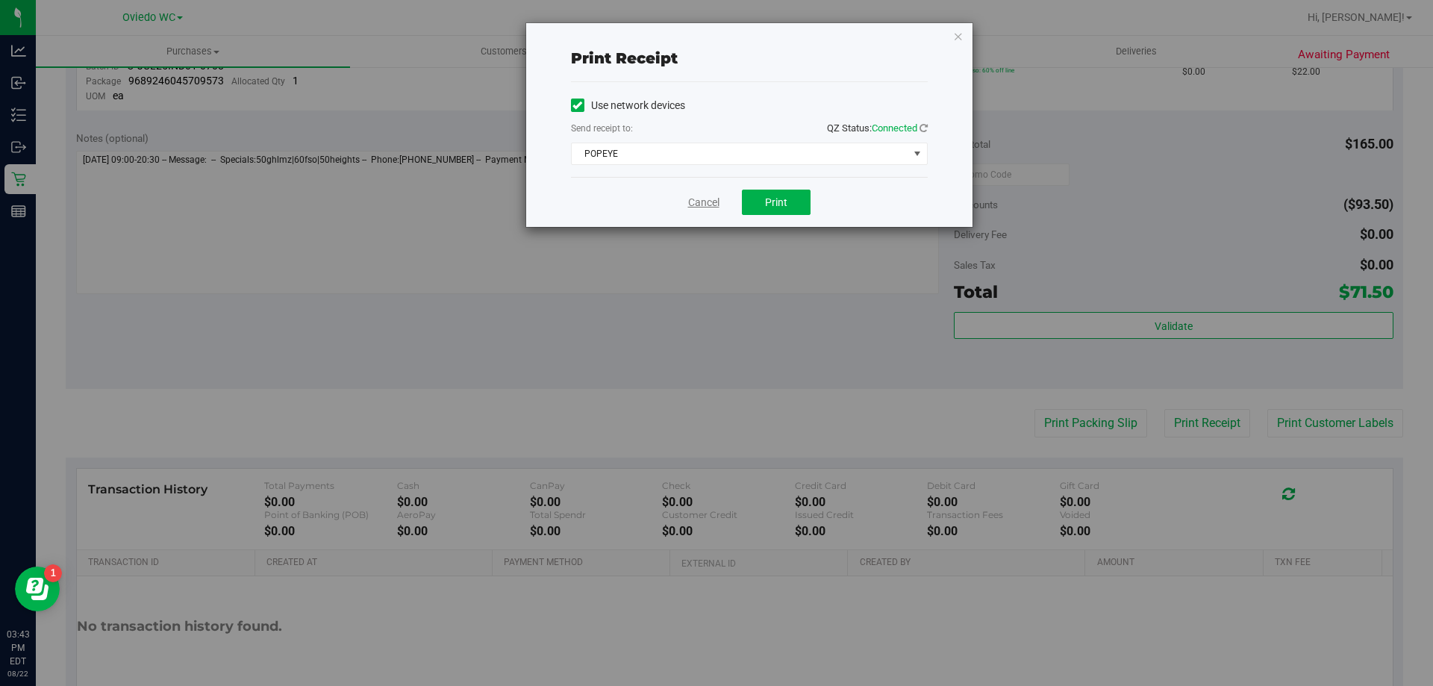
click at [705, 201] on link "Cancel" at bounding box center [703, 203] width 31 height 16
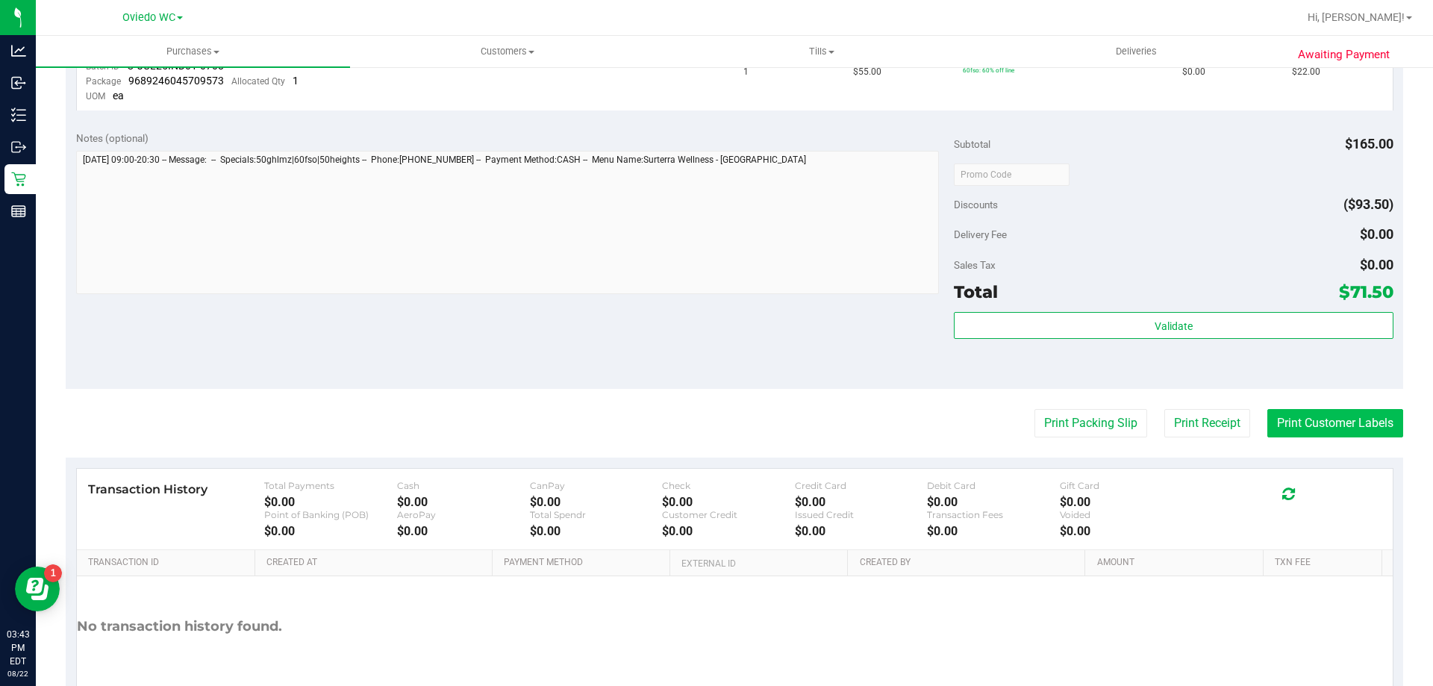
click at [1323, 419] on button "Print Customer Labels" at bounding box center [1335, 423] width 136 height 28
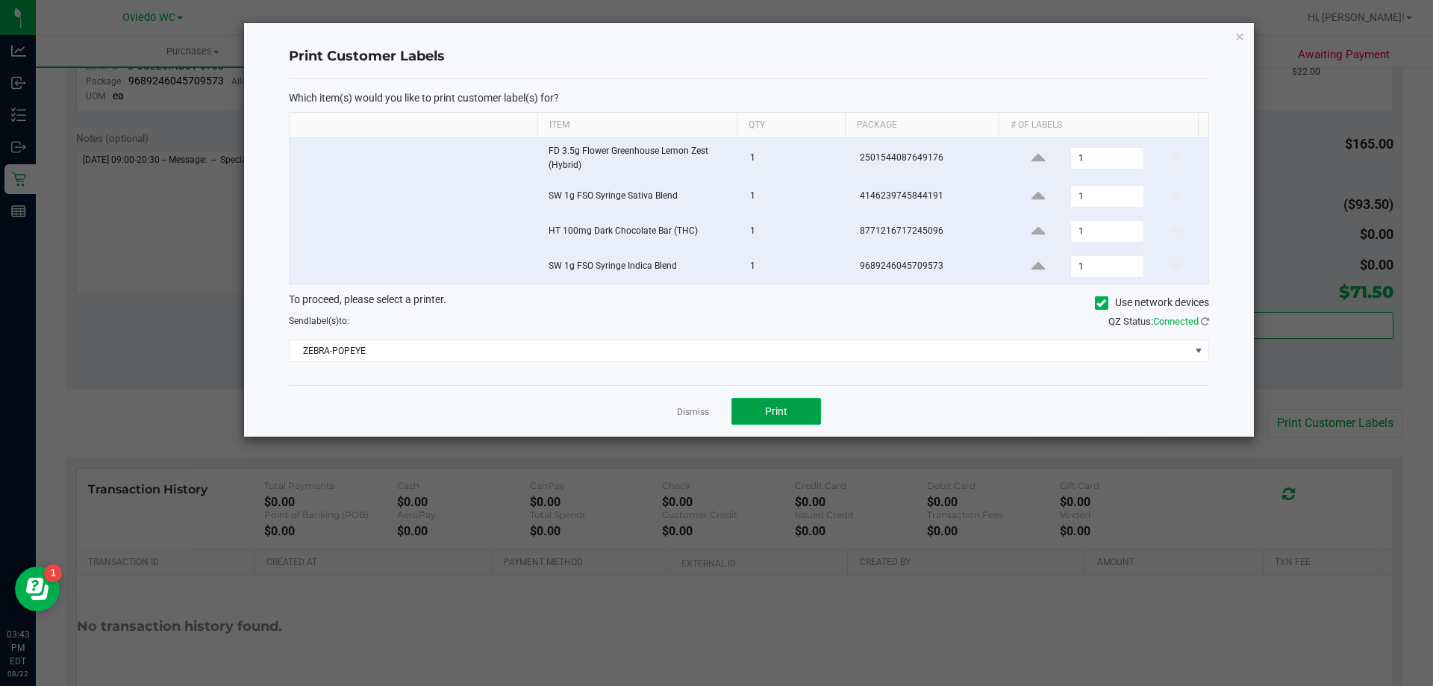
click at [800, 404] on button "Print" at bounding box center [776, 411] width 90 height 27
click at [701, 418] on link "Dismiss" at bounding box center [693, 412] width 32 height 13
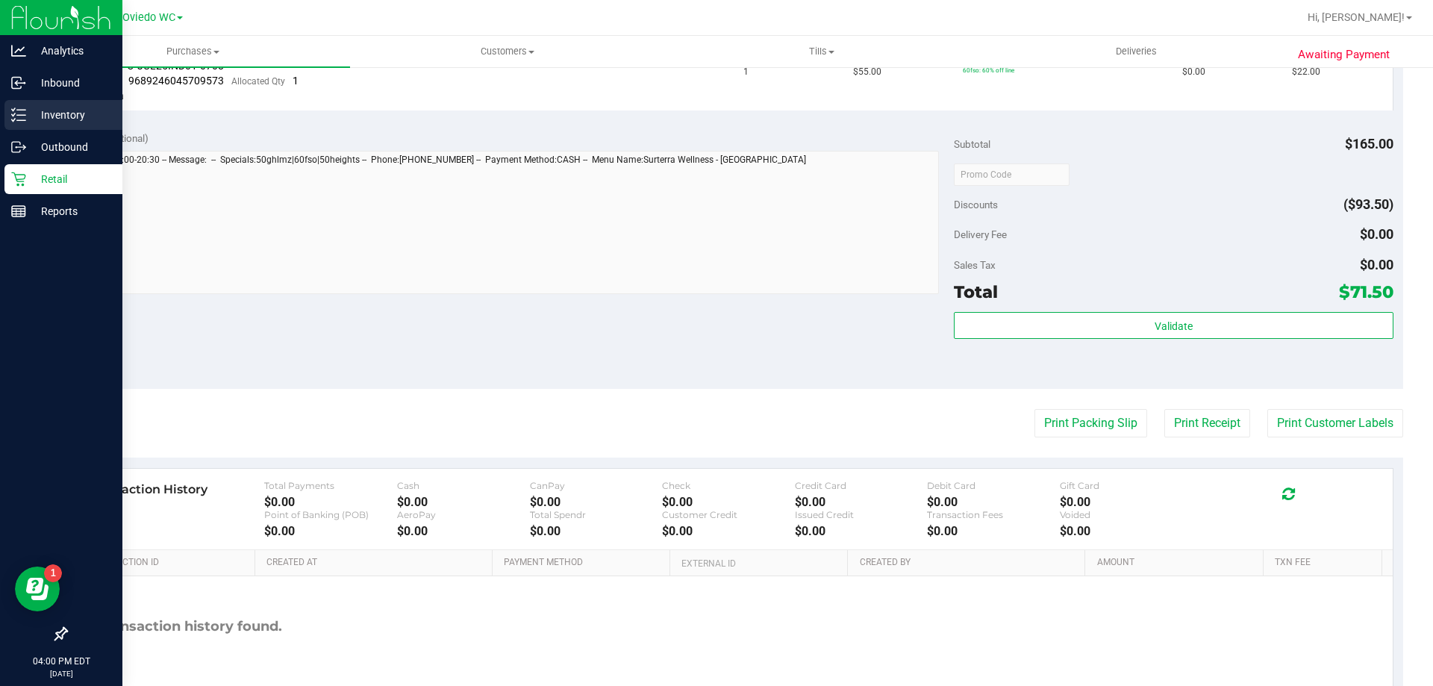
click at [42, 110] on p "Inventory" at bounding box center [71, 115] width 90 height 18
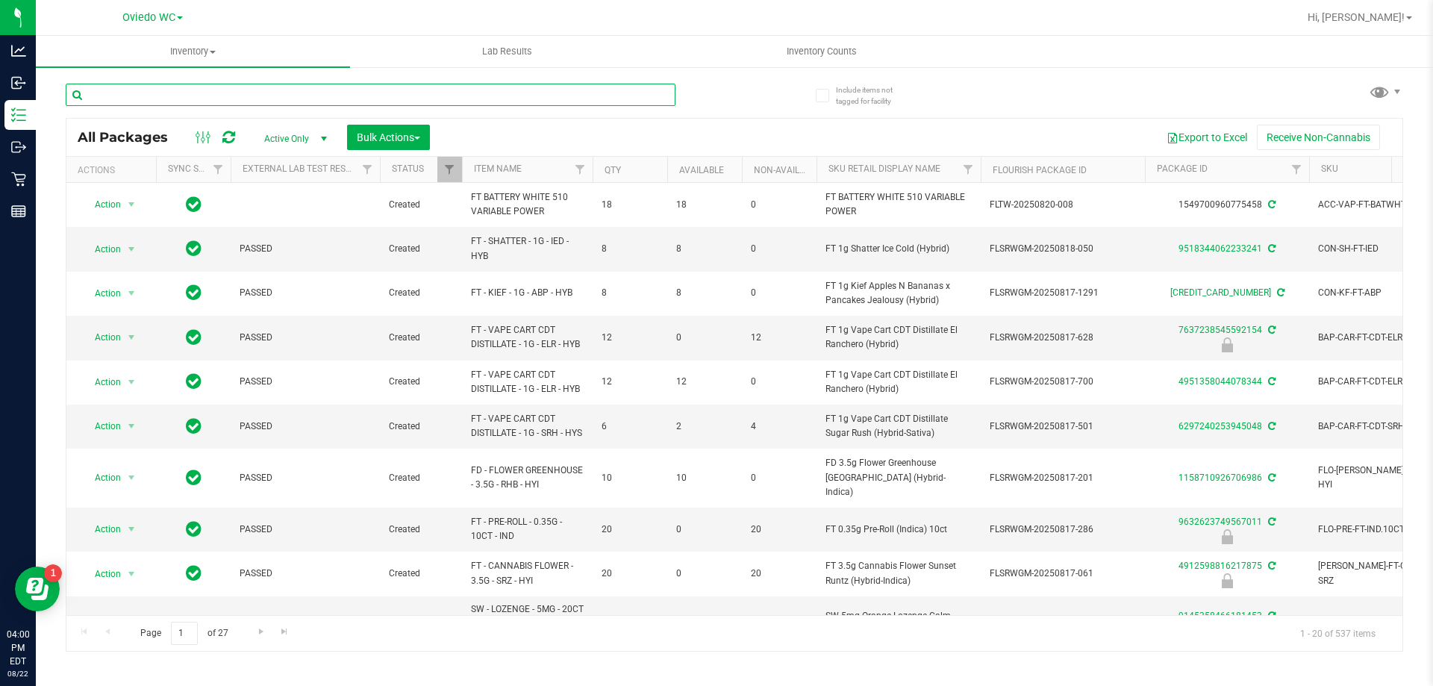
click at [340, 98] on input "text" at bounding box center [371, 95] width 610 height 22
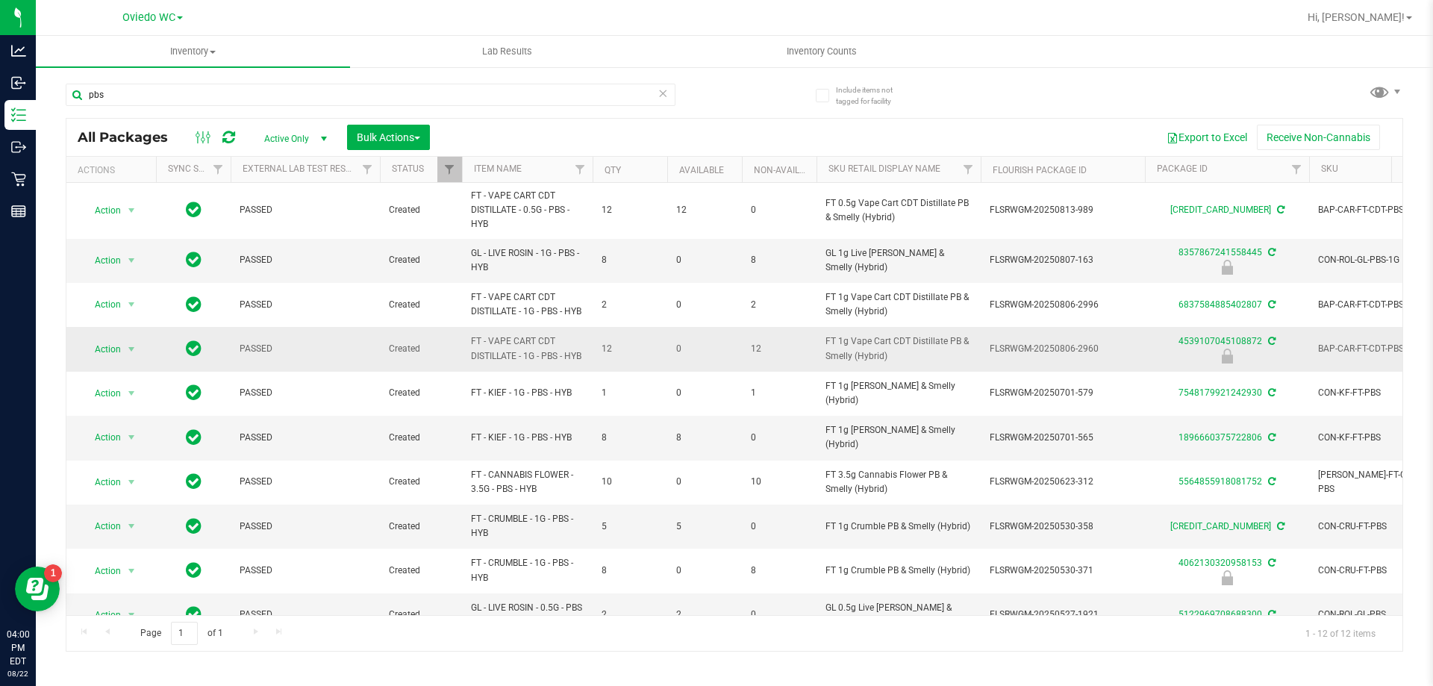
click at [508, 351] on span "FT - VAPE CART CDT DISTILLATE - 1G - PBS - HYB" at bounding box center [527, 348] width 113 height 28
copy tr "FT - VAPE CART CDT DISTILLATE - 1G - PBS - HYB"
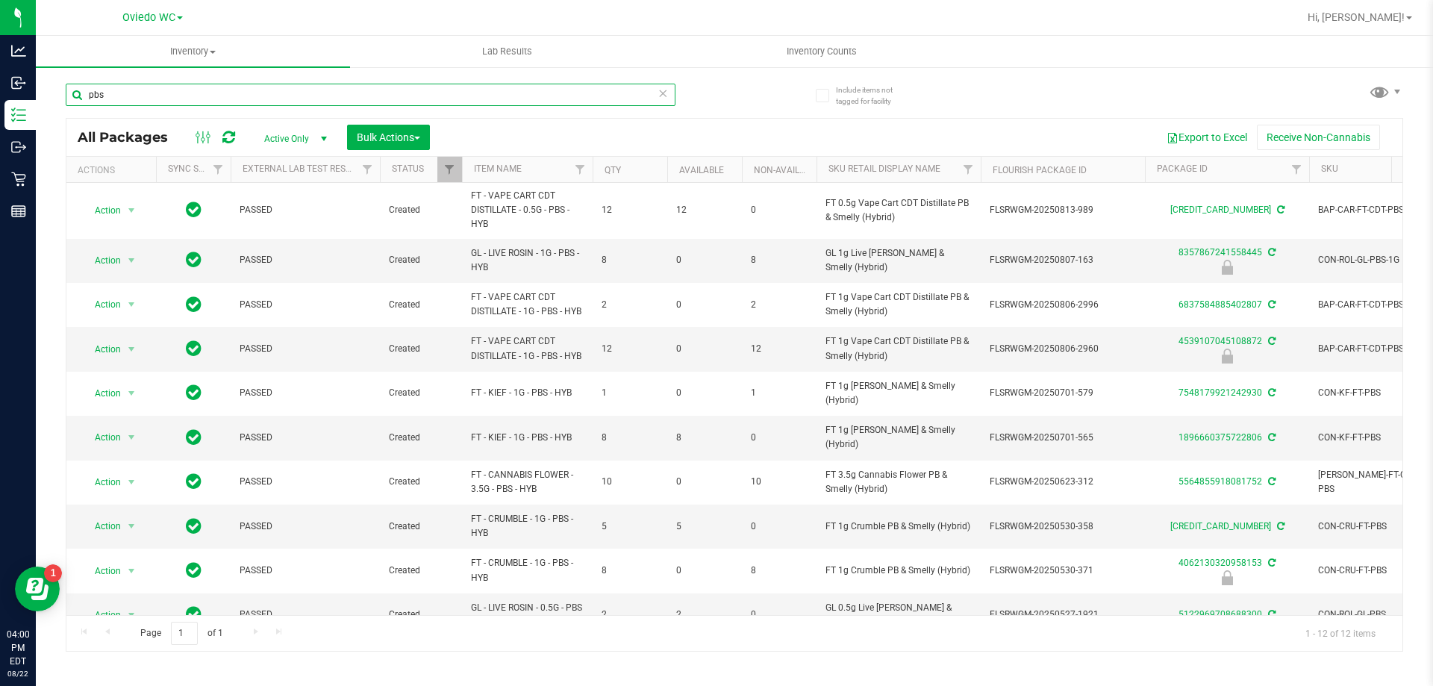
click at [131, 95] on input "pbs" at bounding box center [371, 95] width 610 height 22
paste input "FT - VAPE CART CDT DISTILLATE - 1G - PBS - HYB"
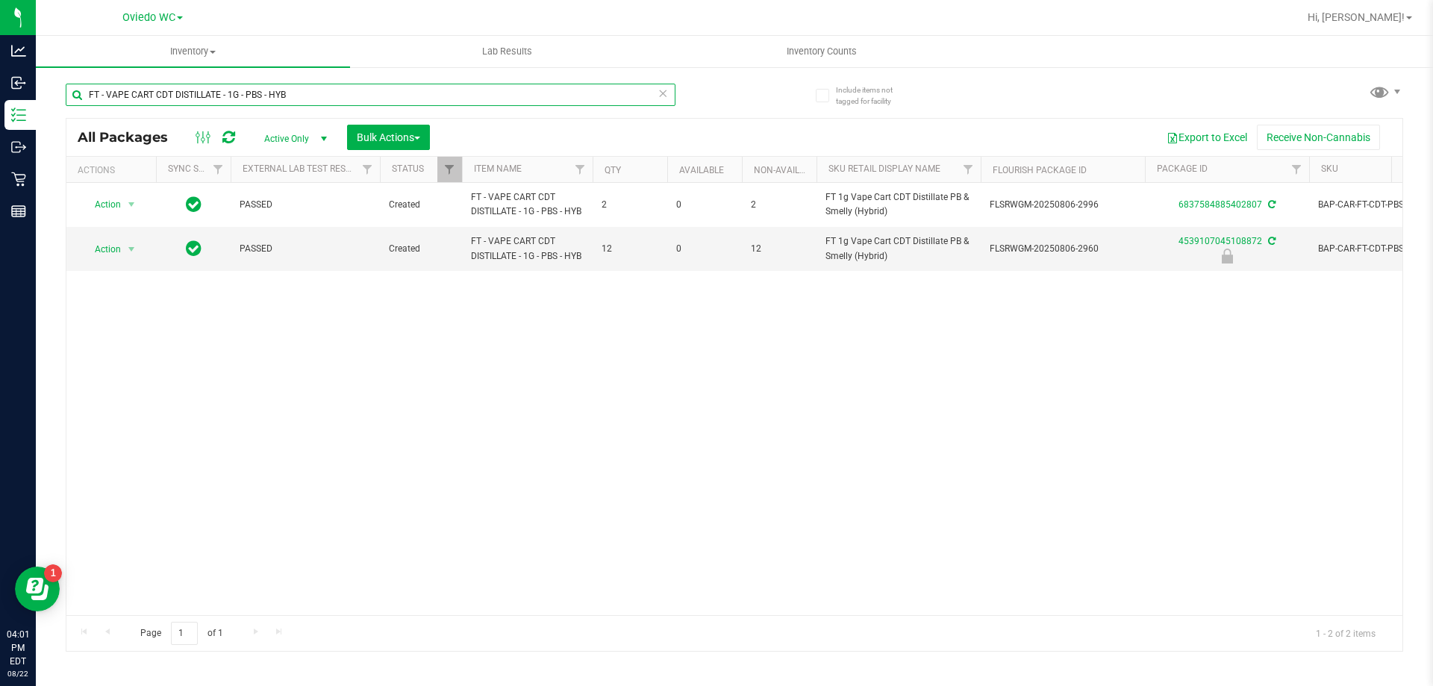
type input "FT - VAPE CART CDT DISTILLATE - 1G - PBS - HYB"
click at [569, 383] on div "Action Action Adjust qty Create package Edit attributes Global inventory Locate…" at bounding box center [734, 399] width 1336 height 432
click at [143, 250] on div "Action Action Edit attributes Global inventory Locate package Package audit log…" at bounding box center [111, 249] width 72 height 21
click at [127, 250] on span "select" at bounding box center [131, 249] width 12 height 12
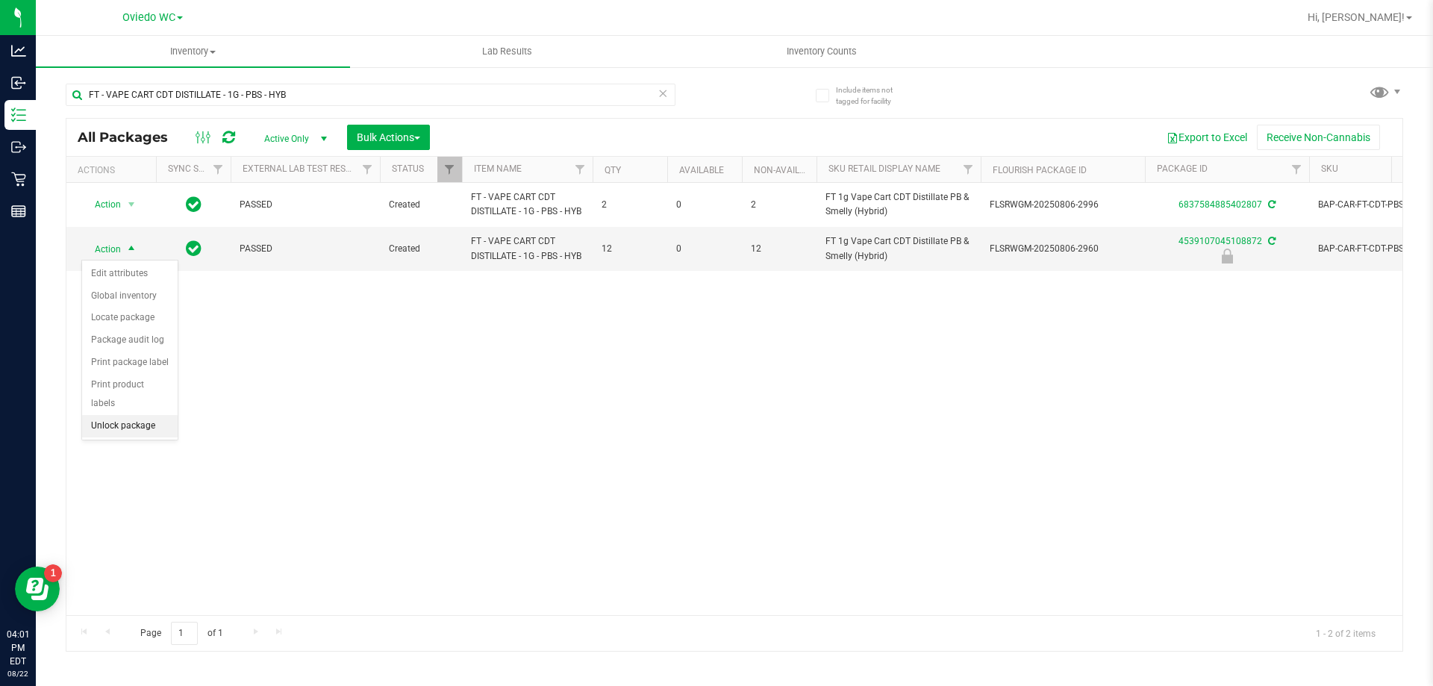
click at [110, 415] on li "Unlock package" at bounding box center [130, 426] width 96 height 22
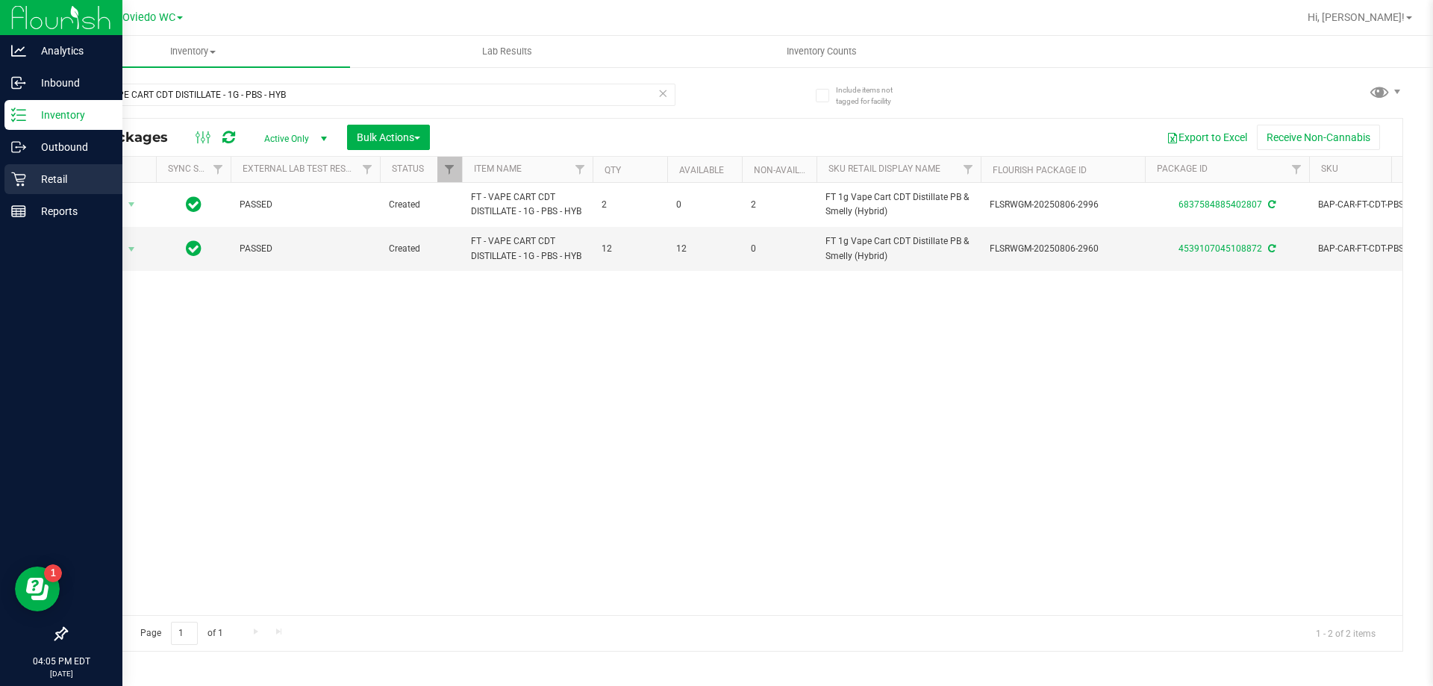
click at [50, 177] on p "Retail" at bounding box center [71, 179] width 90 height 18
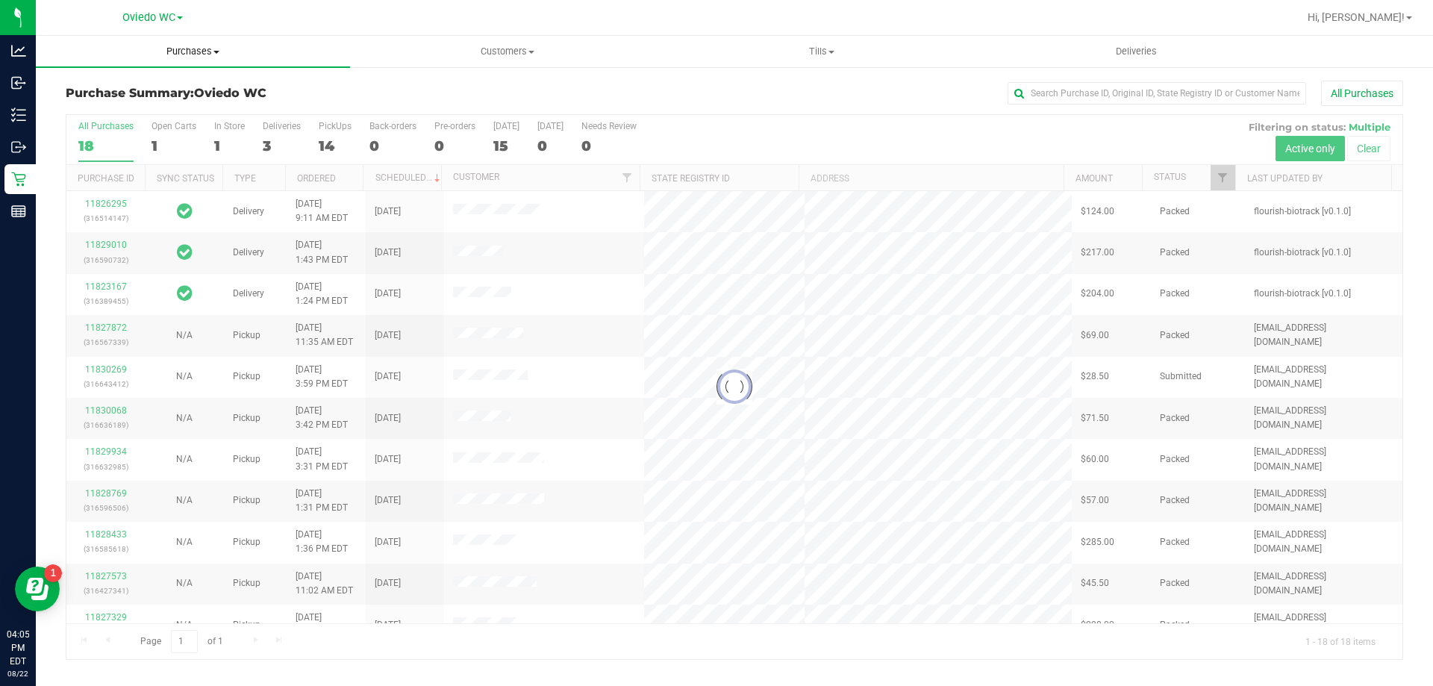
click at [210, 51] on span "Purchases" at bounding box center [193, 51] width 314 height 13
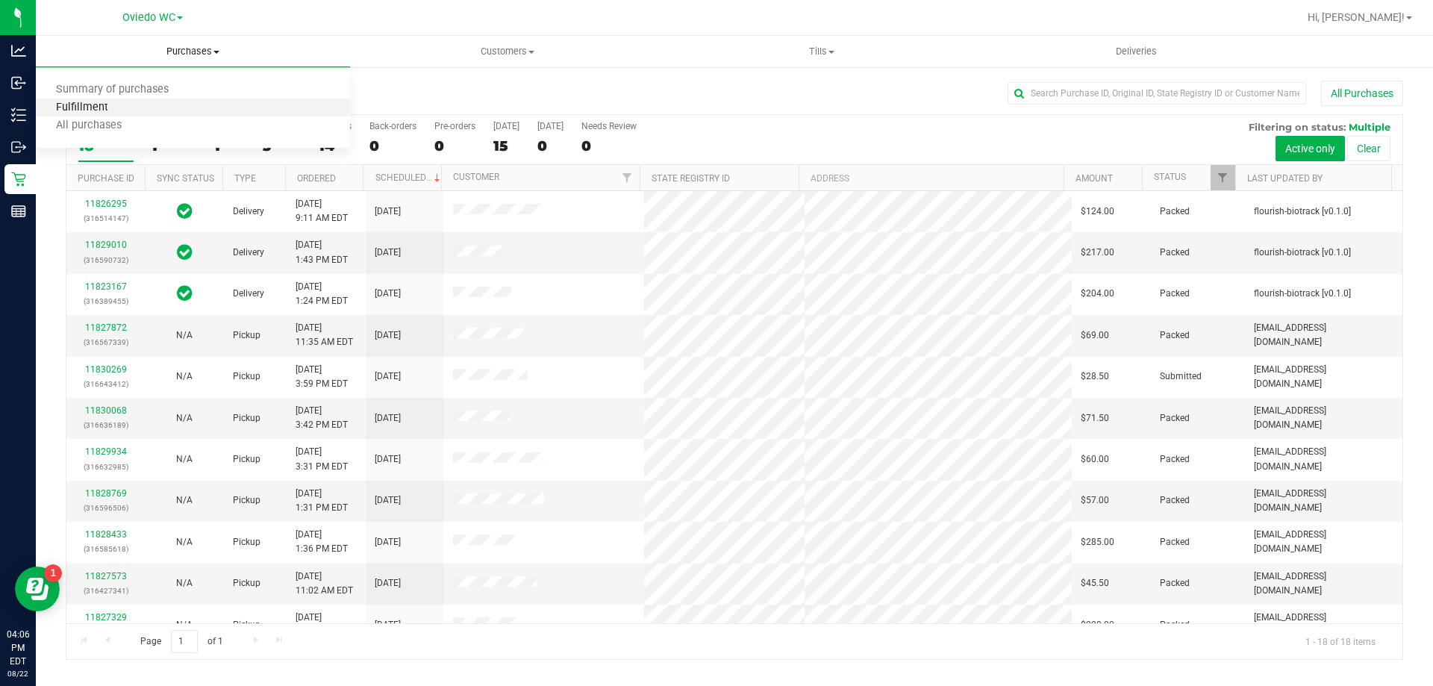
click at [99, 107] on span "Fulfillment" at bounding box center [82, 107] width 93 height 13
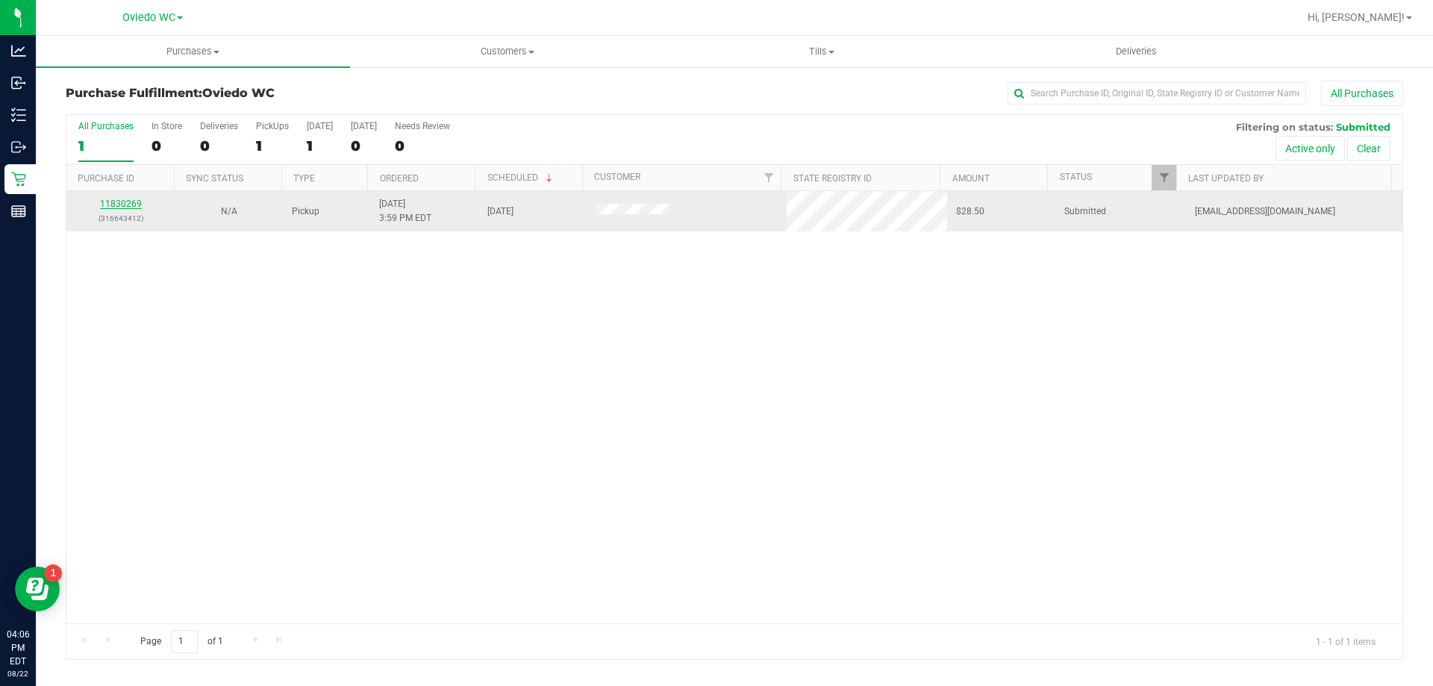
click at [121, 203] on link "11830269" at bounding box center [121, 204] width 42 height 10
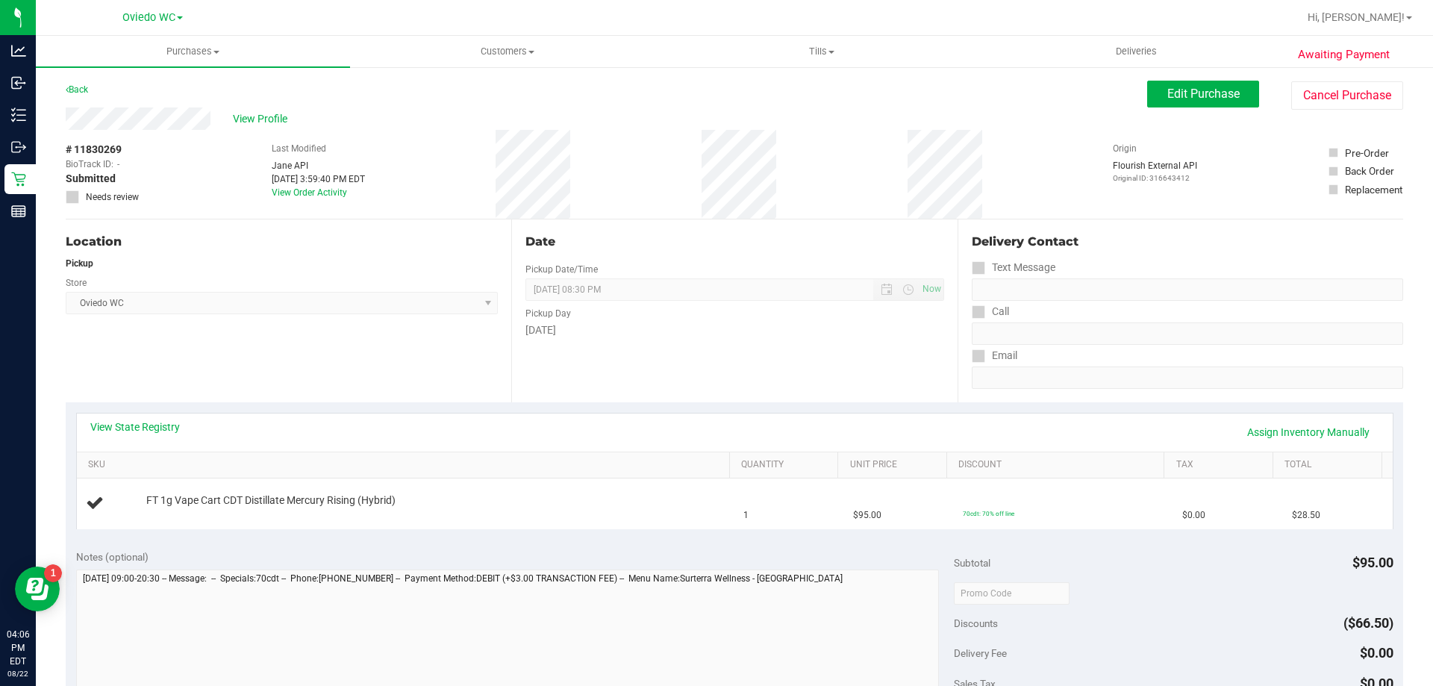
scroll to position [149, 0]
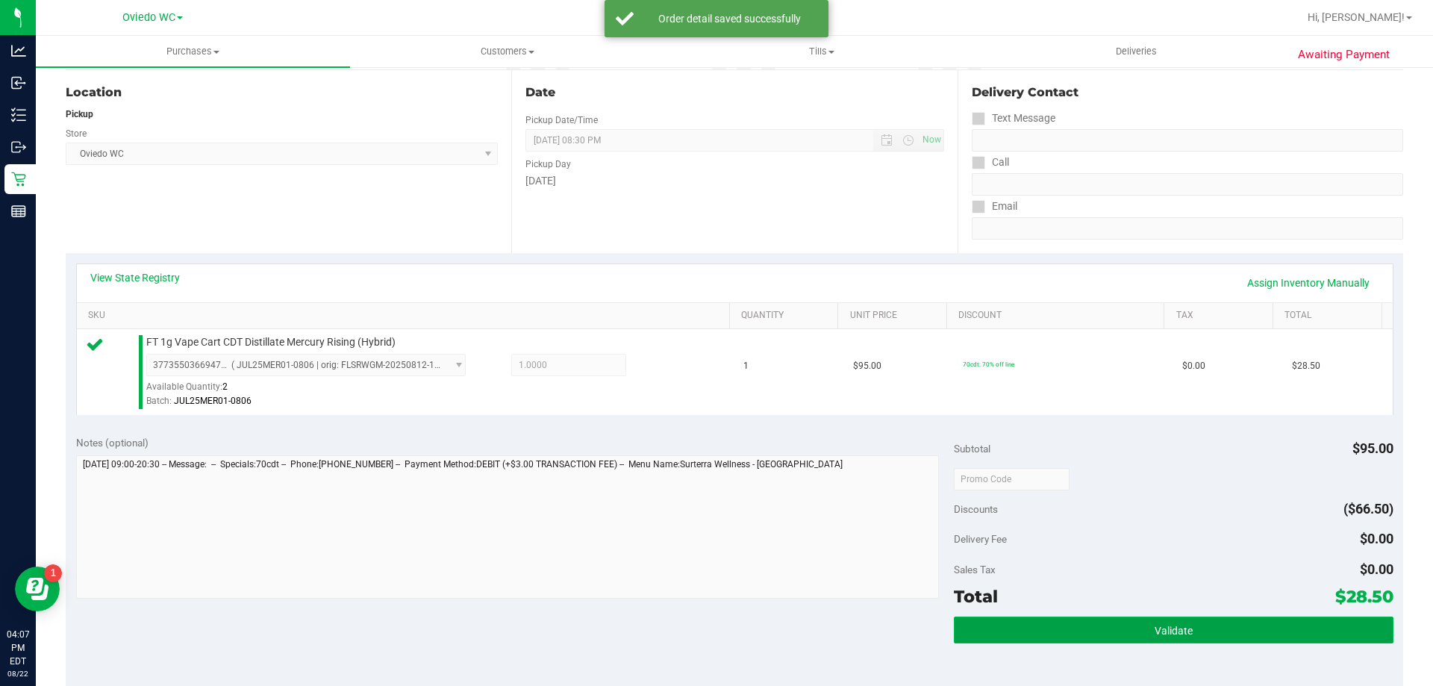
click at [1104, 628] on button "Validate" at bounding box center [1173, 629] width 439 height 27
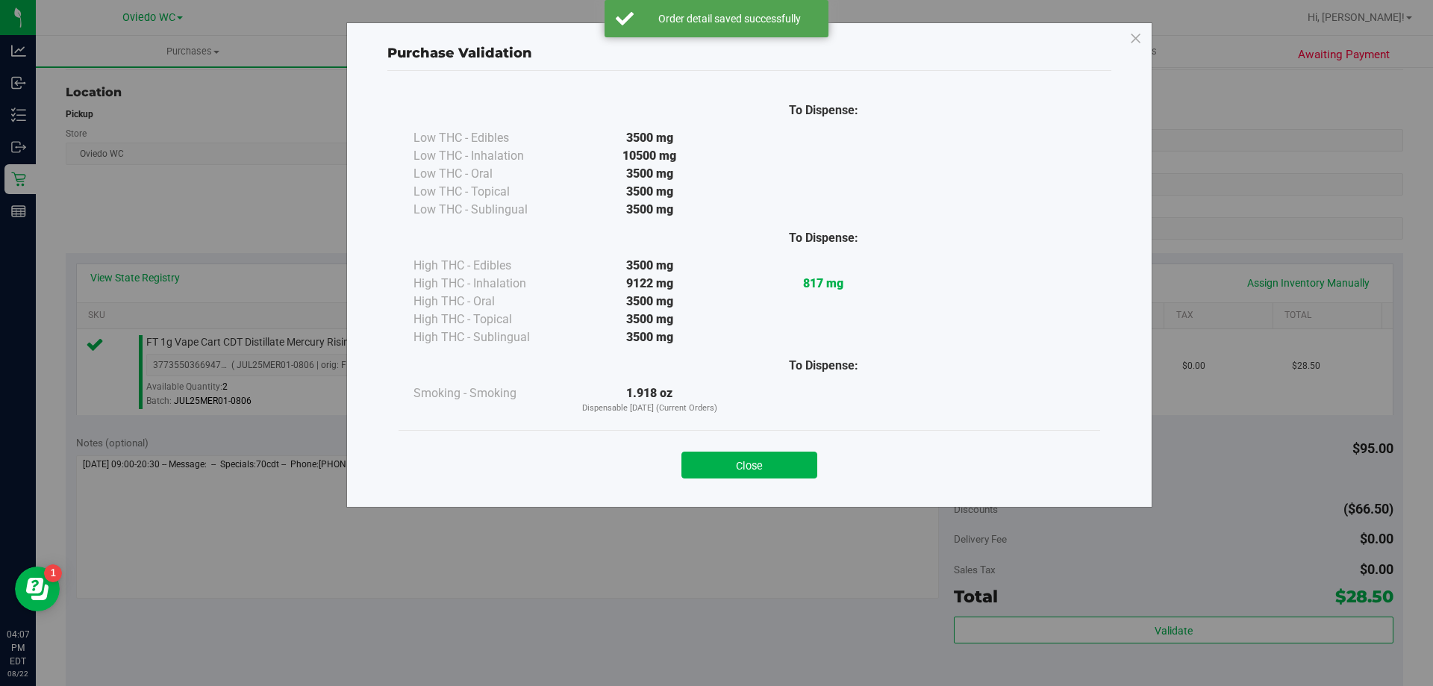
click at [755, 487] on div "Close" at bounding box center [750, 460] width 702 height 60
click at [756, 484] on div "Close" at bounding box center [750, 460] width 702 height 60
click at [760, 467] on button "Close" at bounding box center [749, 465] width 136 height 27
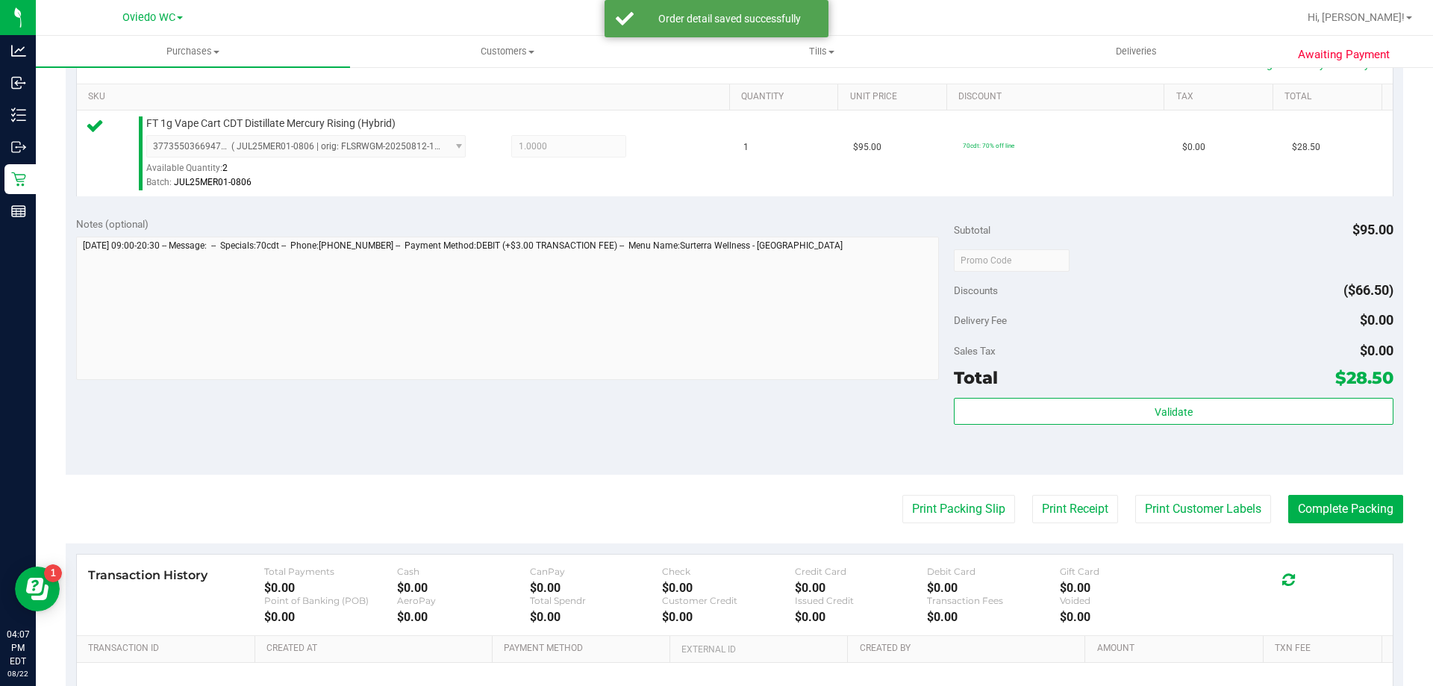
scroll to position [522, 0]
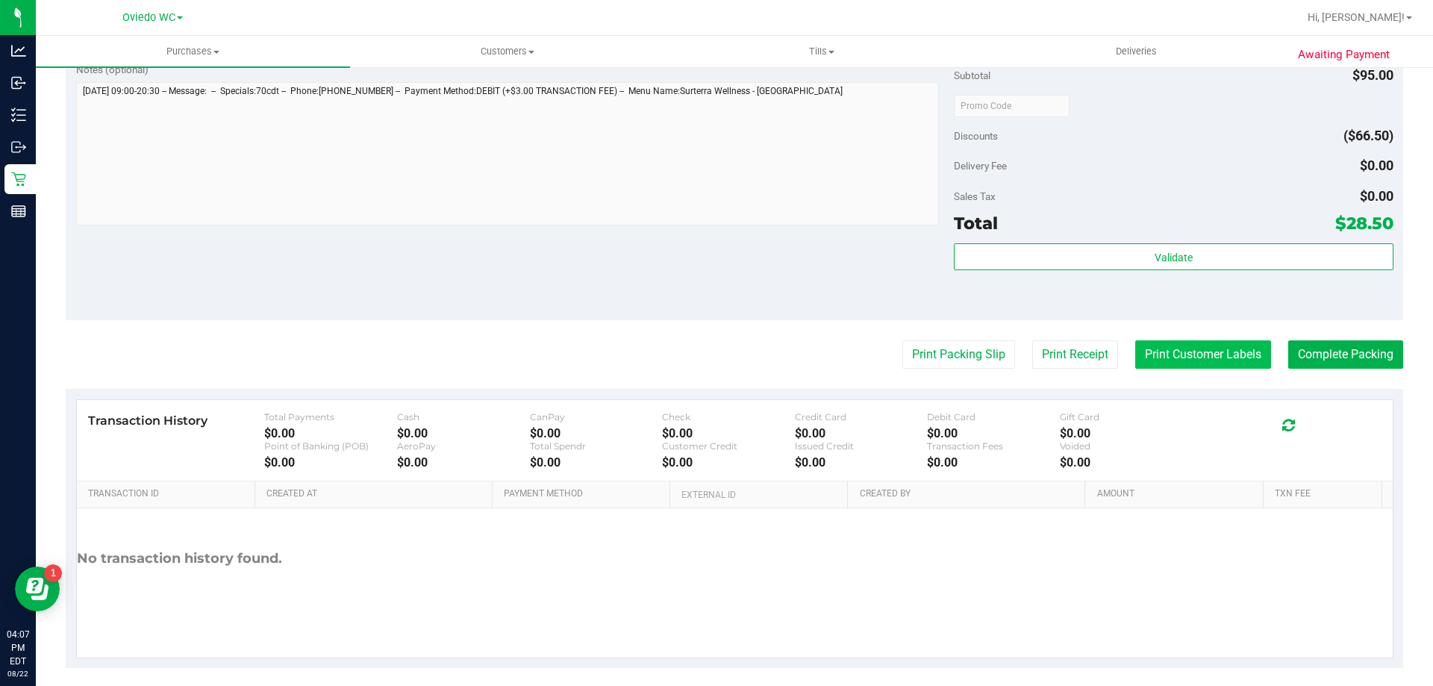
click at [1183, 365] on button "Print Customer Labels" at bounding box center [1203, 354] width 136 height 28
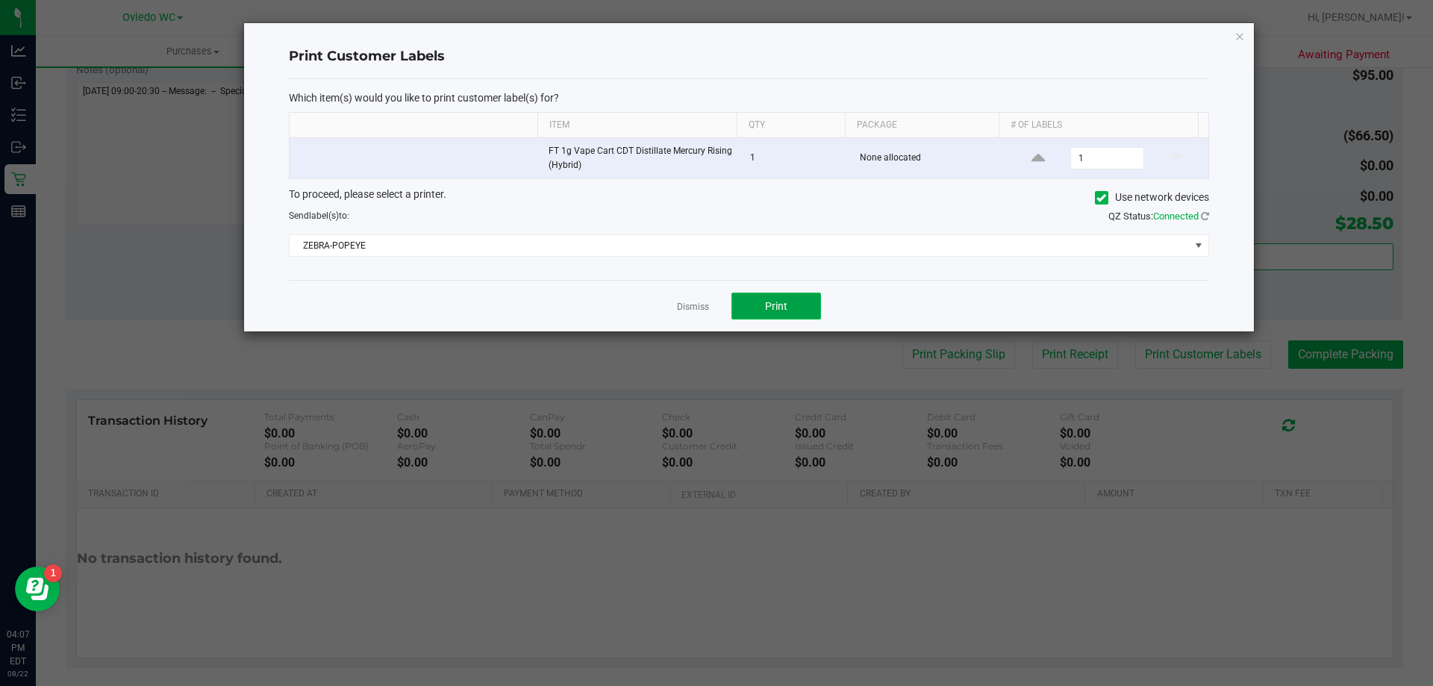
click at [809, 310] on button "Print" at bounding box center [776, 306] width 90 height 27
click at [696, 310] on link "Dismiss" at bounding box center [693, 307] width 32 height 13
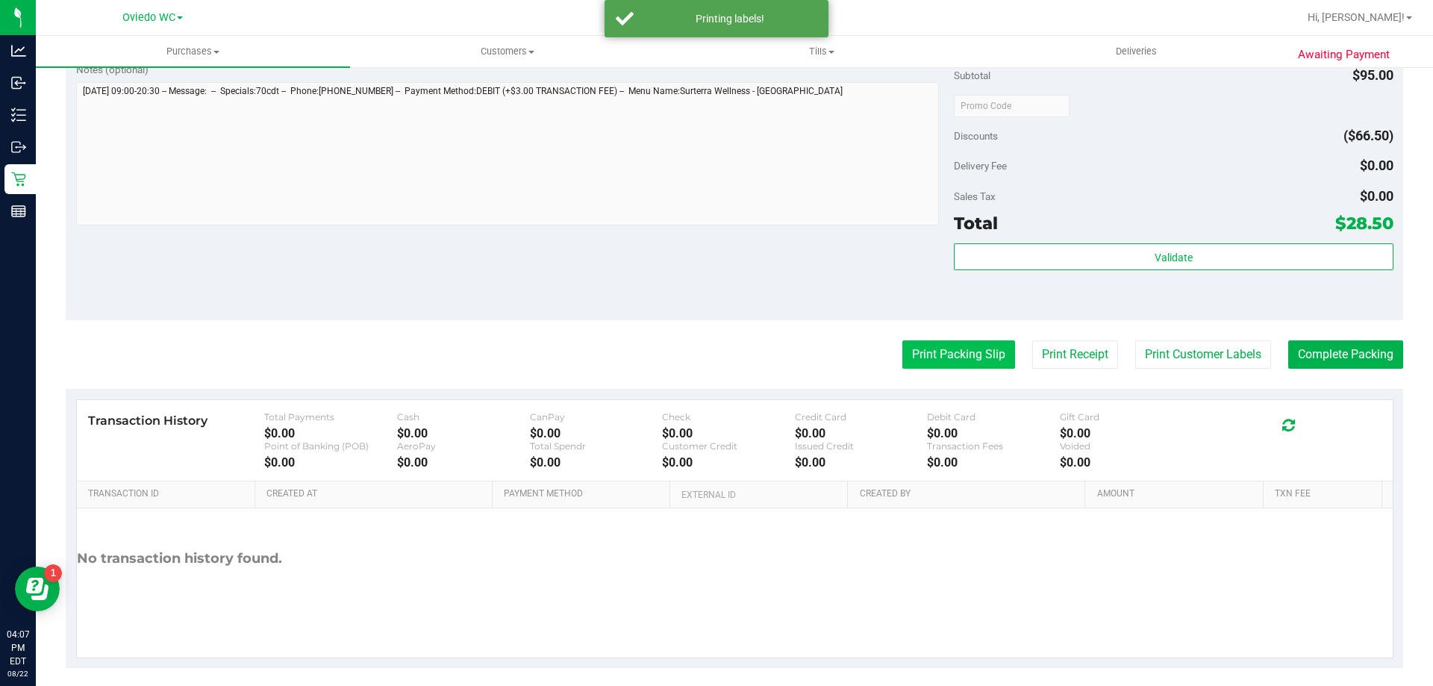
click at [946, 364] on button "Print Packing Slip" at bounding box center [958, 354] width 113 height 28
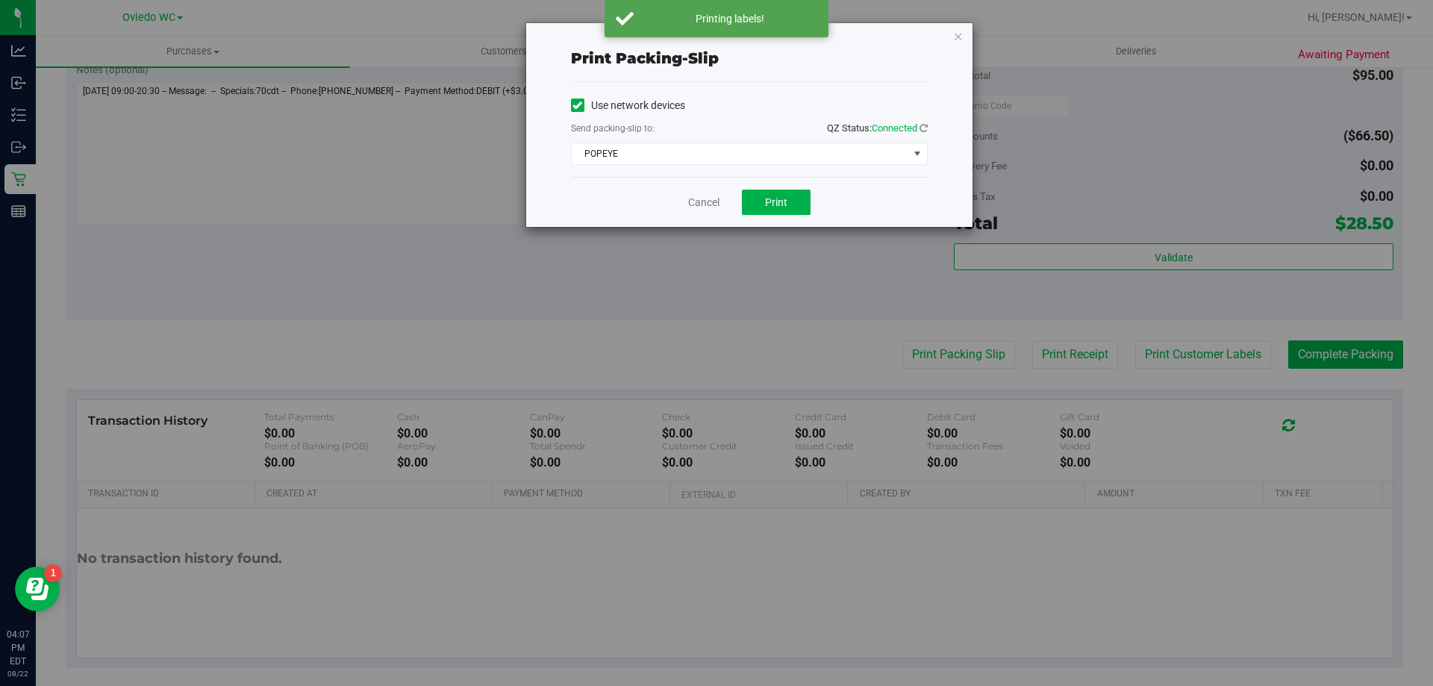
click at [760, 219] on div "Cancel Print" at bounding box center [749, 202] width 357 height 50
click at [766, 207] on span "Print" at bounding box center [776, 202] width 22 height 12
click at [699, 196] on link "Cancel" at bounding box center [703, 203] width 31 height 16
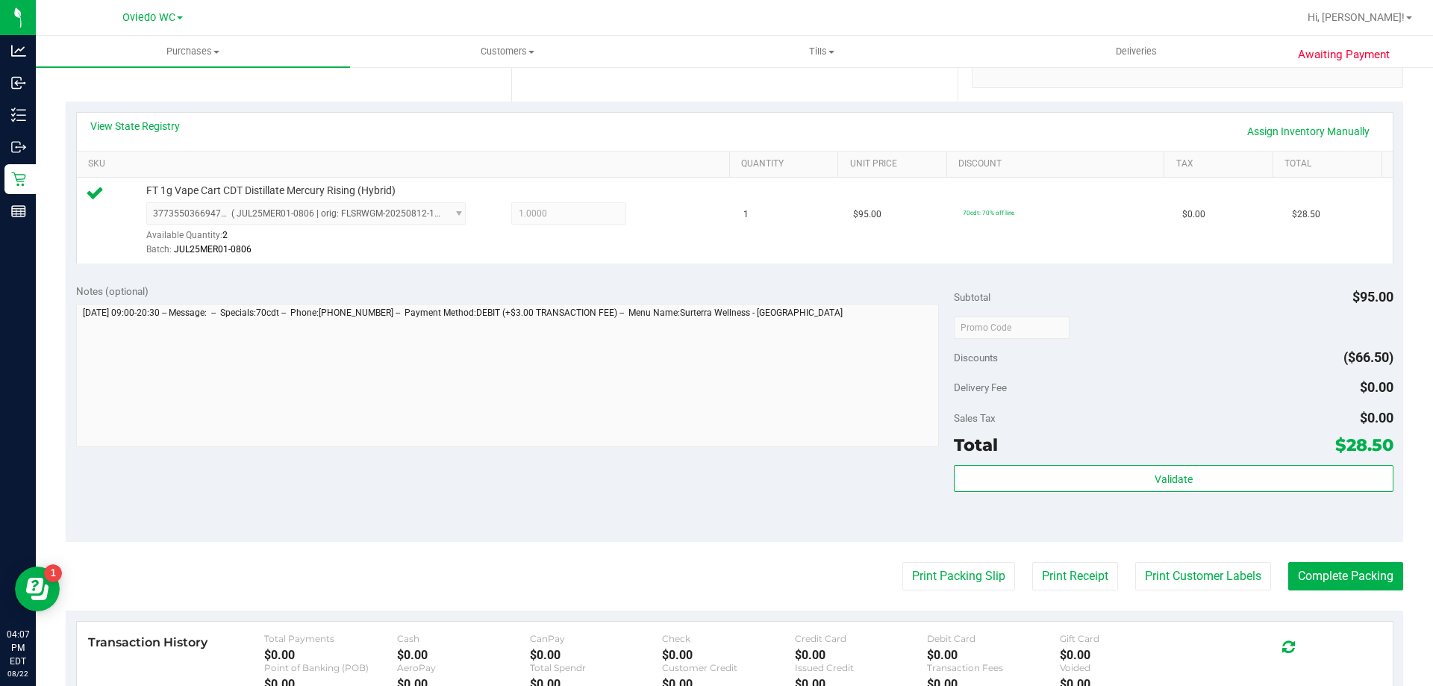
scroll to position [299, 0]
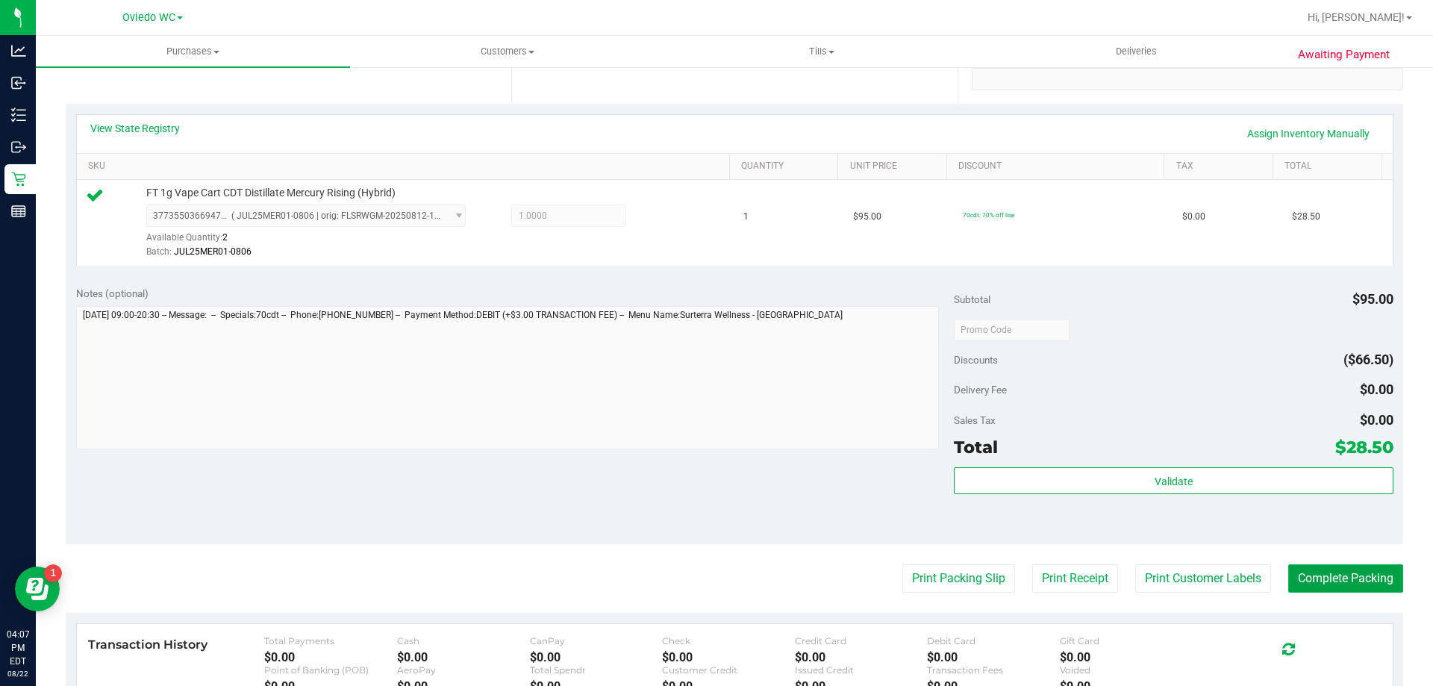
click at [1349, 578] on button "Complete Packing" at bounding box center [1345, 578] width 115 height 28
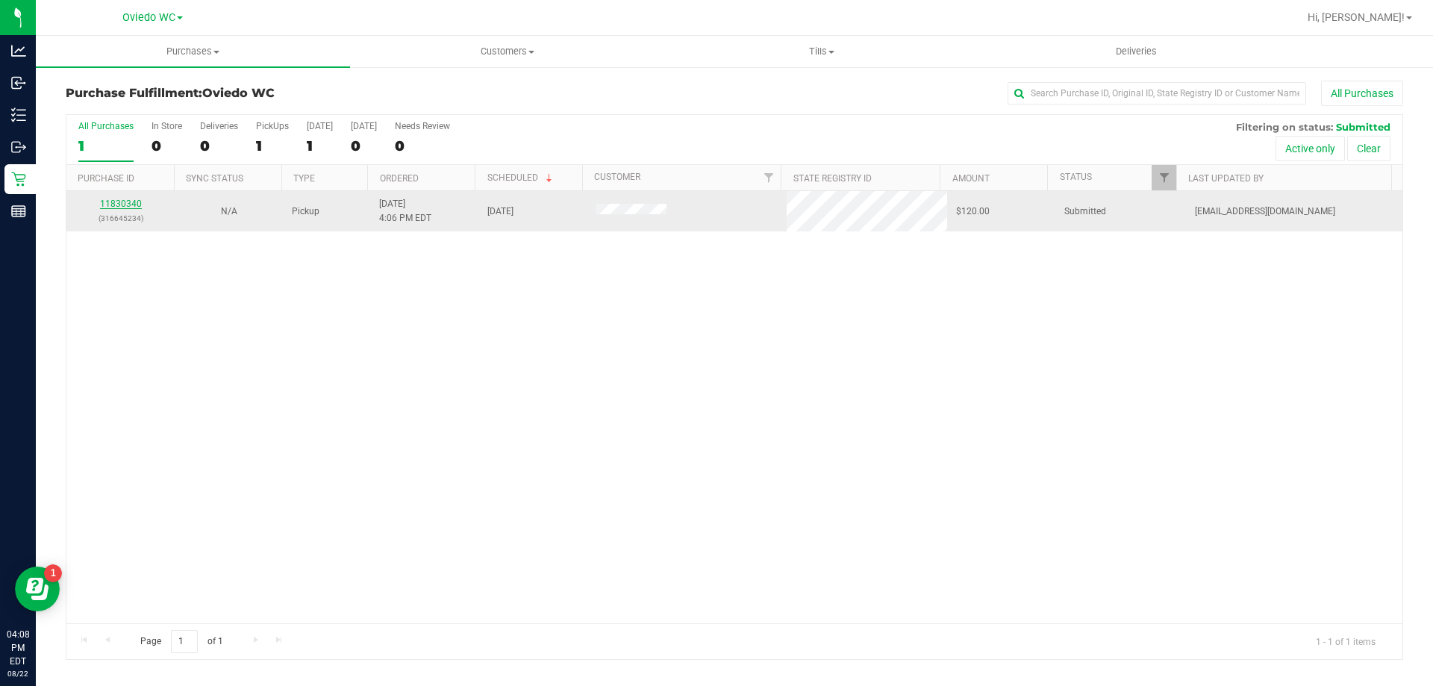
click at [125, 204] on link "11830340" at bounding box center [121, 204] width 42 height 10
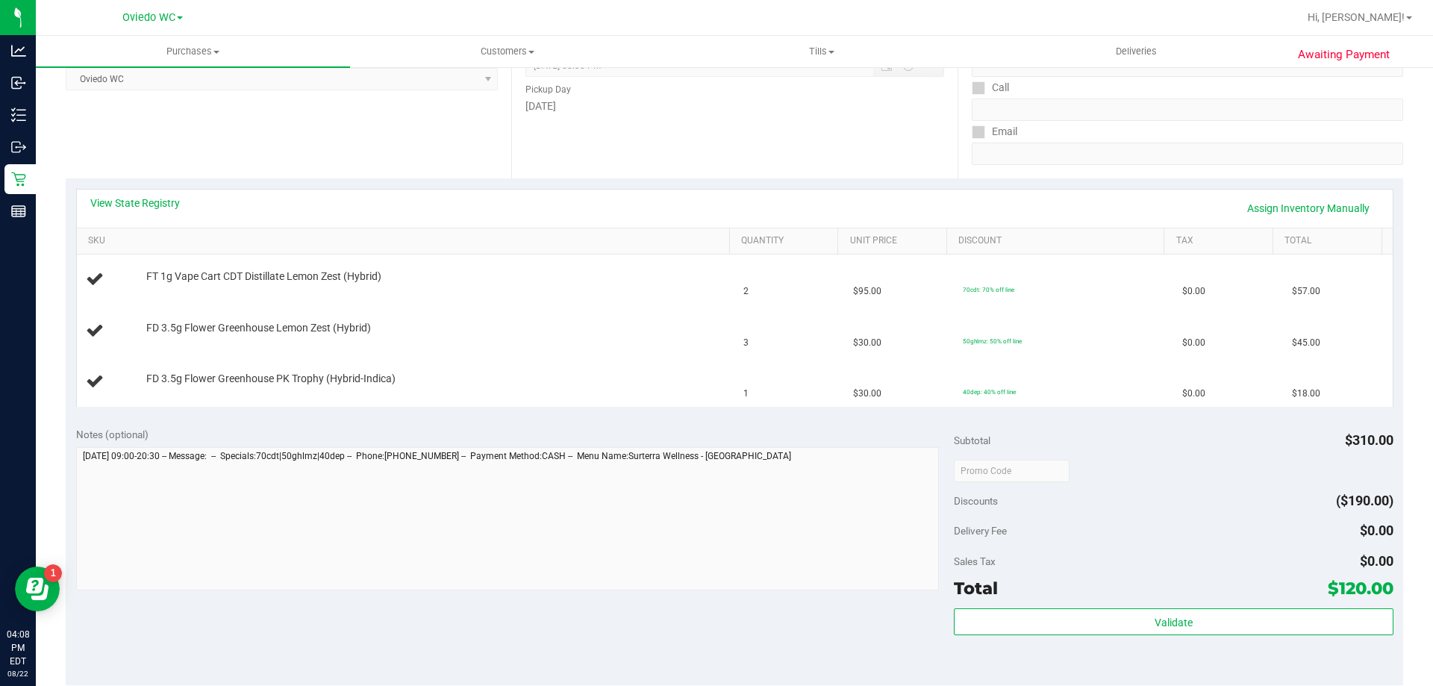
scroll to position [373, 0]
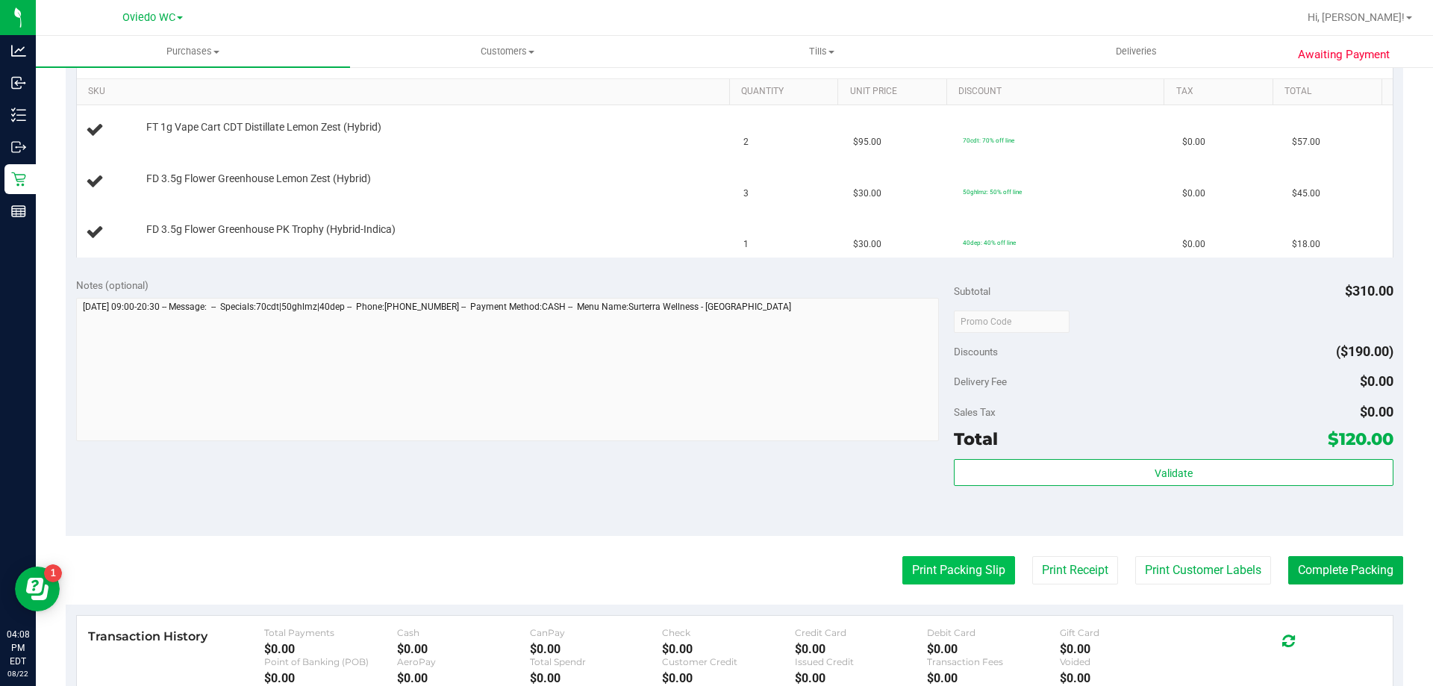
click at [957, 568] on button "Print Packing Slip" at bounding box center [958, 570] width 113 height 28
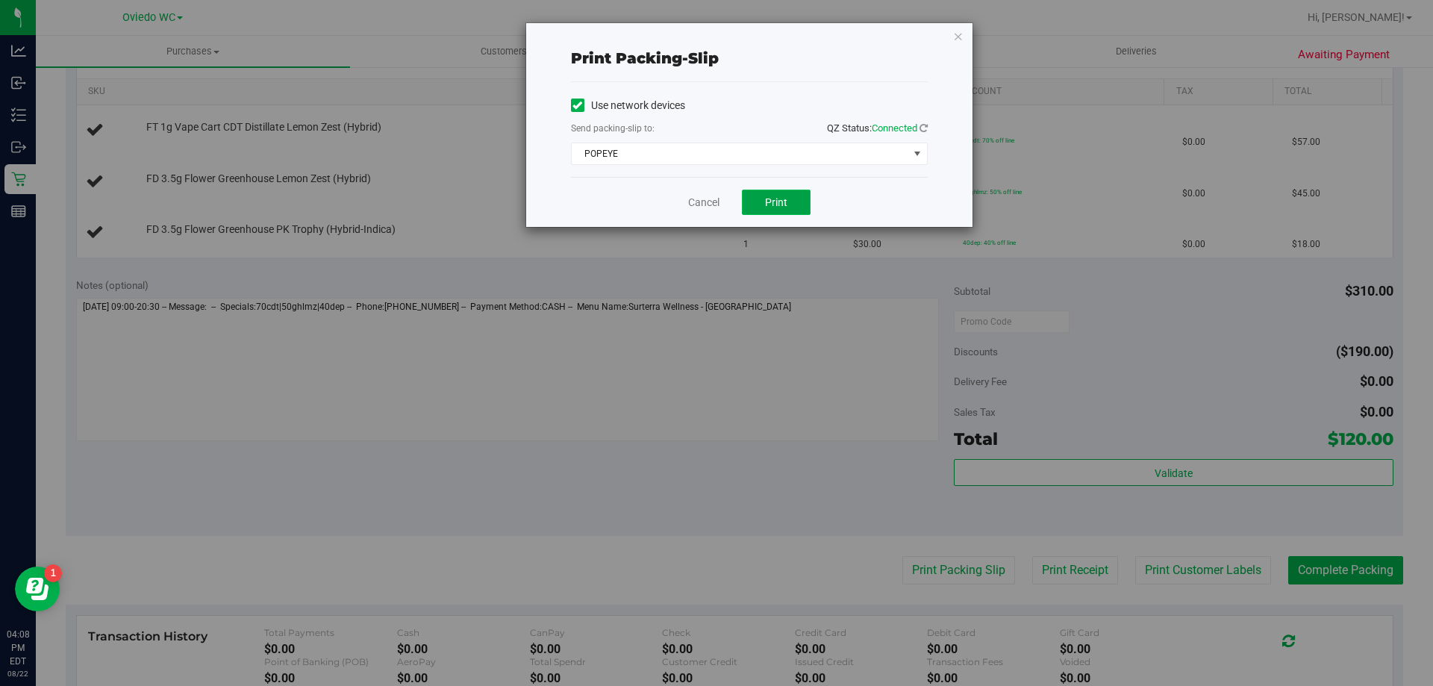
click at [770, 207] on span "Print" at bounding box center [776, 202] width 22 height 12
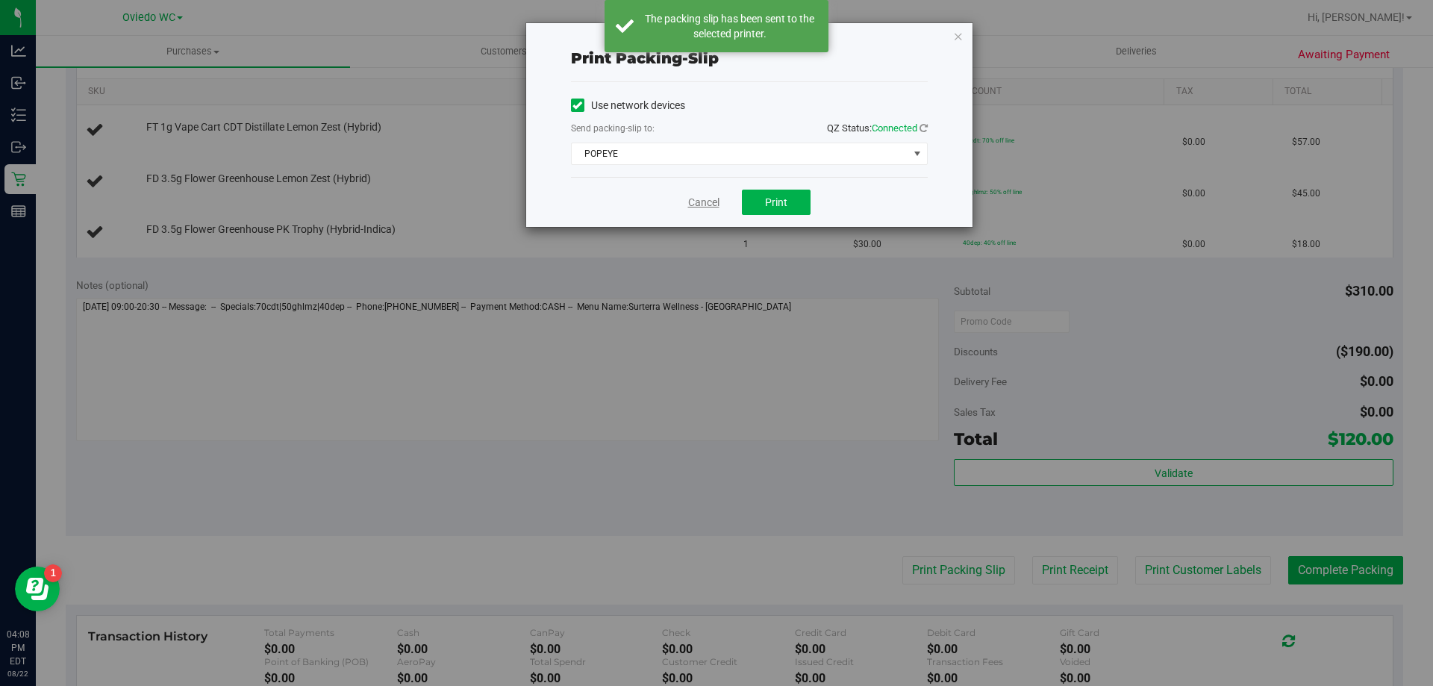
click at [690, 204] on link "Cancel" at bounding box center [703, 203] width 31 height 16
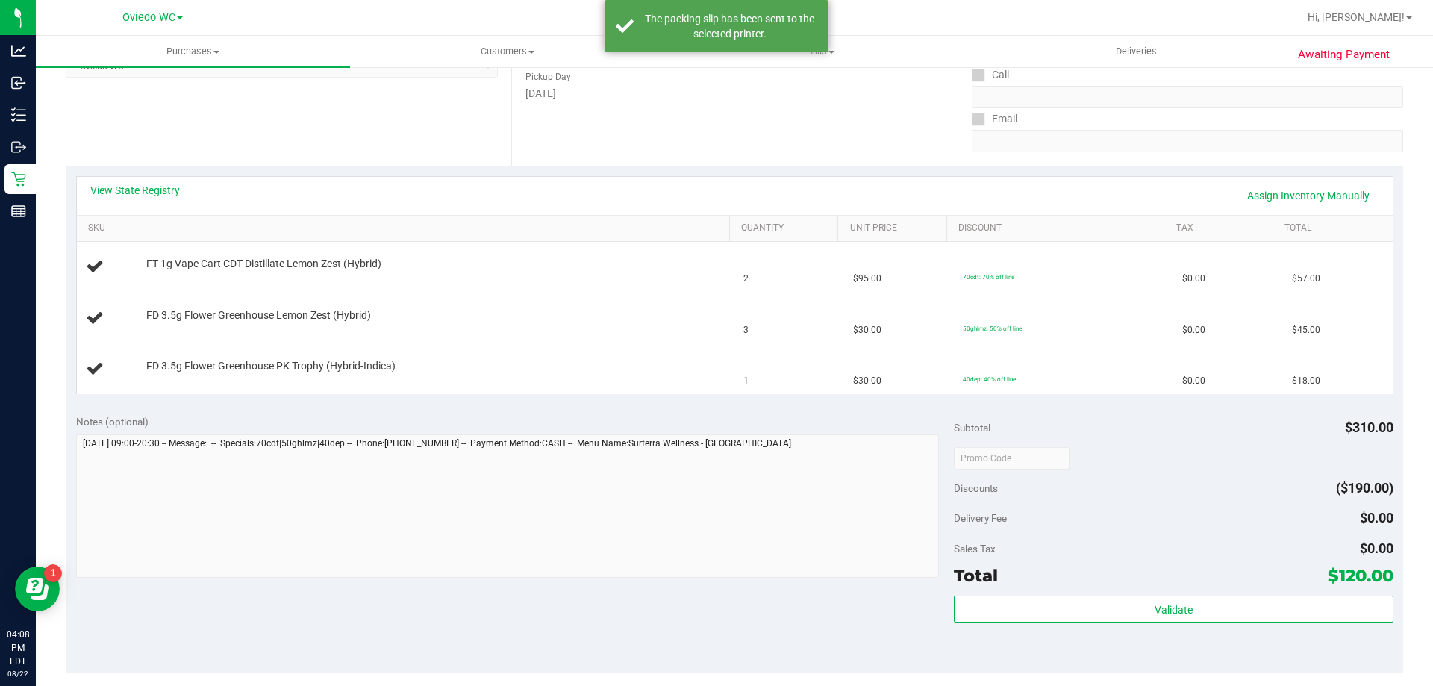
scroll to position [224, 0]
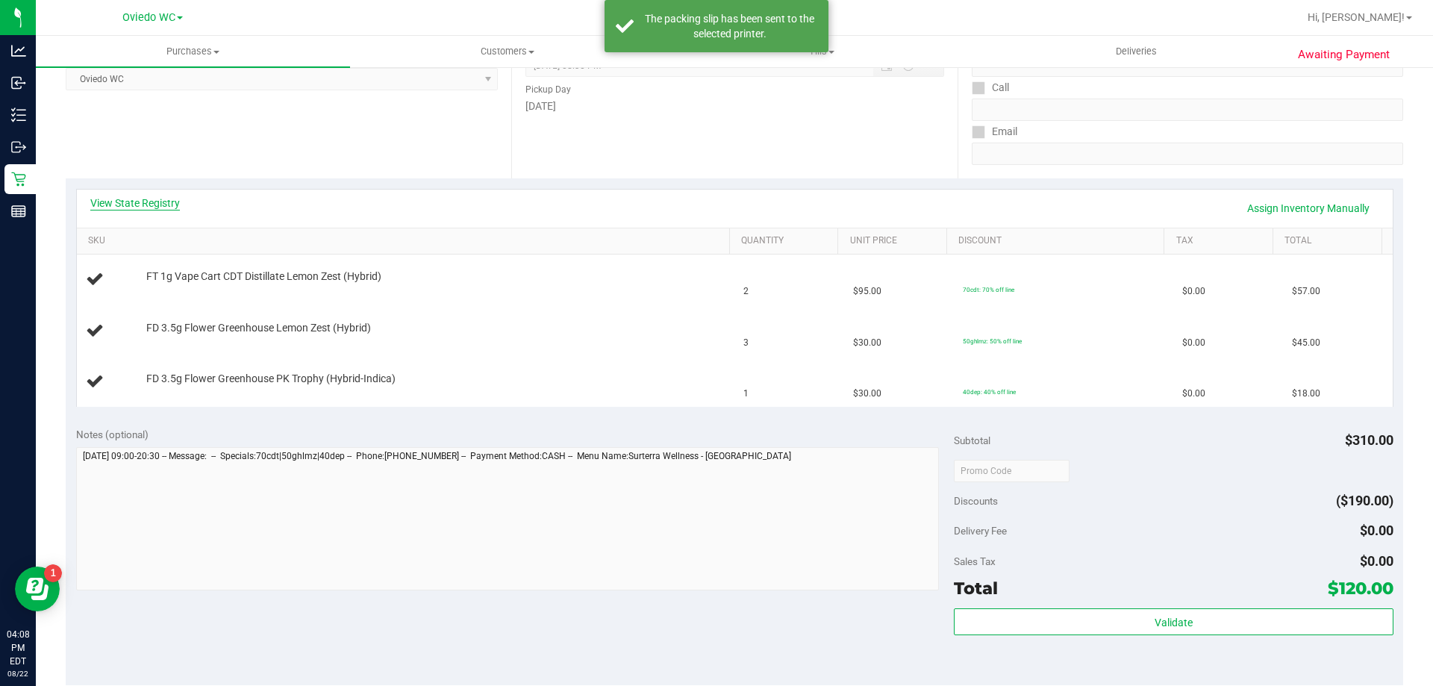
click at [173, 198] on link "View State Registry" at bounding box center [135, 203] width 90 height 15
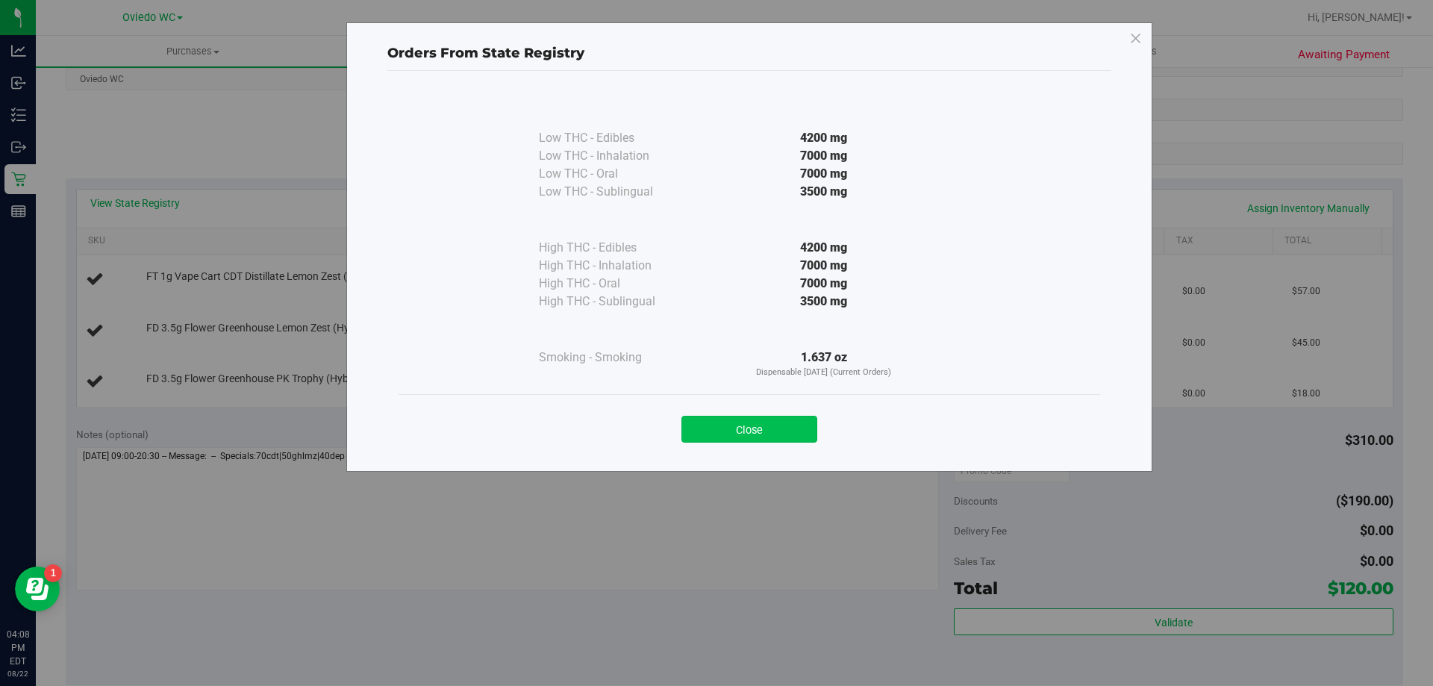
click at [770, 424] on button "Close" at bounding box center [749, 429] width 136 height 27
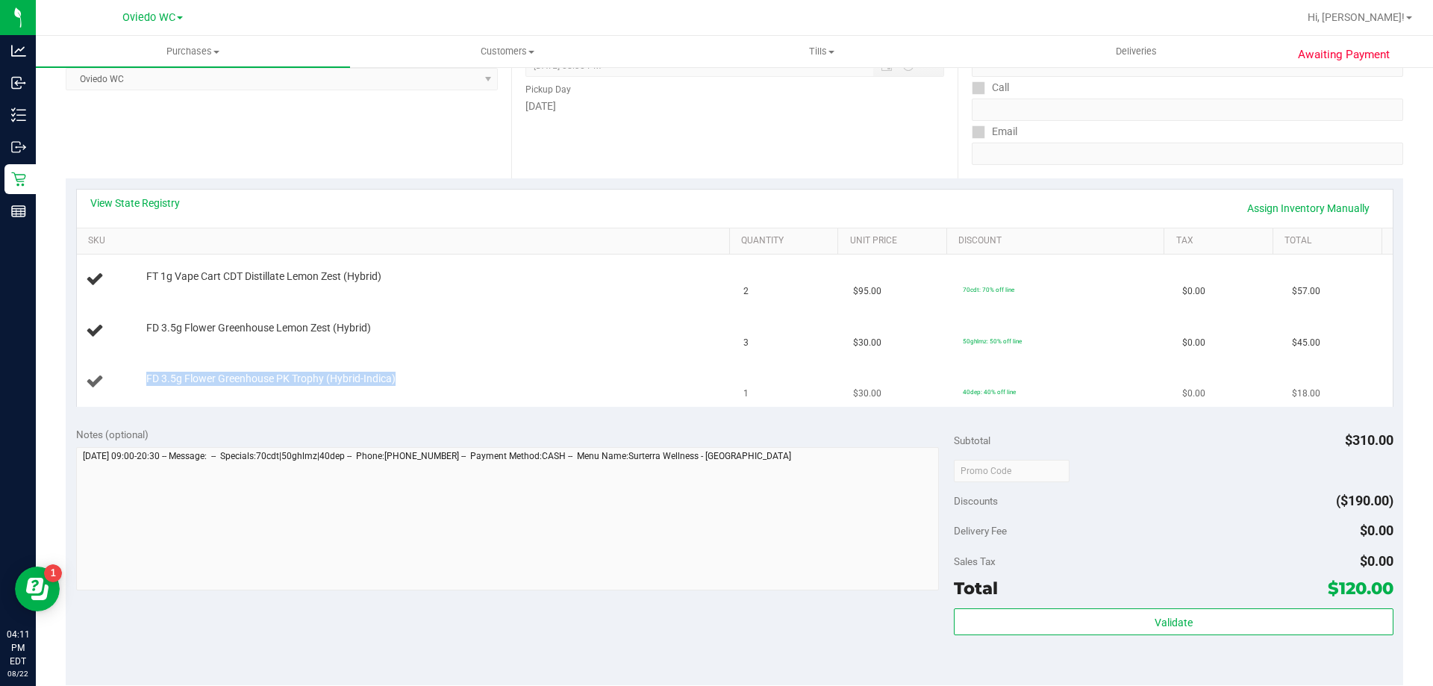
drag, startPoint x: 394, startPoint y: 376, endPoint x: 145, endPoint y: 377, distance: 249.3
click at [146, 377] on span "FD 3.5g Flower Greenhouse PK Trophy (Hybrid-Indica)" at bounding box center [270, 379] width 249 height 14
copy span "FD 3.5g Flower Greenhouse PK Trophy (Hybrid-Indica)"
click at [607, 255] on td "FT 1g Vape Cart CDT Distillate Lemon Zest (Hybrid)" at bounding box center [406, 279] width 658 height 51
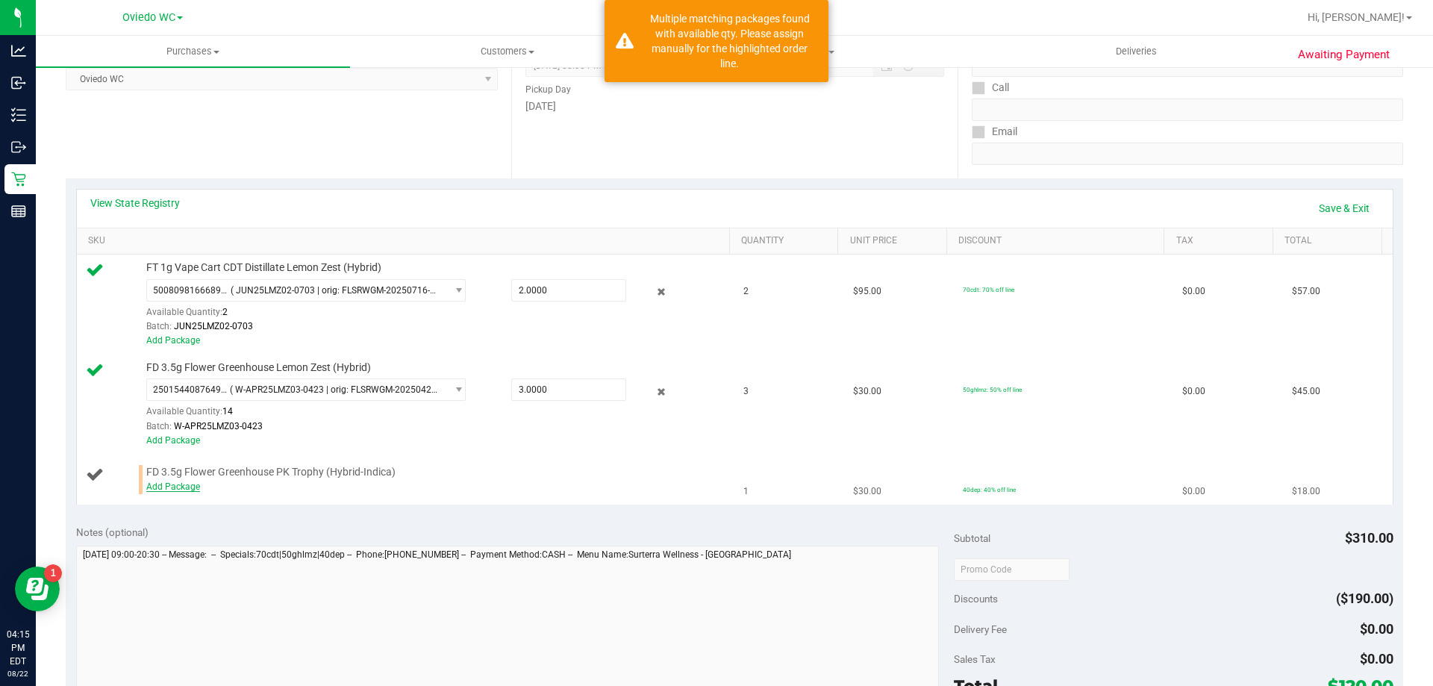
click at [164, 484] on link "Add Package" at bounding box center [173, 486] width 54 height 10
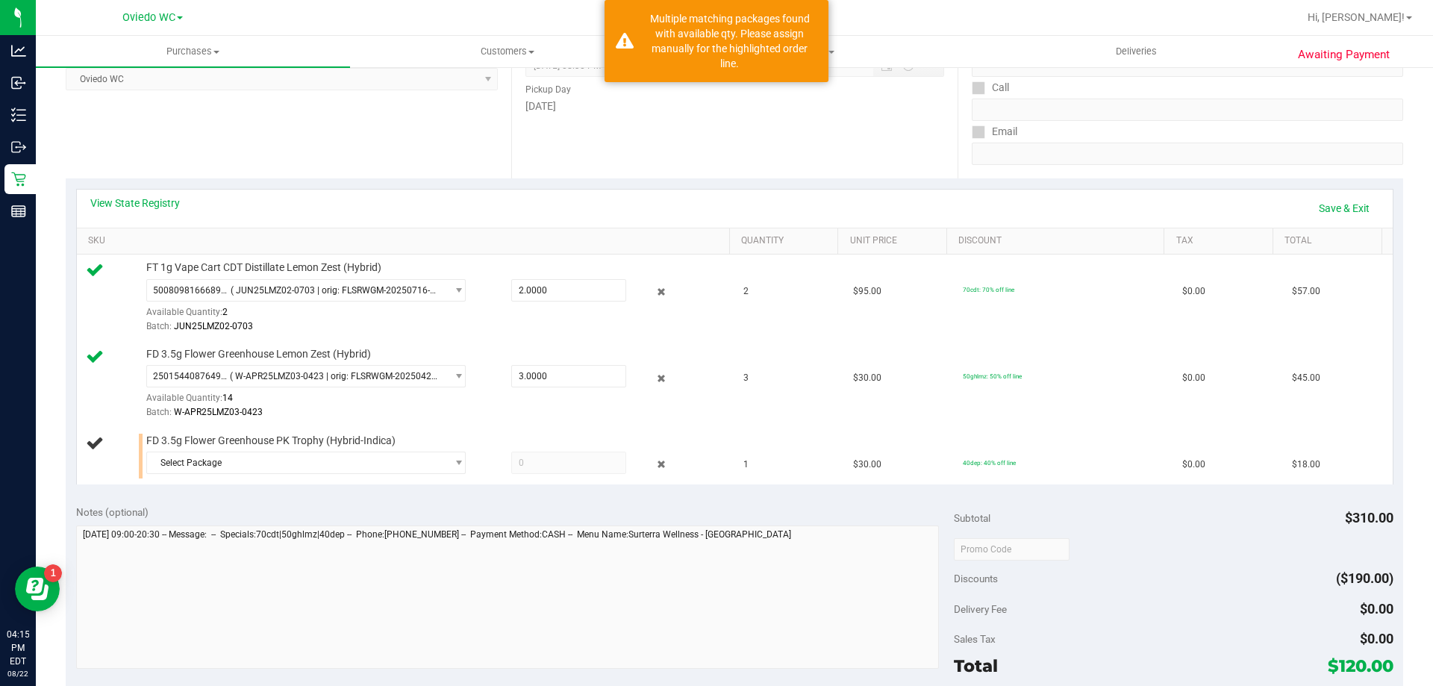
click at [274, 485] on div "View State Registry Save & Exit SKU Quantity Unit Price Discount Tax Total FT 1…" at bounding box center [734, 336] width 1337 height 316
click at [291, 461] on span "Select Package" at bounding box center [296, 462] width 299 height 21
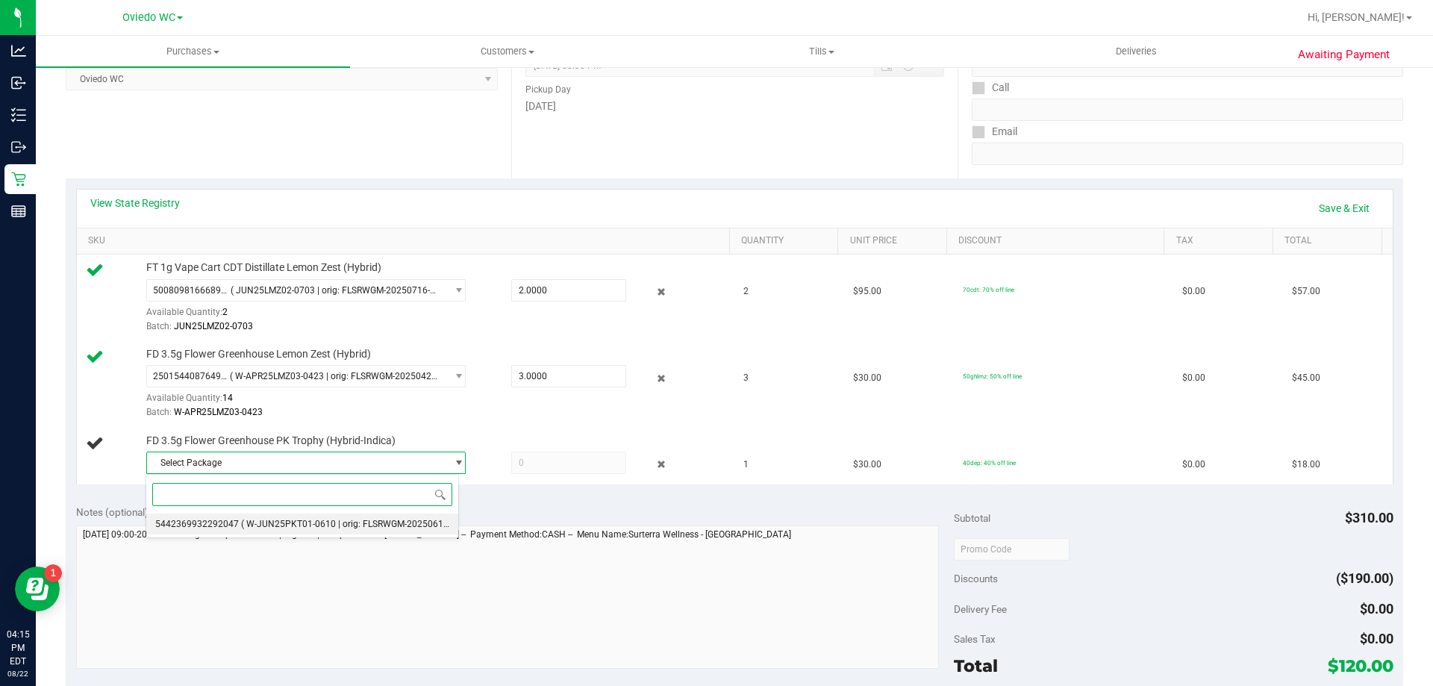
click at [319, 522] on span "( W-JUN25PKT01-0610 | orig: FLSRWGM-20250617-1780 )" at bounding box center [359, 524] width 236 height 10
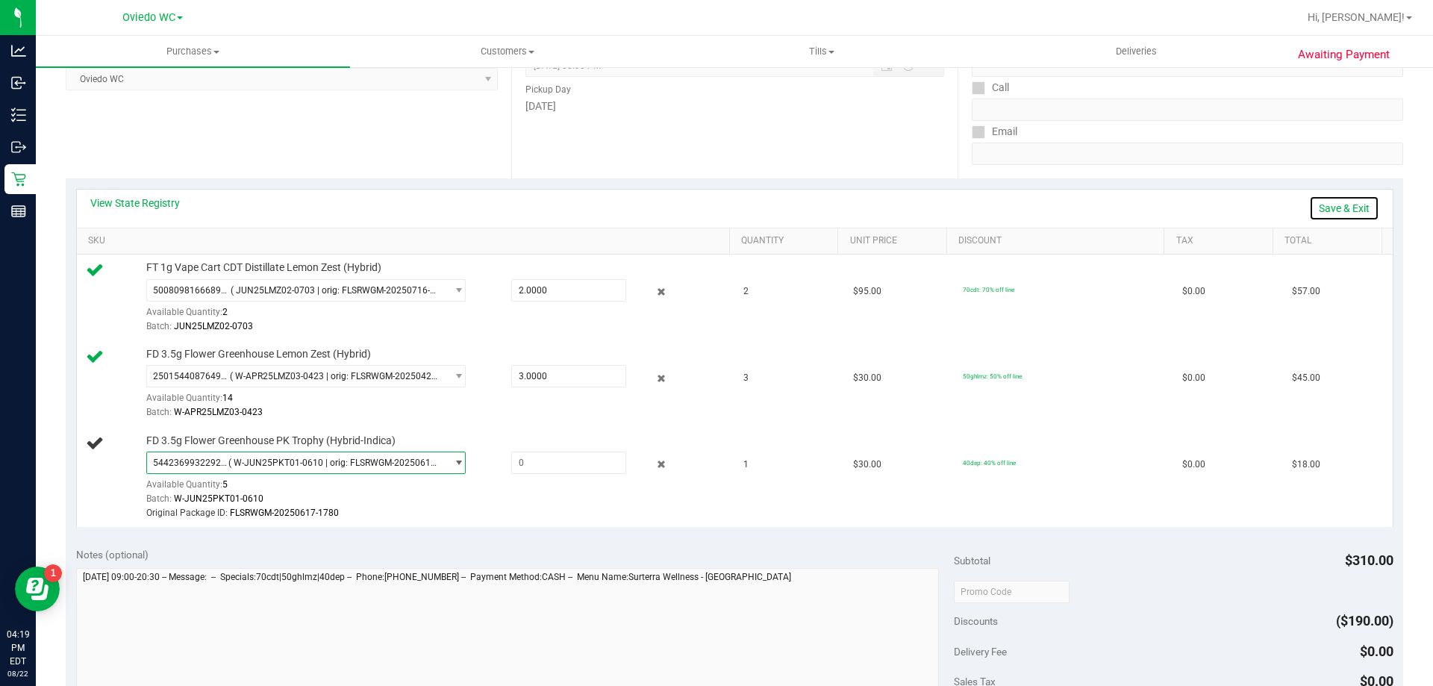
click at [1348, 215] on link "Save & Exit" at bounding box center [1344, 208] width 70 height 25
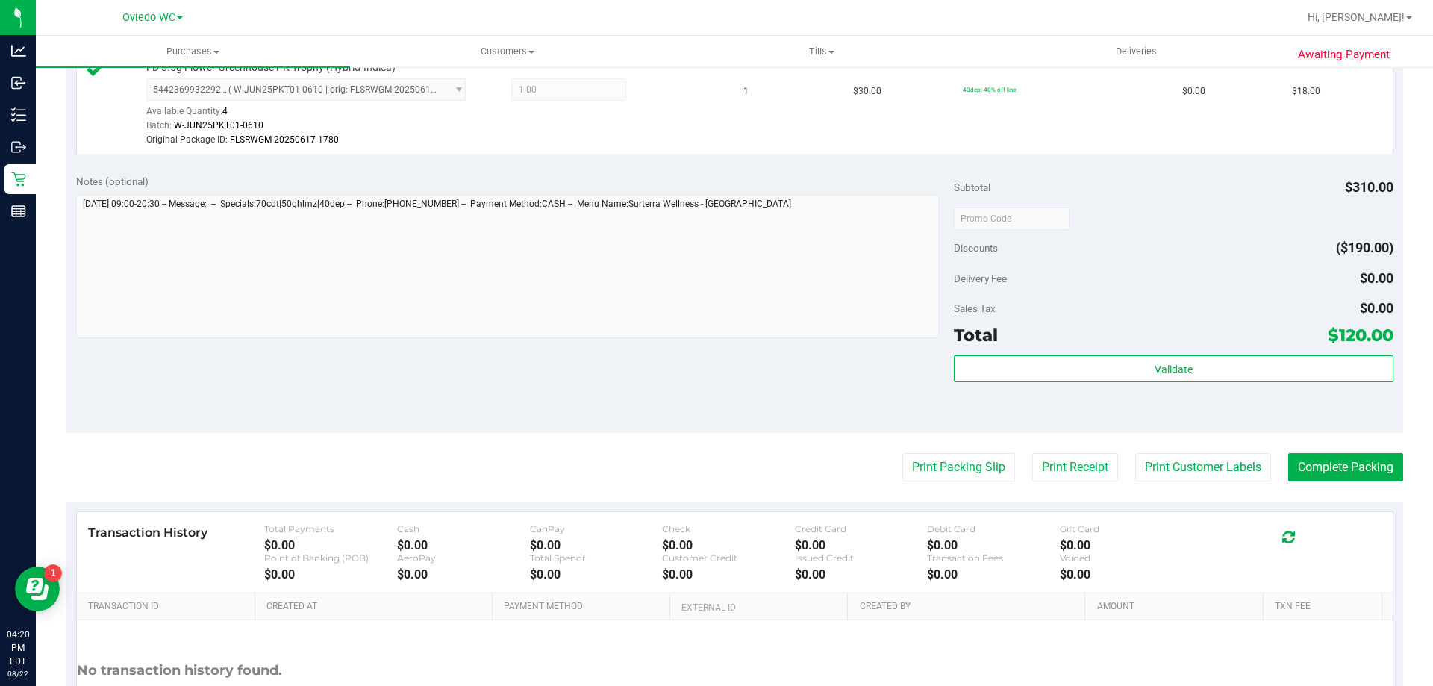
click at [1167, 484] on purchase-details "Back Edit Purchase Cancel Purchase View Profile # 11830340 BioTrack ID: - Submi…" at bounding box center [734, 132] width 1337 height 1297
click at [1179, 462] on button "Print Customer Labels" at bounding box center [1203, 467] width 136 height 28
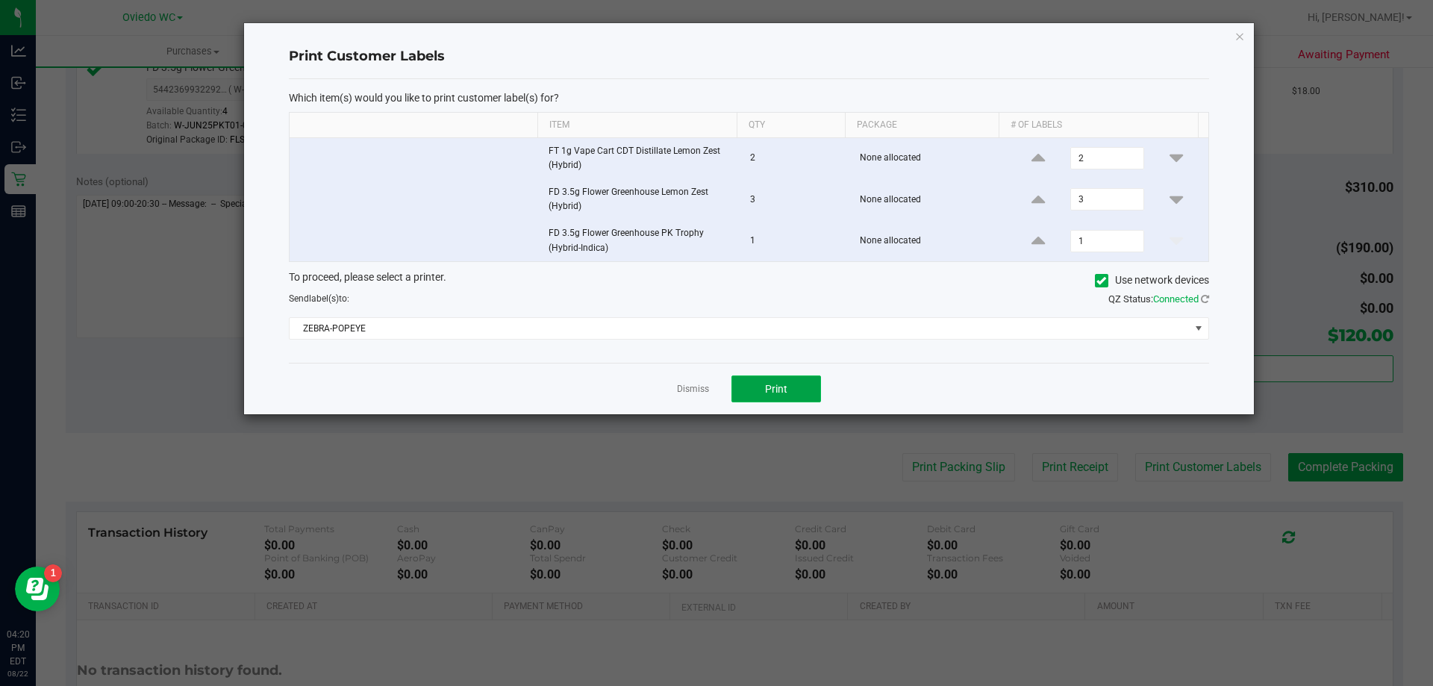
click at [766, 390] on span "Print" at bounding box center [776, 389] width 22 height 12
click at [688, 384] on link "Dismiss" at bounding box center [693, 389] width 32 height 13
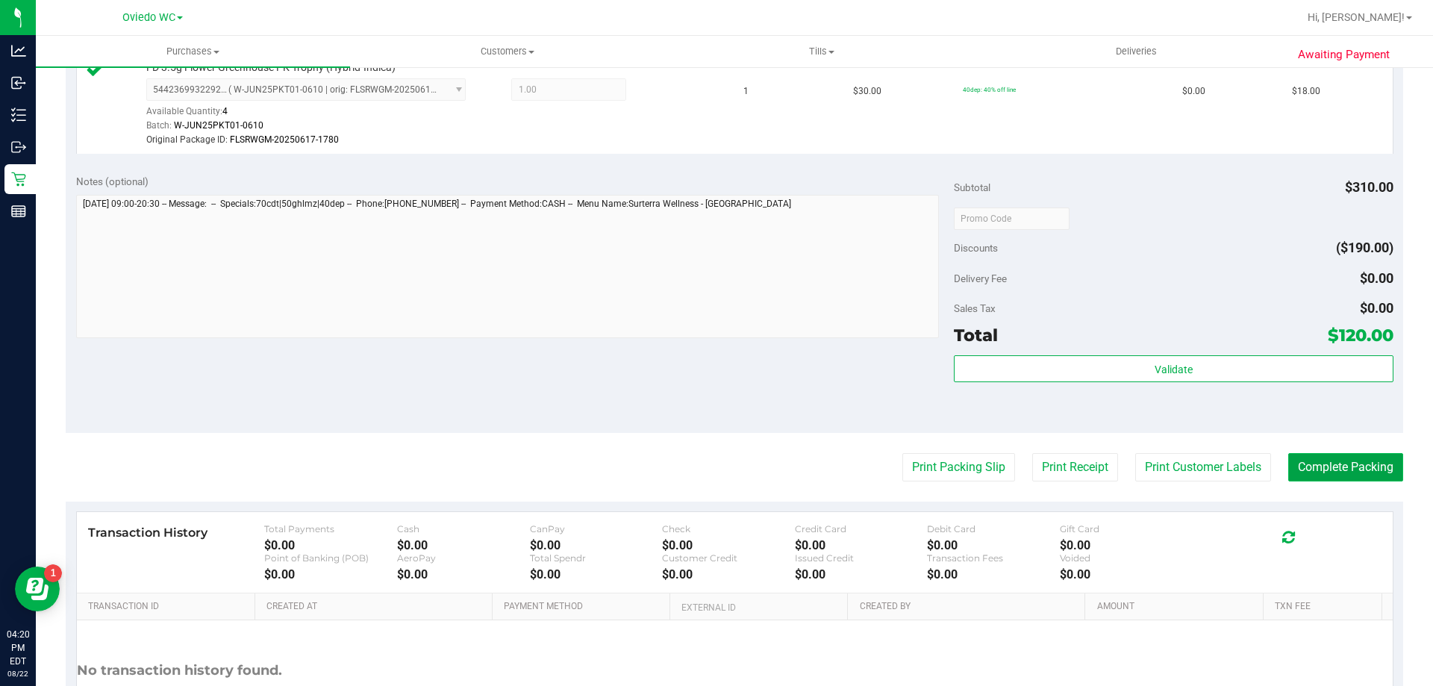
click at [1311, 470] on button "Complete Packing" at bounding box center [1345, 467] width 115 height 28
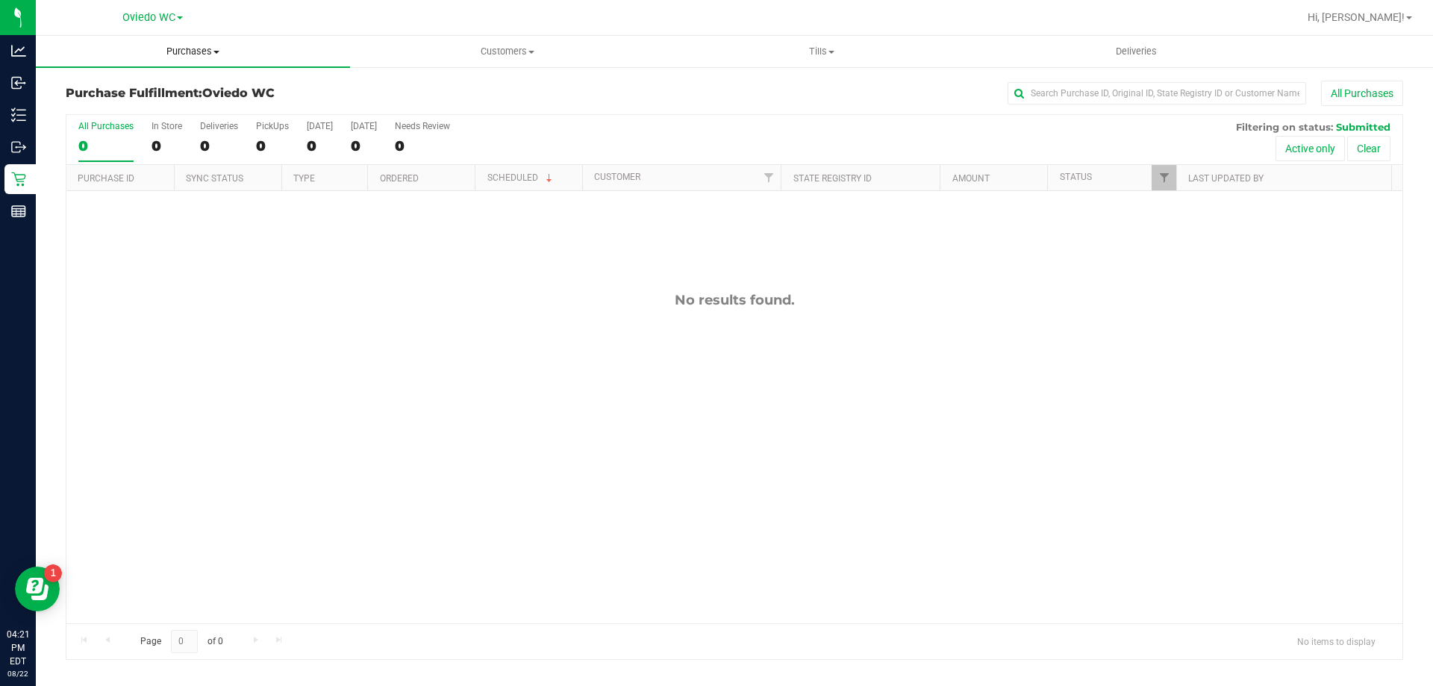
click at [205, 43] on uib-tab-heading "Purchases Summary of purchases Fulfillment All purchases" at bounding box center [193, 51] width 314 height 31
click at [77, 103] on span "Fulfillment" at bounding box center [82, 107] width 93 height 13
click at [463, 108] on div "Purchase Fulfillment: [GEOGRAPHIC_DATA][PERSON_NAME] All Purchases" at bounding box center [734, 97] width 1337 height 33
click at [192, 57] on span "Purchases" at bounding box center [193, 51] width 314 height 13
click at [112, 107] on span "Fulfillment" at bounding box center [82, 107] width 93 height 13
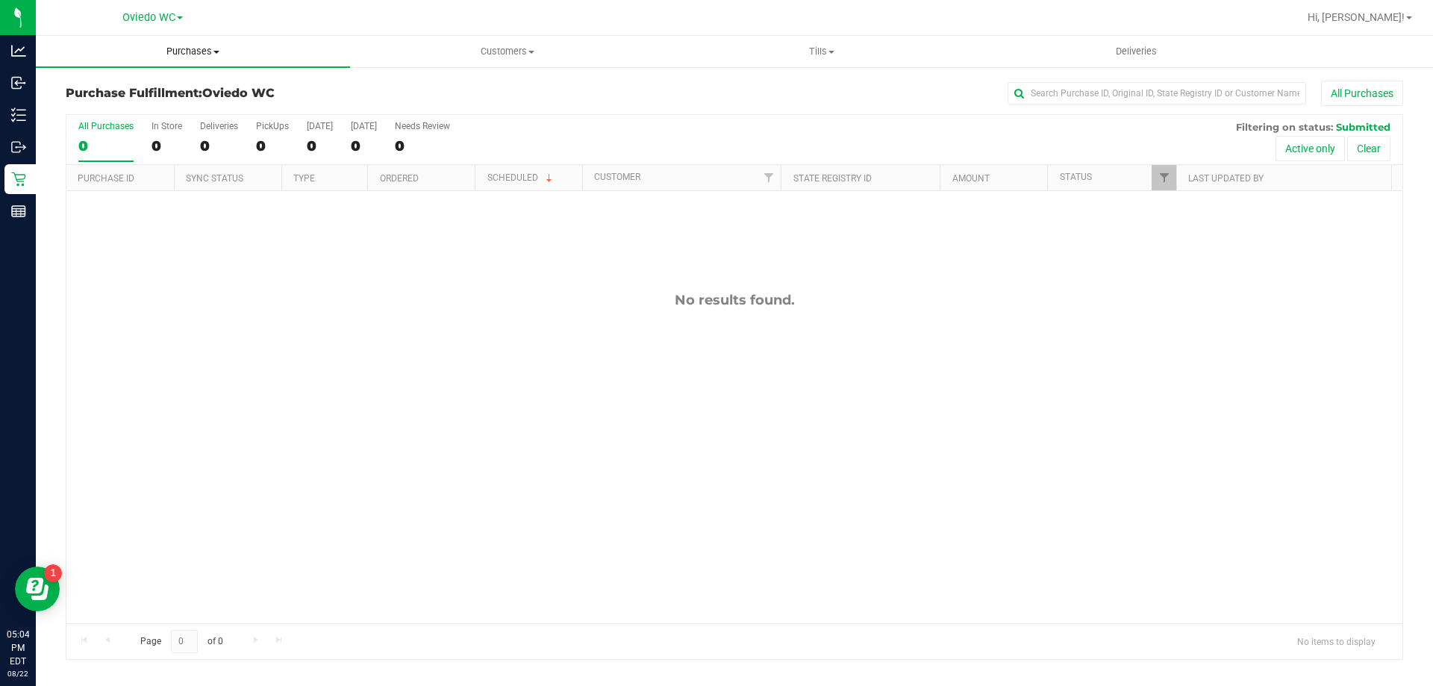
click at [177, 57] on span "Purchases" at bounding box center [193, 51] width 314 height 13
click at [100, 104] on span "Fulfillment" at bounding box center [82, 107] width 93 height 13
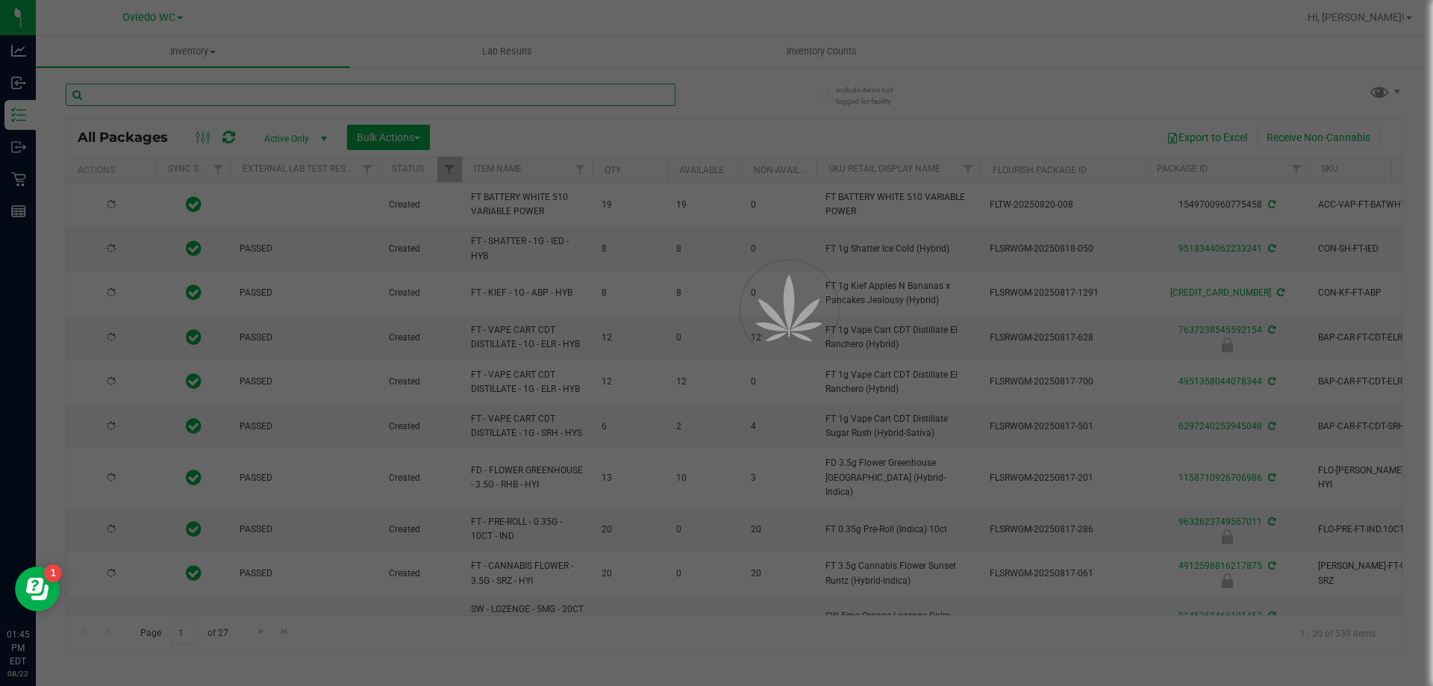
click at [370, 84] on input "text" at bounding box center [371, 95] width 610 height 22
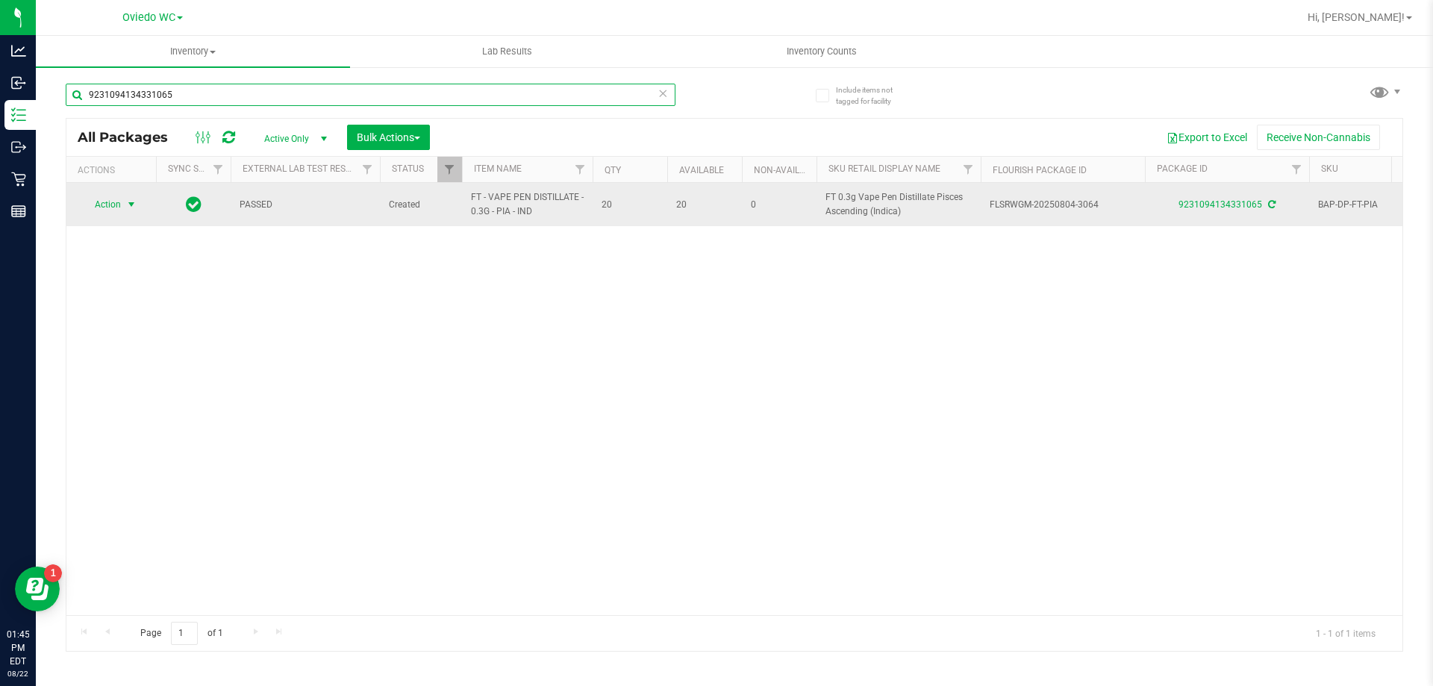
type input "9231094134331065"
click at [131, 204] on span "select" at bounding box center [131, 205] width 12 height 12
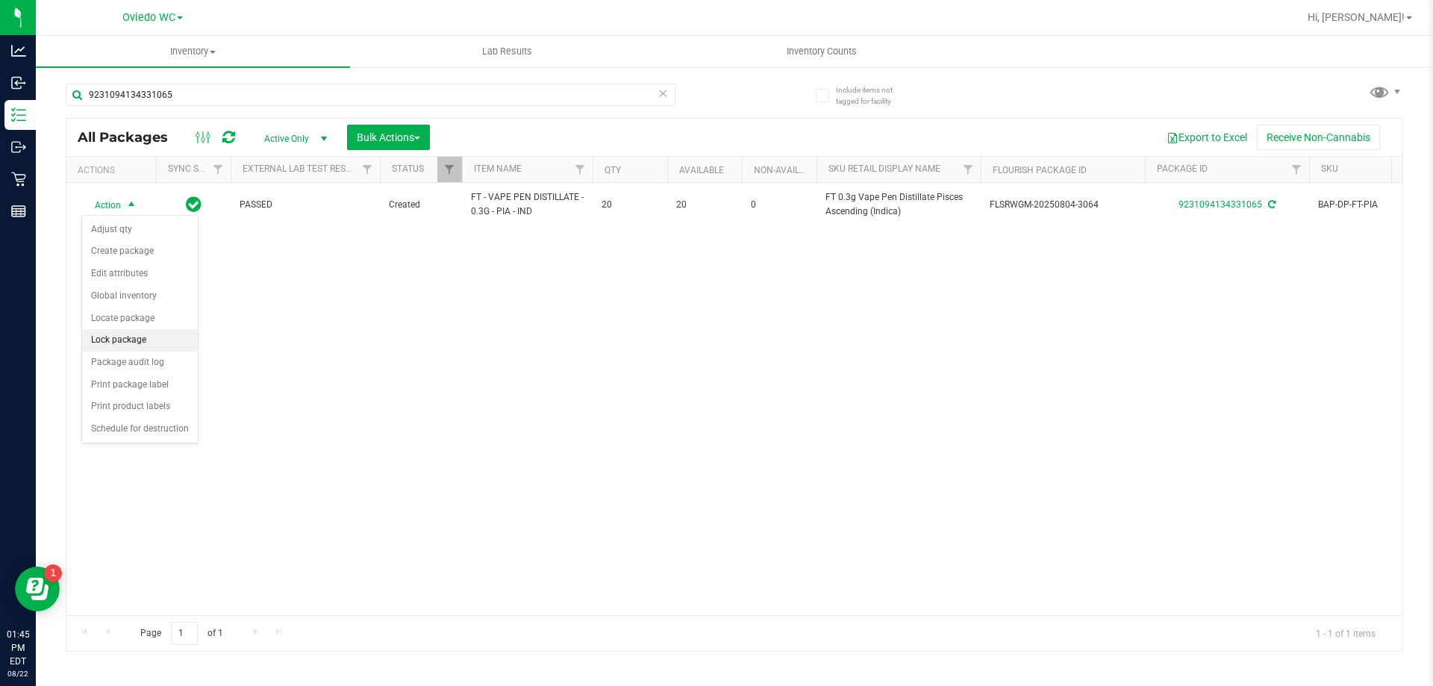
click at [129, 342] on li "Lock package" at bounding box center [140, 340] width 116 height 22
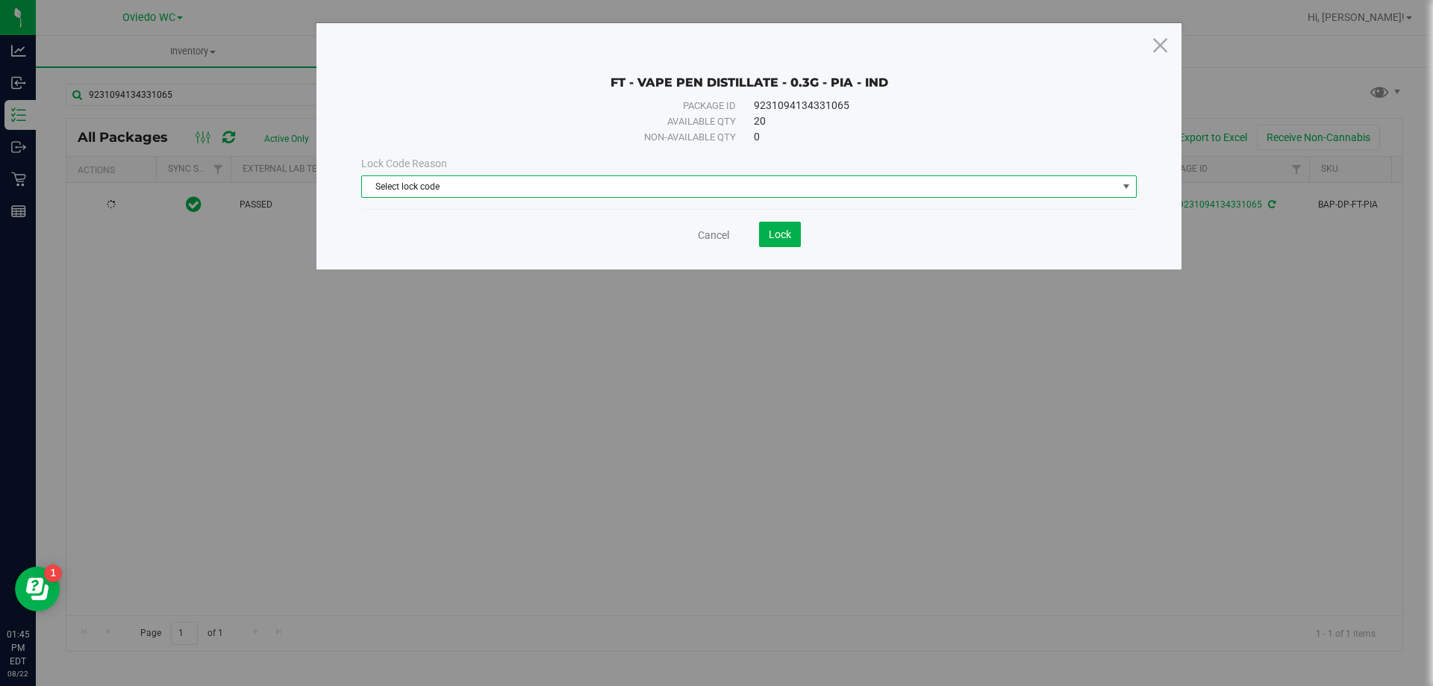
click at [502, 178] on span "Select lock code" at bounding box center [739, 186] width 755 height 21
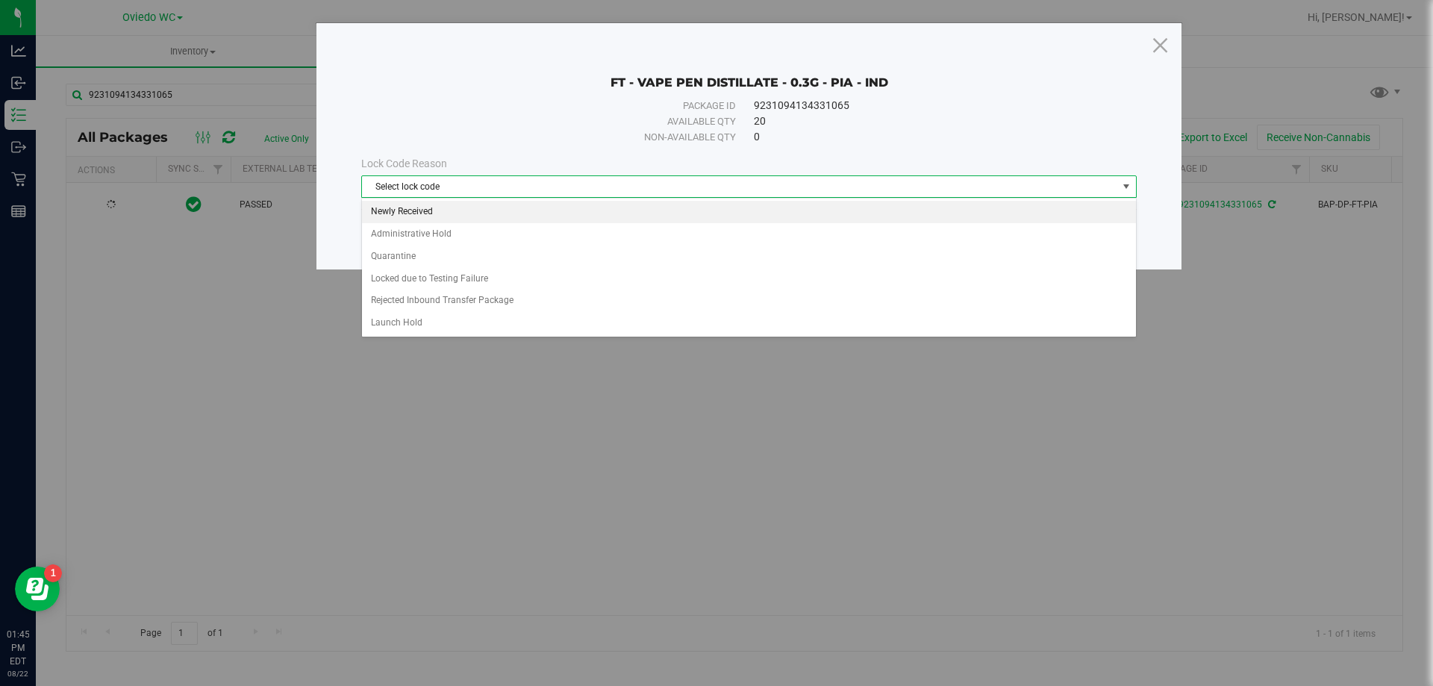
click at [401, 209] on li "Newly Received" at bounding box center [749, 212] width 774 height 22
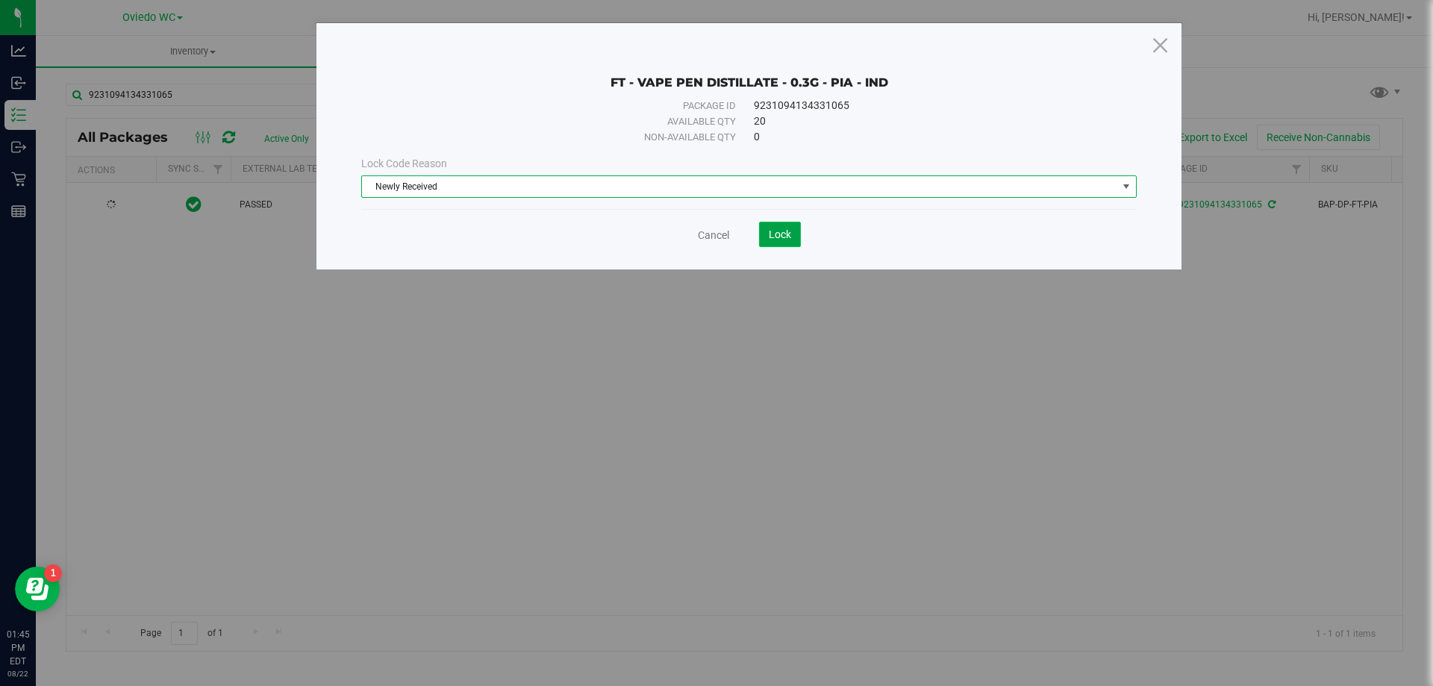
click at [776, 236] on span "Lock" at bounding box center [780, 234] width 22 height 12
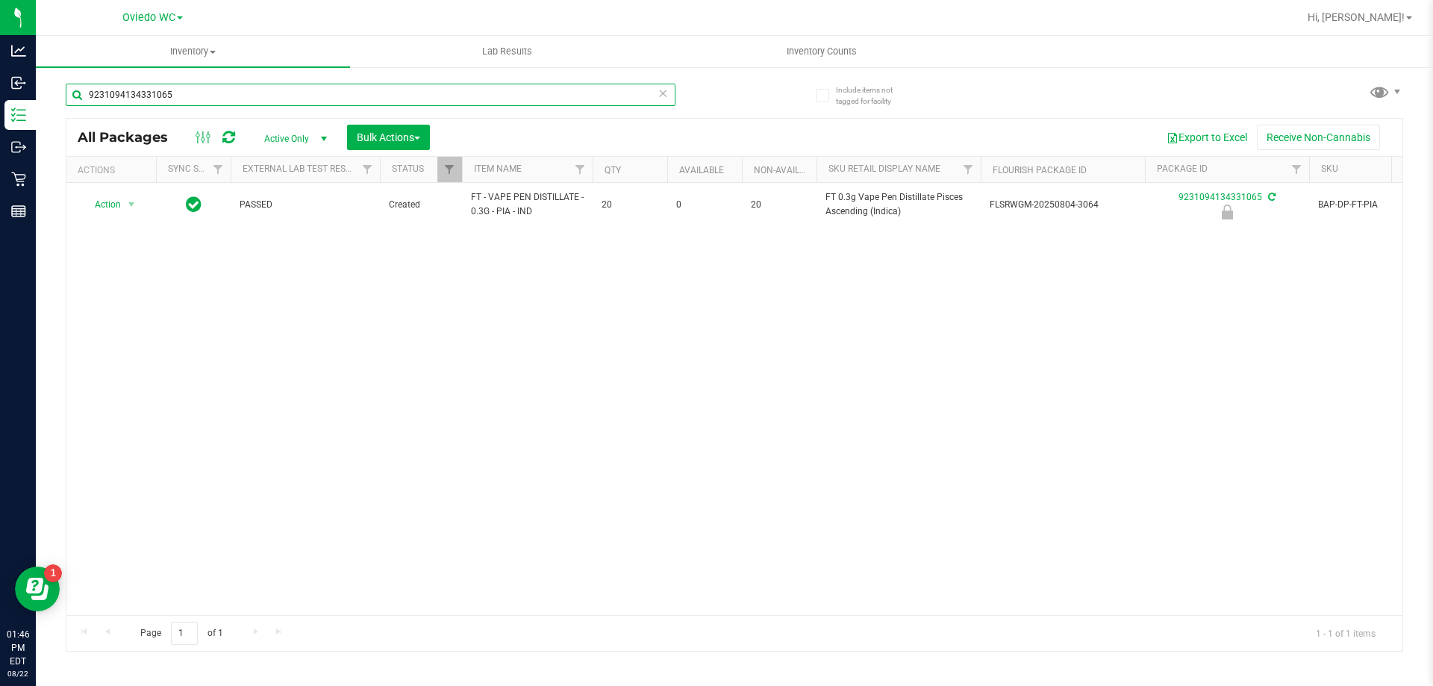
click at [201, 104] on input "9231094134331065" at bounding box center [371, 95] width 610 height 22
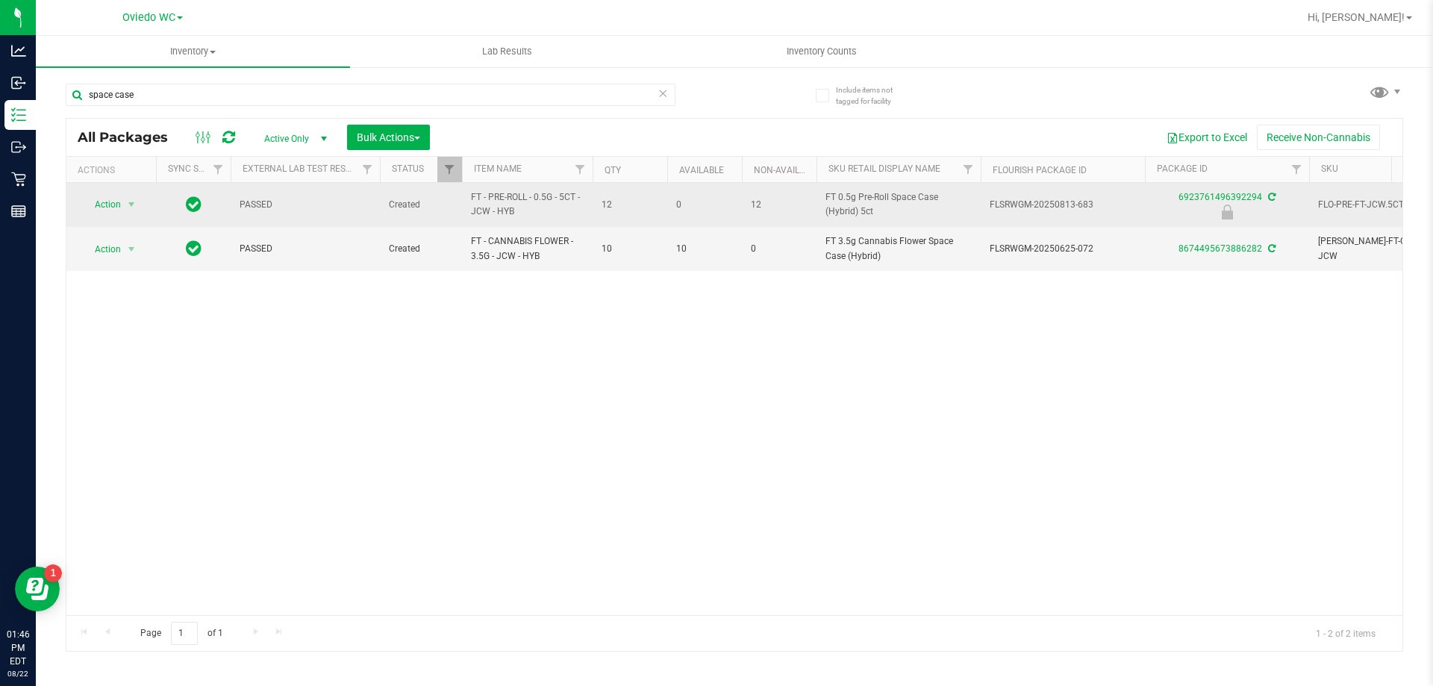
click at [505, 213] on span "FT - PRE-ROLL - 0.5G - 5CT - JCW - HYB" at bounding box center [527, 204] width 113 height 28
copy tr "FT - PRE-ROLL - 0.5G - 5CT - JCW - HYB"
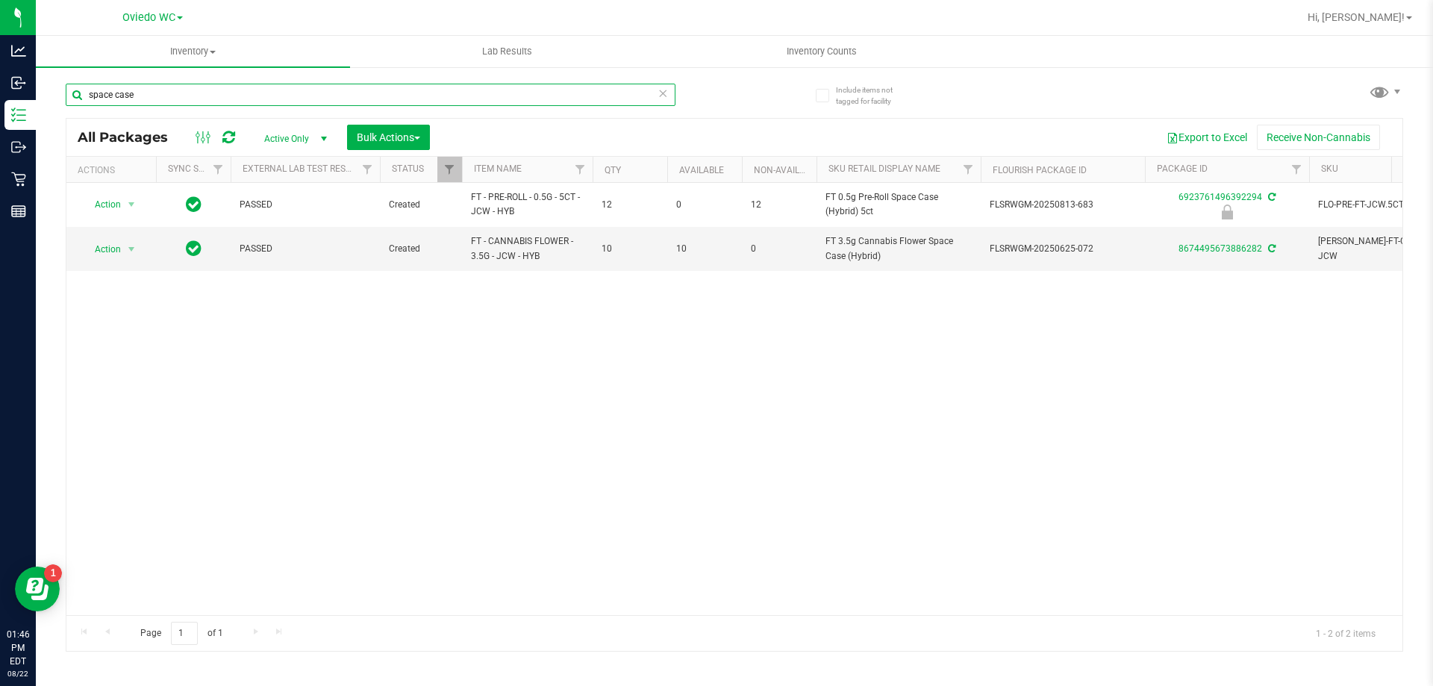
click at [226, 99] on input "space case" at bounding box center [371, 95] width 610 height 22
paste input "FT - PRE-ROLL - 0.5G - 5CT - JCW - HYB"
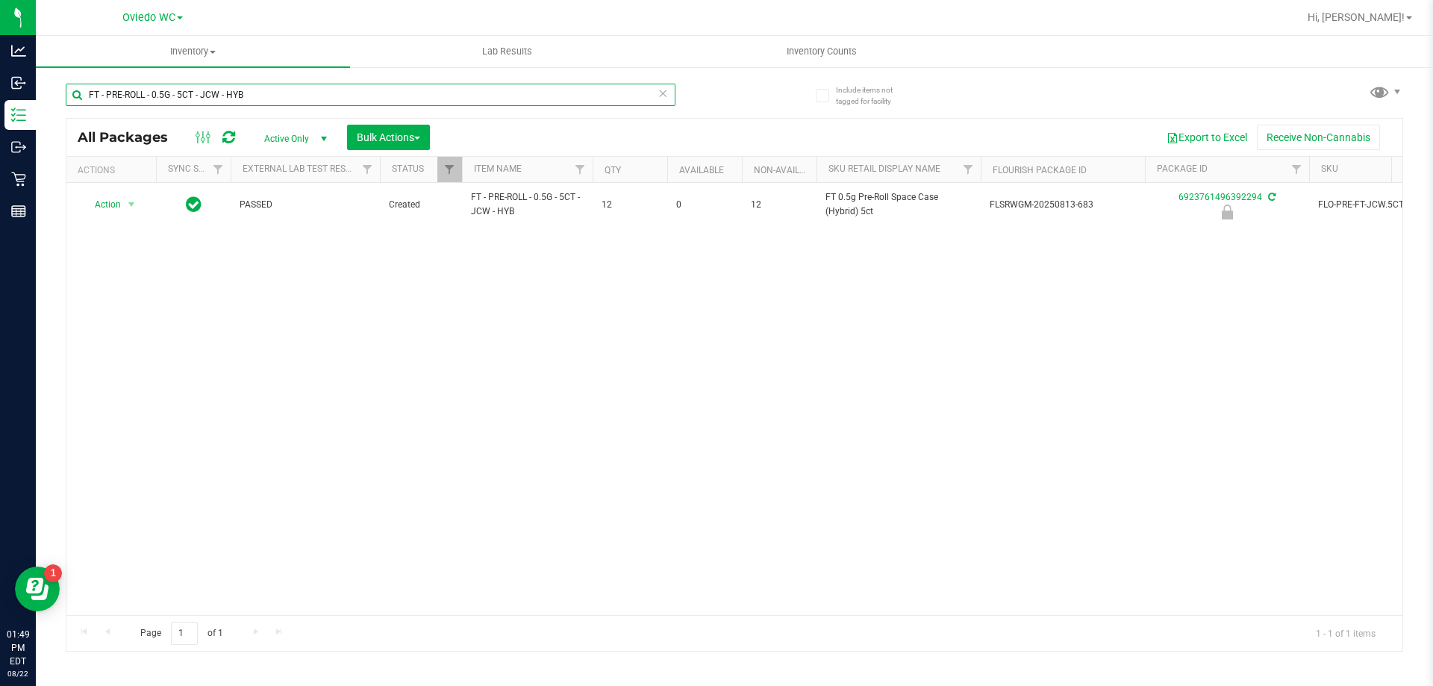
click at [266, 99] on input "FT - PRE-ROLL - 0.5G - 5CT - JCW - HYB" at bounding box center [371, 95] width 610 height 22
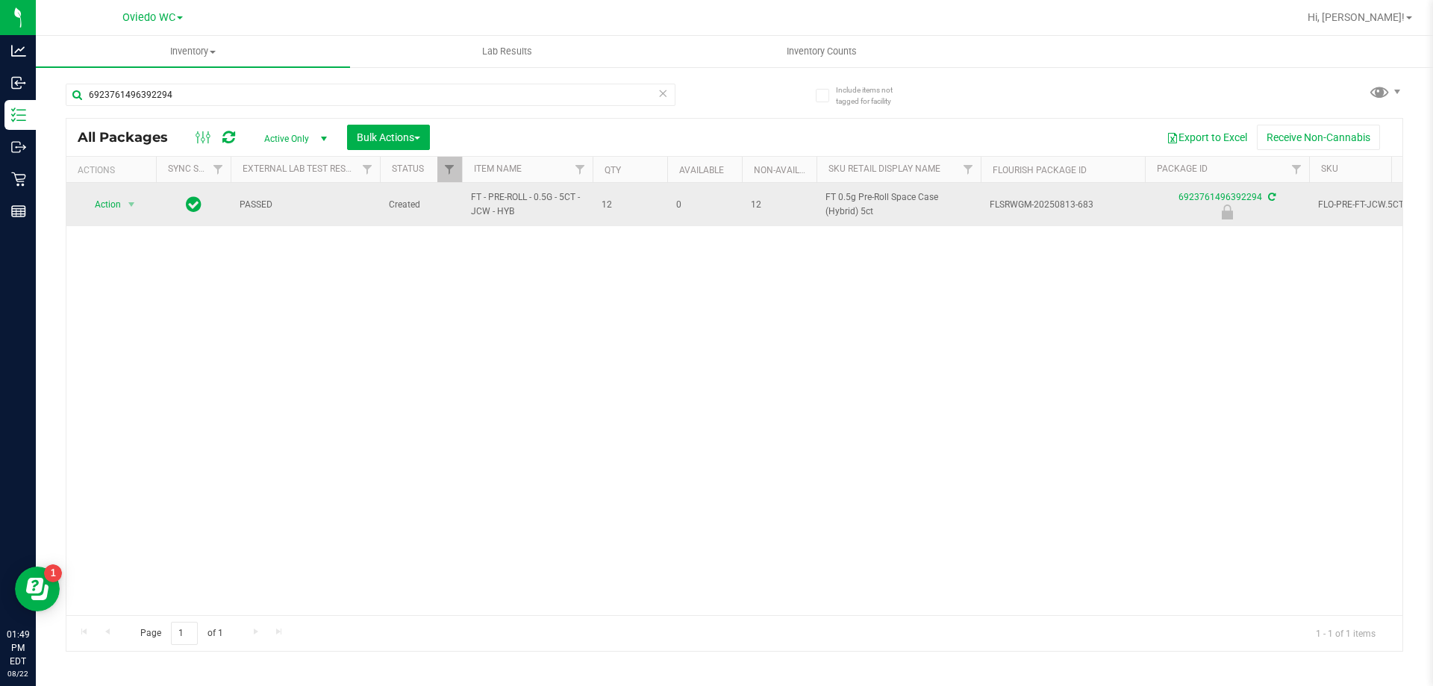
click at [488, 207] on span "FT - PRE-ROLL - 0.5G - 5CT - JCW - HYB" at bounding box center [527, 204] width 113 height 28
copy tr "FT - PRE-ROLL - 0.5G - 5CT - JCW - HYB"
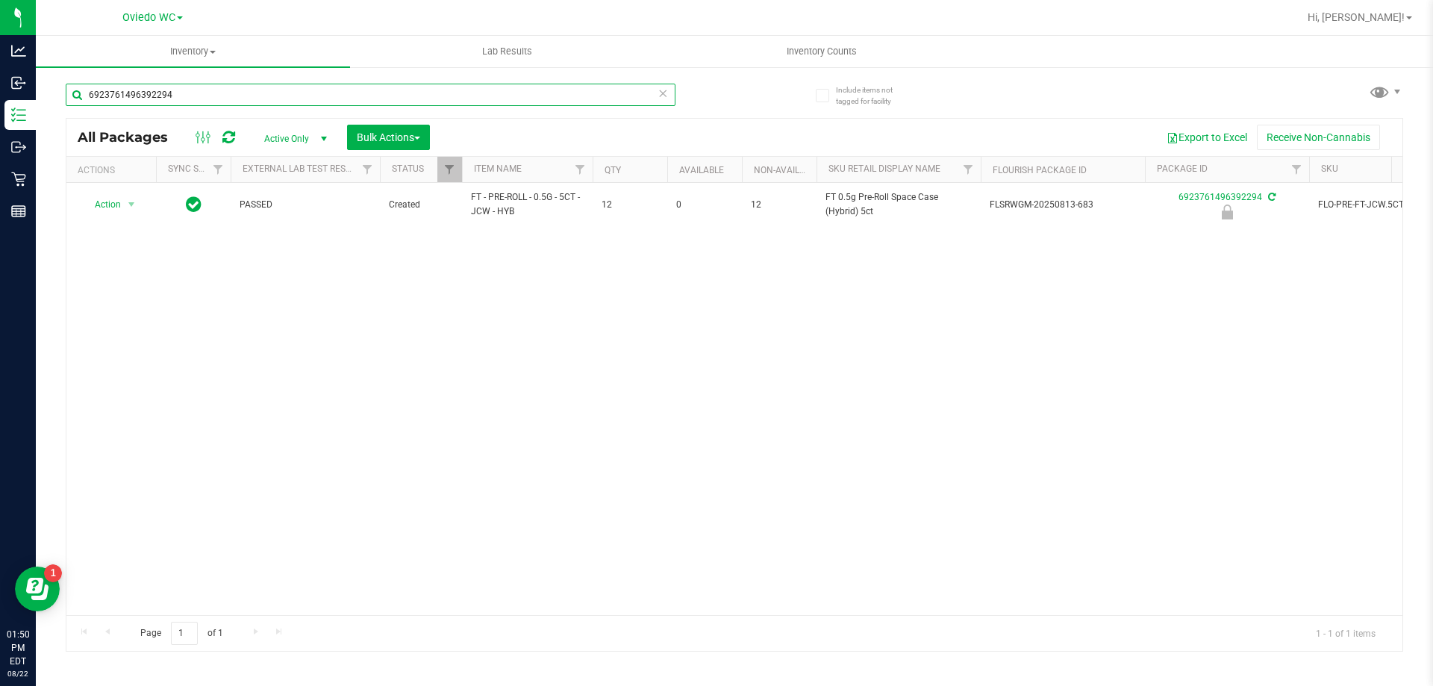
click at [258, 93] on input "6923761496392294" at bounding box center [371, 95] width 610 height 22
paste input "FT - PRE-ROLL - 0.5G - 5CT - JCW - HYB"
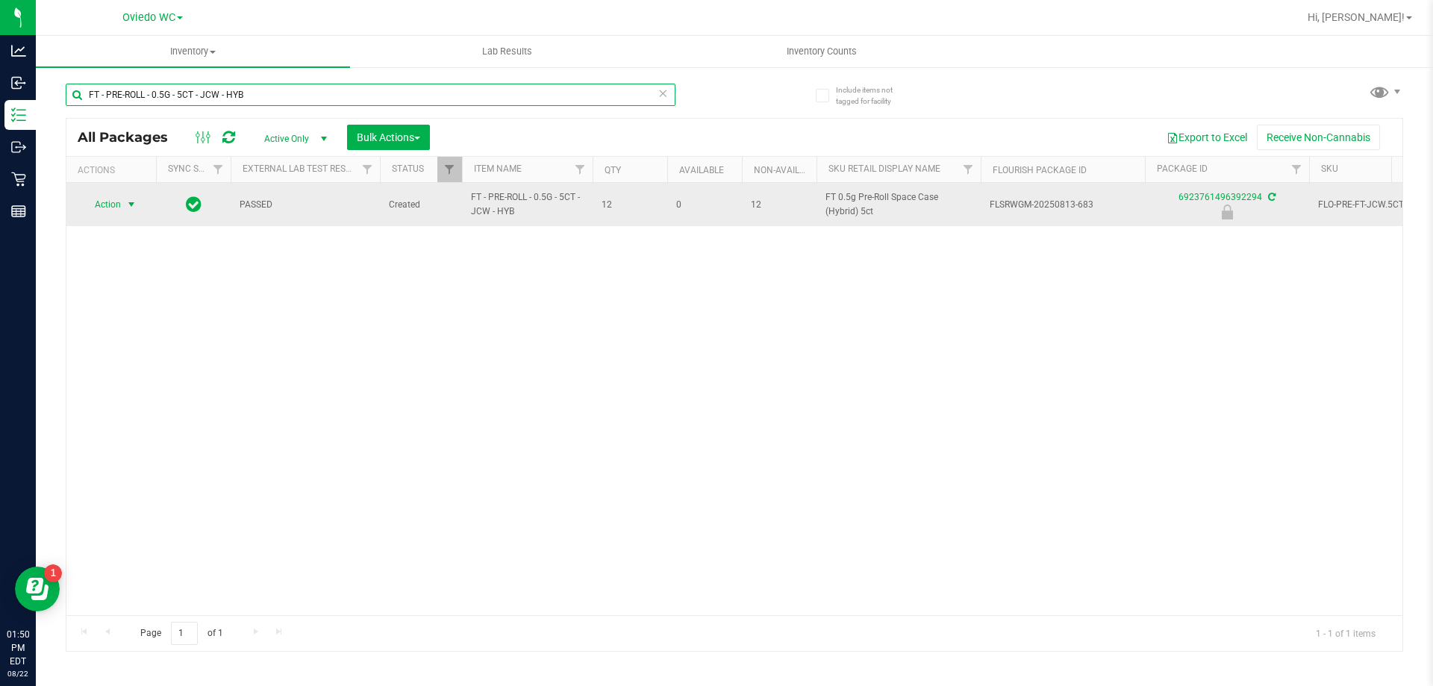
type input "FT - PRE-ROLL - 0.5G - 5CT - JCW - HYB"
click at [131, 207] on span "select" at bounding box center [131, 205] width 12 height 12
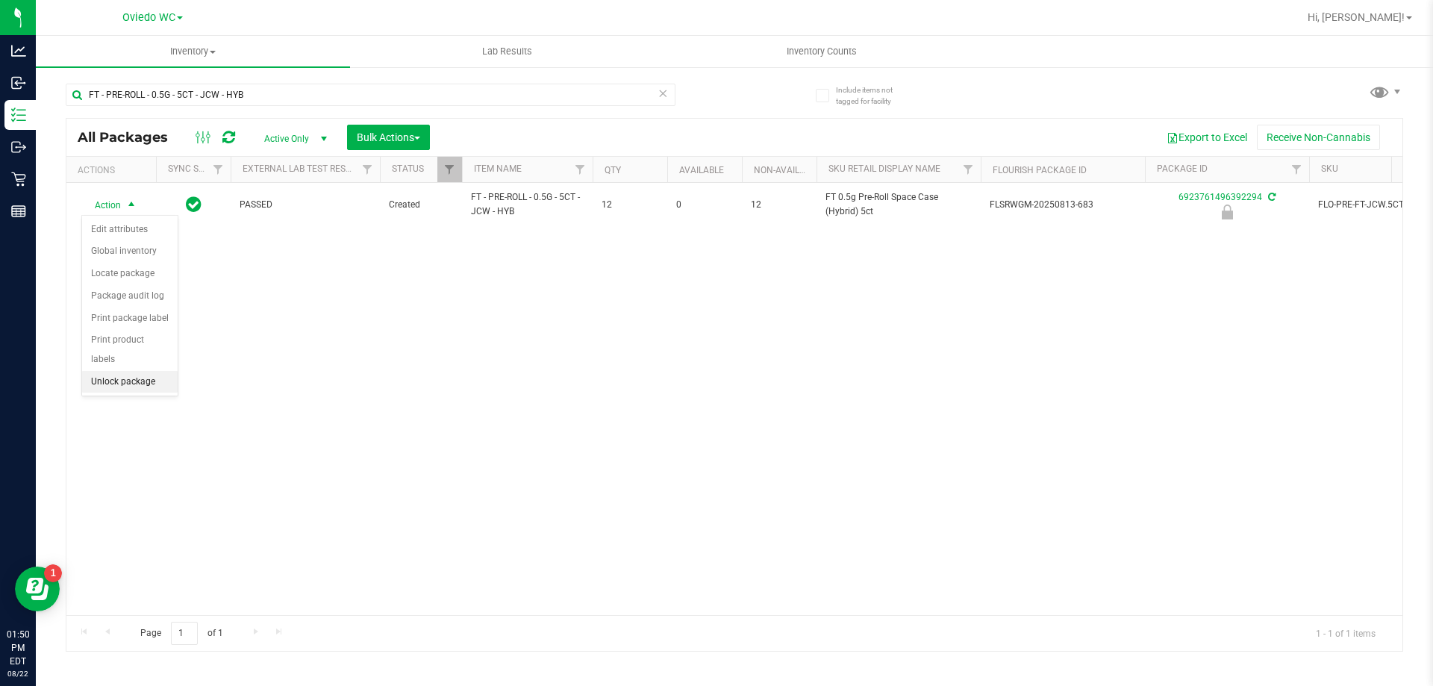
click at [127, 371] on li "Unlock package" at bounding box center [130, 382] width 96 height 22
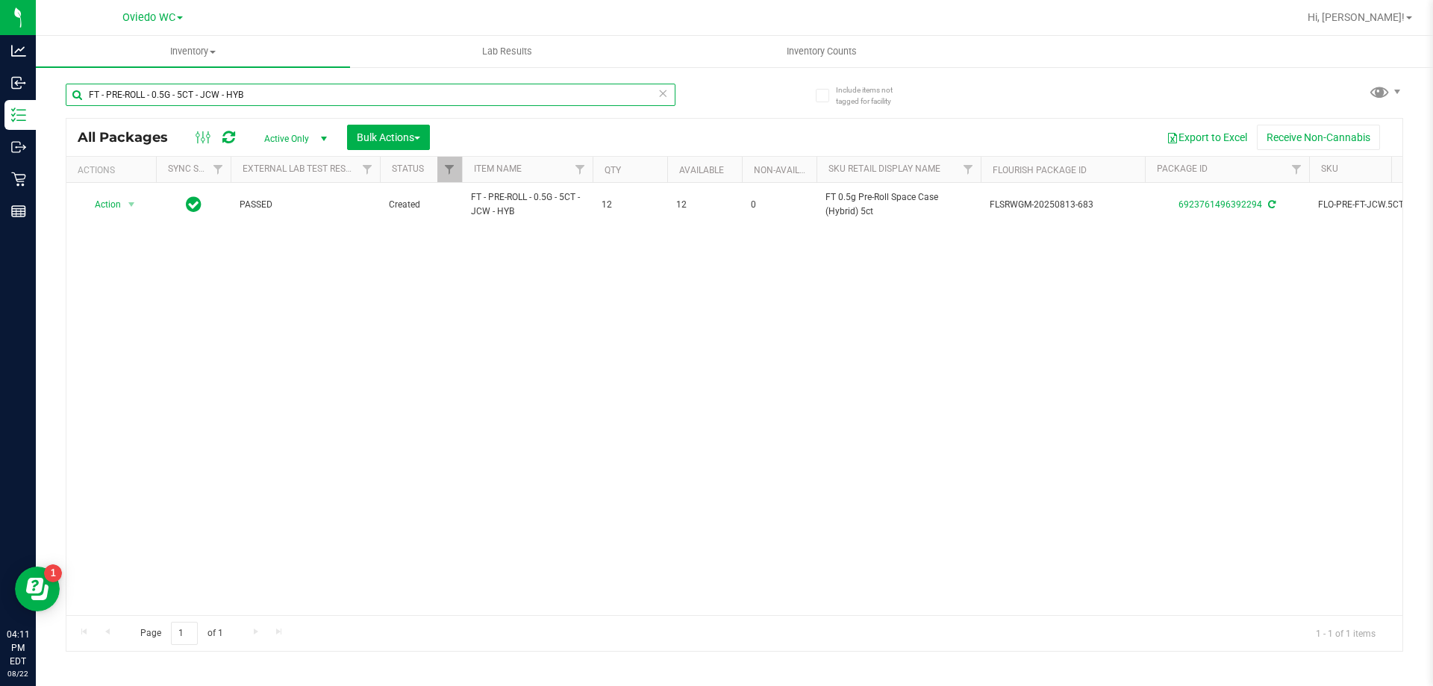
click at [260, 99] on input "FT - PRE-ROLL - 0.5G - 5CT - JCW - HYB" at bounding box center [371, 95] width 610 height 22
paste input "D 3.5g Flower Greenhouse PK Trophy (Hybrid-Indica)"
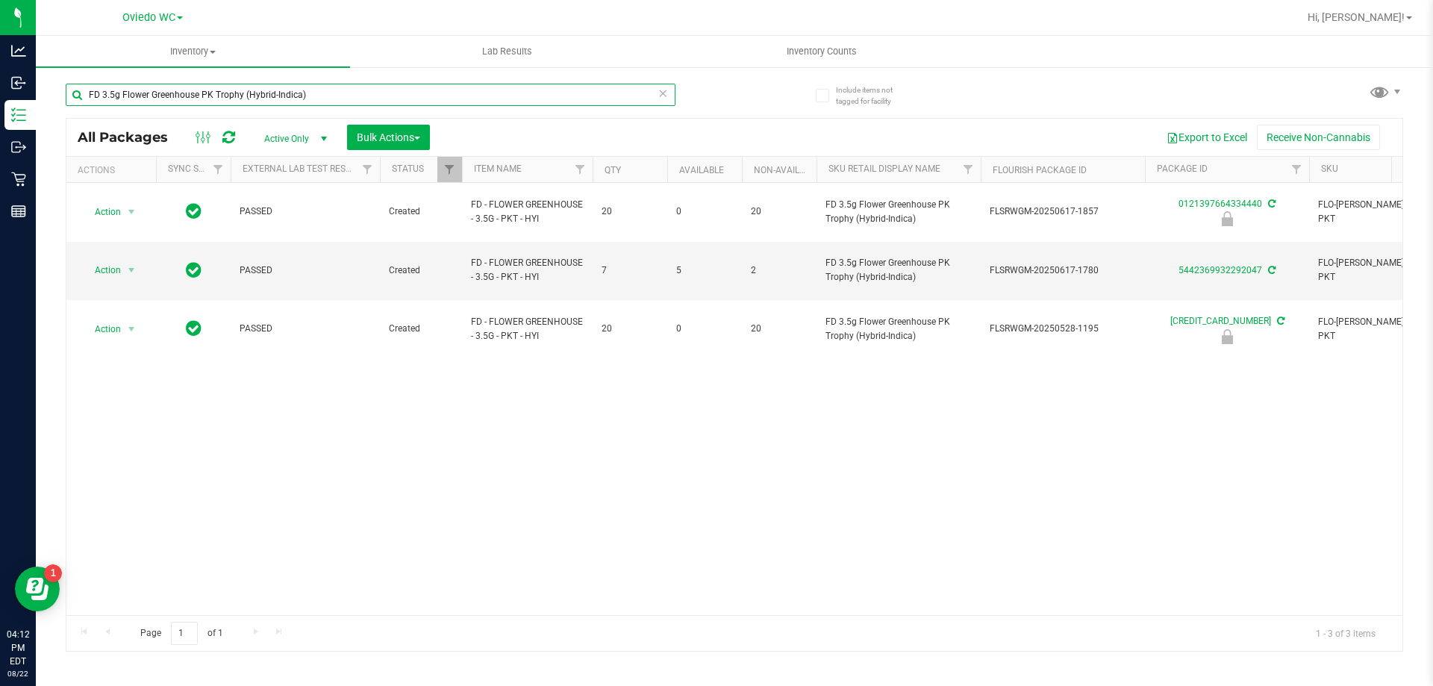
type input "FD 3.5g Flower Greenhouse PK Trophy (Hybrid-Indica)"
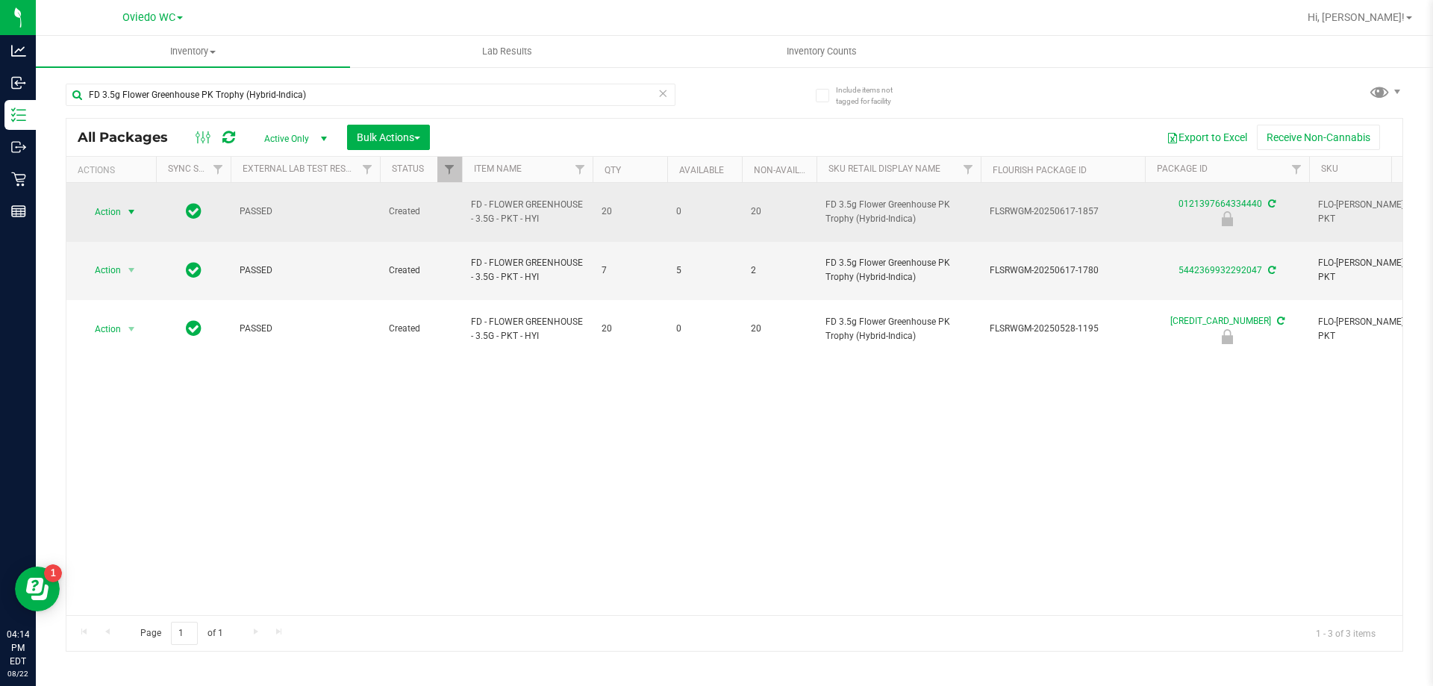
click at [134, 206] on span "select" at bounding box center [131, 212] width 12 height 12
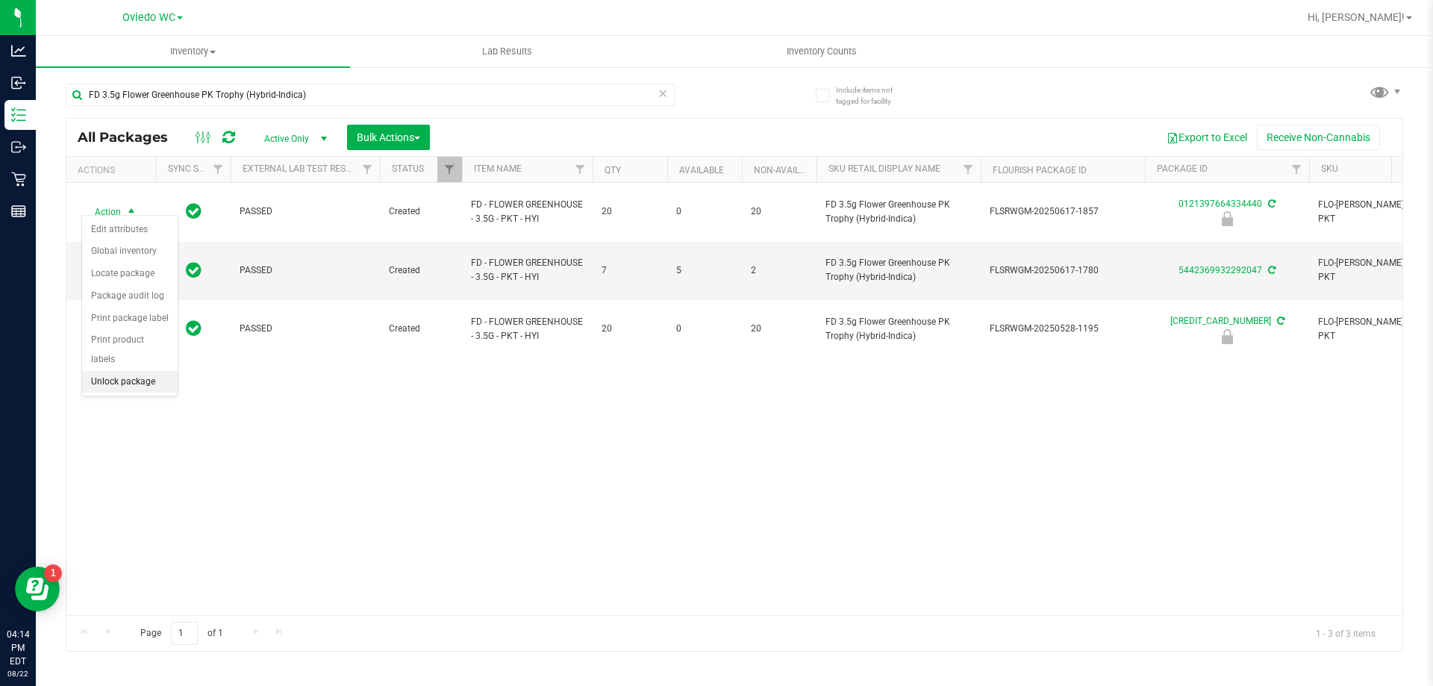
click at [126, 371] on li "Unlock package" at bounding box center [130, 382] width 96 height 22
